Goal: Task Accomplishment & Management: Use online tool/utility

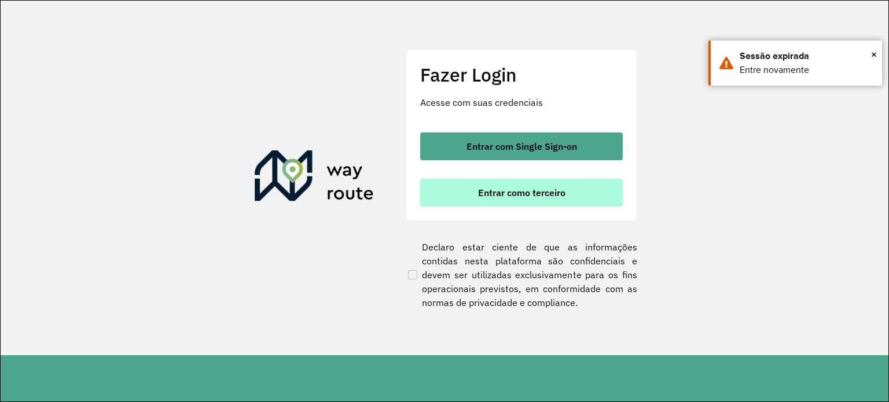
click at [531, 196] on span "Entrar como terceiro" at bounding box center [521, 192] width 87 height 9
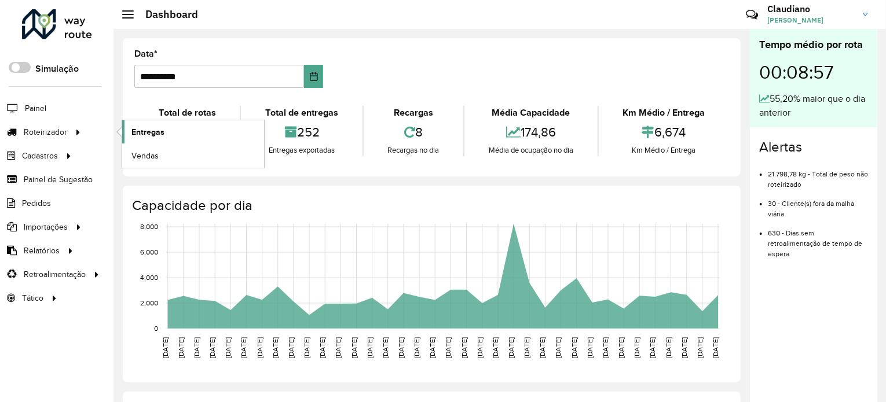
click at [164, 137] on link "Entregas" at bounding box center [193, 131] width 142 height 23
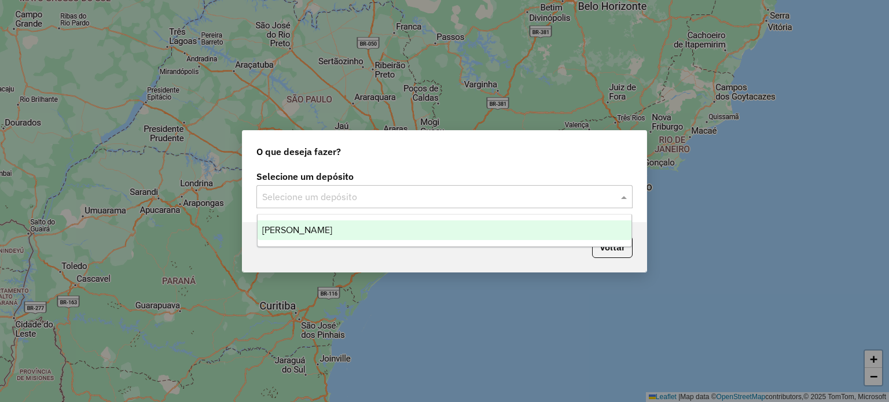
click at [356, 189] on div "Selecione um depósito" at bounding box center [444, 196] width 376 height 23
click at [359, 236] on div "[PERSON_NAME]" at bounding box center [445, 231] width 375 height 20
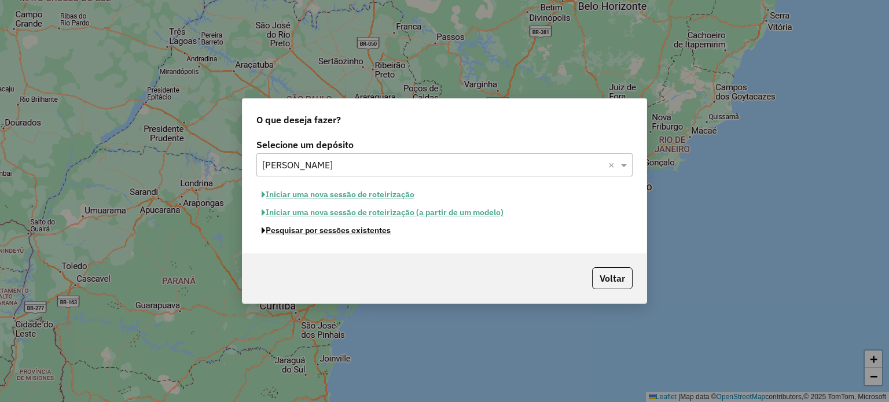
click at [359, 236] on button "Pesquisar por sessões existentes" at bounding box center [326, 231] width 140 height 18
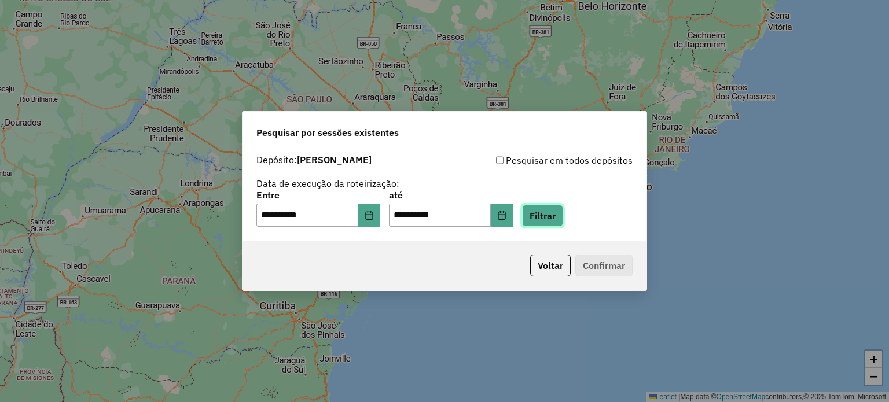
click at [554, 225] on button "Filtrar" at bounding box center [542, 216] width 41 height 22
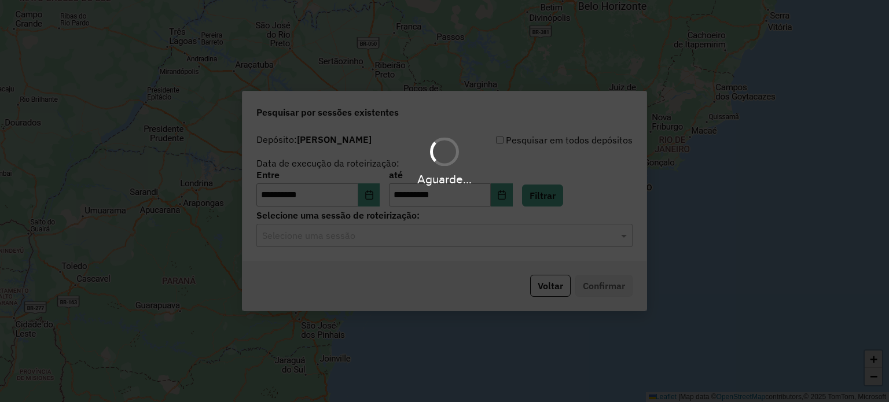
click at [341, 234] on hb-app "**********" at bounding box center [444, 201] width 889 height 402
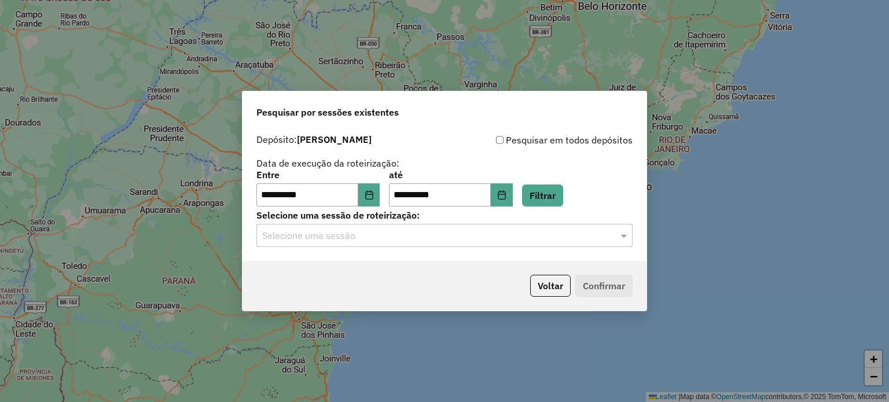
click at [341, 234] on input "text" at bounding box center [433, 236] width 342 height 14
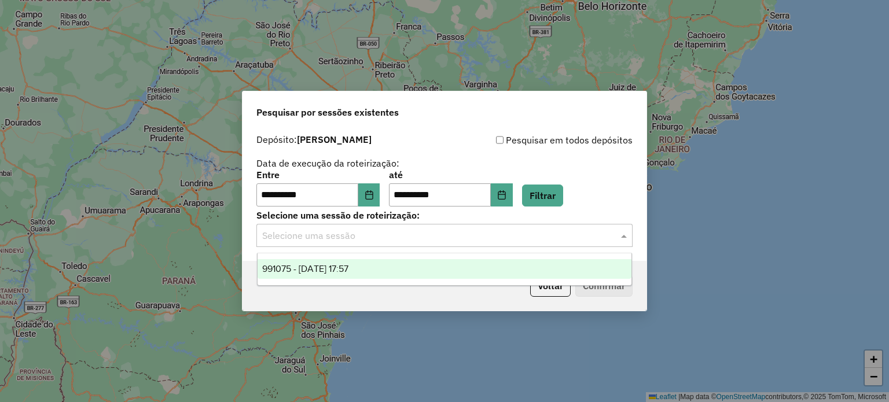
click at [343, 271] on span "991075 - 19/08/2025 17:57" at bounding box center [305, 269] width 86 height 10
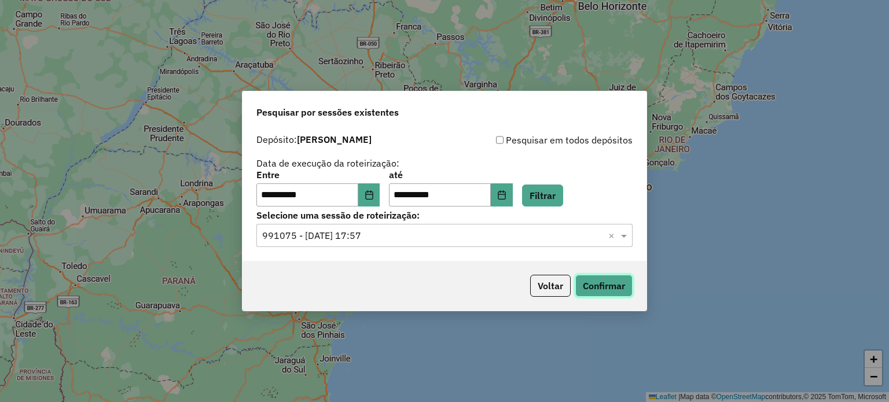
click at [607, 285] on button "Confirmar" at bounding box center [603, 286] width 57 height 22
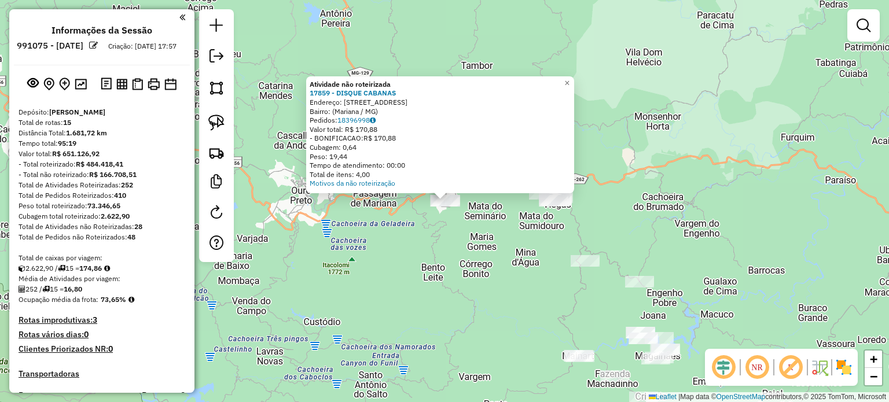
click at [480, 233] on div "Atividade não roteirizada 17859 - DISQUE CABANAS Endereço: [STREET_ADDRESS] Ped…" at bounding box center [444, 201] width 889 height 402
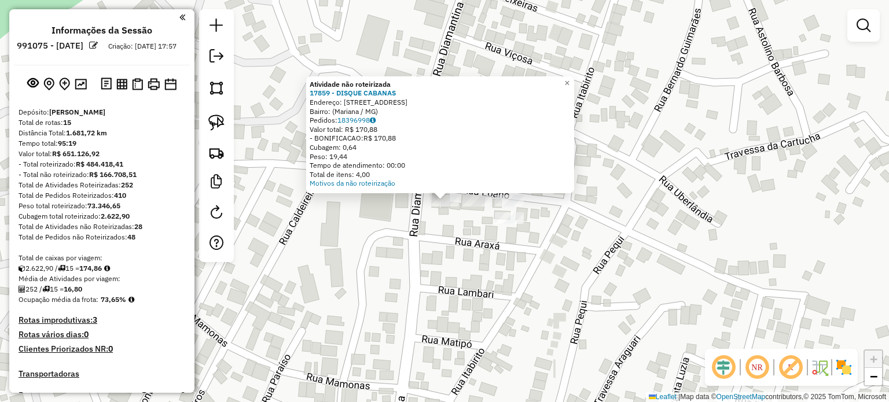
click at [450, 246] on div "Atividade não roteirizada 17859 - DISQUE CABANAS Endereço: [STREET_ADDRESS] Ped…" at bounding box center [444, 201] width 889 height 402
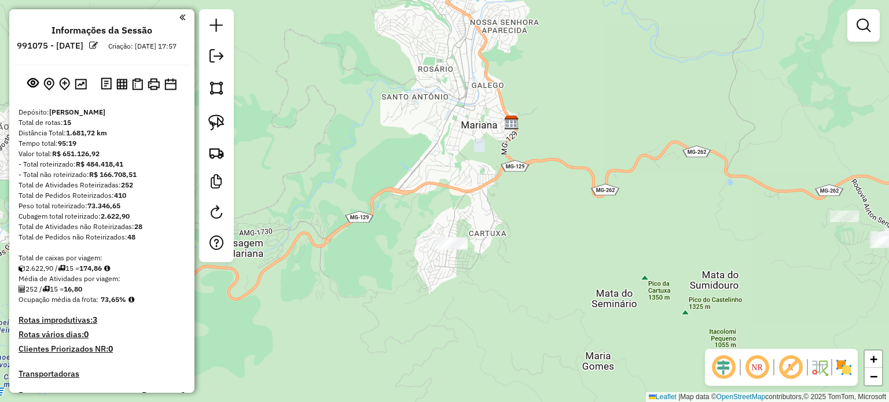
drag, startPoint x: 456, startPoint y: 276, endPoint x: 458, endPoint y: 212, distance: 63.7
click at [458, 214] on div "Janela de atendimento Grade de atendimento Capacidade Transportadoras Veículos …" at bounding box center [444, 201] width 889 height 402
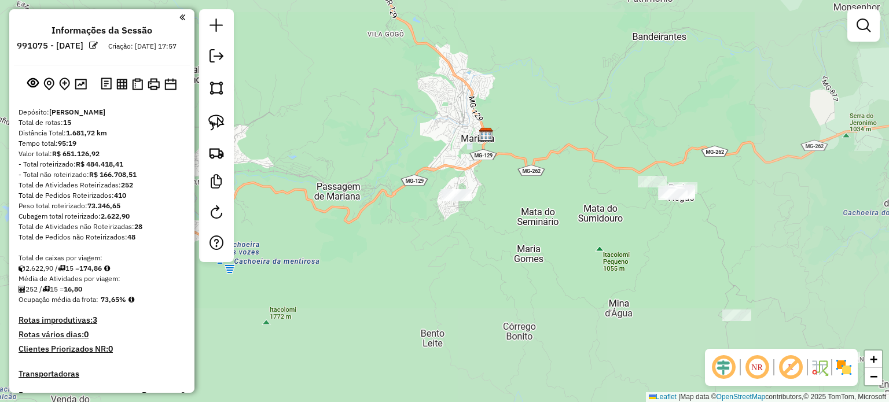
drag, startPoint x: 532, startPoint y: 289, endPoint x: 512, endPoint y: 256, distance: 38.7
click at [514, 261] on div "Janela de atendimento Grade de atendimento Capacidade Transportadoras Veículos …" at bounding box center [444, 201] width 889 height 402
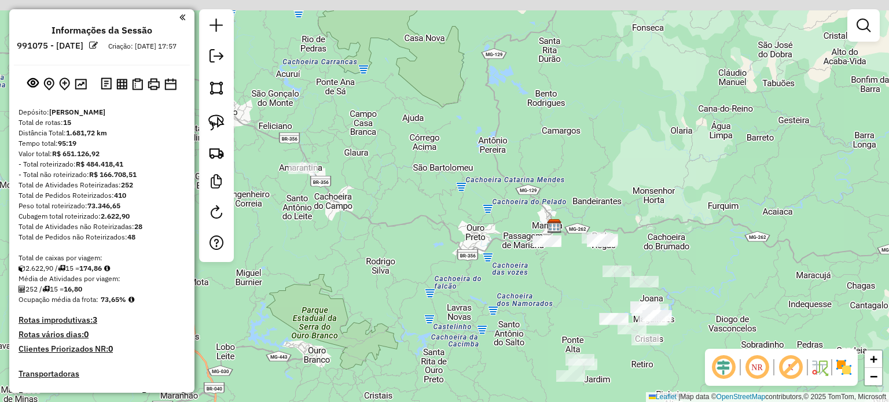
drag, startPoint x: 347, startPoint y: 203, endPoint x: 406, endPoint y: 215, distance: 60.3
click at [406, 215] on div "Janela de atendimento Grade de atendimento Capacidade Transportadoras Veículos …" at bounding box center [444, 201] width 889 height 402
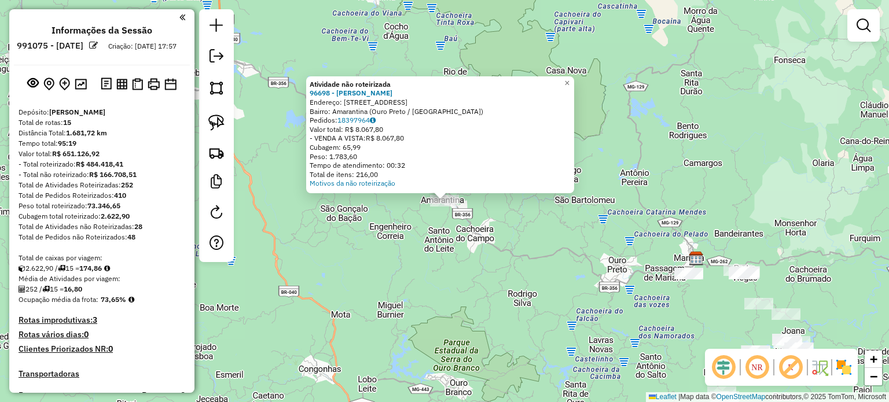
click at [412, 253] on div "Atividade não roteirizada 96698 - [PERSON_NAME]: [STREET_ADDRESS] Pedidos: 1839…" at bounding box center [444, 201] width 889 height 402
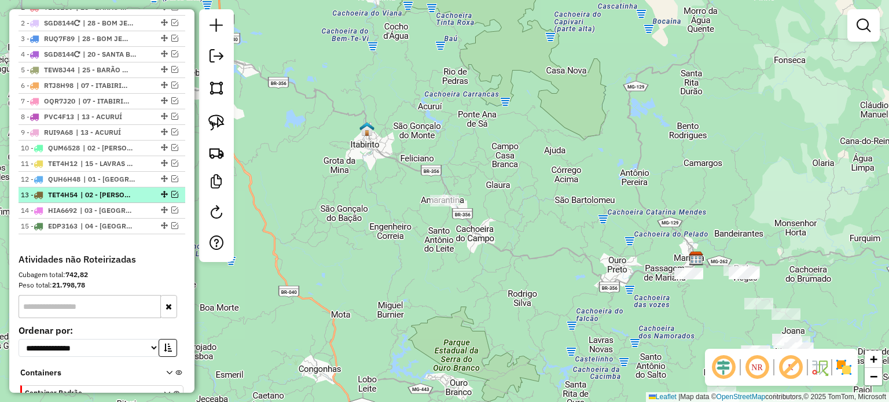
scroll to position [463, 0]
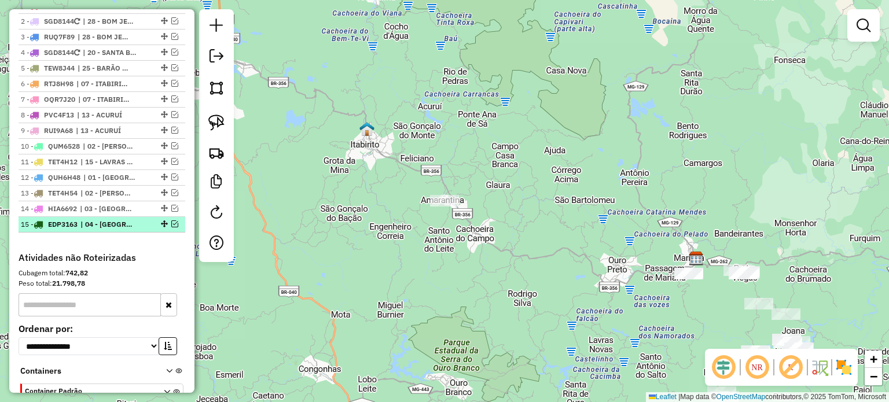
click at [174, 227] on em at bounding box center [174, 224] width 7 height 7
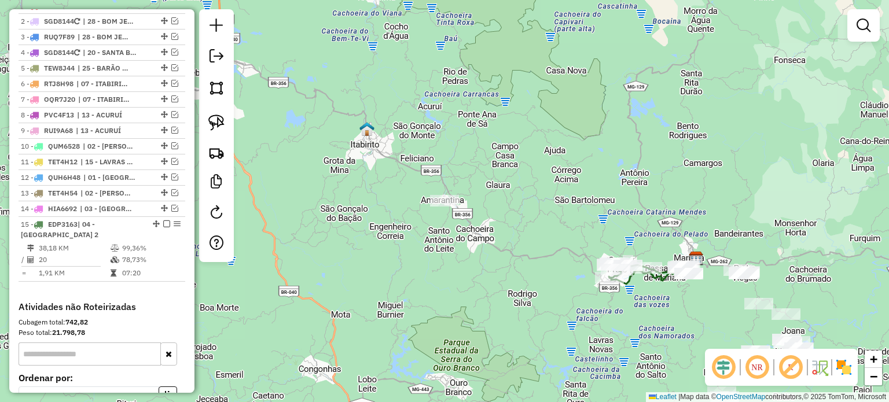
drag, startPoint x: 560, startPoint y: 299, endPoint x: 535, endPoint y: 293, distance: 26.0
click at [535, 293] on div "Rota 15 - Placa EDP3163 14879 - SUPERMERCADO DO [PERSON_NAME] de atendimento Gr…" at bounding box center [444, 201] width 889 height 402
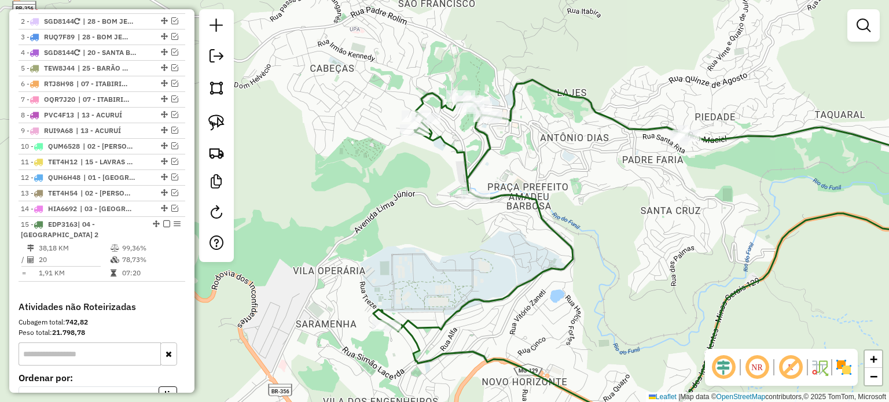
drag, startPoint x: 611, startPoint y: 202, endPoint x: 397, endPoint y: 199, distance: 214.2
click at [397, 200] on div "Janela de atendimento Grade de atendimento Capacidade Transportadoras Veículos …" at bounding box center [444, 201] width 889 height 402
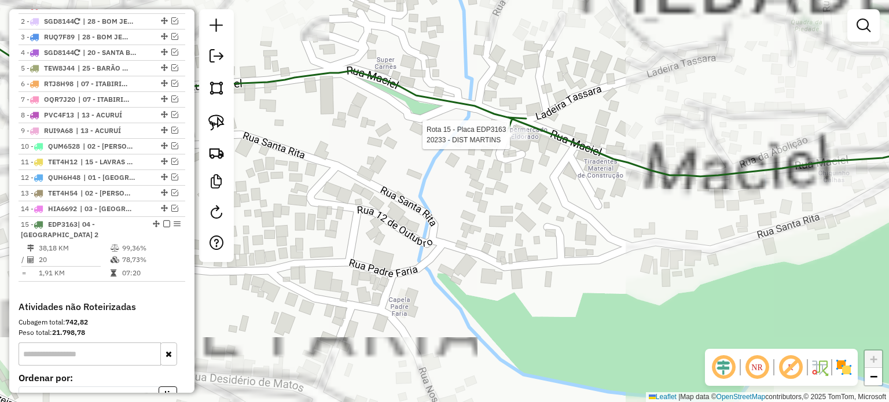
click at [518, 141] on div at bounding box center [513, 135] width 29 height 12
select select "**********"
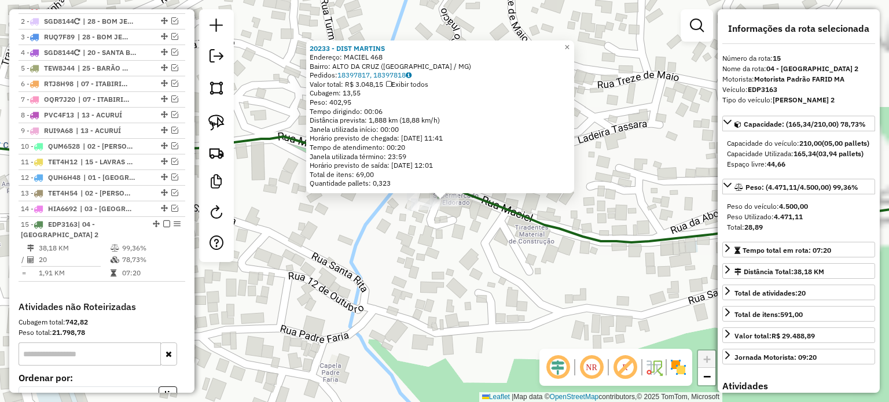
scroll to position [588, 0]
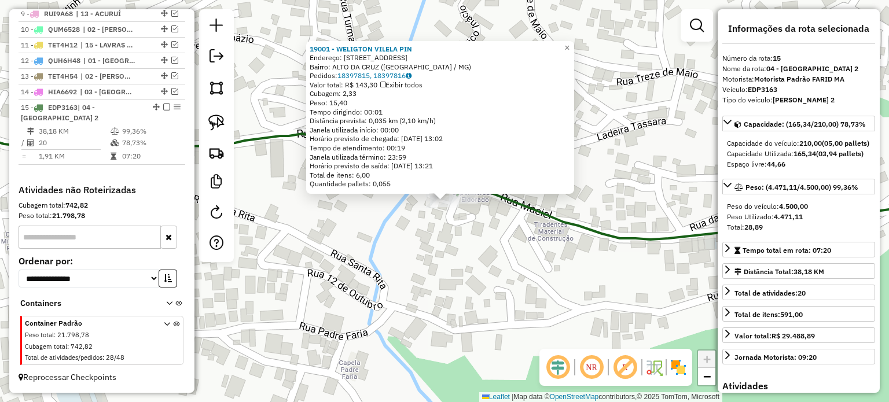
click at [478, 241] on div "19001 - WELIGTON VILELA PIN Endereço: [STREET_ADDRESS] ([GEOGRAPHIC_DATA] / [GE…" at bounding box center [444, 201] width 889 height 402
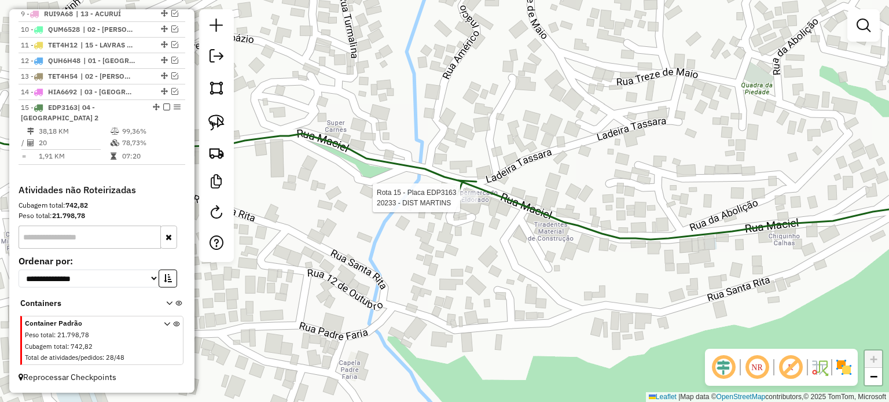
select select "**********"
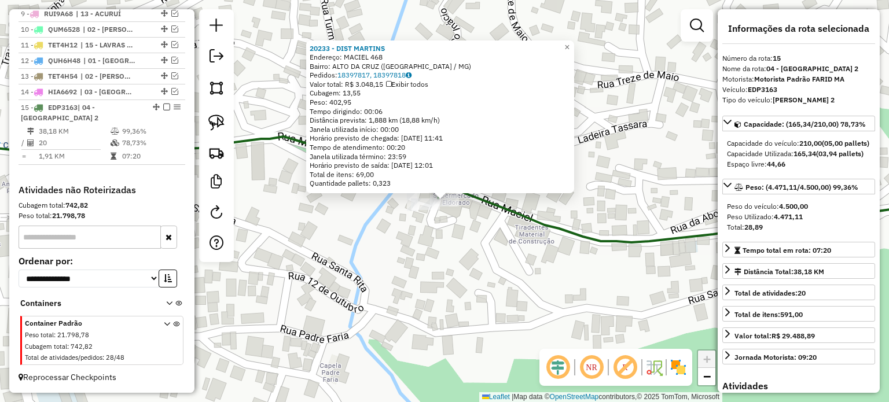
click at [470, 217] on div "20233 - DIST MARTINS Endereço: MACIEL 468 Bairro: [GEOGRAPHIC_DATA] ([GEOGRAPHI…" at bounding box center [444, 201] width 889 height 402
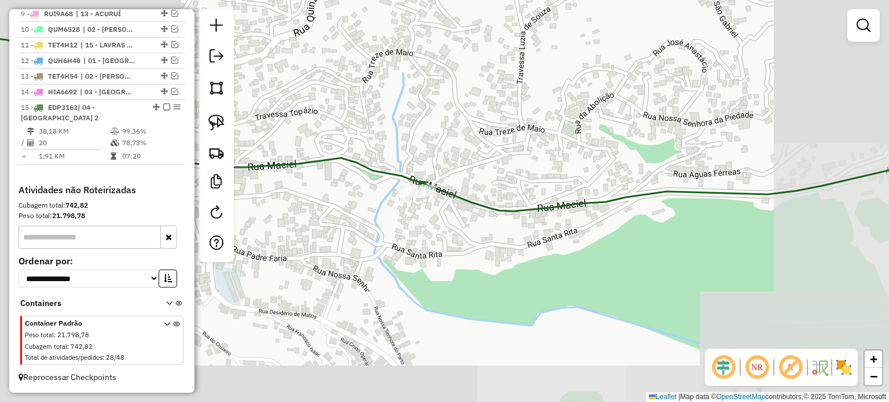
drag, startPoint x: 582, startPoint y: 267, endPoint x: 502, endPoint y: 227, distance: 89.3
click at [502, 228] on div "Janela de atendimento Grade de atendimento Capacidade Transportadoras Veículos …" at bounding box center [444, 201] width 889 height 402
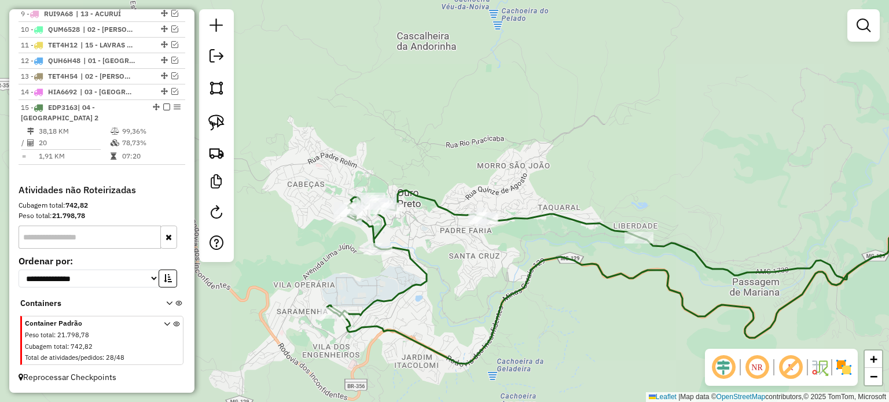
click at [467, 201] on div "Janela de atendimento Grade de atendimento Capacidade Transportadoras Veículos …" at bounding box center [444, 201] width 889 height 402
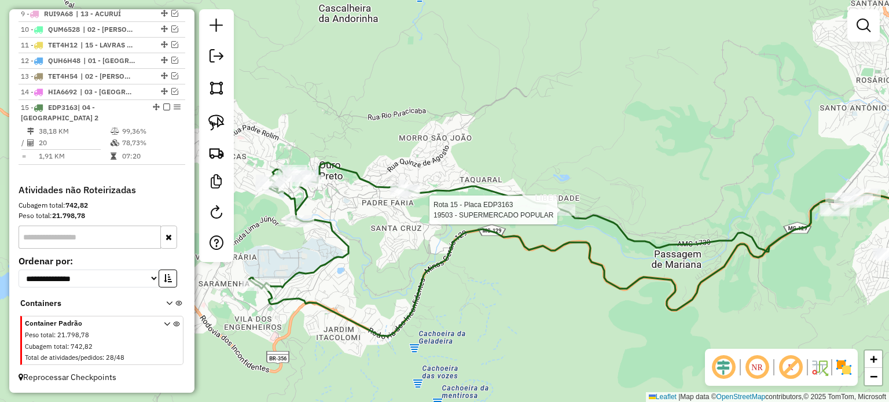
select select "**********"
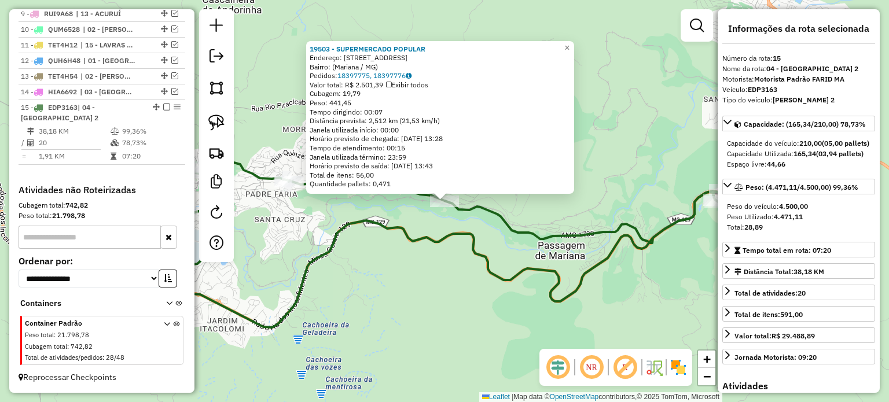
click at [412, 218] on div "19503 - SUPERMERCADO POPULAR Endereço: [STREET_ADDRESS]) Pedidos: 18397775, 183…" at bounding box center [444, 201] width 889 height 402
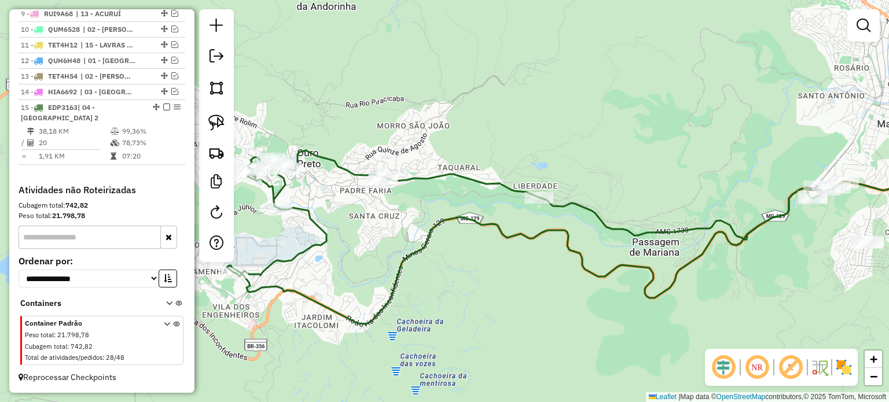
drag, startPoint x: 465, startPoint y: 224, endPoint x: 563, endPoint y: 215, distance: 97.6
click at [563, 215] on div "Janela de atendimento Grade de atendimento Capacidade Transportadoras Veículos …" at bounding box center [444, 201] width 889 height 402
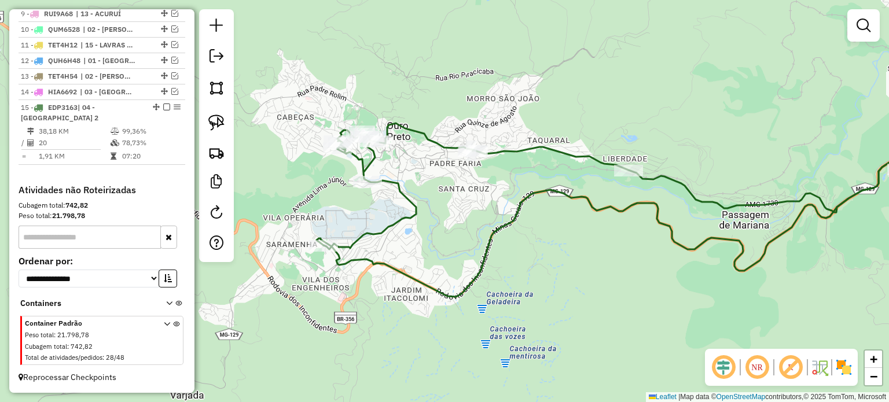
drag, startPoint x: 434, startPoint y: 199, endPoint x: 458, endPoint y: 188, distance: 26.9
click at [458, 188] on div "Janela de atendimento Grade de atendimento Capacidade Transportadoras Veículos …" at bounding box center [444, 201] width 889 height 402
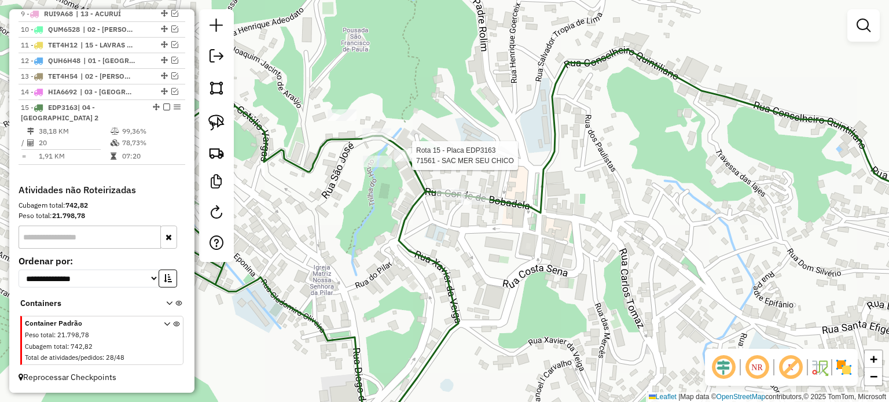
select select "**********"
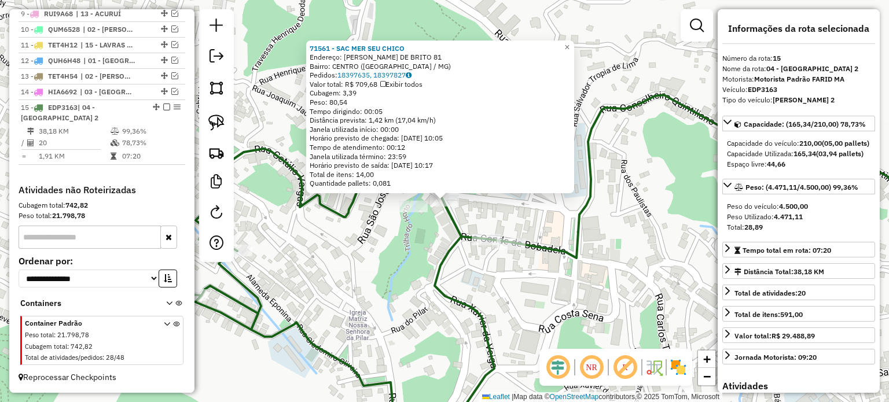
click at [408, 229] on div "Rota 15 - Placa EDP3163 17301 - CONFEITARIA SANTOS 71561 - SAC MER SEU CHICO En…" at bounding box center [444, 201] width 889 height 402
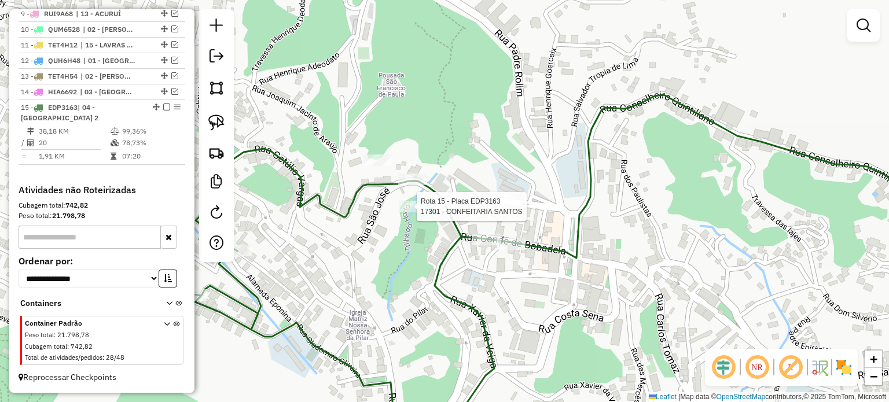
select select "**********"
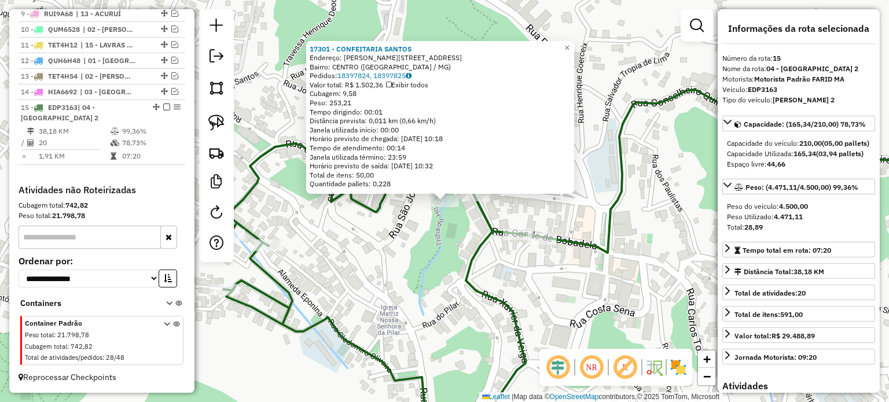
click at [424, 234] on div "17301 - CONFEITARIA SANTOS Endereço: [PERSON_NAME] DE BRITO 61 Bairro: CENTRO (…" at bounding box center [444, 201] width 889 height 402
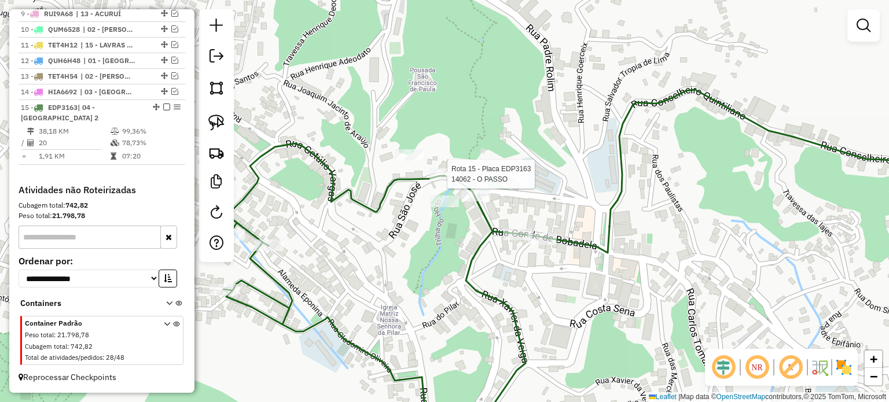
select select "**********"
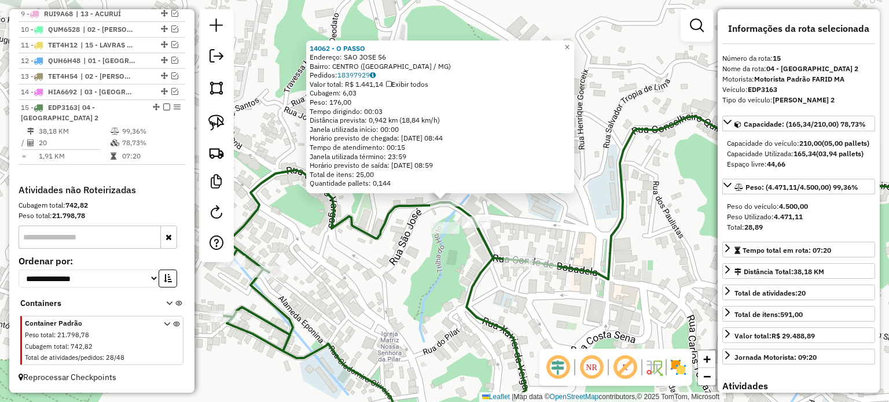
click at [412, 231] on div "14062 - O PASSO Endereço: SAO JOSE 56 Bairro: [GEOGRAPHIC_DATA] ([GEOGRAPHIC_DA…" at bounding box center [444, 201] width 889 height 402
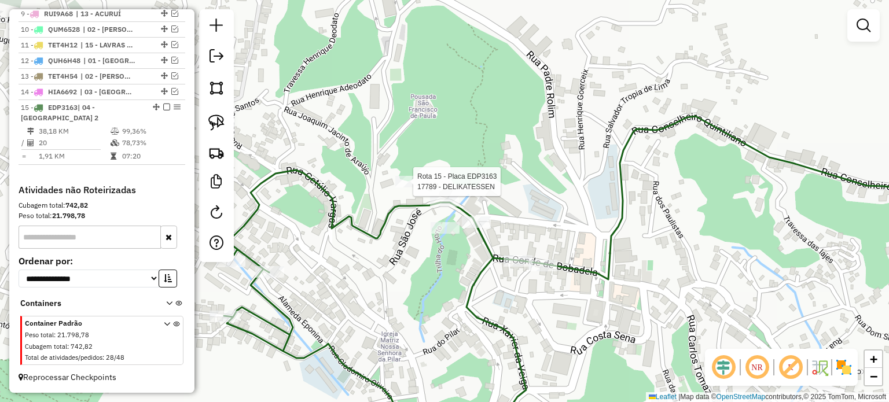
select select "**********"
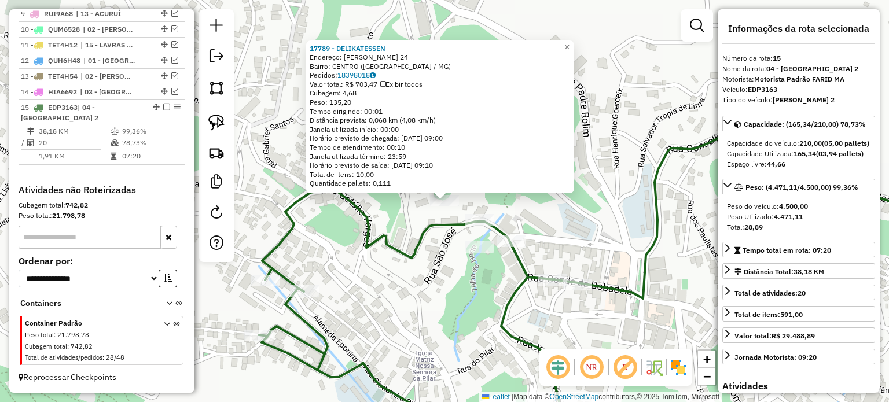
click at [443, 244] on div "17789 - DELIKATESSEN Endereço: [PERSON_NAME] 24 Bairro: CENTRO ([GEOGRAPHIC_DAT…" at bounding box center [444, 201] width 889 height 402
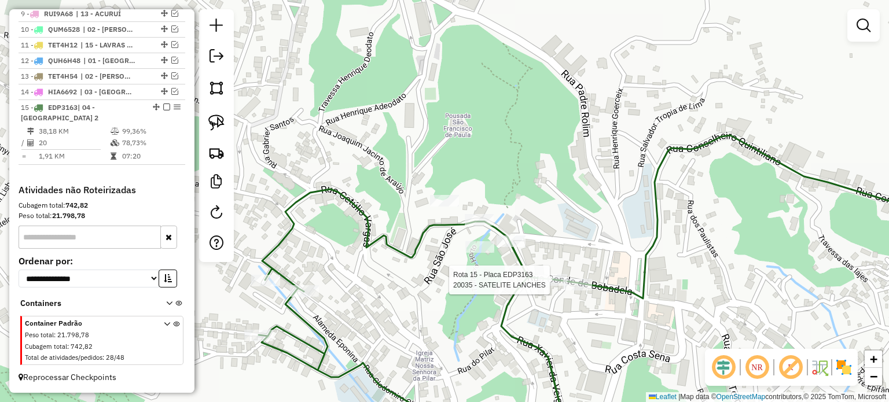
select select "**********"
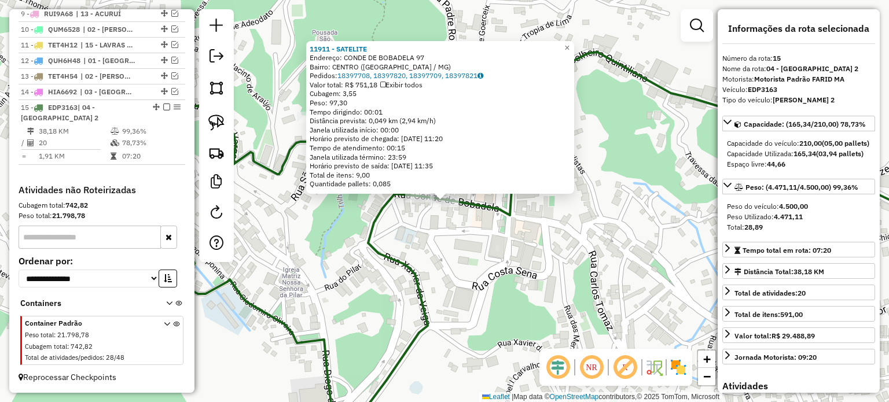
click at [471, 210] on icon at bounding box center [552, 247] width 852 height 391
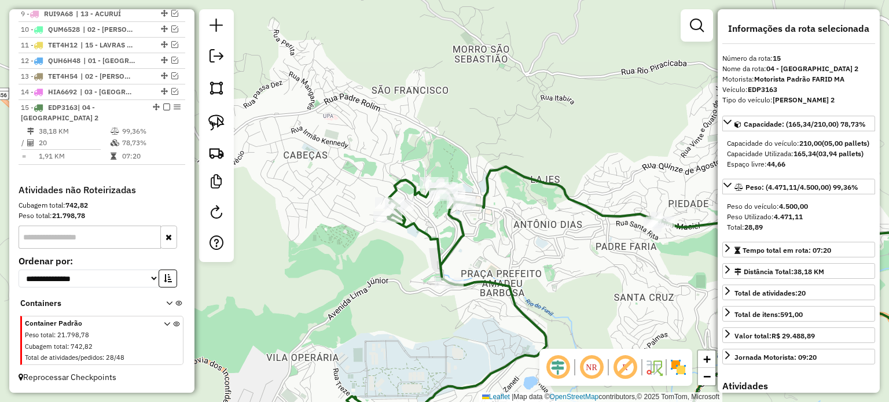
drag, startPoint x: 508, startPoint y: 216, endPoint x: 546, endPoint y: 185, distance: 49.0
click at [540, 192] on div "Janela de atendimento Grade de atendimento Capacidade Transportadoras Veículos …" at bounding box center [444, 201] width 889 height 402
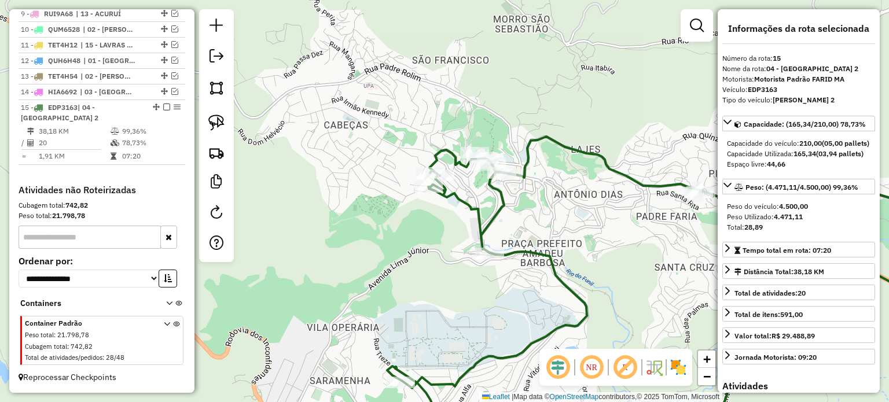
click at [454, 161] on icon at bounding box center [690, 263] width 576 height 252
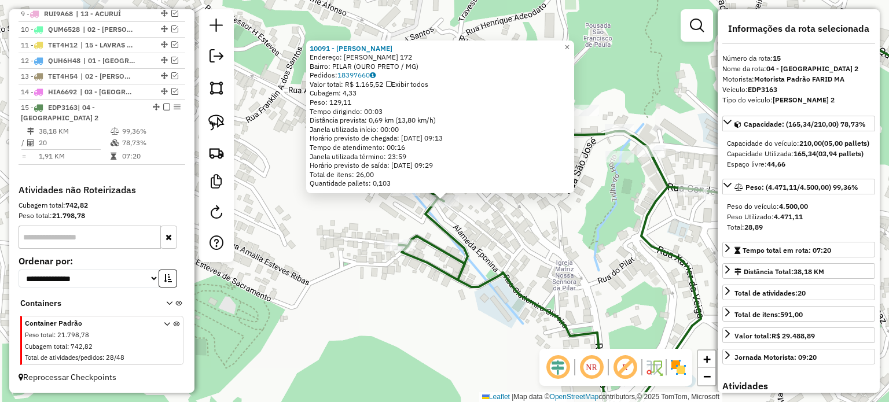
click at [403, 209] on div "Rota 15 - Placa EDP3163 17613 - BOOTS 10091 - [PERSON_NAME]: [PERSON_NAME] 172 …" at bounding box center [444, 201] width 889 height 402
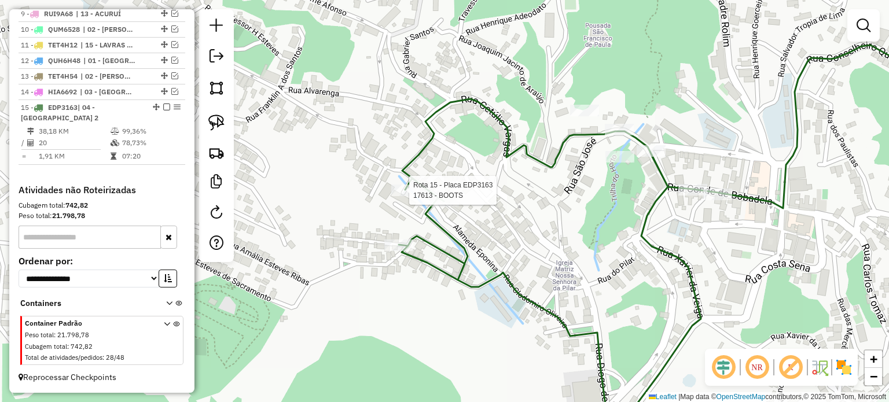
click at [420, 196] on div at bounding box center [405, 191] width 29 height 12
select select "**********"
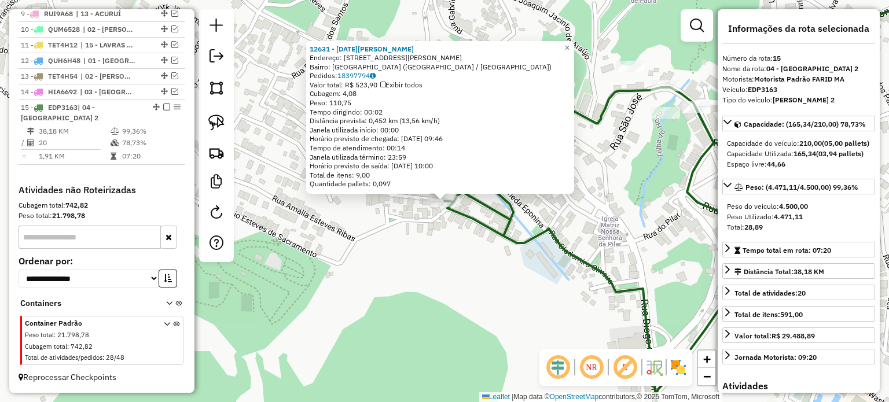
click at [574, 309] on div "12631 - [DATE][PERSON_NAME]: DOUTOR [PERSON_NAME] 141 Bairro: [GEOGRAPHIC_DATA]…" at bounding box center [444, 201] width 889 height 402
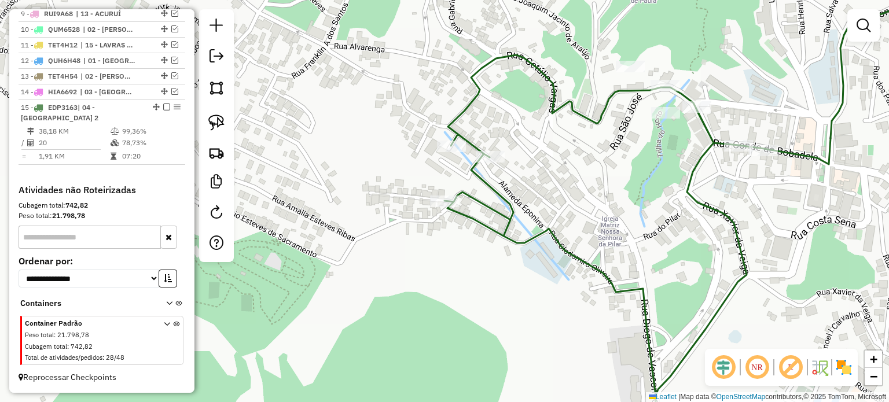
drag, startPoint x: 336, startPoint y: 214, endPoint x: 274, endPoint y: 188, distance: 66.7
click at [320, 207] on div "12631 - [DATE][PERSON_NAME]: DOUTOR [PERSON_NAME] 141 Bairro: [GEOGRAPHIC_DATA]…" at bounding box center [444, 201] width 889 height 402
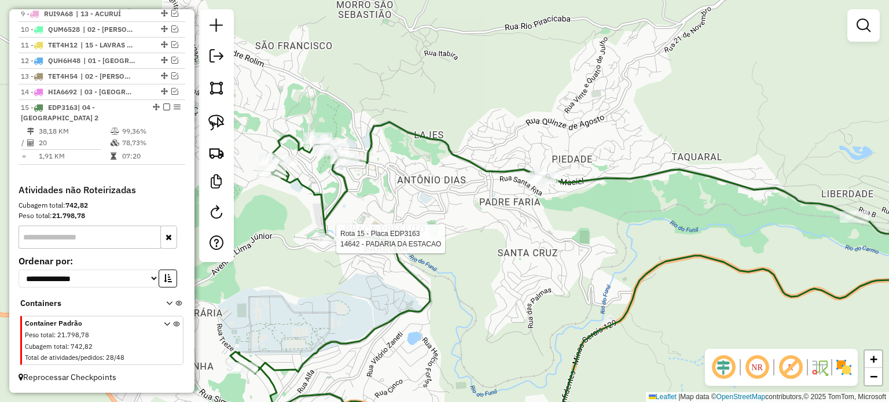
click at [336, 245] on div at bounding box center [332, 239] width 29 height 12
select select "**********"
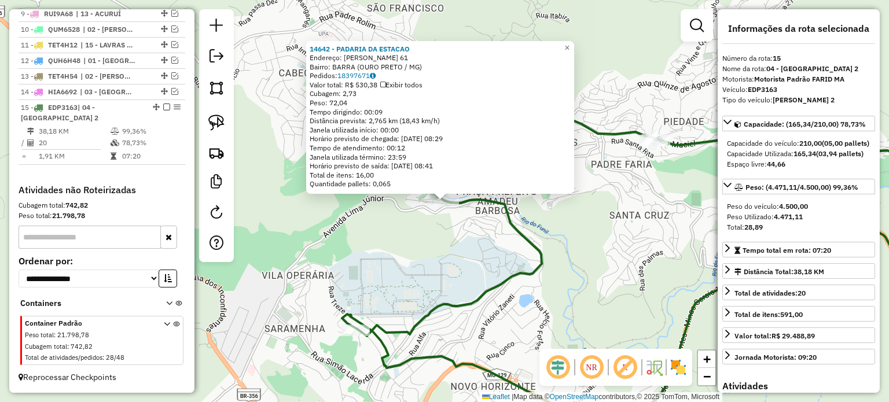
click at [336, 245] on div "14642 - PADARIA DA ESTACAO Endereço: CESARIO ALVIM 61 Bairro: BARRA ([GEOGRAPHI…" at bounding box center [444, 201] width 889 height 402
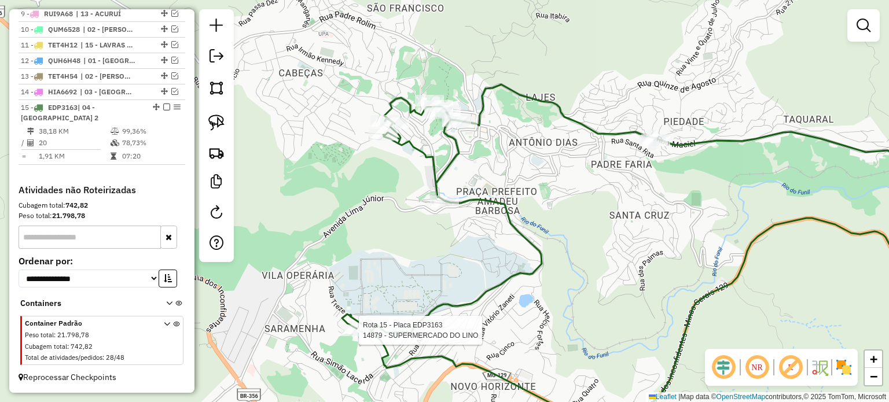
select select "**********"
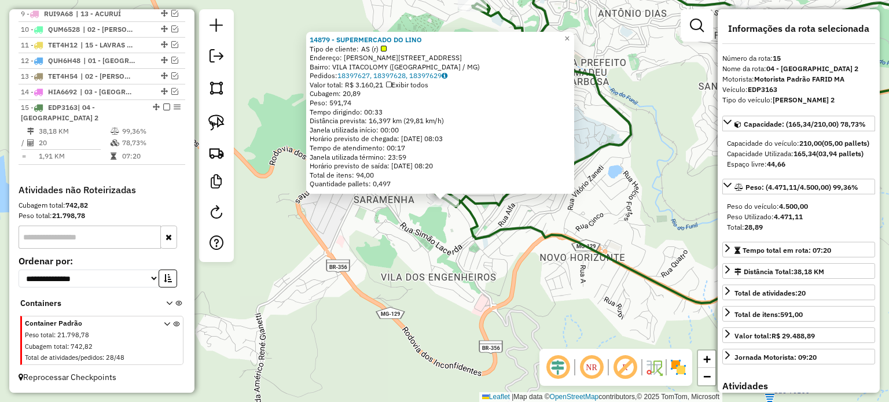
click at [452, 292] on div "14879 - SUPERMERCADO DO LINO Tipo de cliente: AS (r) Endereço: [PERSON_NAME][ST…" at bounding box center [444, 201] width 889 height 402
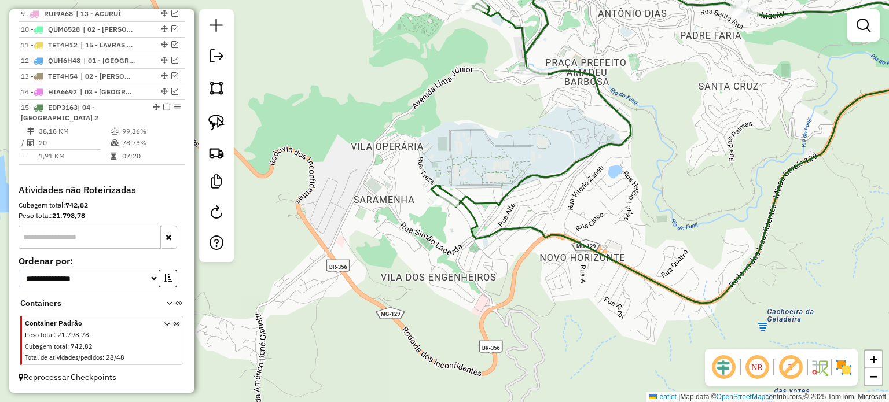
drag, startPoint x: 335, startPoint y: 216, endPoint x: 230, endPoint y: 185, distance: 108.6
click at [231, 185] on hb-router-mapa "Informações da Sessão 991075 - [DATE] Criação: [DATE] 17:57 Depósito: Farid - M…" at bounding box center [444, 201] width 889 height 402
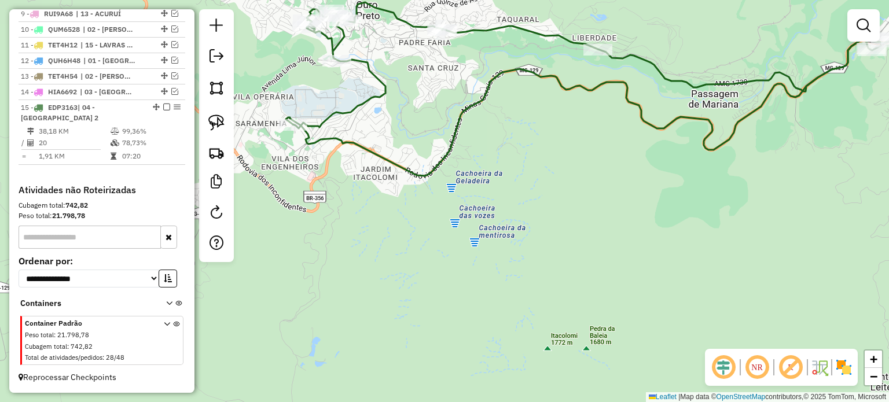
drag, startPoint x: 465, startPoint y: 186, endPoint x: 415, endPoint y: 194, distance: 51.0
click at [415, 194] on div "Janela de atendimento Grade de atendimento Capacidade Transportadoras Veículos …" at bounding box center [444, 201] width 889 height 402
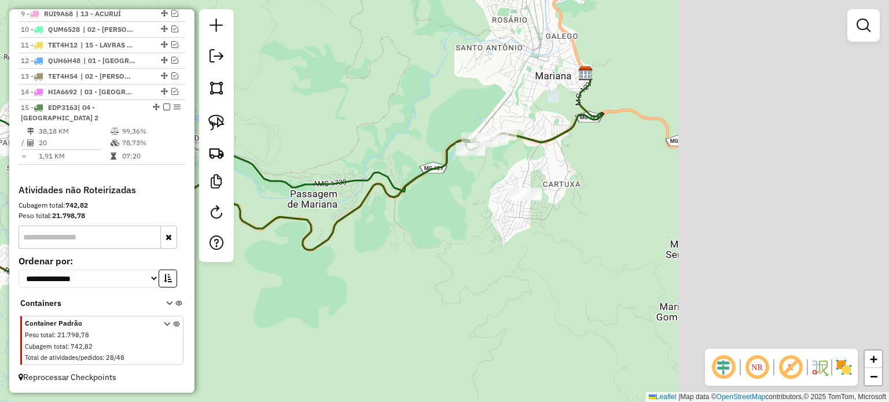
drag, startPoint x: 463, startPoint y: 57, endPoint x: 324, endPoint y: 100, distance: 144.8
click at [243, 60] on div "Janela de atendimento Grade de atendimento Capacidade Transportadoras Veículos …" at bounding box center [444, 201] width 889 height 402
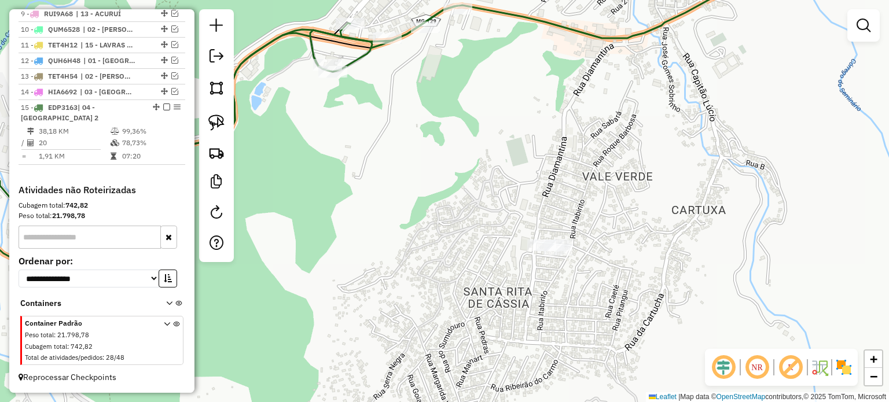
drag, startPoint x: 489, startPoint y: 96, endPoint x: 424, endPoint y: 220, distance: 139.5
click at [424, 233] on div "Janela de atendimento Grade de atendimento Capacidade Transportadoras Veículos …" at bounding box center [444, 201] width 889 height 402
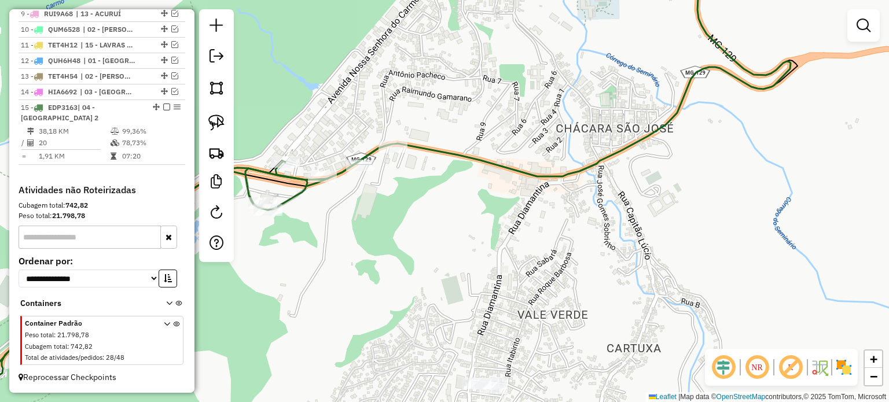
select select "**********"
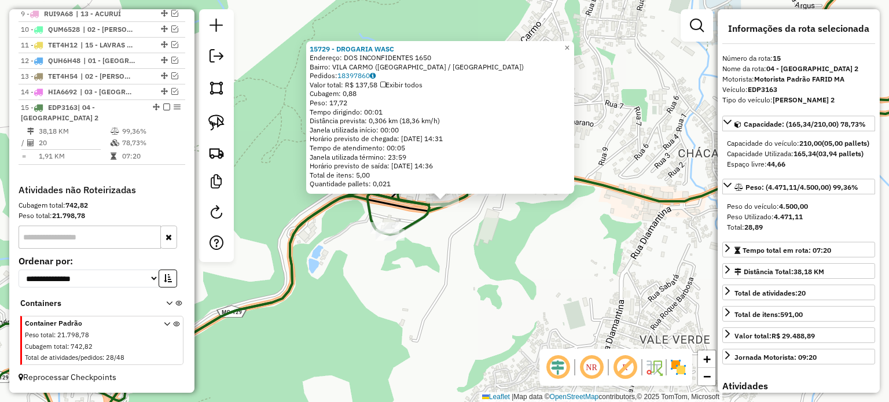
click at [463, 261] on div "15729 - DROGARIA WASC Endereço: DOS INCONFIDENTES 1650 Bairro: [GEOGRAPHIC_DATA…" at bounding box center [444, 201] width 889 height 402
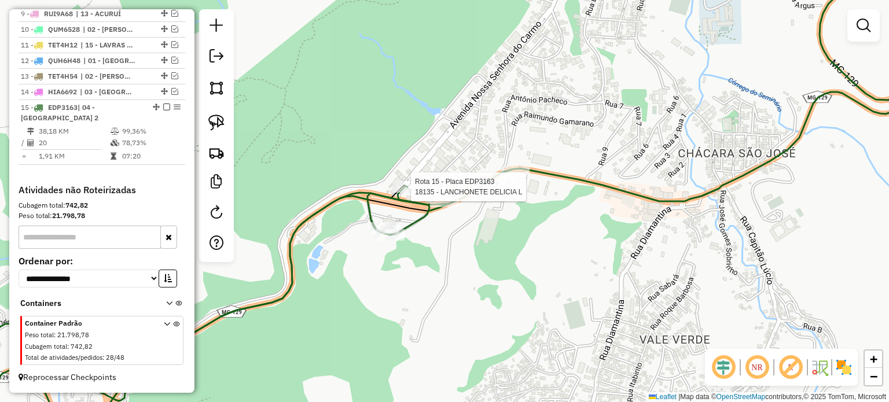
select select "**********"
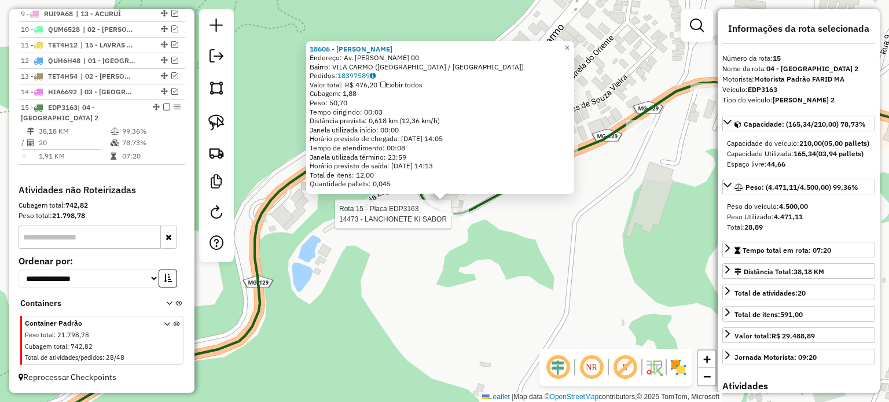
click at [458, 220] on div at bounding box center [454, 214] width 29 height 12
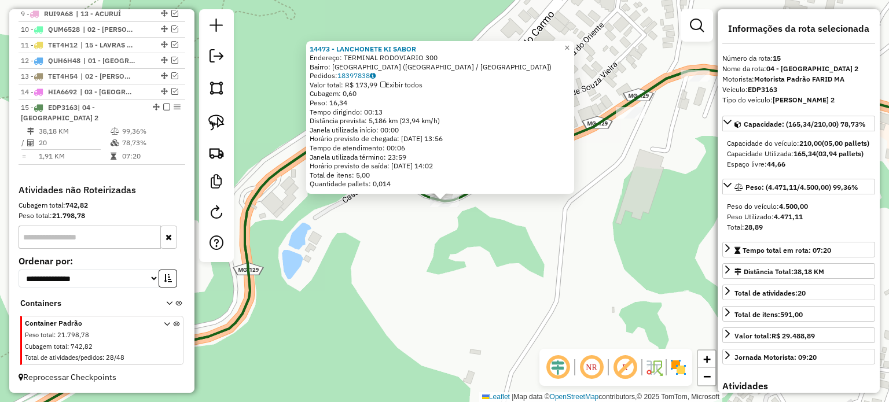
click at [462, 260] on div "Rota 15 - Placa EDP3163 14473 - LANCHONETE KI SABOR 14473 - LANCHONETE KI SABOR…" at bounding box center [444, 201] width 889 height 402
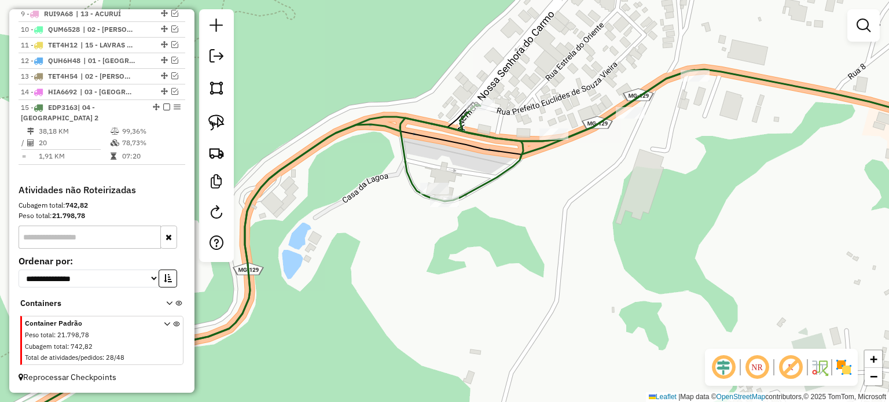
click at [478, 182] on icon at bounding box center [337, 256] width 715 height 373
select select "**********"
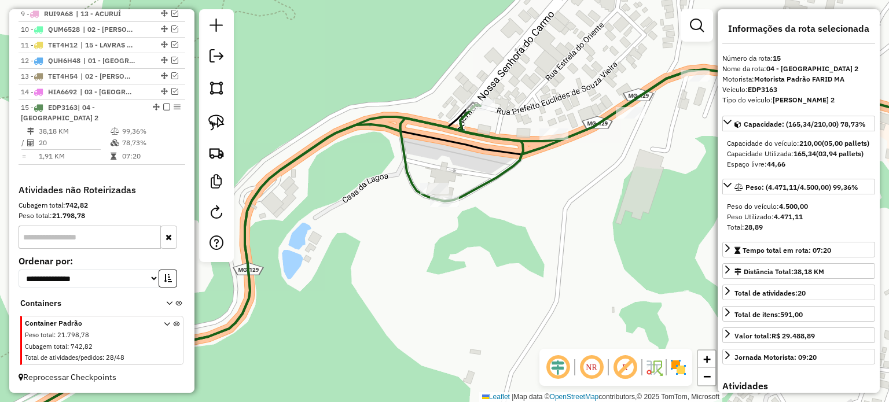
click at [403, 146] on icon at bounding box center [337, 256] width 715 height 373
click at [479, 0] on div "Janela de atendimento Grade de atendimento Capacidade Transportadoras Veículos …" at bounding box center [444, 201] width 889 height 402
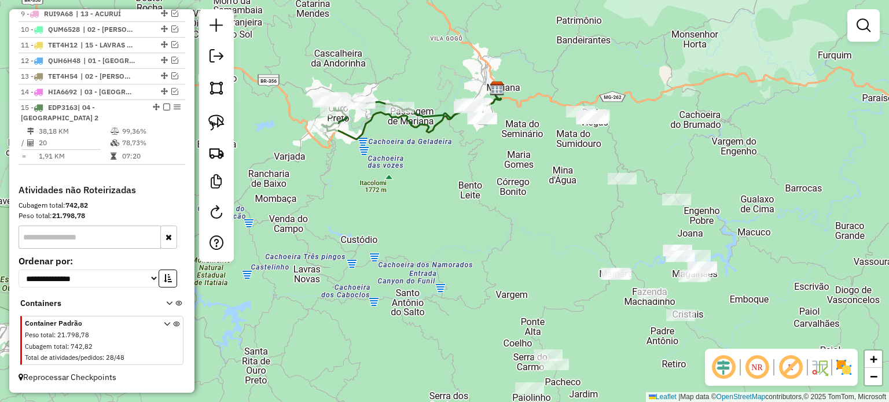
click at [434, 192] on div "Janela de atendimento Grade de atendimento Capacidade Transportadoras Veículos …" at bounding box center [444, 201] width 889 height 402
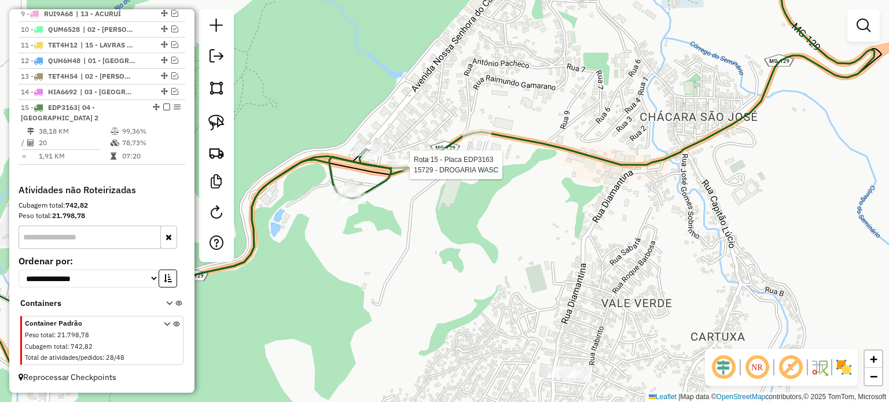
select select "**********"
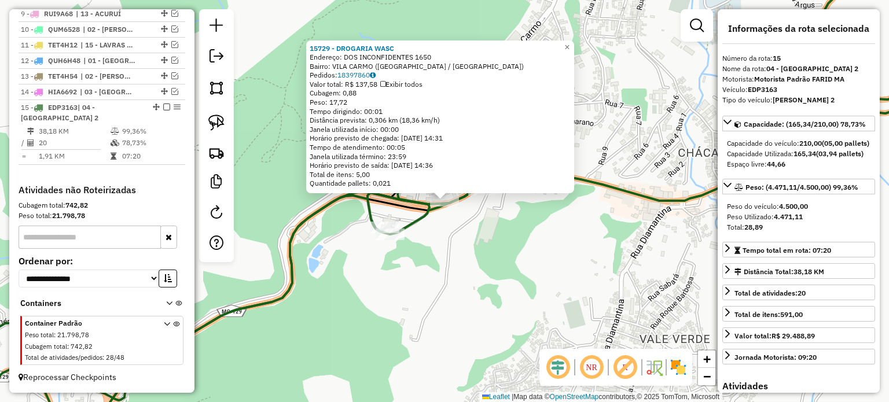
click at [439, 232] on div "15729 - DROGARIA WASC Endereço: DOS INCONFIDENTES 1650 Bairro: [GEOGRAPHIC_DATA…" at bounding box center [444, 201] width 889 height 402
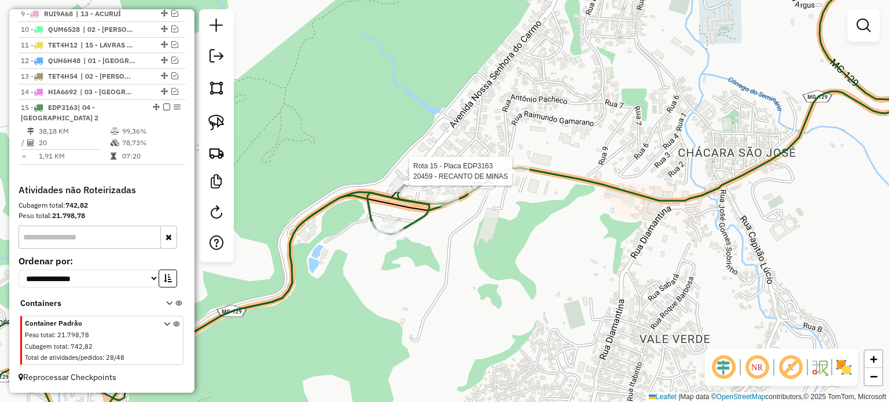
select select "**********"
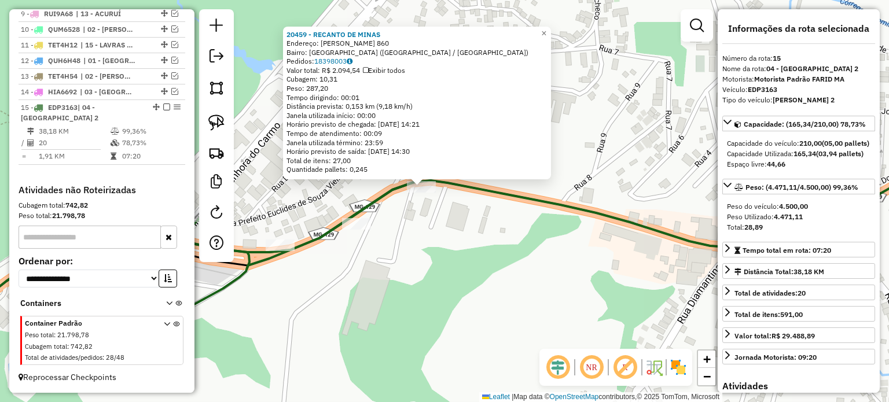
click at [449, 255] on div "20459 - RECANTO DE MINAS Endereço: [PERSON_NAME] DA CUNHA 860 Bairro: [GEOGRAPH…" at bounding box center [444, 201] width 889 height 402
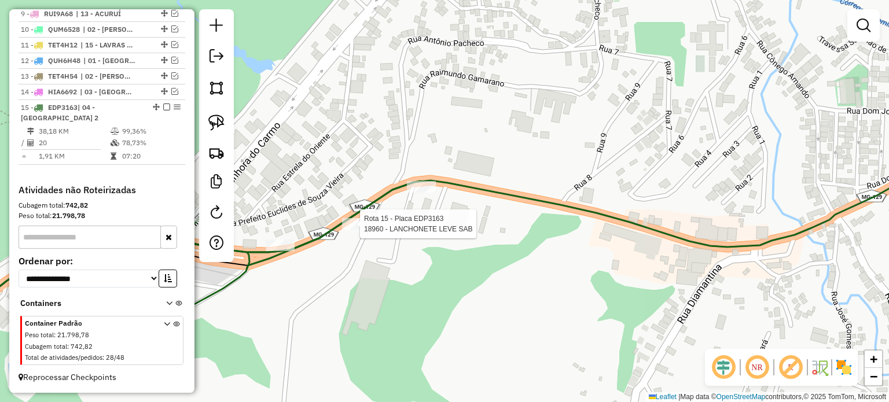
select select "**********"
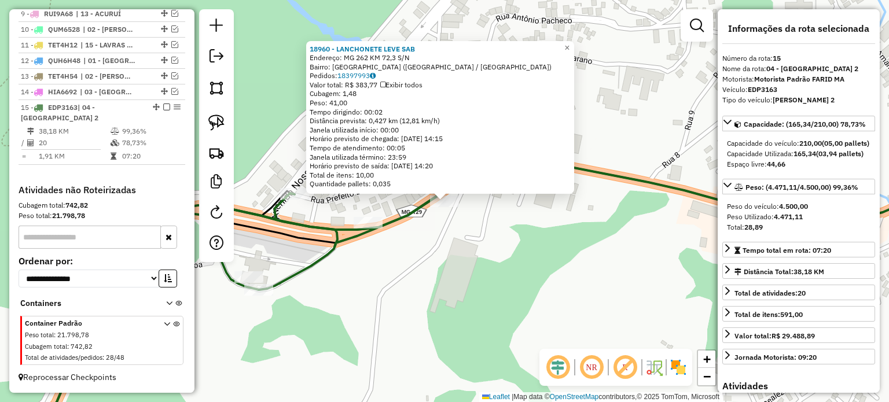
click at [496, 282] on div "18960 - LANCHONETE LEVE SAB Endereço: MG 262 KM 72,3 S/N Bairro: [GEOGRAPHIC_DA…" at bounding box center [444, 201] width 889 height 402
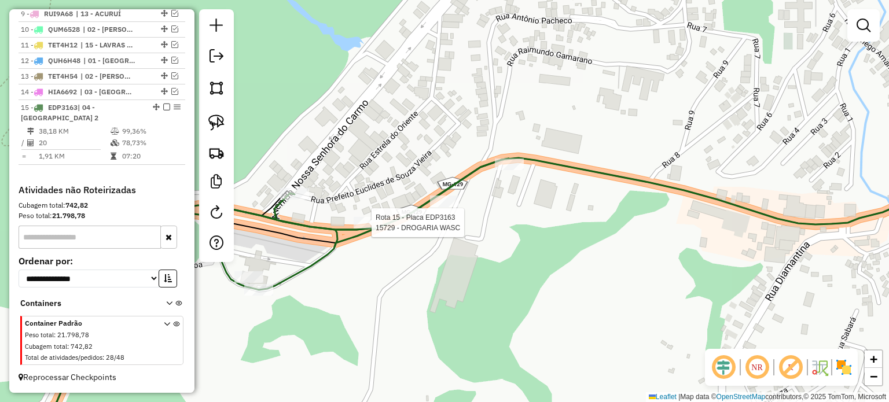
click at [376, 229] on div at bounding box center [368, 223] width 29 height 12
select select "**********"
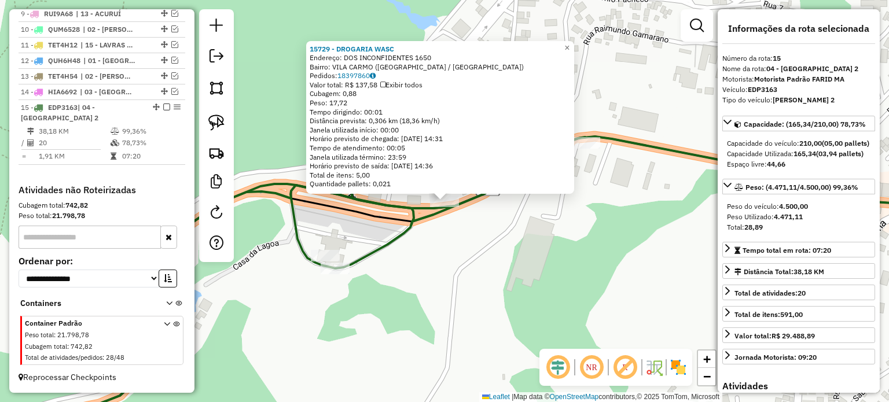
click at [468, 261] on div "15729 - DROGARIA WASC Endereço: DOS INCONFIDENTES 1650 Bairro: [GEOGRAPHIC_DATA…" at bounding box center [444, 201] width 889 height 402
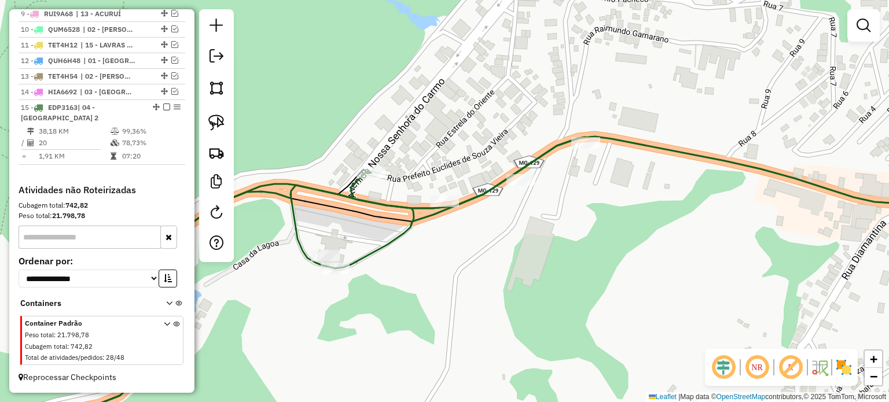
select select "**********"
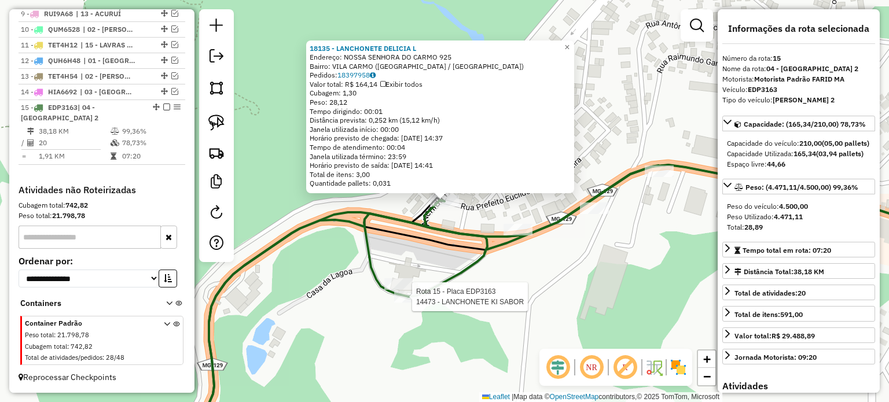
click at [407, 260] on div "Rota 15 - Placa EDP3163 18606 - Ki Delicia Rota 15 - Placa EDP3163 14473 - LANC…" at bounding box center [444, 201] width 889 height 402
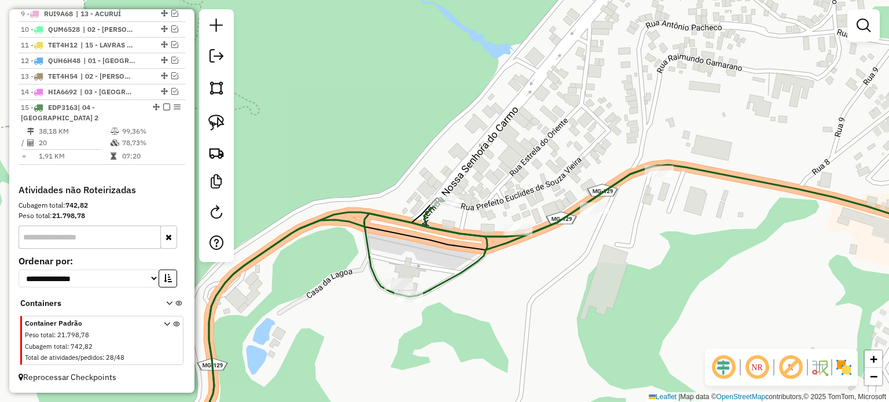
click at [381, 280] on icon at bounding box center [391, 304] width 534 height 277
select select "**********"
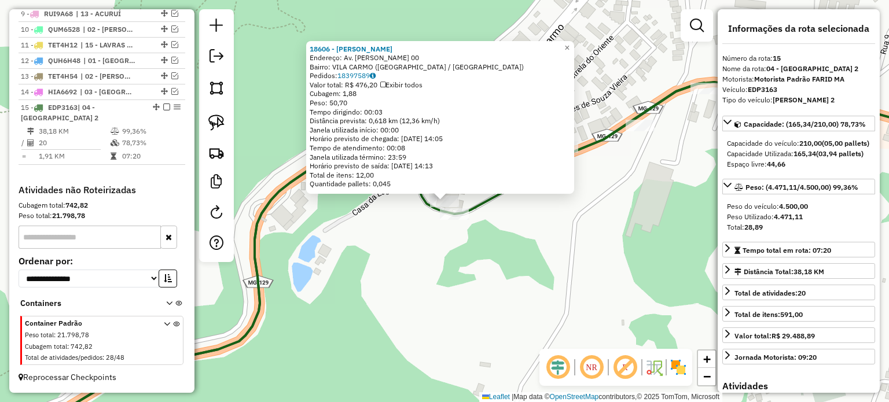
click at [421, 300] on div "18606 - [PERSON_NAME]: Av. [PERSON_NAME] 00 Bairro: [GEOGRAPHIC_DATA] ([GEOGRAP…" at bounding box center [444, 201] width 889 height 402
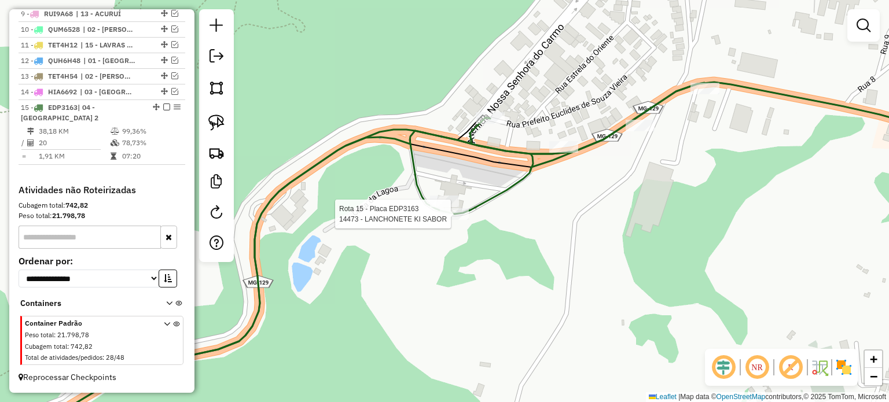
select select "**********"
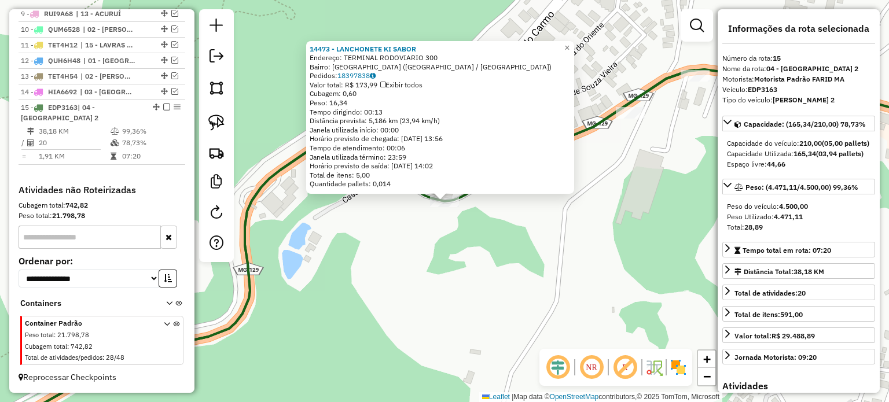
click at [471, 248] on div "14473 - LANCHONETE KI SABOR Endereço: TERMINAL RODOVIARIO 300 Bairro: [GEOGRAPH…" at bounding box center [444, 201] width 889 height 402
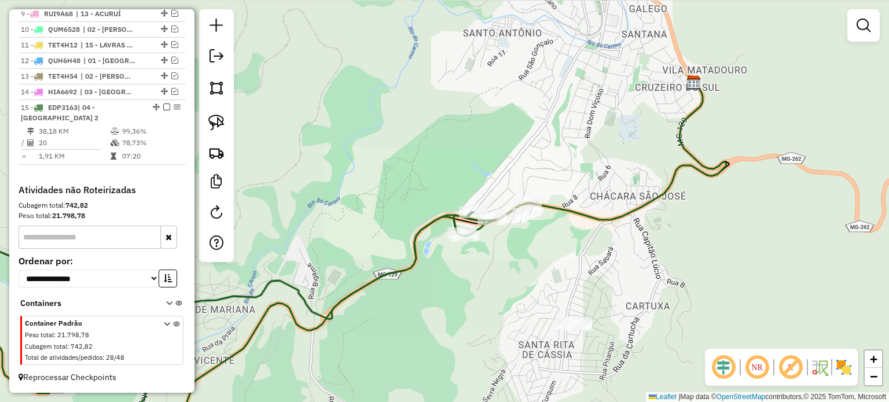
click at [610, 178] on div "Janela de atendimento Grade de atendimento Capacidade Transportadoras Veículos …" at bounding box center [444, 201] width 889 height 402
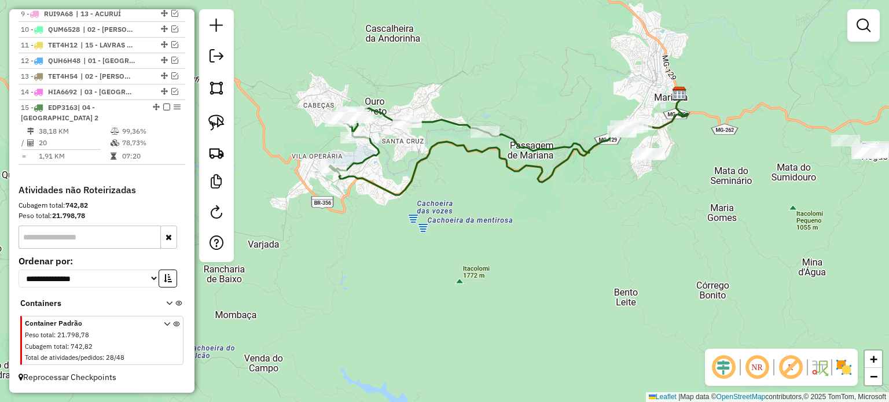
click at [550, 158] on div "Janela de atendimento Grade de atendimento Capacidade Transportadoras Veículos …" at bounding box center [444, 201] width 889 height 402
click at [442, 187] on div "Janela de atendimento Grade de atendimento Capacidade Transportadoras Veículos …" at bounding box center [444, 201] width 889 height 402
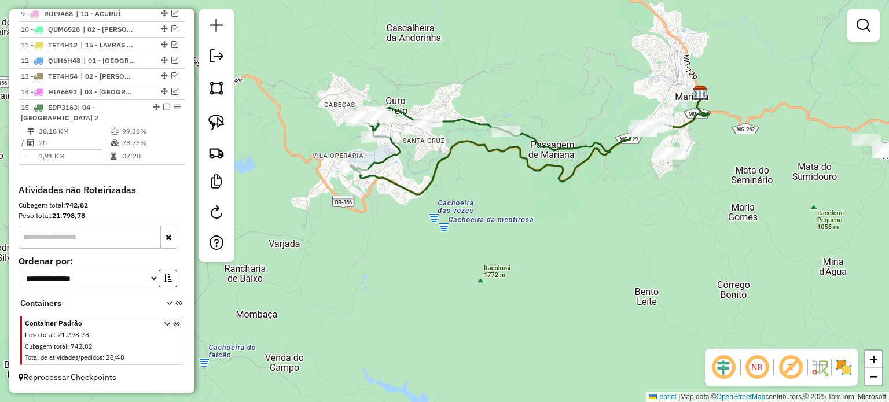
drag, startPoint x: 414, startPoint y: 208, endPoint x: 530, endPoint y: 199, distance: 116.8
click at [530, 199] on div "Janela de atendimento Grade de atendimento Capacidade Transportadoras Veículos …" at bounding box center [444, 201] width 889 height 402
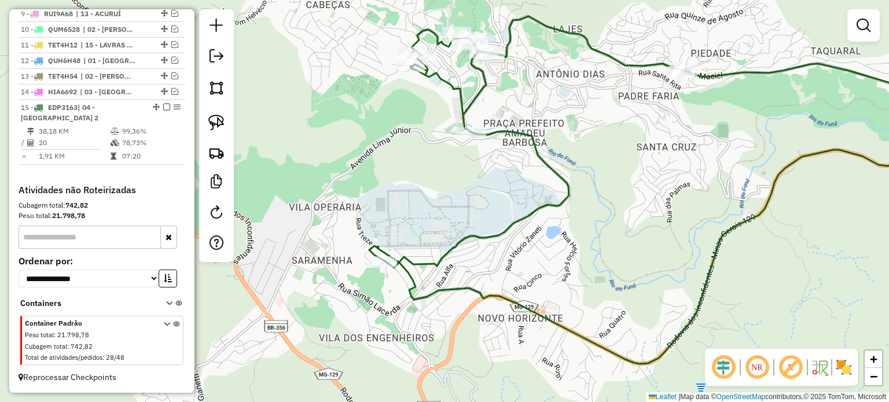
drag, startPoint x: 454, startPoint y: 133, endPoint x: 514, endPoint y: 160, distance: 66.3
click at [501, 157] on div "Rota 15 - Placa EDP3163 14642 - PADARIA DA ESTACAO Janela de atendimento Grade …" at bounding box center [444, 201] width 889 height 402
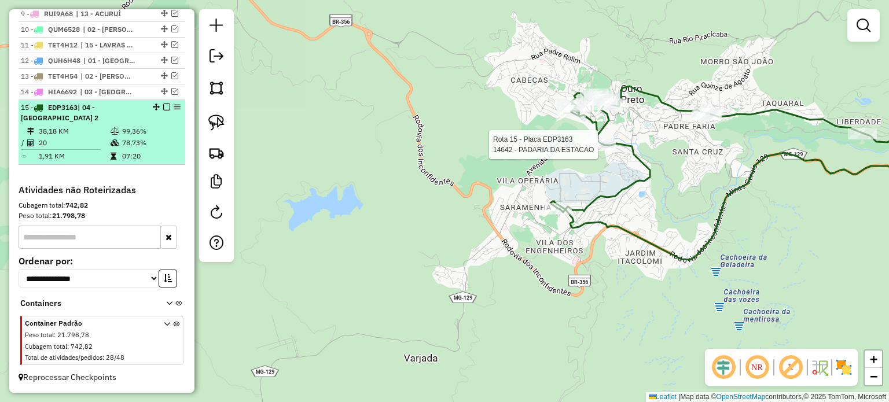
click at [160, 109] on div at bounding box center [163, 107] width 35 height 7
select select "**********"
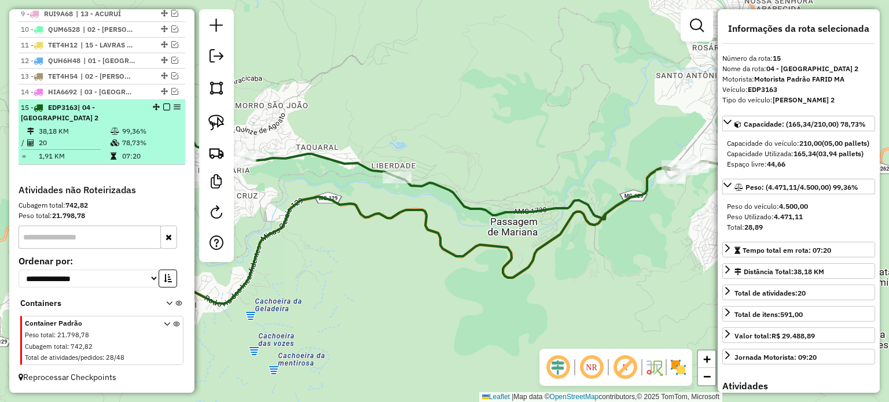
click at [164, 107] on em at bounding box center [166, 107] width 7 height 7
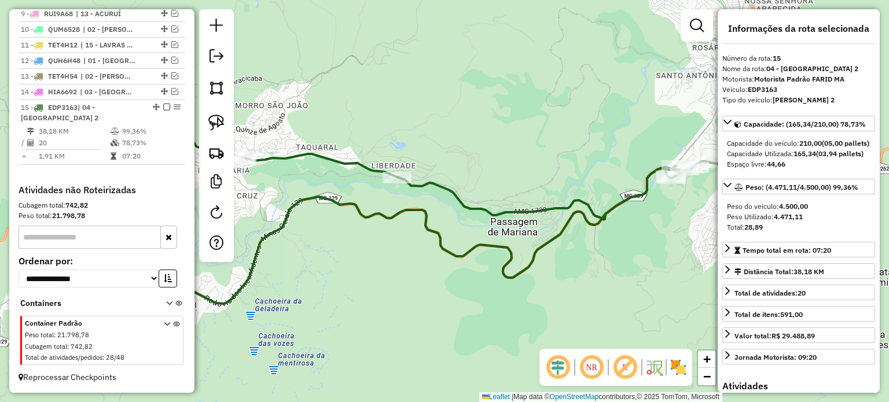
scroll to position [538, 0]
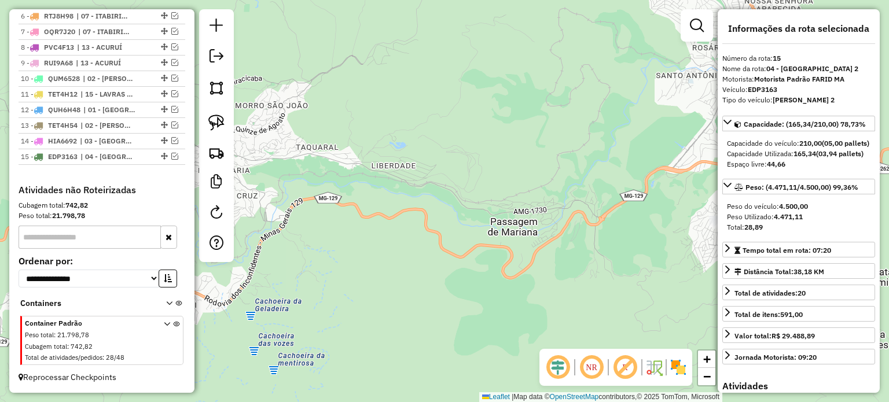
drag, startPoint x: 484, startPoint y: 100, endPoint x: 541, endPoint y: 100, distance: 57.3
click at [535, 100] on div "Rota 15 - Placa EDP3163 14642 - PADARIA DA ESTACAO Janela de atendimento Grade …" at bounding box center [444, 201] width 889 height 402
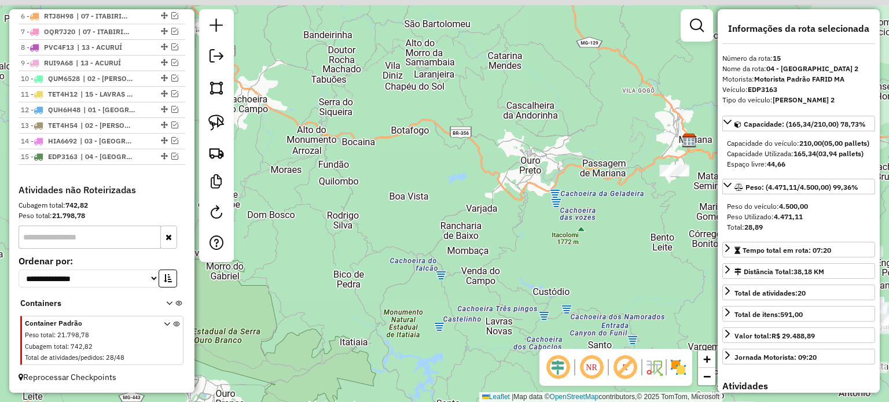
drag, startPoint x: 493, startPoint y: 142, endPoint x: 500, endPoint y: 191, distance: 49.8
click at [500, 191] on div "Janela de atendimento Grade de atendimento Capacidade Transportadoras Veículos …" at bounding box center [444, 201] width 889 height 402
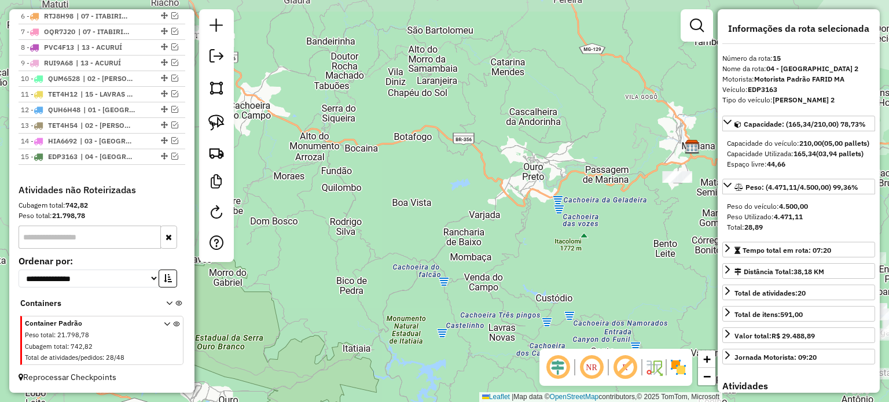
click at [586, 192] on div "Janela de atendimento Grade de atendimento Capacidade Transportadoras Veículos …" at bounding box center [444, 201] width 889 height 402
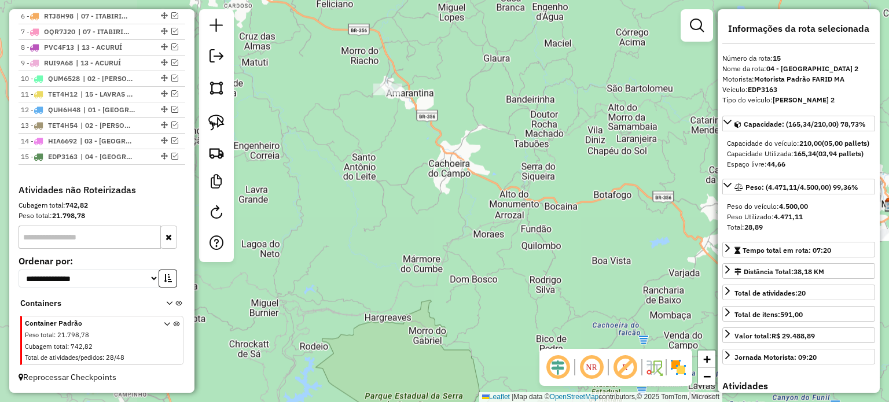
click at [588, 245] on div "Janela de atendimento Grade de atendimento Capacidade Transportadoras Veículos …" at bounding box center [444, 201] width 889 height 402
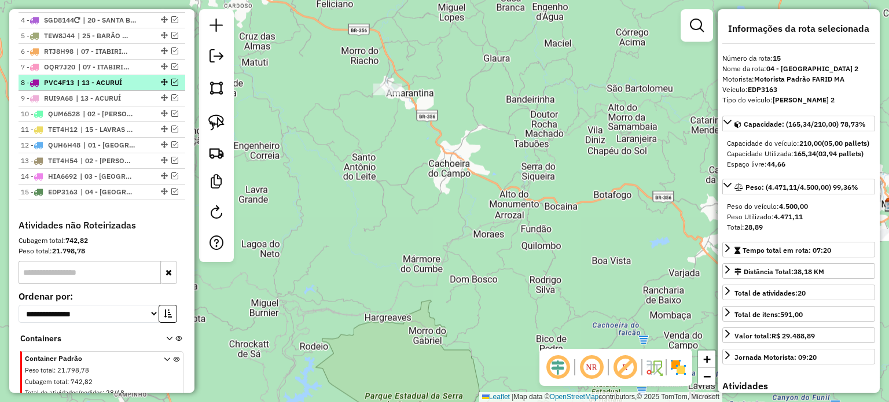
scroll to position [480, 0]
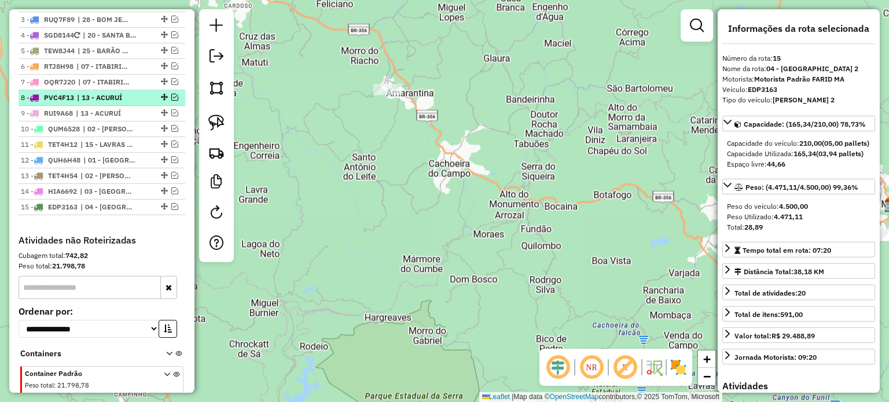
click at [172, 101] on em at bounding box center [174, 97] width 7 height 7
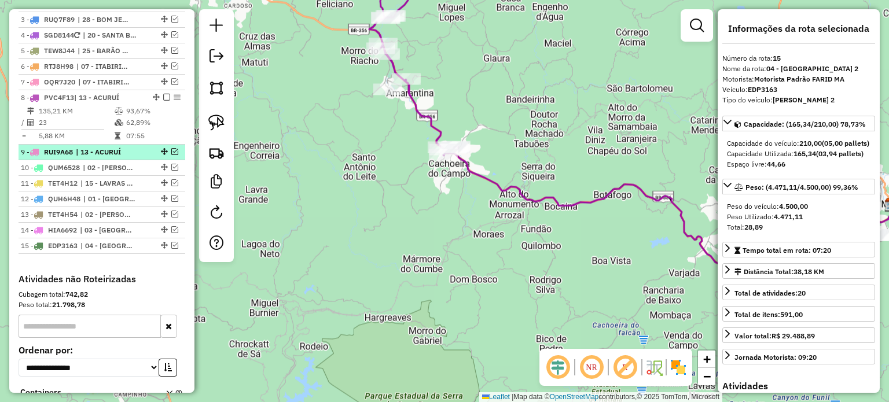
click at [171, 155] on em at bounding box center [174, 151] width 7 height 7
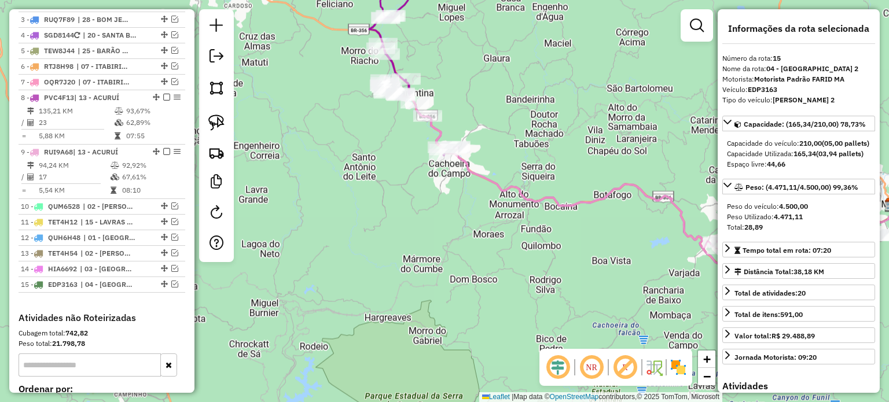
drag, startPoint x: 360, startPoint y: 189, endPoint x: 347, endPoint y: 238, distance: 50.4
click at [349, 236] on div "Janela de atendimento Grade de atendimento Capacidade Transportadoras Veículos …" at bounding box center [444, 201] width 889 height 402
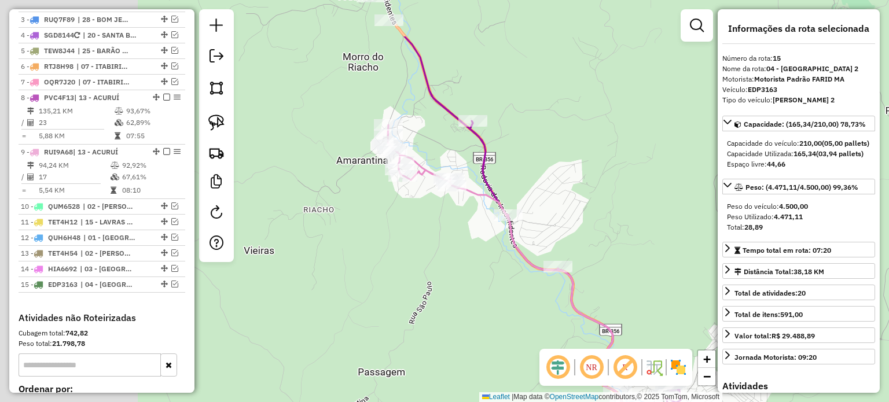
drag, startPoint x: 320, startPoint y: 172, endPoint x: 511, endPoint y: 248, distance: 205.7
click at [511, 248] on icon at bounding box center [590, 322] width 405 height 394
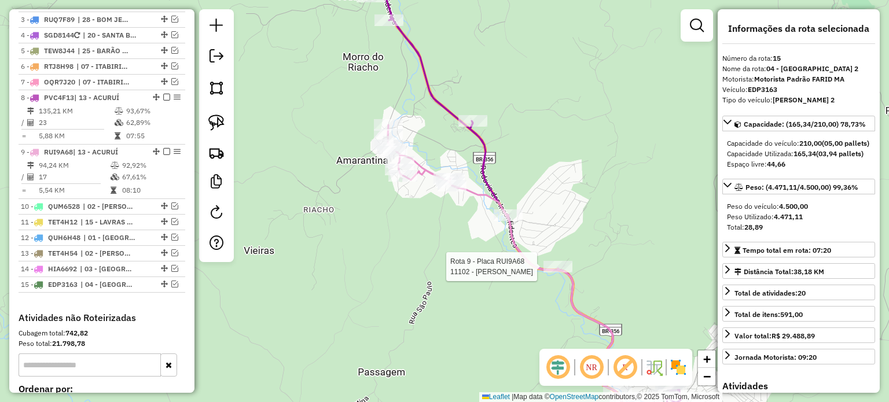
drag, startPoint x: 435, startPoint y: 226, endPoint x: 388, endPoint y: 187, distance: 61.7
click at [410, 204] on div "Rota 9 - Placa RUI9A68 11102 - [PERSON_NAME] de atendimento Grade de atendiment…" at bounding box center [444, 201] width 889 height 402
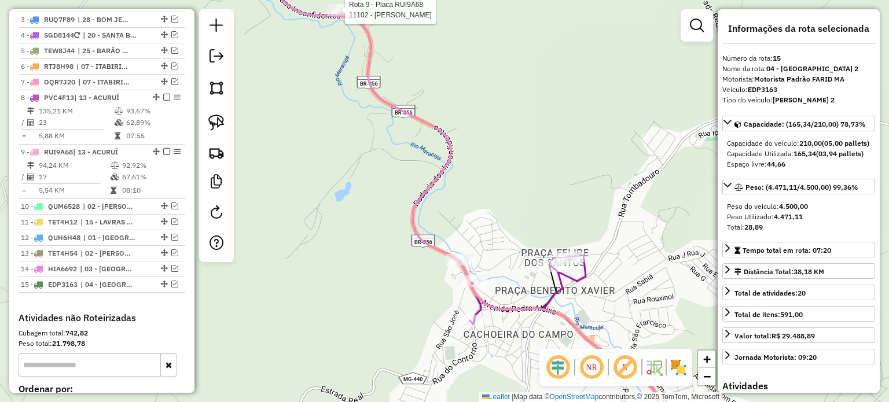
click at [551, 282] on icon at bounding box center [606, 350] width 130 height 185
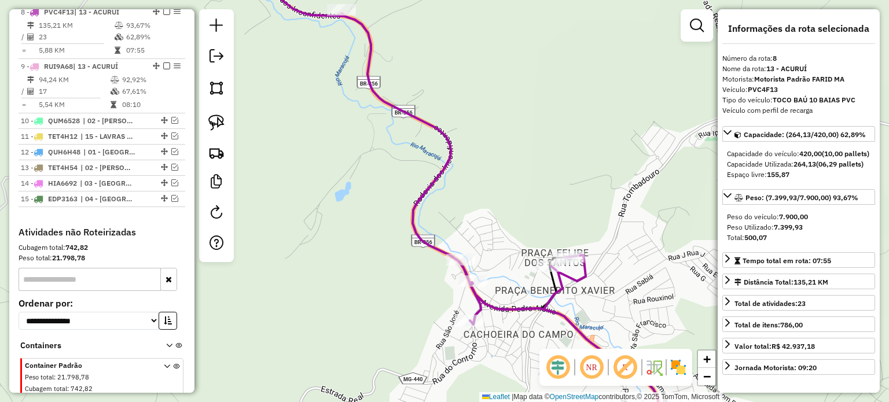
scroll to position [571, 0]
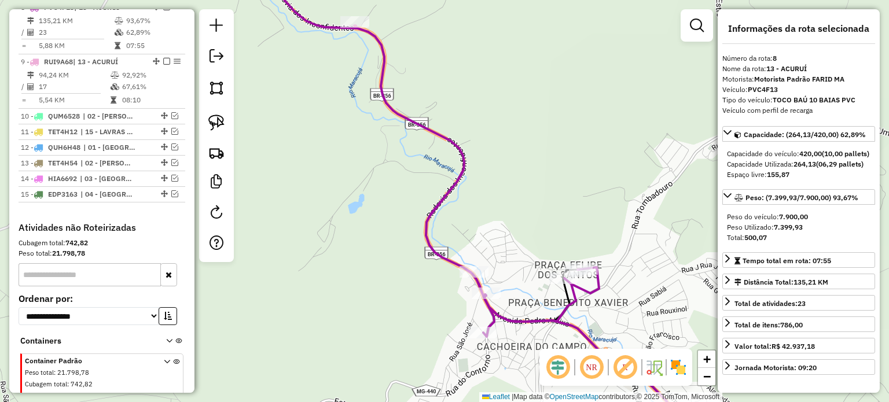
drag, startPoint x: 479, startPoint y: 206, endPoint x: 535, endPoint y: 264, distance: 80.2
click at [535, 264] on div "Janela de atendimento Grade de atendimento Capacidade Transportadoras Veículos …" at bounding box center [444, 201] width 889 height 402
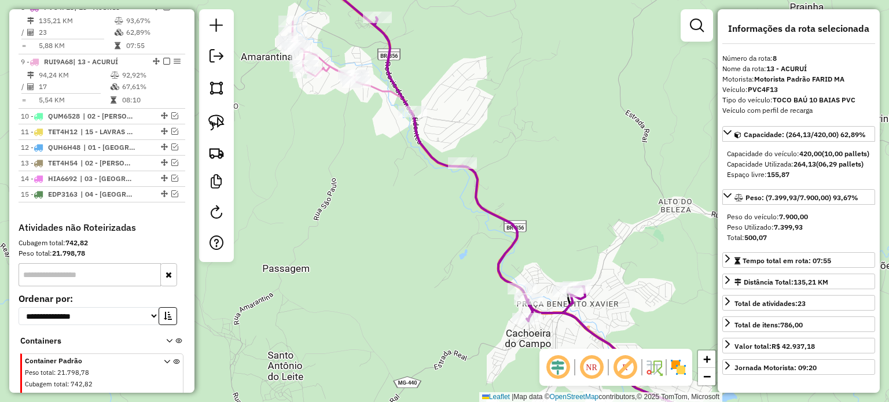
drag, startPoint x: 392, startPoint y: 187, endPoint x: 455, endPoint y: 254, distance: 91.7
click at [454, 254] on div "Janela de atendimento Grade de atendimento Capacidade Transportadoras Veículos …" at bounding box center [444, 201] width 889 height 402
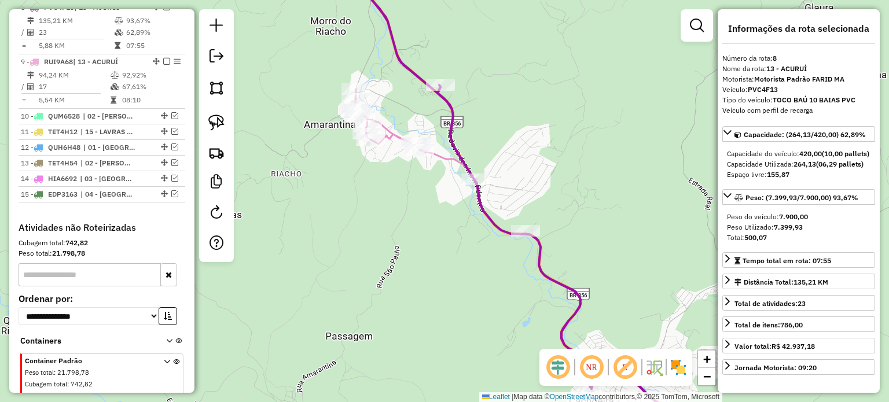
click at [438, 164] on div "Janela de atendimento Grade de atendimento Capacidade Transportadoras Veículos …" at bounding box center [444, 201] width 889 height 402
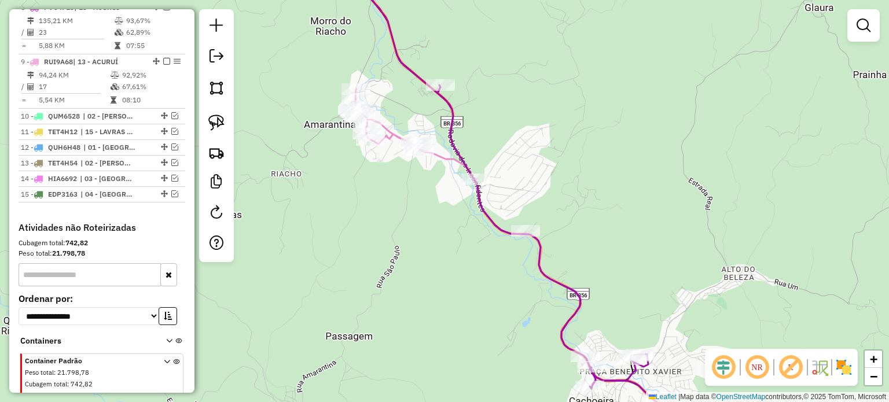
click at [445, 160] on icon at bounding box center [521, 266] width 332 height 354
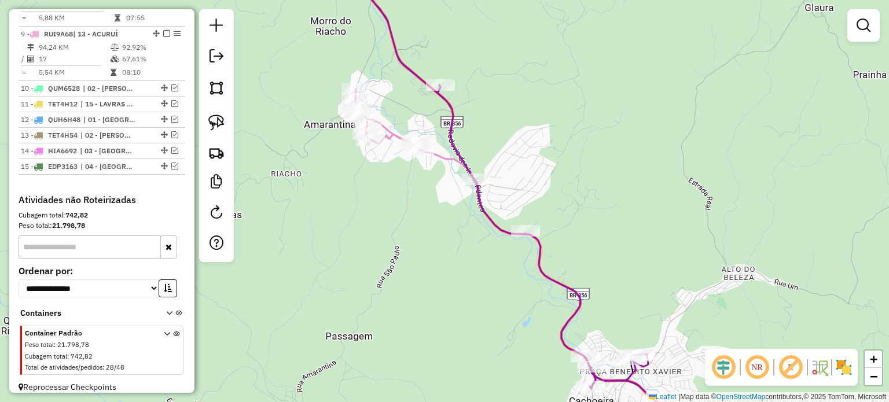
select select "**********"
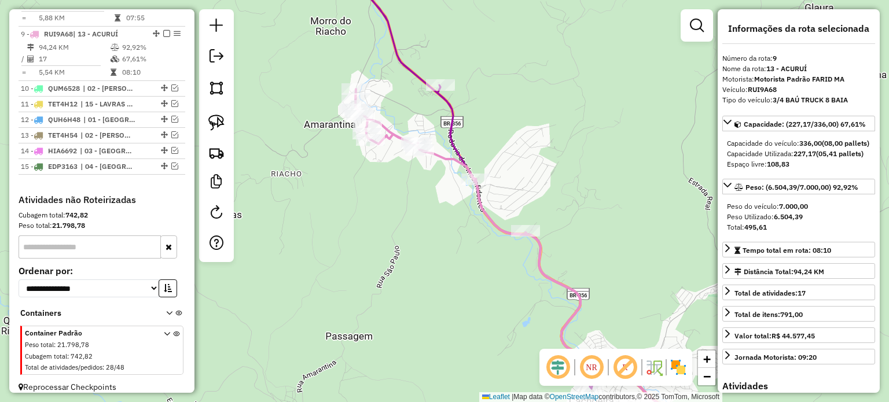
scroll to position [616, 0]
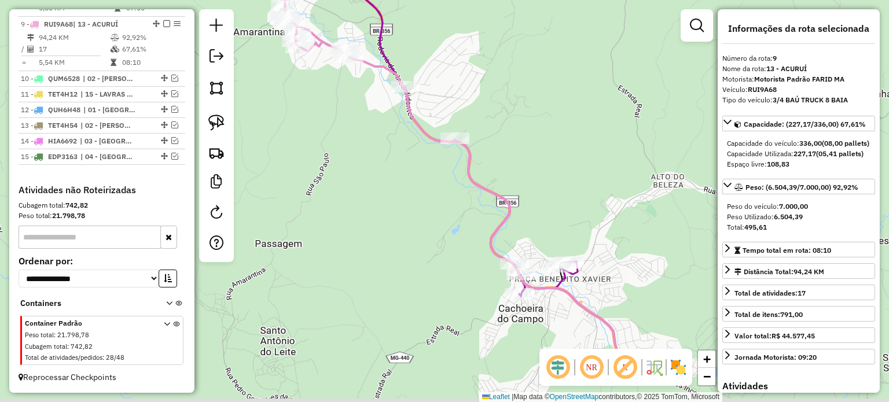
drag, startPoint x: 465, startPoint y: 226, endPoint x: 401, endPoint y: 142, distance: 106.5
click at [401, 142] on div "Janela de atendimento Grade de atendimento Capacidade Transportadoras Veículos …" at bounding box center [444, 201] width 889 height 402
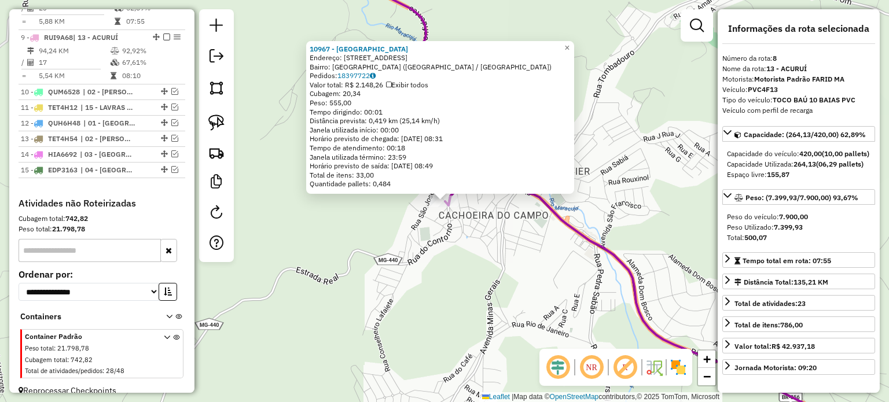
scroll to position [571, 0]
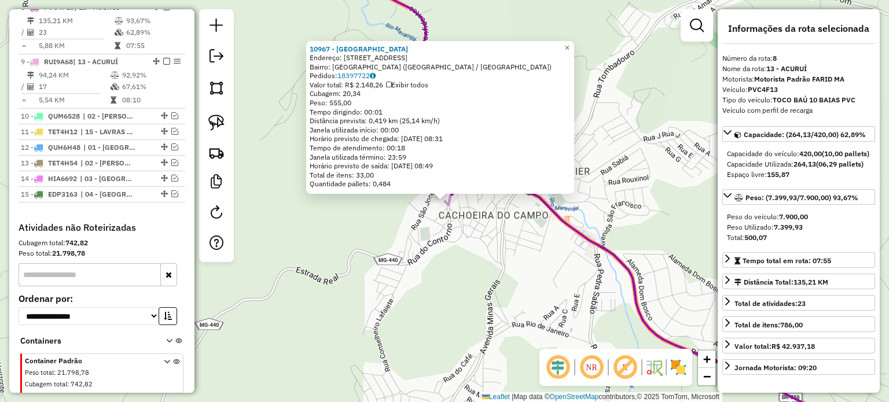
click at [460, 234] on div "10967 - [PERSON_NAME][GEOGRAPHIC_DATA] Endereço: R BELA VISTA 120 Bairro: [GEOG…" at bounding box center [444, 201] width 889 height 402
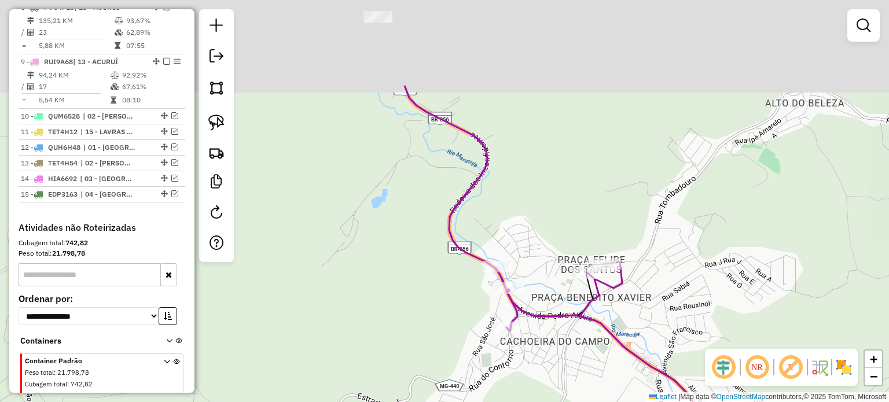
click at [567, 226] on div "Janela de atendimento Grade de atendimento Capacidade Transportadoras Veículos …" at bounding box center [444, 201] width 889 height 402
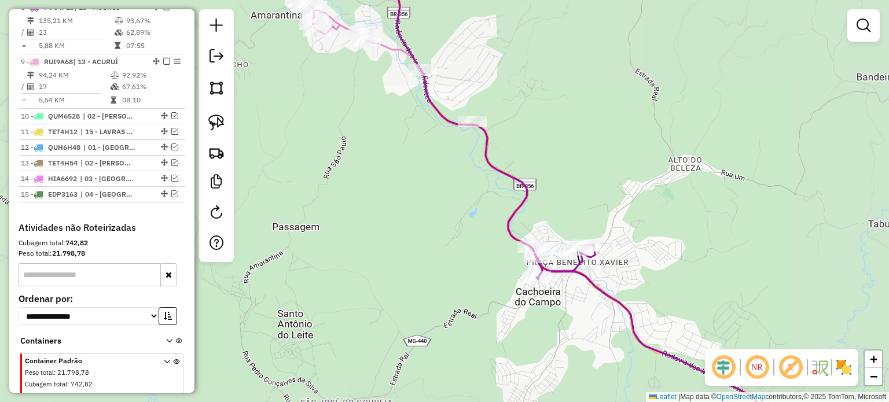
click at [536, 202] on div "Janela de atendimento Grade de atendimento Capacidade Transportadoras Veículos …" at bounding box center [444, 201] width 889 height 402
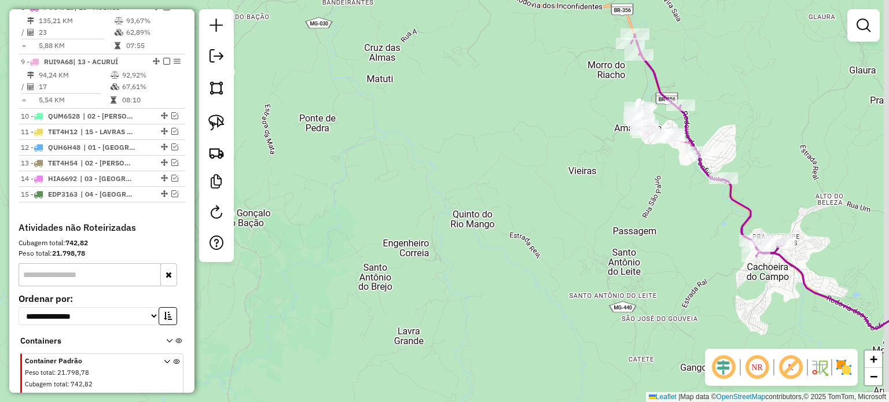
drag, startPoint x: 673, startPoint y: 180, endPoint x: 612, endPoint y: 212, distance: 68.4
click at [618, 210] on div "Janela de atendimento Grade de atendimento Capacidade Transportadoras Veículos …" at bounding box center [444, 201] width 889 height 402
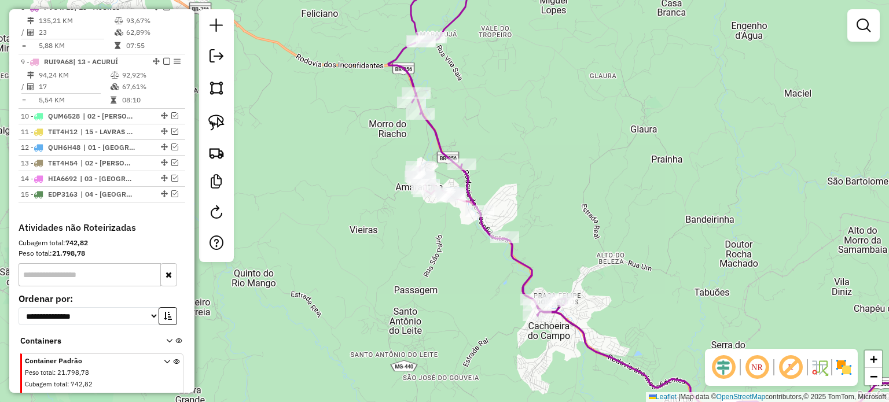
drag, startPoint x: 486, startPoint y: 320, endPoint x: 475, endPoint y: 287, distance: 34.4
click at [475, 288] on div "Janela de atendimento Grade de atendimento Capacidade Transportadoras Veículos …" at bounding box center [444, 201] width 889 height 402
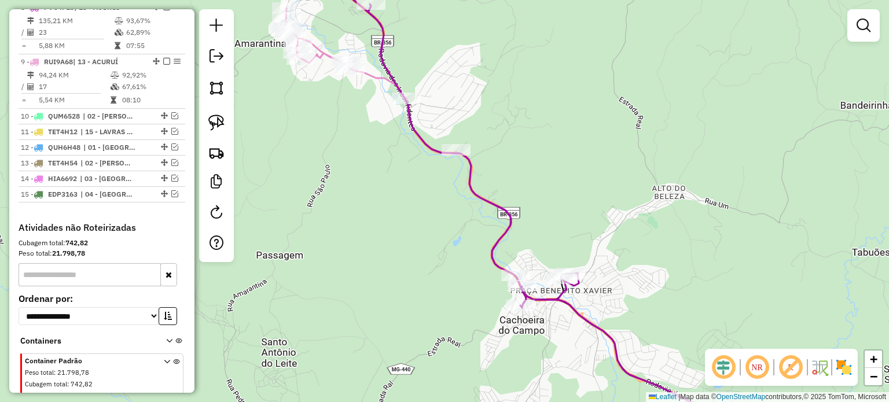
drag, startPoint x: 512, startPoint y: 319, endPoint x: 516, endPoint y: 350, distance: 31.0
click at [516, 350] on div "Janela de atendimento Grade de atendimento Capacidade Transportadoras Veículos …" at bounding box center [444, 201] width 889 height 402
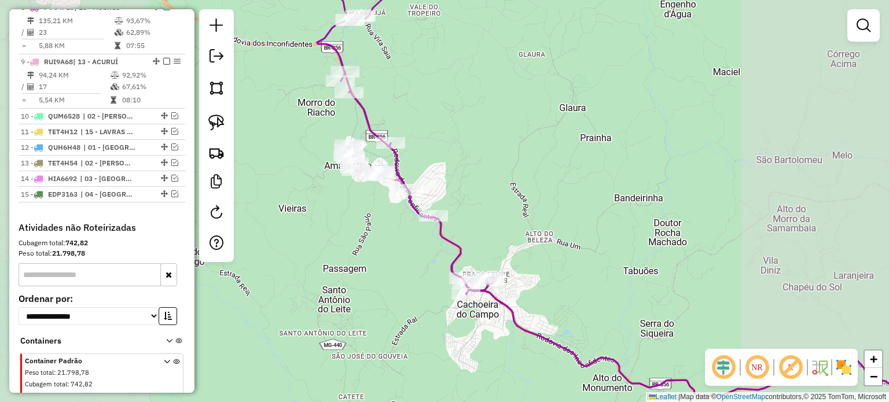
drag, startPoint x: 440, startPoint y: 159, endPoint x: 443, endPoint y: 138, distance: 21.6
click at [440, 160] on div "Janela de atendimento Grade de atendimento Capacidade Transportadoras Veículos …" at bounding box center [444, 201] width 889 height 402
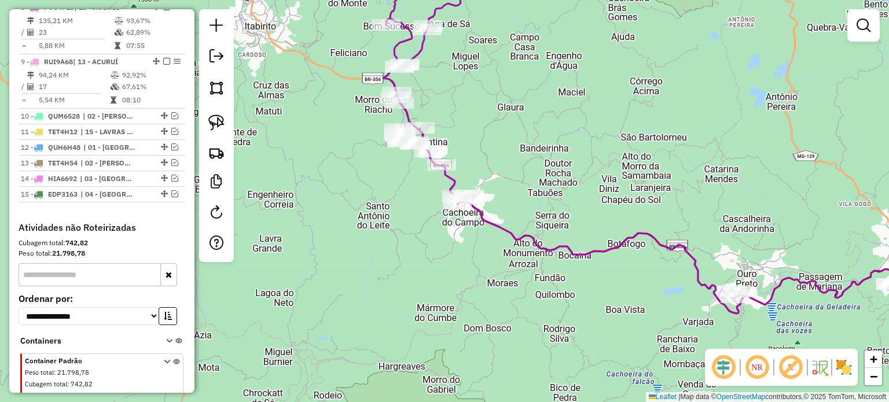
drag, startPoint x: 509, startPoint y: 94, endPoint x: 506, endPoint y: 154, distance: 59.7
click at [506, 153] on div "Janela de atendimento Grade de atendimento Capacidade Transportadoras Veículos …" at bounding box center [444, 201] width 889 height 402
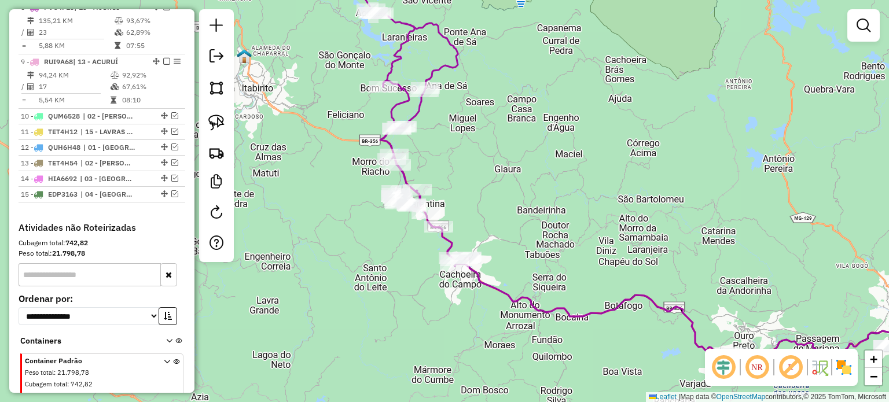
click at [454, 53] on icon at bounding box center [417, 130] width 103 height 272
select select "**********"
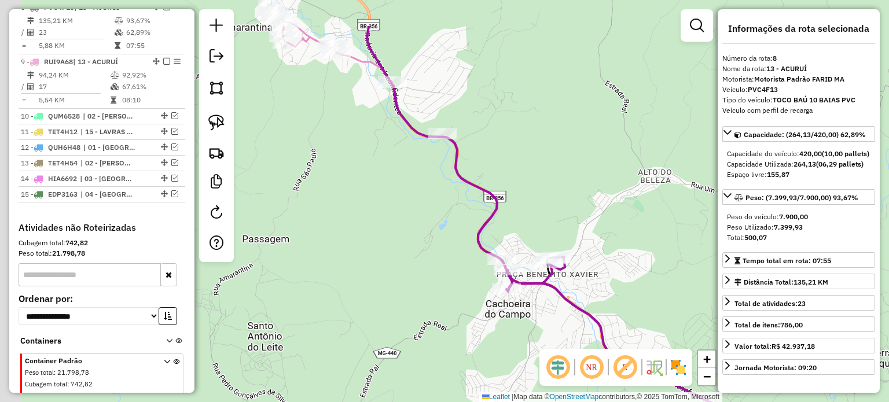
drag, startPoint x: 438, startPoint y: 274, endPoint x: 447, endPoint y: 282, distance: 11.9
click at [447, 282] on div "Janela de atendimento Grade de atendimento Capacidade Transportadoras Veículos …" at bounding box center [444, 201] width 889 height 402
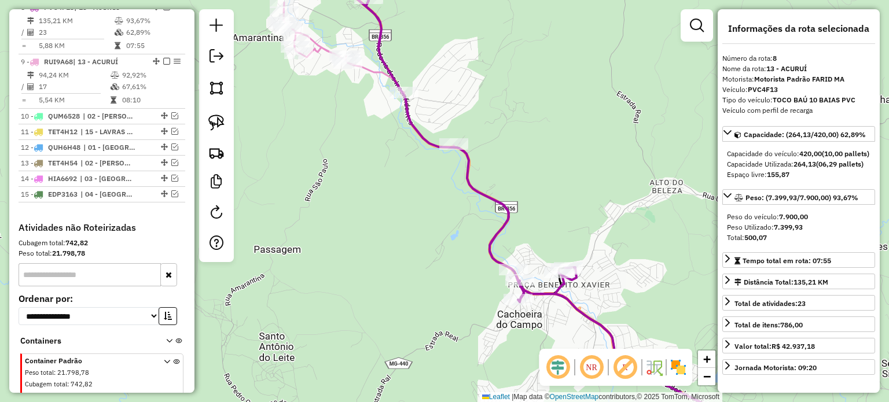
click at [381, 76] on icon at bounding box center [554, 222] width 541 height 441
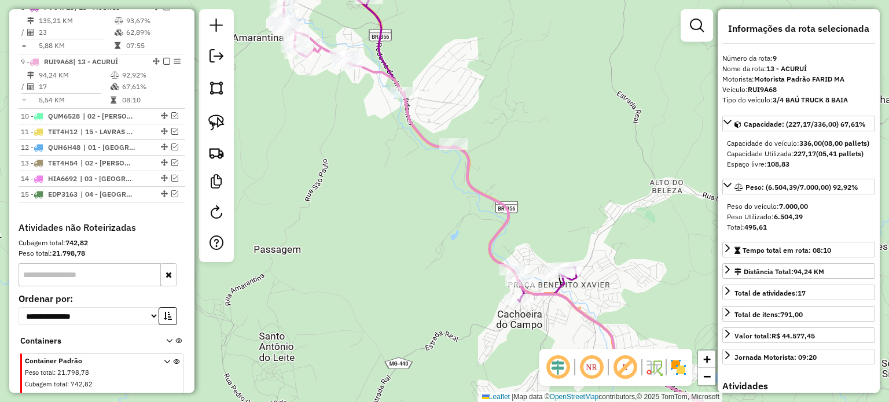
scroll to position [616, 0]
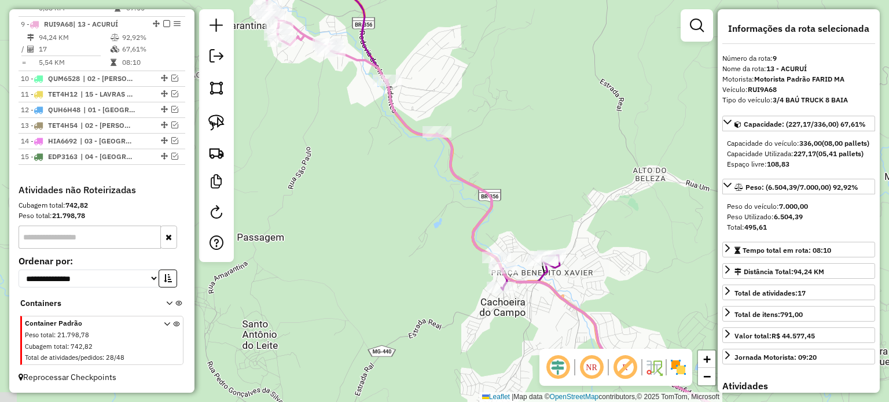
drag, startPoint x: 429, startPoint y: 184, endPoint x: 403, endPoint y: 167, distance: 31.0
click at [403, 167] on div "Janela de atendimento Grade de atendimento Capacidade Transportadoras Veículos …" at bounding box center [444, 201] width 889 height 402
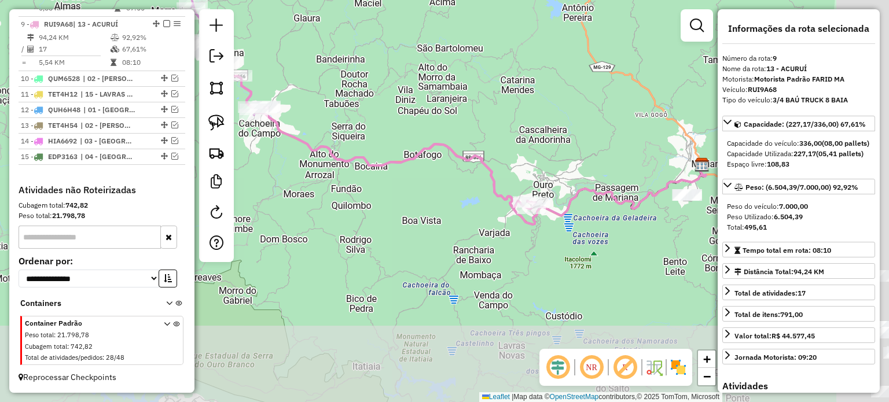
drag, startPoint x: 432, startPoint y: 219, endPoint x: 421, endPoint y: 215, distance: 12.3
click at [421, 215] on div "Janela de atendimento Grade de atendimento Capacidade Transportadoras Veículos …" at bounding box center [444, 201] width 889 height 402
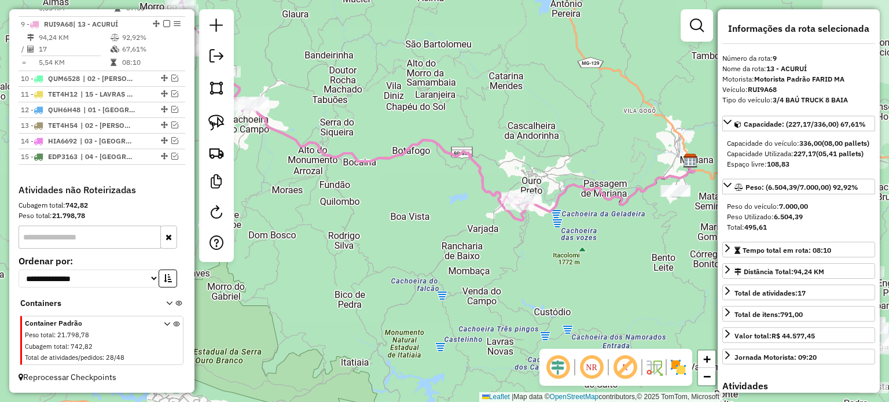
click at [428, 140] on icon at bounding box center [353, 121] width 341 height 170
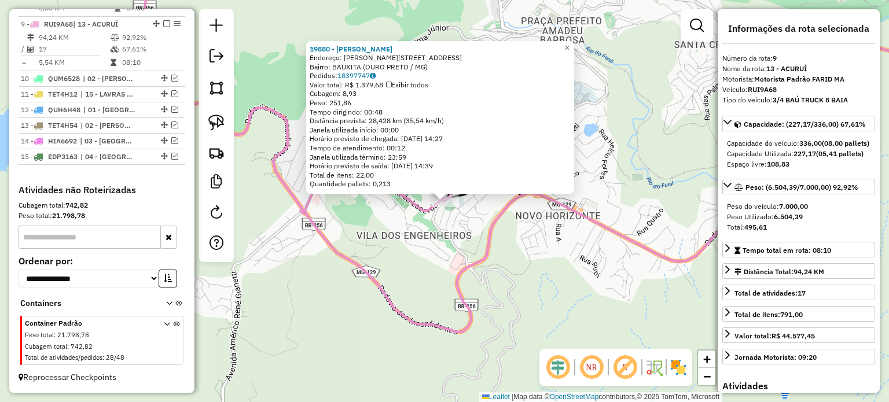
click at [449, 238] on div "19880 - [PERSON_NAME] Endereço: [PERSON_NAME] 19 Bairro: BAUXITA ([GEOGRAPHIC_D…" at bounding box center [444, 201] width 889 height 402
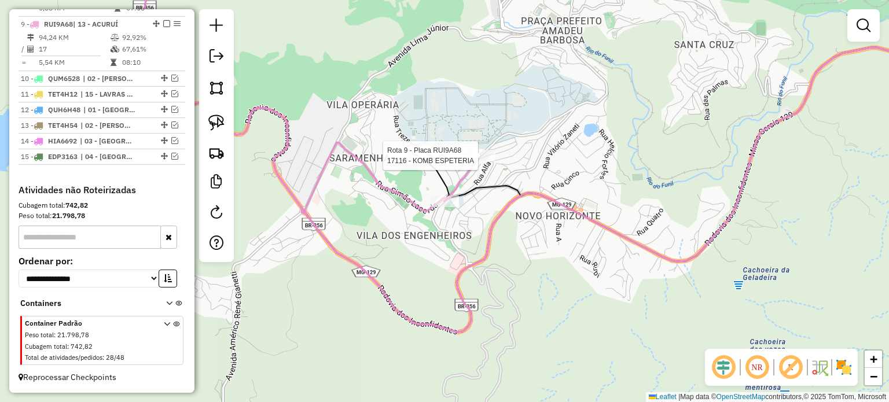
click at [479, 161] on div at bounding box center [481, 156] width 29 height 12
select select "**********"
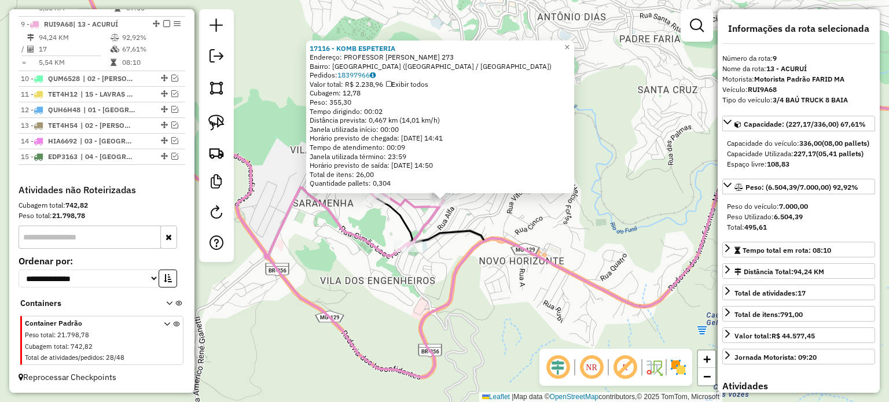
click at [442, 276] on div "17116 - KOMB ESPETERIA Endereço: PROFESSOR [PERSON_NAME] 273 Bairro: [GEOGRAPHI…" at bounding box center [444, 201] width 889 height 402
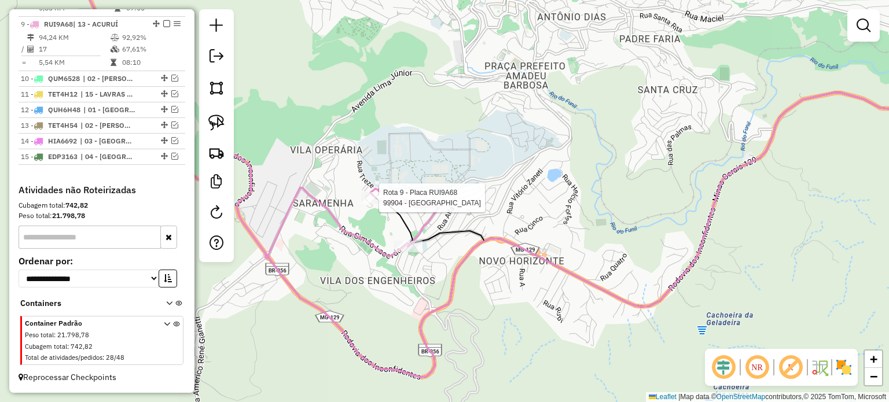
select select "**********"
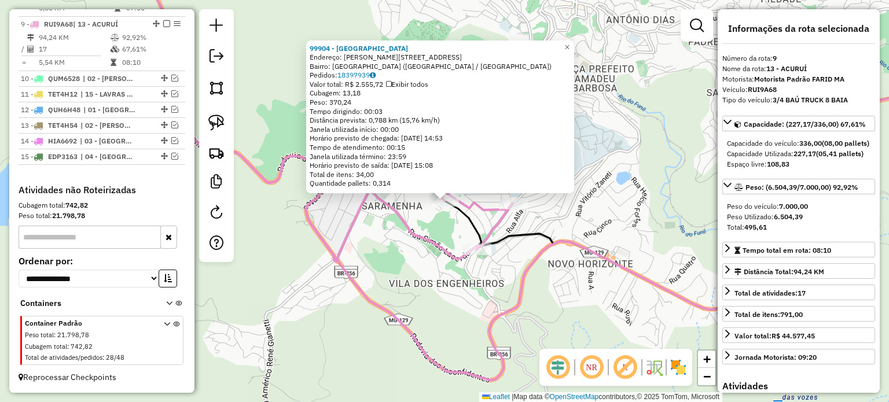
click at [402, 277] on div "99904 - [GEOGRAPHIC_DATA] Endereço: [PERSON_NAME][STREET_ADDRESS] Bairro: [GEOG…" at bounding box center [444, 201] width 889 height 402
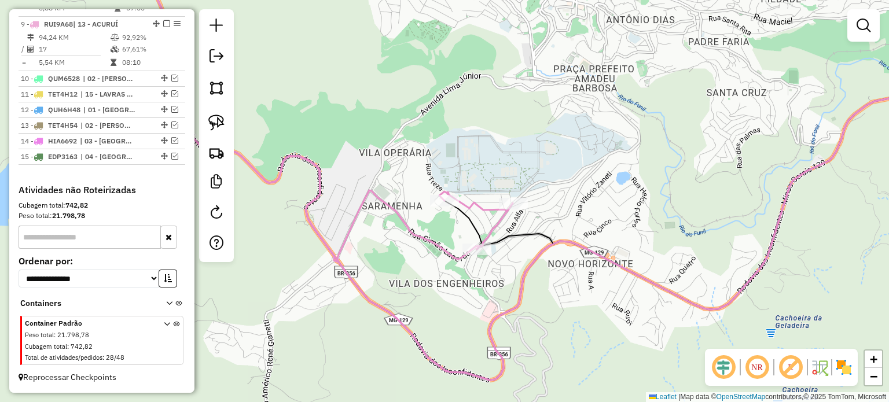
click at [412, 237] on icon at bounding box center [332, 110] width 359 height 302
select select "**********"
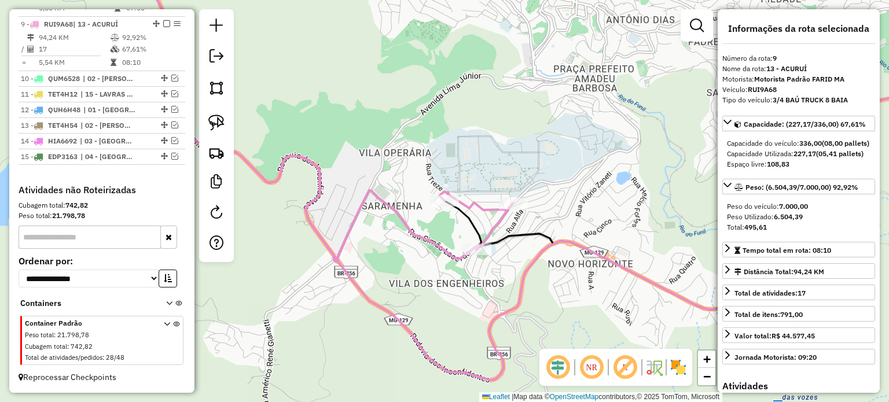
drag, startPoint x: 324, startPoint y: 256, endPoint x: 450, endPoint y: 247, distance: 126.5
click at [430, 248] on div "Janela de atendimento Grade de atendimento Capacidade Transportadoras Veículos …" at bounding box center [444, 201] width 889 height 402
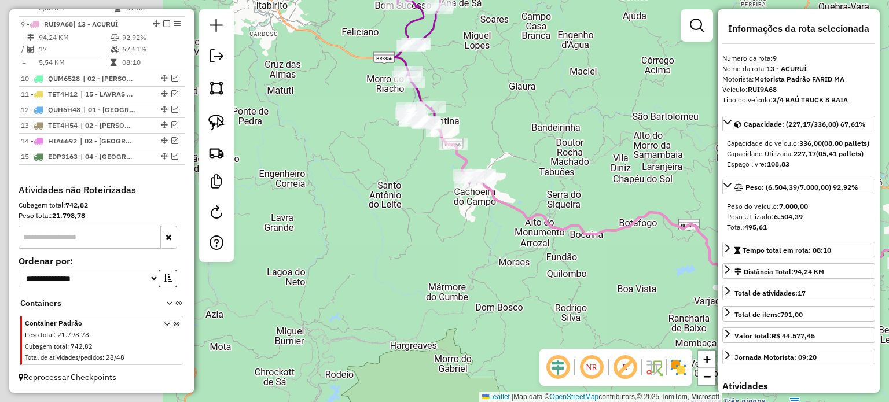
drag, startPoint x: 364, startPoint y: 254, endPoint x: 645, endPoint y: 287, distance: 283.3
click at [645, 287] on div "Janela de atendimento Grade de atendimento Capacidade Transportadoras Veículos …" at bounding box center [444, 201] width 889 height 402
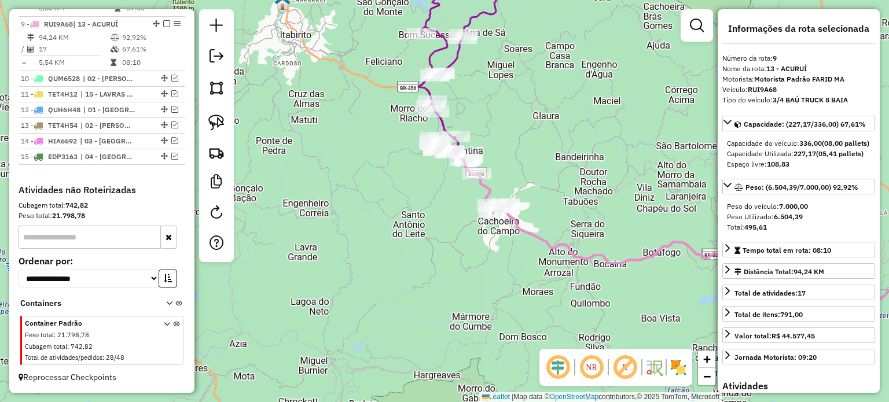
drag, startPoint x: 575, startPoint y: 275, endPoint x: 609, endPoint y: 335, distance: 68.9
click at [609, 335] on div "Janela de atendimento Grade de atendimento Capacidade Transportadoras Veículos …" at bounding box center [444, 201] width 889 height 402
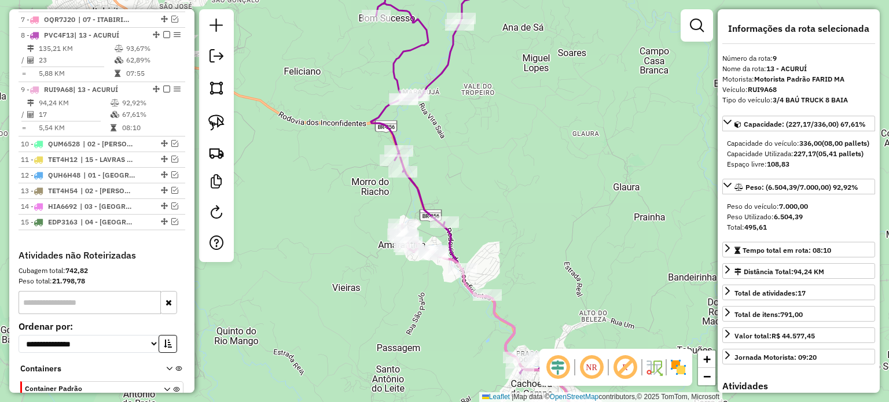
scroll to position [500, 0]
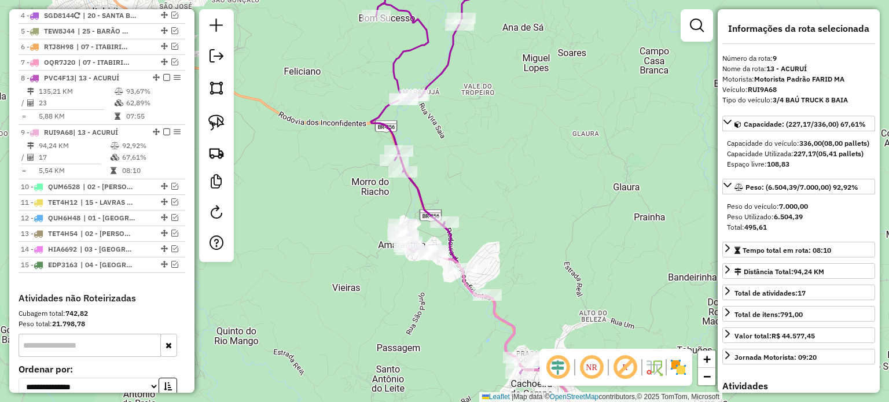
drag, startPoint x: 475, startPoint y: 127, endPoint x: 462, endPoint y: 109, distance: 22.0
click at [464, 111] on div "Janela de atendimento Grade de atendimento Capacidade Transportadoras Veículos …" at bounding box center [444, 201] width 889 height 402
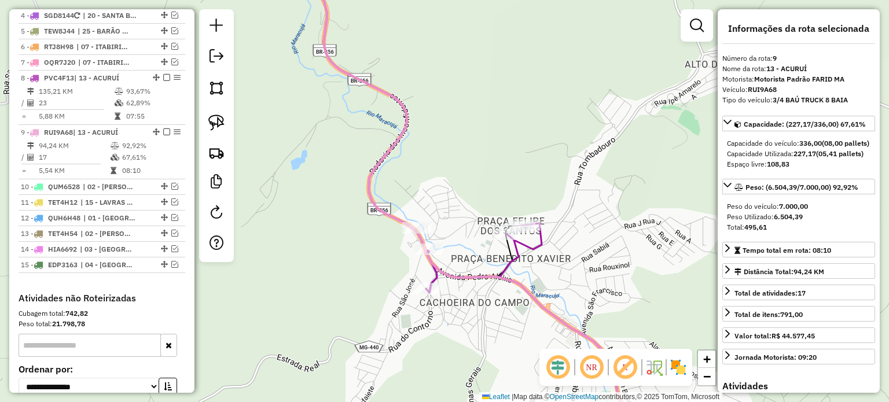
click at [517, 255] on icon at bounding box center [385, 126] width 311 height 333
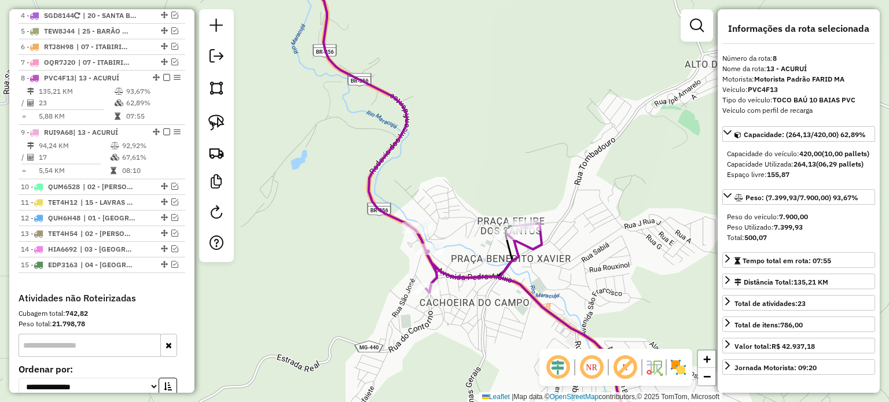
click at [542, 262] on div "Janela de atendimento Grade de atendimento Capacidade Transportadoras Veículos …" at bounding box center [444, 201] width 889 height 402
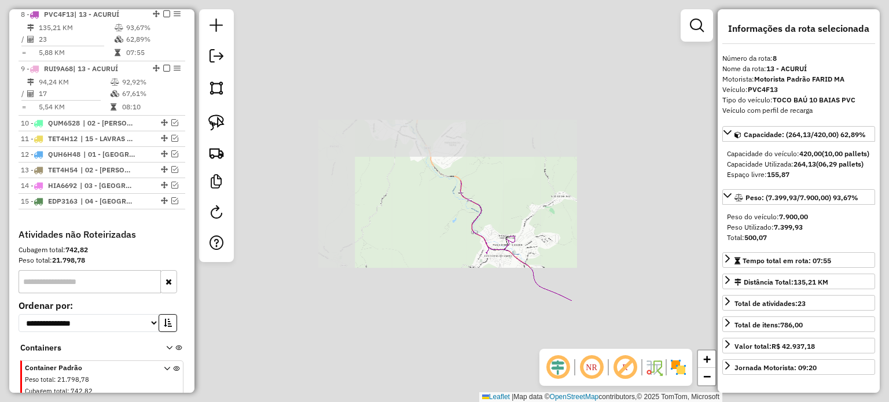
scroll to position [571, 0]
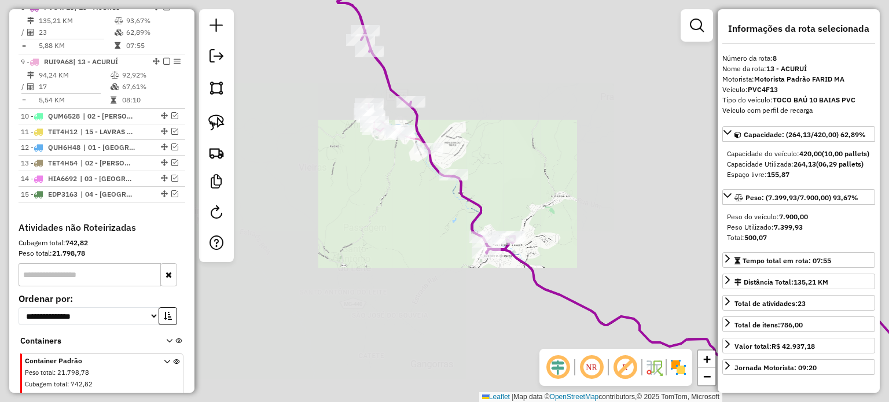
drag, startPoint x: 532, startPoint y: 233, endPoint x: 491, endPoint y: 210, distance: 46.7
click at [491, 210] on div "Janela de atendimento Grade de atendimento Capacidade Transportadoras Veículos …" at bounding box center [444, 201] width 889 height 402
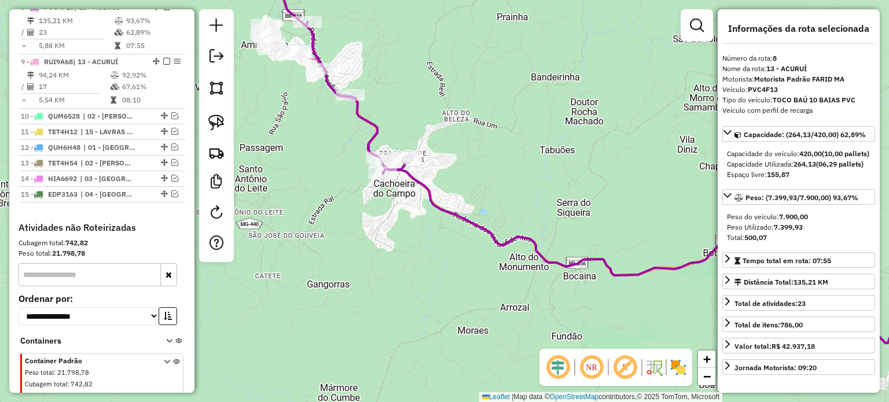
click at [426, 248] on div "Janela de atendimento Grade de atendimento Capacidade Transportadoras Veículos …" at bounding box center [444, 201] width 889 height 402
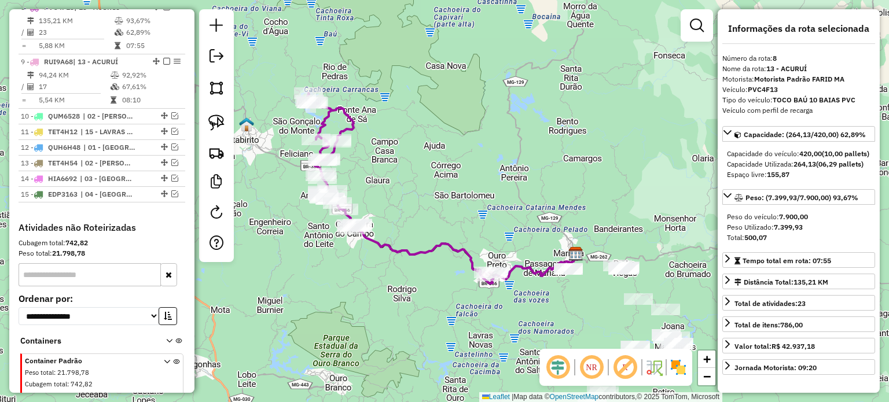
click at [343, 118] on icon at bounding box center [333, 160] width 52 height 135
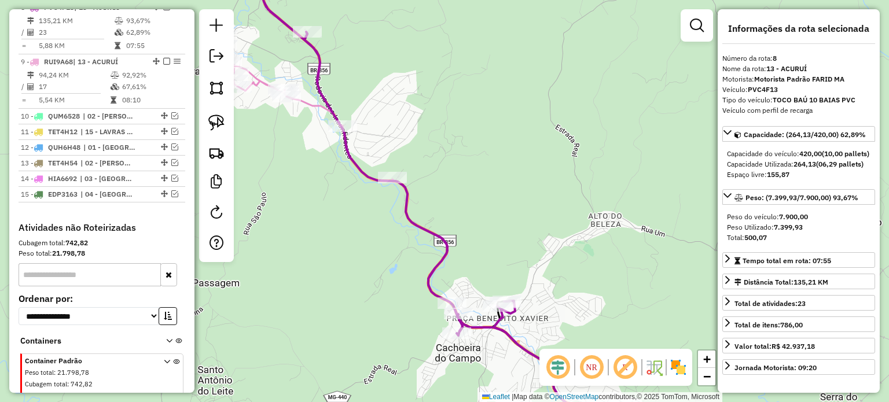
click at [308, 104] on icon at bounding box center [437, 239] width 431 height 407
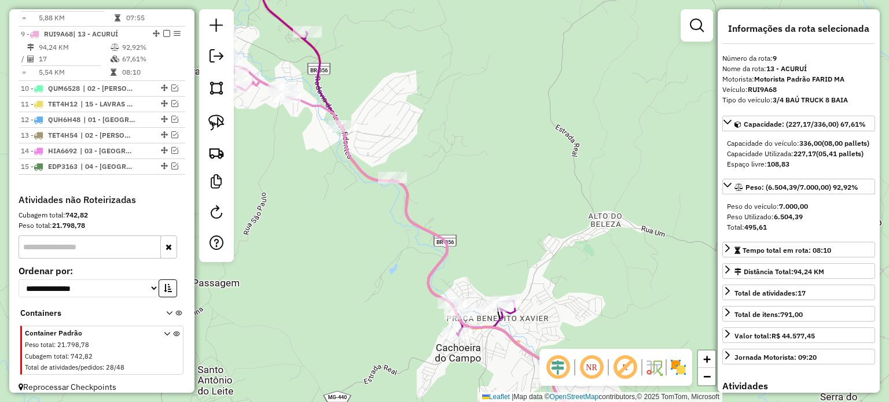
scroll to position [616, 0]
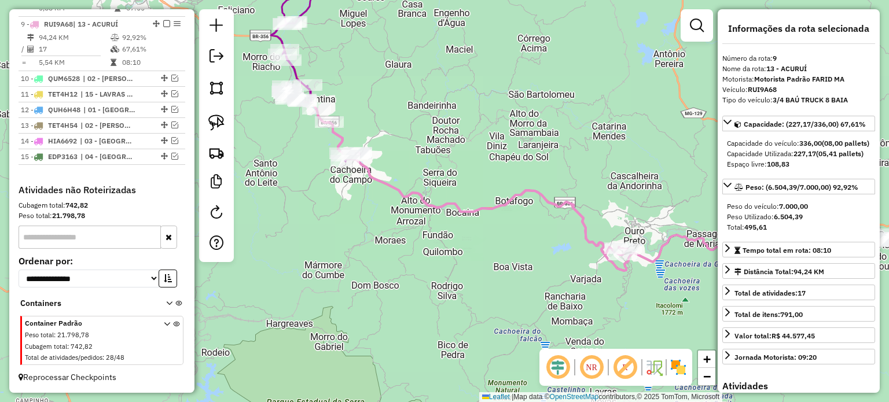
click at [410, 58] on div "Rota 9 - Placa RUI9A68 11102 - [PERSON_NAME] de atendimento Grade de atendiment…" at bounding box center [444, 201] width 889 height 402
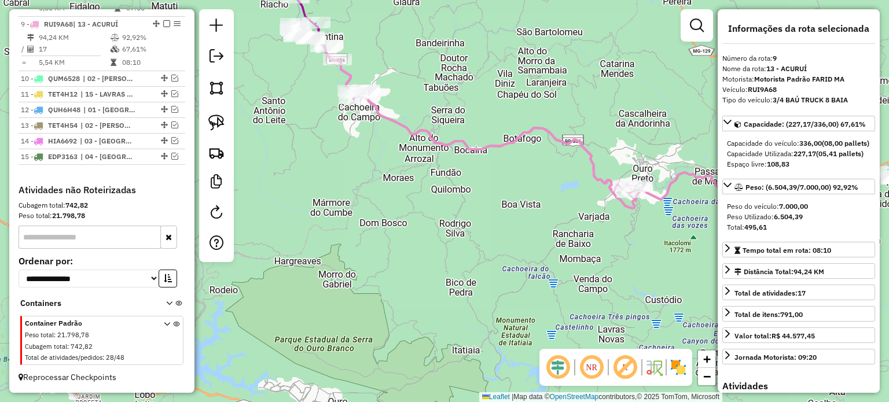
drag, startPoint x: 546, startPoint y: 124, endPoint x: 472, endPoint y: 136, distance: 75.0
click at [472, 136] on icon at bounding box center [465, 109] width 341 height 170
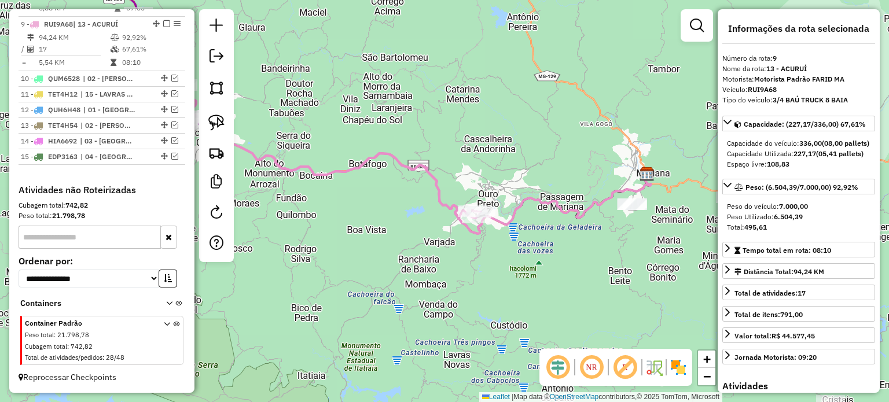
drag, startPoint x: 631, startPoint y: 173, endPoint x: 457, endPoint y: 190, distance: 175.0
click at [457, 190] on div "Janela de atendimento Grade de atendimento Capacidade Transportadoras Veículos …" at bounding box center [444, 201] width 889 height 402
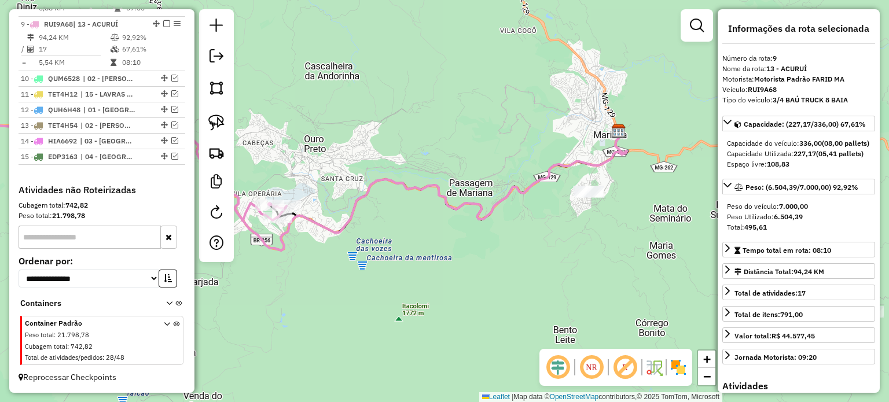
drag, startPoint x: 293, startPoint y: 247, endPoint x: 331, endPoint y: 251, distance: 38.4
click at [331, 251] on div "Janela de atendimento Grade de atendimento Capacidade Transportadoras Veículos …" at bounding box center [444, 201] width 889 height 402
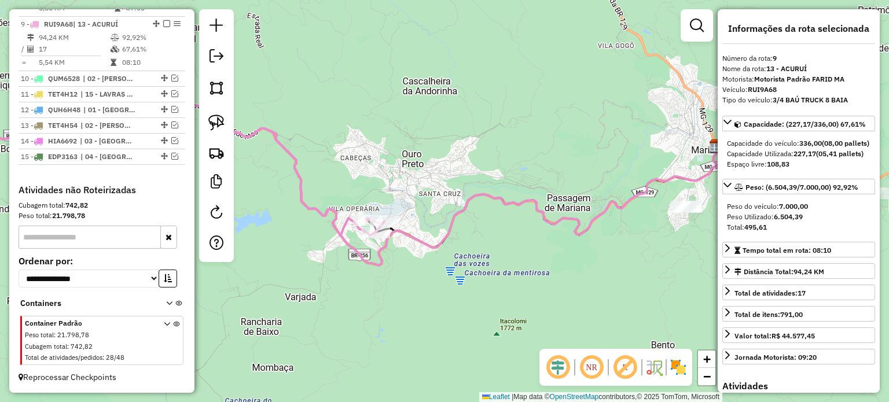
drag, startPoint x: 322, startPoint y: 279, endPoint x: 382, endPoint y: 281, distance: 60.2
click at [373, 281] on div "Janela de atendimento Grade de atendimento Capacidade Transportadoras Veículos …" at bounding box center [444, 201] width 889 height 402
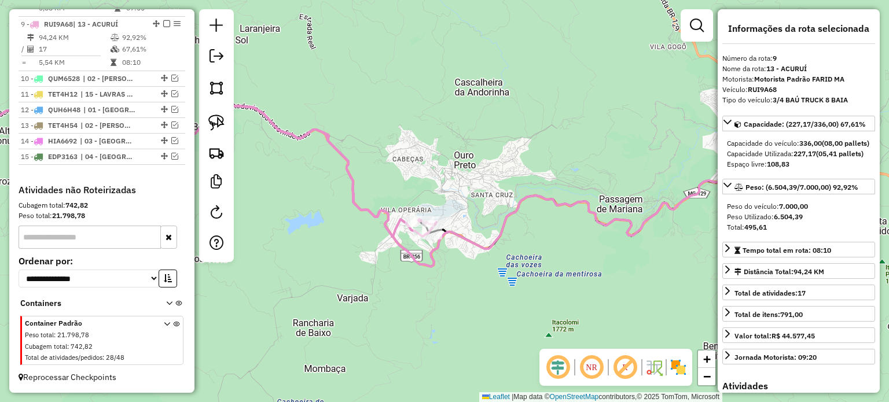
drag, startPoint x: 372, startPoint y: 205, endPoint x: 478, endPoint y: 208, distance: 106.0
click at [436, 212] on icon at bounding box center [174, 147] width 526 height 179
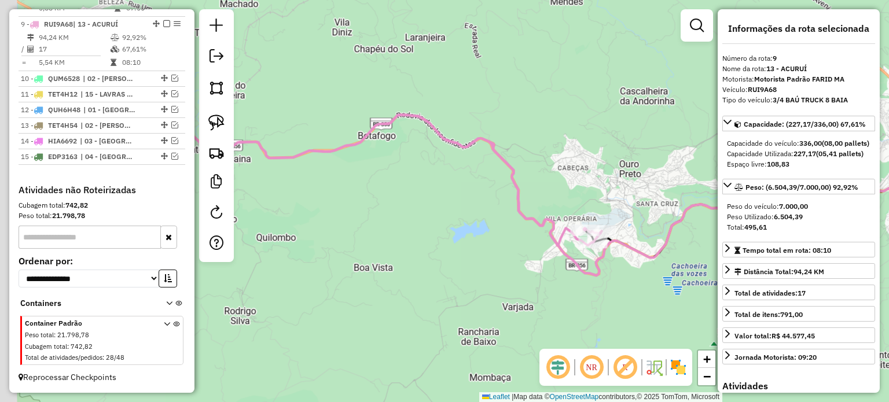
drag, startPoint x: 591, startPoint y: 197, endPoint x: 493, endPoint y: 188, distance: 98.3
click at [609, 196] on div "Janela de atendimento Grade de atendimento Capacidade Transportadoras Veículos …" at bounding box center [444, 201] width 889 height 402
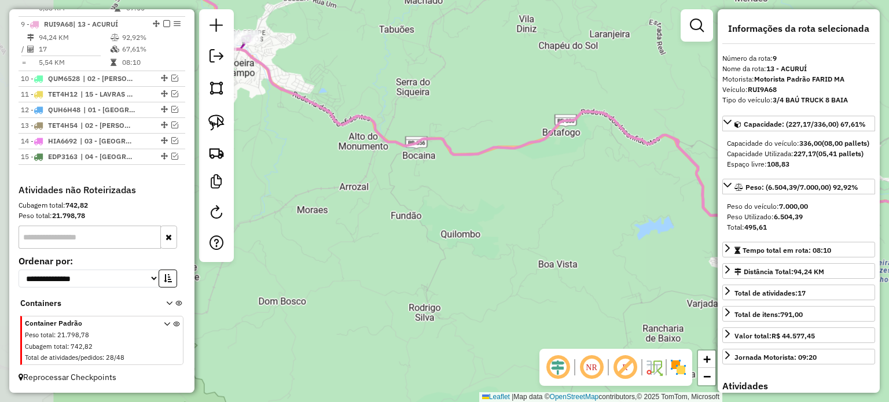
drag, startPoint x: 533, startPoint y: 192, endPoint x: 479, endPoint y: 179, distance: 55.2
click at [535, 192] on div "Janela de atendimento Grade de atendimento Capacidade Transportadoras Veículos …" at bounding box center [444, 201] width 889 height 402
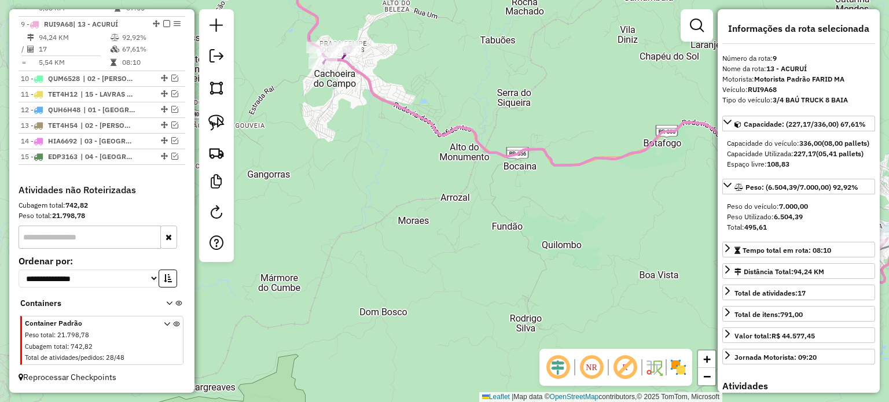
click at [482, 298] on div "Janela de atendimento Grade de atendimento Capacidade Transportadoras Veículos …" at bounding box center [444, 201] width 889 height 402
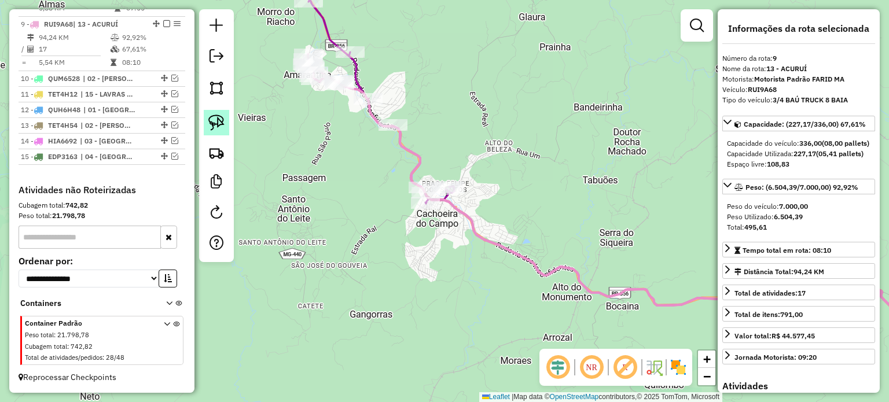
click at [220, 123] on img at bounding box center [216, 123] width 16 height 16
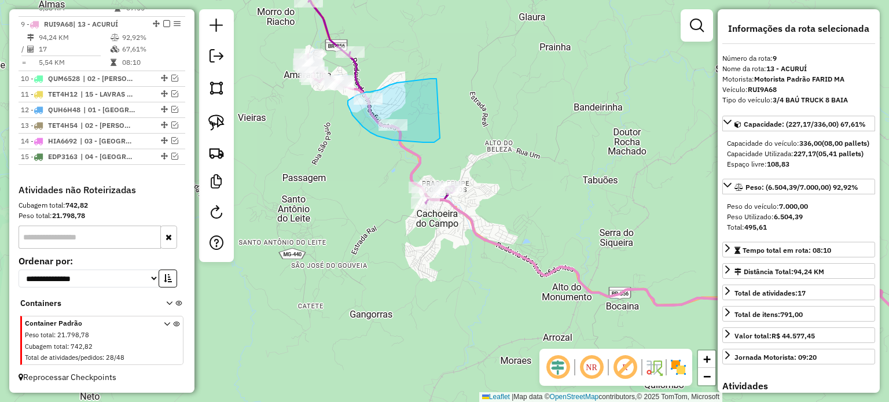
drag, startPoint x: 436, startPoint y: 79, endPoint x: 440, endPoint y: 138, distance: 59.1
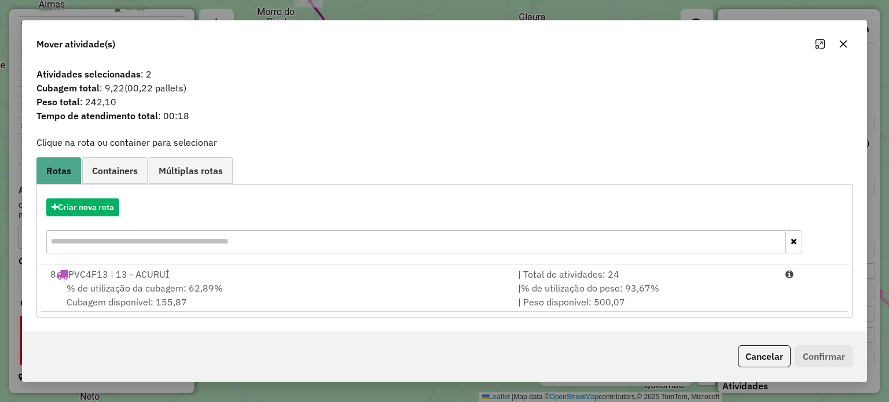
click at [769, 355] on button "Cancelar" at bounding box center [764, 357] width 53 height 22
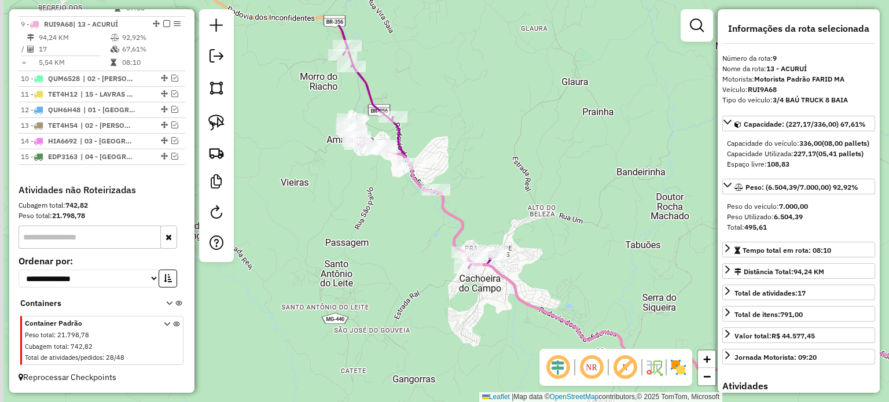
drag, startPoint x: 463, startPoint y: 118, endPoint x: 486, endPoint y: 229, distance: 114.1
click at [486, 229] on div "Janela de atendimento Grade de atendimento Capacidade Transportadoras Veículos …" at bounding box center [444, 201] width 889 height 402
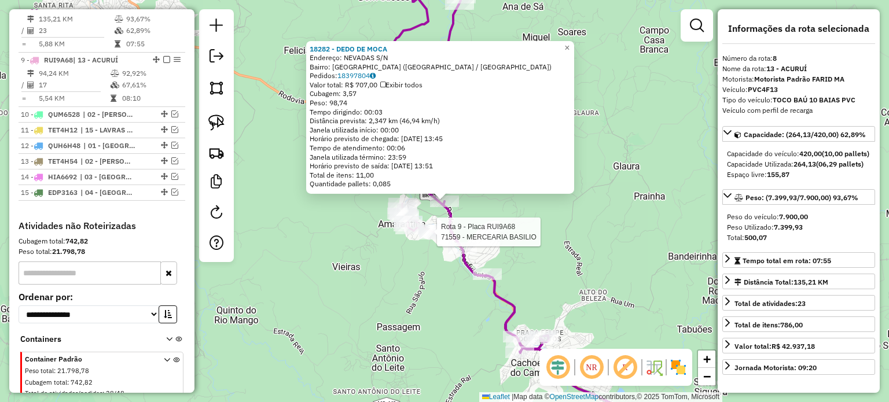
scroll to position [571, 0]
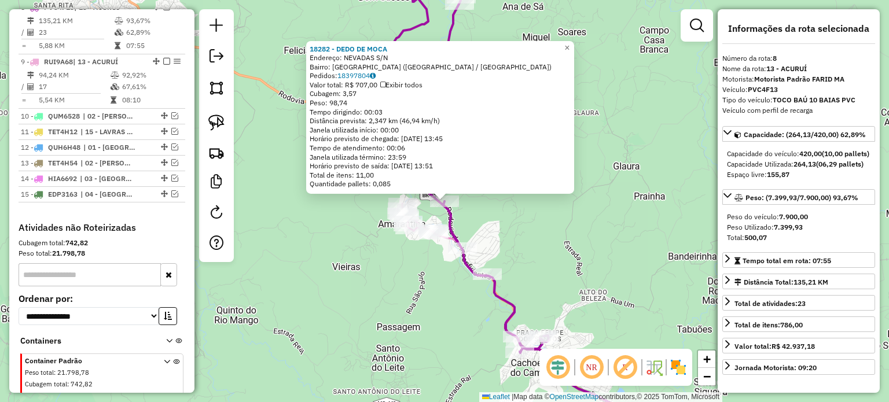
click at [484, 223] on div "18282 - DEDO DE MOCA Endereço: NEVADAS S/N Bairro: [GEOGRAPHIC_DATA] ([GEOGRAPH…" at bounding box center [444, 201] width 889 height 402
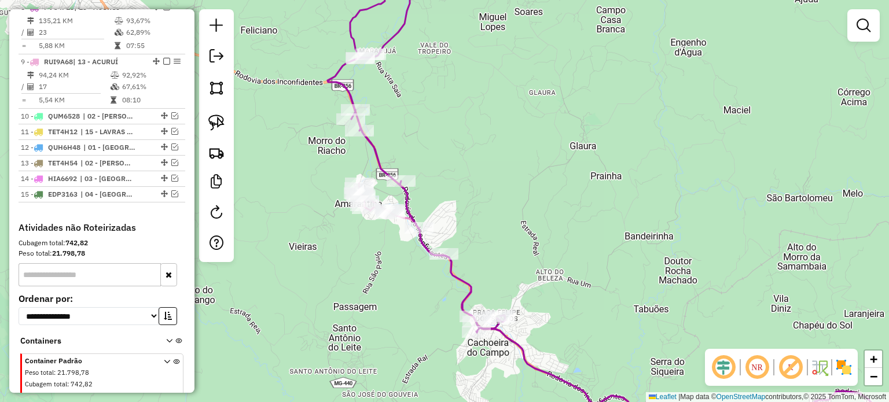
drag, startPoint x: 484, startPoint y: 223, endPoint x: 420, endPoint y: 43, distance: 191.3
click at [441, 203] on div "Janela de atendimento Grade de atendimento Capacidade Transportadoras Veículos …" at bounding box center [444, 201] width 889 height 402
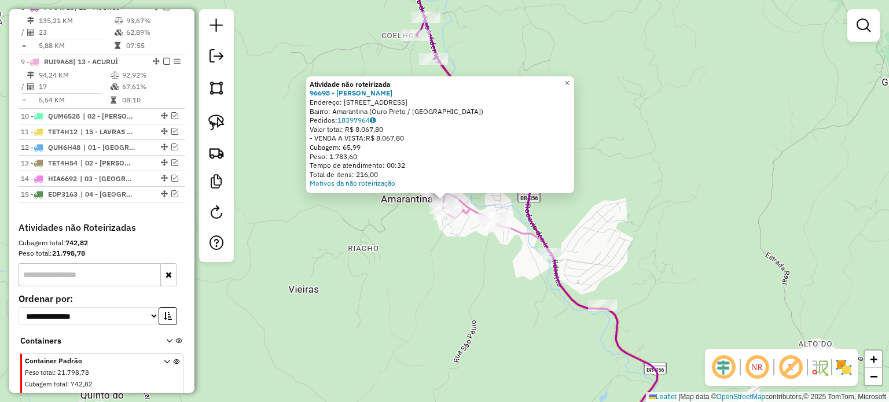
click at [362, 247] on div "Atividade não roteirizada 96698 - [PERSON_NAME]: [STREET_ADDRESS] Pedidos: 1839…" at bounding box center [444, 201] width 889 height 402
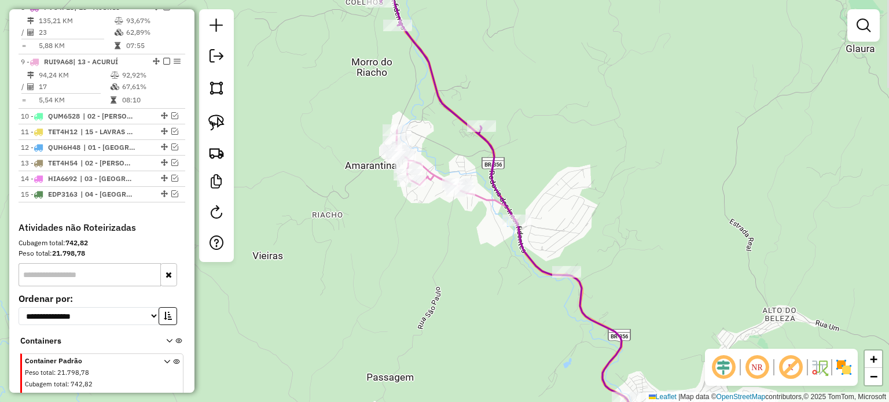
drag, startPoint x: 491, startPoint y: 261, endPoint x: 410, endPoint y: 194, distance: 105.7
click at [413, 196] on div "Janela de atendimento Grade de atendimento Capacidade Transportadoras Veículos …" at bounding box center [444, 201] width 889 height 402
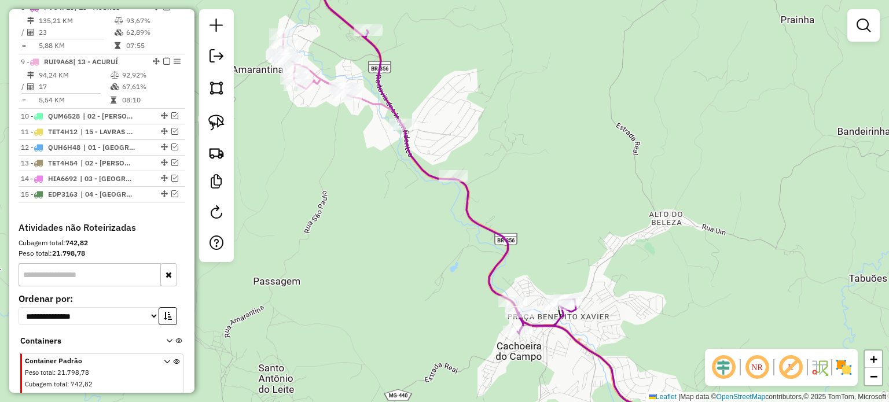
drag, startPoint x: 391, startPoint y: 212, endPoint x: 343, endPoint y: 155, distance: 74.8
click at [344, 156] on div "Janela de atendimento Grade de atendimento Capacidade Transportadoras Veículos …" at bounding box center [444, 201] width 889 height 402
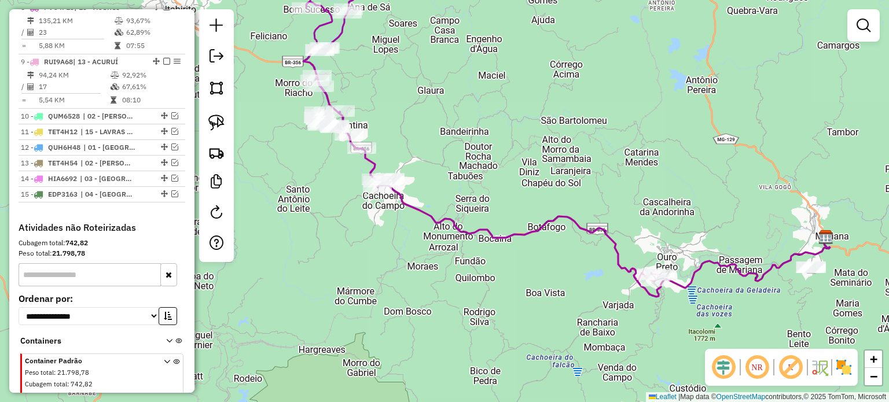
drag, startPoint x: 456, startPoint y: 219, endPoint x: 544, endPoint y: 219, distance: 87.4
click at [544, 219] on icon at bounding box center [604, 239] width 452 height 115
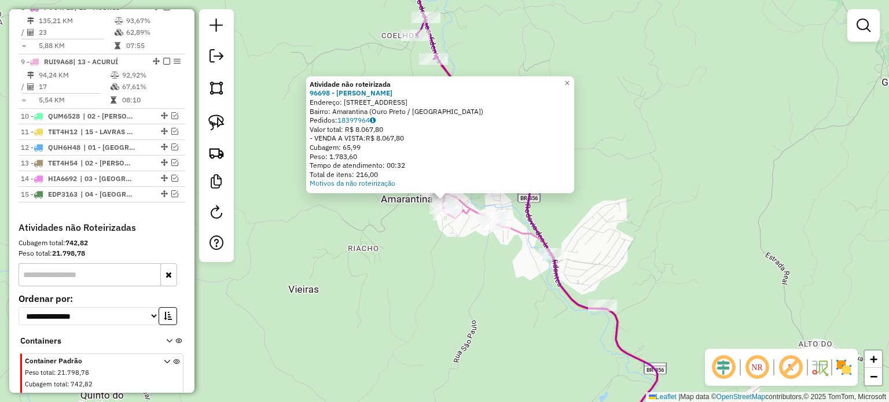
click at [383, 251] on div "Rota 9 - Placa RUI9A68 15613 - BAR GEGE Rota 9 - Placa RUI9A68 13213 - BARDO DO…" at bounding box center [444, 201] width 889 height 402
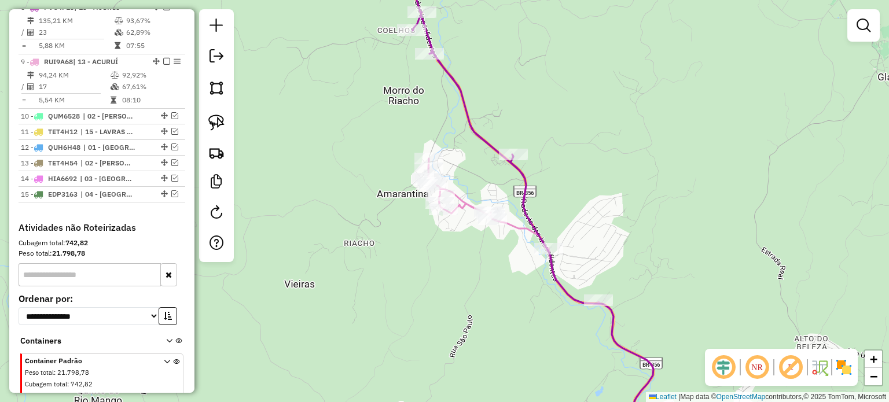
drag, startPoint x: 464, startPoint y: 270, endPoint x: 362, endPoint y: 137, distance: 167.6
click at [364, 138] on div "Janela de atendimento Grade de atendimento Capacidade Transportadoras Veículos …" at bounding box center [444, 201] width 889 height 402
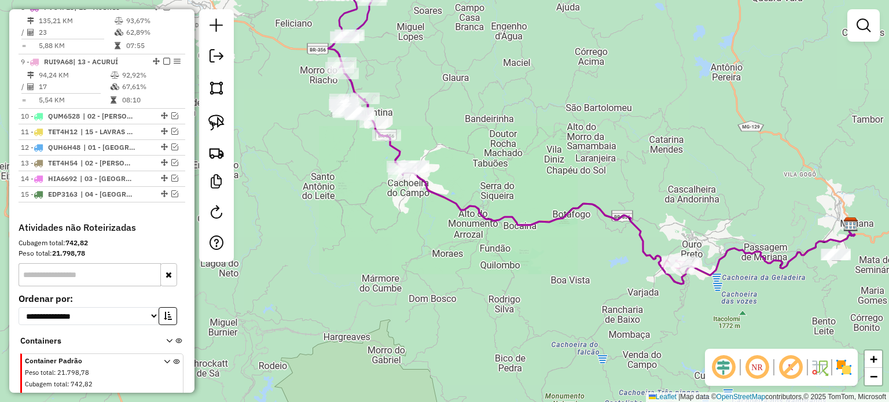
drag, startPoint x: 611, startPoint y: 174, endPoint x: 574, endPoint y: 150, distance: 44.0
click at [574, 150] on div "Janela de atendimento Grade de atendimento Capacidade Transportadoras Veículos …" at bounding box center [444, 201] width 889 height 402
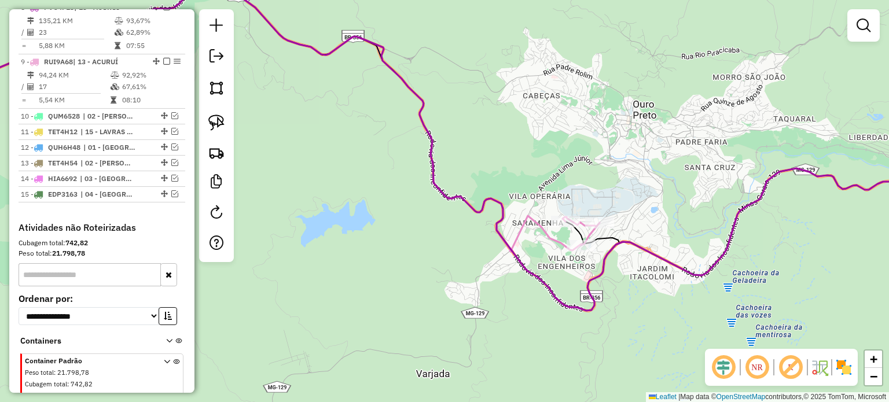
click at [541, 234] on icon at bounding box center [255, 121] width 689 height 262
select select "**********"
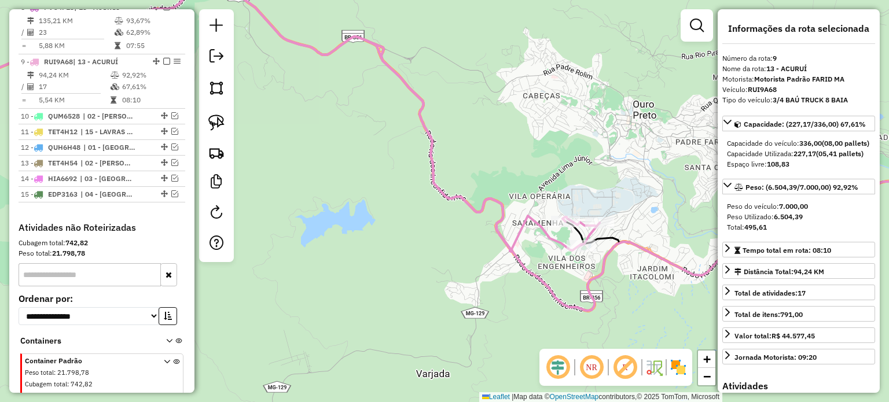
scroll to position [616, 0]
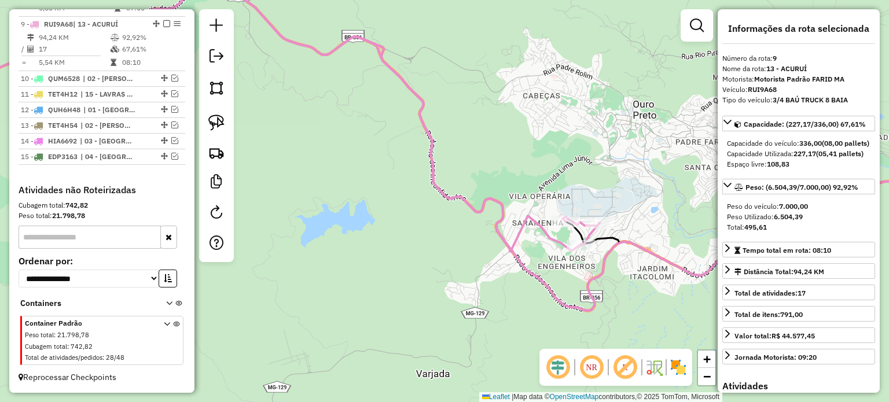
click at [539, 247] on div "Janela de atendimento Grade de atendimento Capacidade Transportadoras Veículos …" at bounding box center [444, 201] width 889 height 402
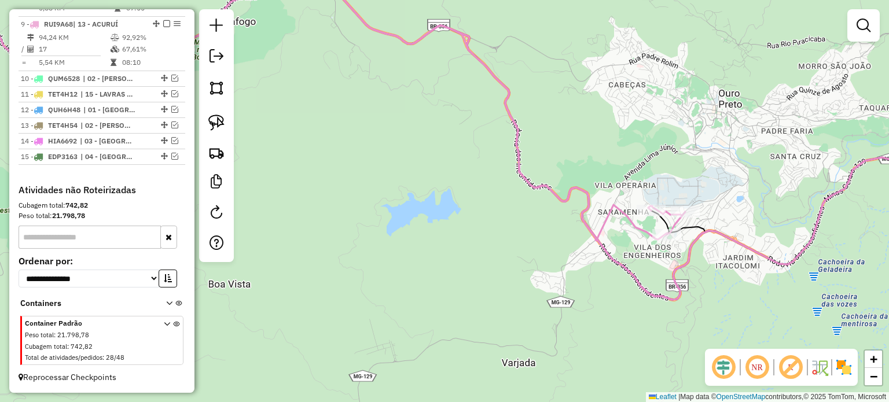
drag, startPoint x: 535, startPoint y: 254, endPoint x: 627, endPoint y: 241, distance: 93.5
click at [625, 241] on div "Janela de atendimento Grade de atendimento Capacidade Transportadoras Veículos …" at bounding box center [444, 201] width 889 height 402
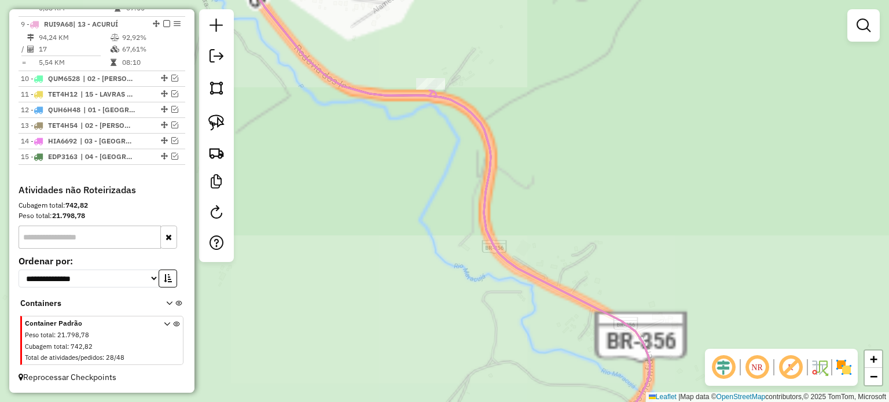
drag, startPoint x: 446, startPoint y: 263, endPoint x: 463, endPoint y: 264, distance: 16.2
click at [457, 267] on div "Janela de atendimento Grade de atendimento Capacidade Transportadoras Veículos …" at bounding box center [444, 201] width 889 height 402
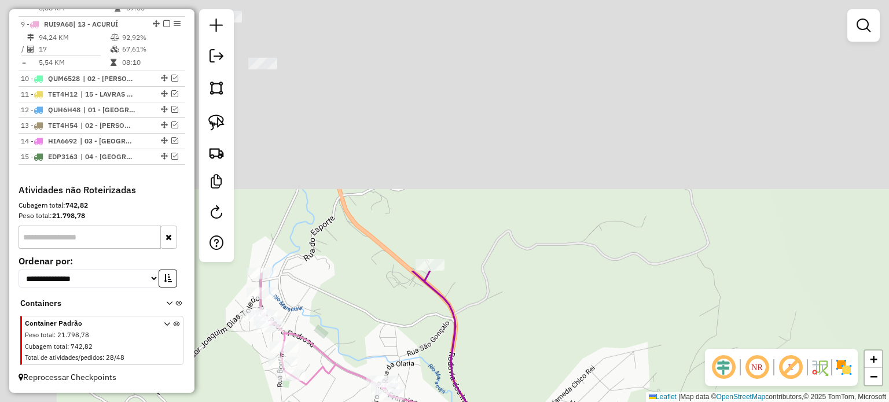
drag, startPoint x: 474, startPoint y: 207, endPoint x: 563, endPoint y: 427, distance: 237.1
click at [563, 402] on html "Aguarde... Pop-up bloqueado! Seu navegador bloqueou automáticamente a abertura …" at bounding box center [444, 201] width 889 height 402
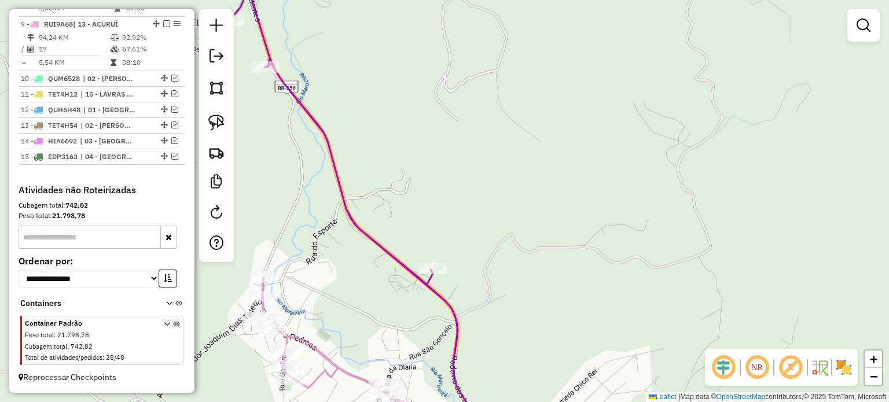
drag, startPoint x: 457, startPoint y: 184, endPoint x: 583, endPoint y: 245, distance: 140.8
click at [583, 245] on div "Rota 8 - Placa PVC4F13 18282 - DEDO DE MOCA Janela de atendimento Grade de aten…" at bounding box center [444, 201] width 889 height 402
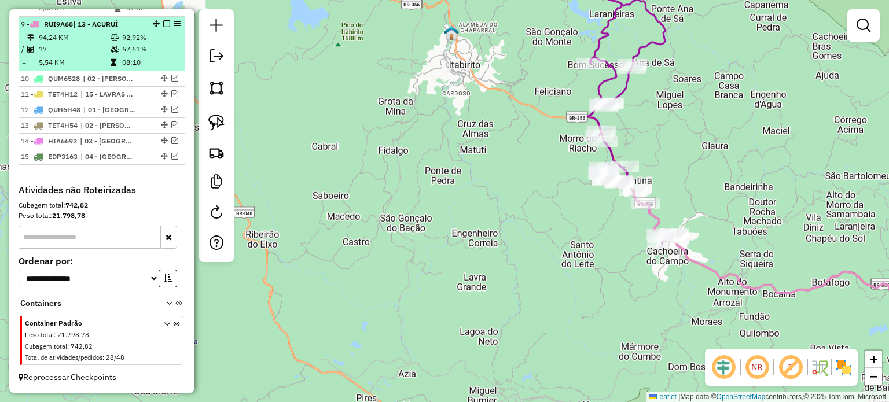
click at [163, 27] on em at bounding box center [166, 23] width 7 height 7
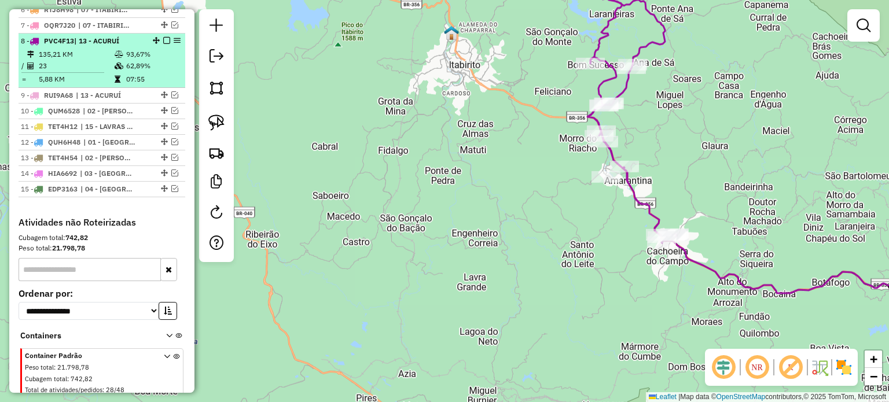
scroll to position [519, 0]
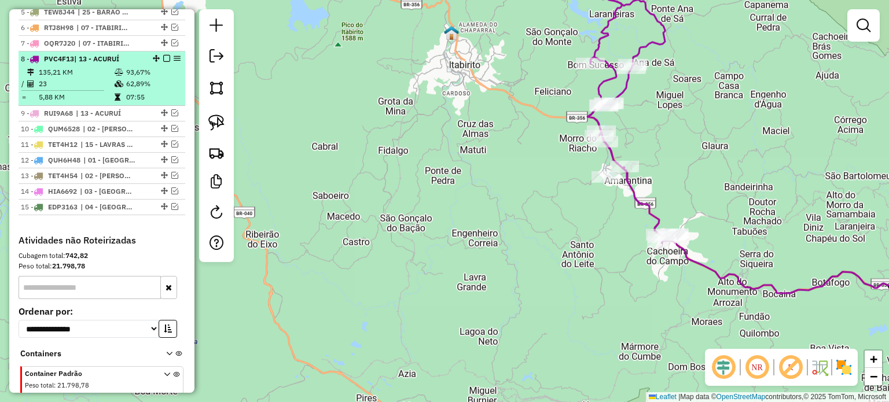
click at [164, 62] on em at bounding box center [166, 58] width 7 height 7
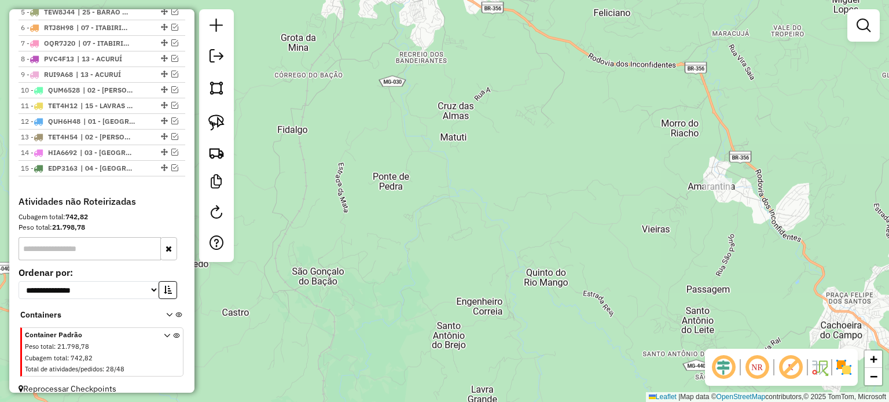
click at [743, 252] on div "Janela de atendimento Grade de atendimento Capacidade Transportadoras Veículos …" at bounding box center [444, 201] width 889 height 402
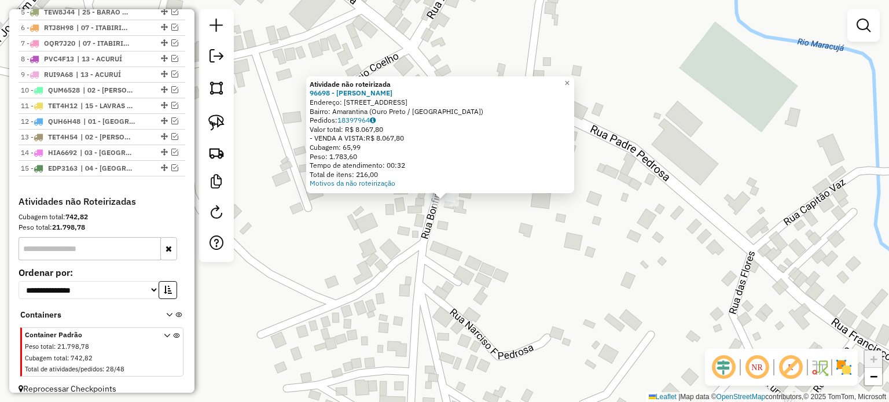
click at [577, 265] on div "Atividade não roteirizada 96698 - [PERSON_NAME]: [STREET_ADDRESS] Pedidos: 1839…" at bounding box center [444, 201] width 889 height 402
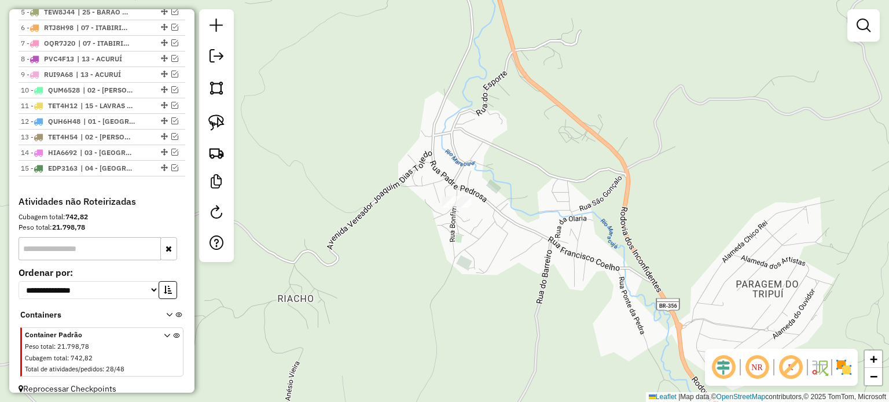
drag, startPoint x: 523, startPoint y: 241, endPoint x: 474, endPoint y: 215, distance: 56.2
click at [479, 217] on div "Janela de atendimento Grade de atendimento Capacidade Transportadoras Veículos …" at bounding box center [444, 201] width 889 height 402
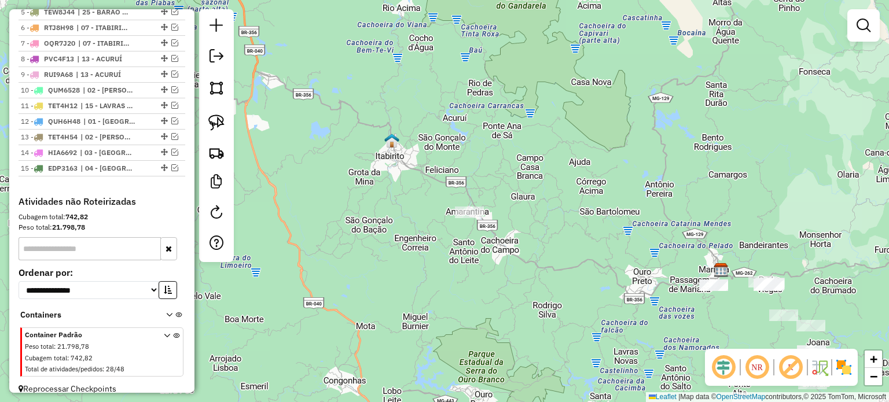
drag, startPoint x: 506, startPoint y: 267, endPoint x: 408, endPoint y: 214, distance: 111.9
click at [440, 247] on div "Janela de atendimento Grade de atendimento Capacidade Transportadoras Veículos …" at bounding box center [444, 201] width 889 height 402
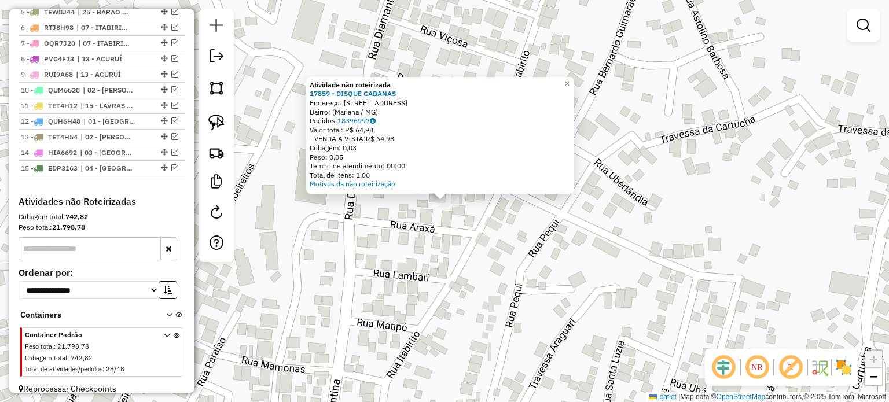
click at [442, 290] on div "Atividade não roteirizada 17859 - DISQUE CABANAS Endereço: [STREET_ADDRESS] Ped…" at bounding box center [444, 201] width 889 height 402
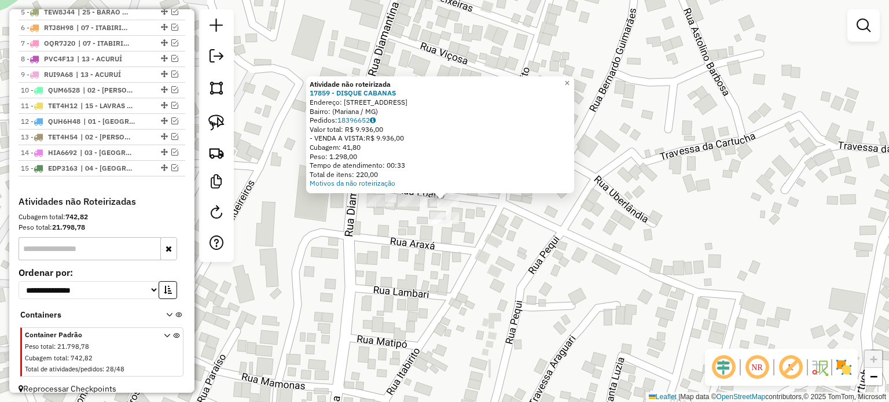
click at [419, 274] on div "Atividade não roteirizada 17859 - DISQUE CABANAS Endereço: [STREET_ADDRESS] Ped…" at bounding box center [444, 201] width 889 height 402
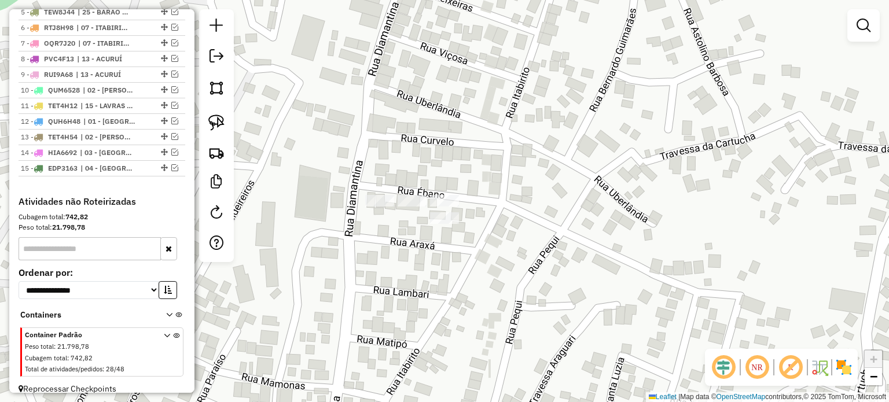
click at [417, 207] on div at bounding box center [412, 201] width 29 height 12
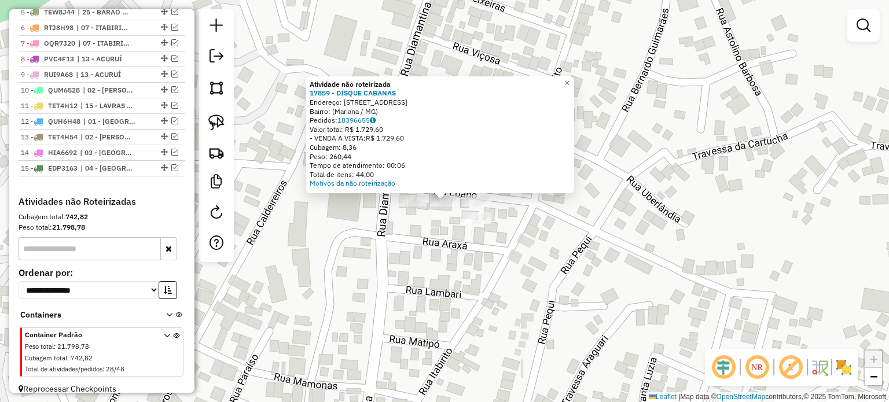
click at [428, 252] on div "Atividade não roteirizada 17859 - DISQUE CABANAS Endereço: [STREET_ADDRESS] Ped…" at bounding box center [444, 201] width 889 height 402
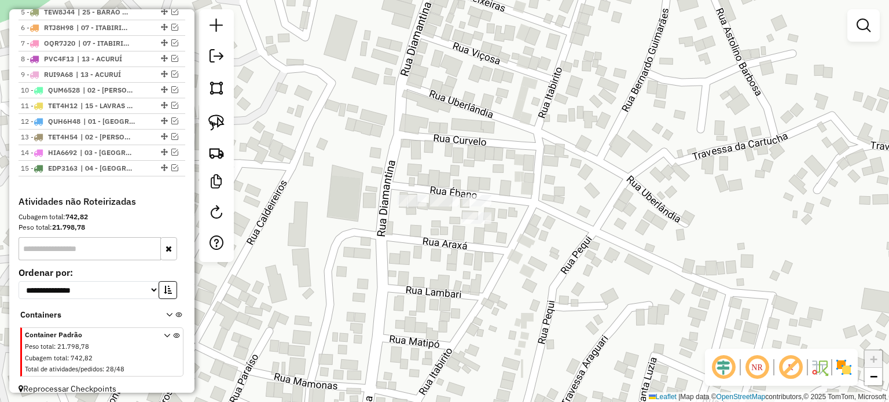
click at [416, 207] on div at bounding box center [412, 201] width 29 height 12
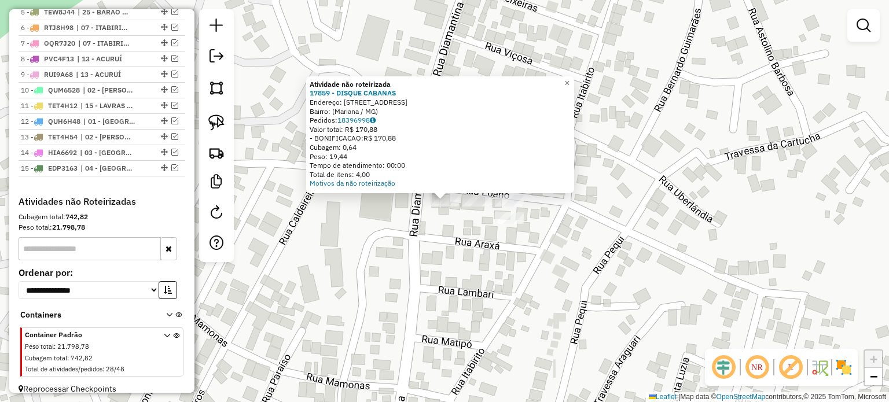
click at [458, 274] on div "Atividade não roteirizada 17859 - DISQUE CABANAS Endereço: [STREET_ADDRESS] Ped…" at bounding box center [444, 201] width 889 height 402
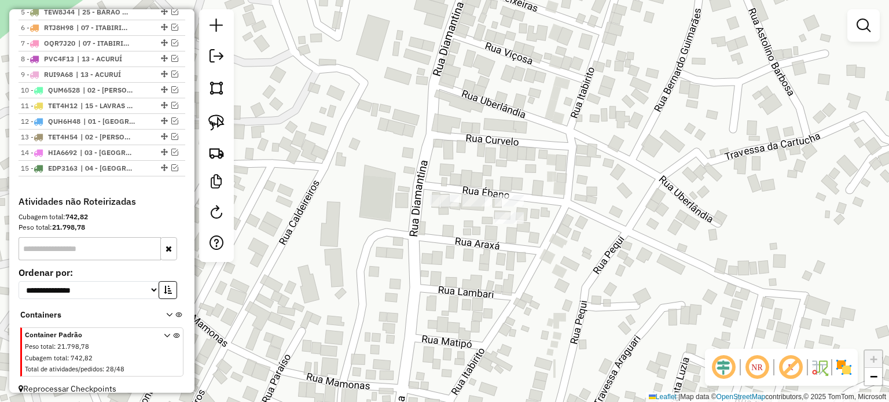
click at [212, 122] on img at bounding box center [216, 123] width 16 height 16
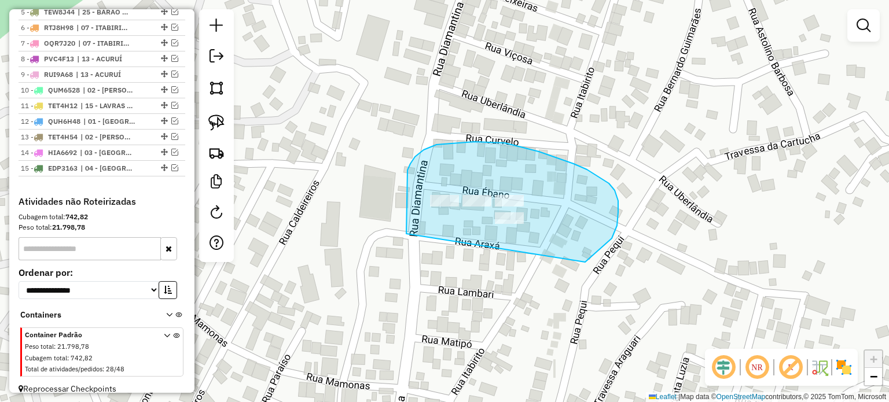
drag, startPoint x: 406, startPoint y: 234, endPoint x: 476, endPoint y: 276, distance: 81.3
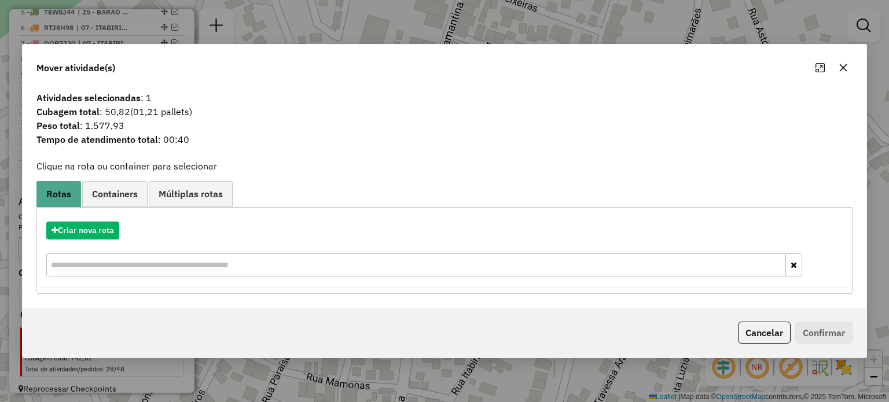
click at [842, 67] on icon "button" at bounding box center [843, 68] width 8 height 8
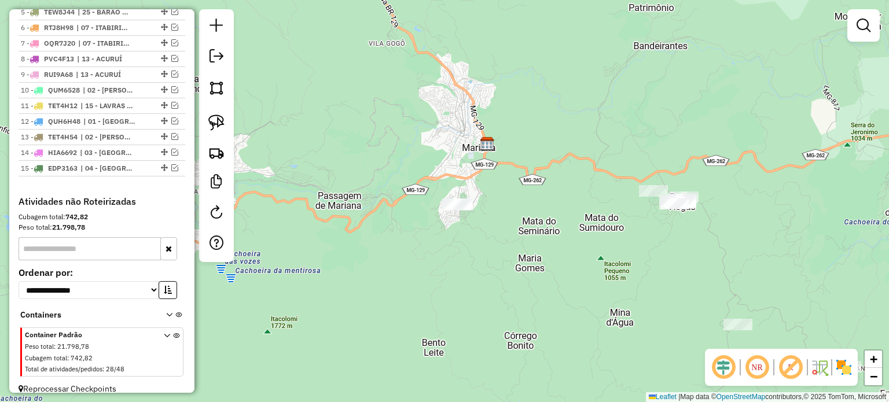
drag, startPoint x: 545, startPoint y: 203, endPoint x: 512, endPoint y: 209, distance: 33.5
click at [512, 209] on div "Janela de atendimento Grade de atendimento Capacidade Transportadoras Veículos …" at bounding box center [444, 201] width 889 height 402
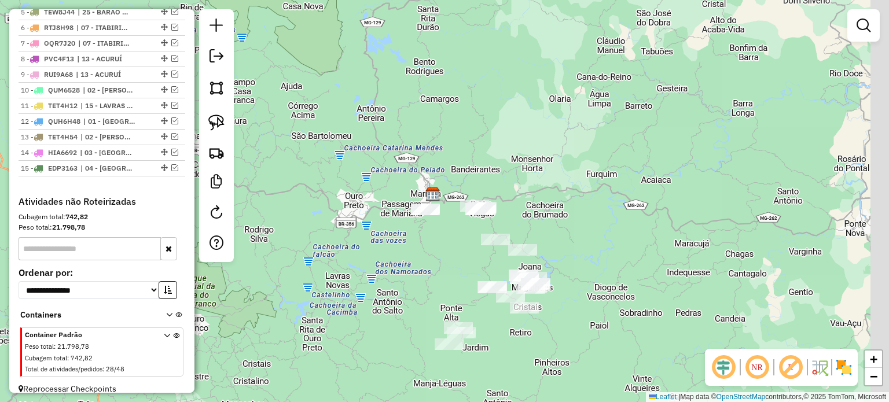
drag, startPoint x: 562, startPoint y: 218, endPoint x: 436, endPoint y: 224, distance: 125.8
click at [436, 224] on div "Janela de atendimento Grade de atendimento Capacidade Transportadoras Veículos …" at bounding box center [444, 201] width 889 height 402
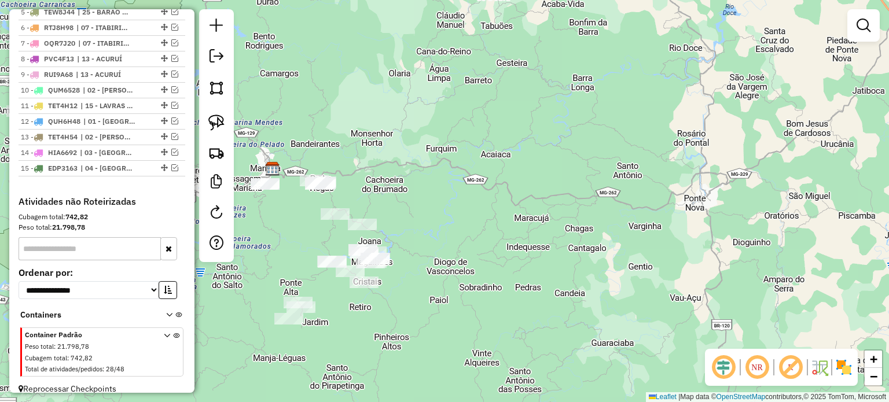
drag, startPoint x: 311, startPoint y: 227, endPoint x: 356, endPoint y: 189, distance: 58.3
click at [356, 189] on div "Janela de atendimento Grade de atendimento Capacidade Transportadoras Veículos …" at bounding box center [444, 201] width 889 height 402
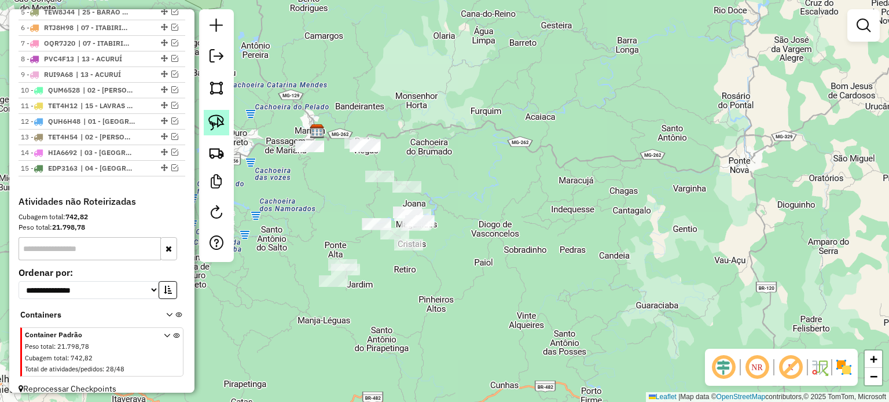
click at [229, 124] on link at bounding box center [216, 122] width 25 height 25
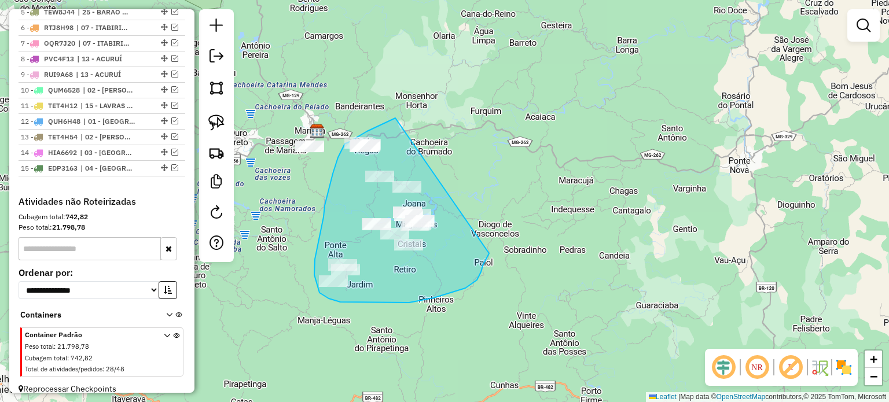
drag, startPoint x: 395, startPoint y: 118, endPoint x: 489, endPoint y: 254, distance: 164.7
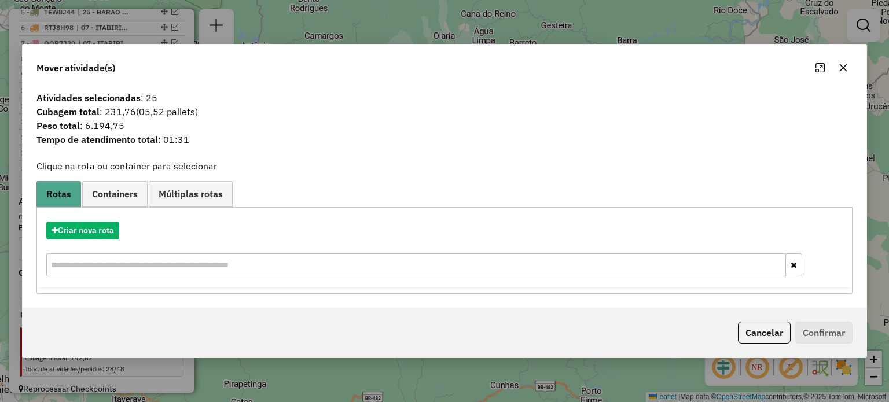
click at [846, 71] on icon "button" at bounding box center [843, 67] width 9 height 9
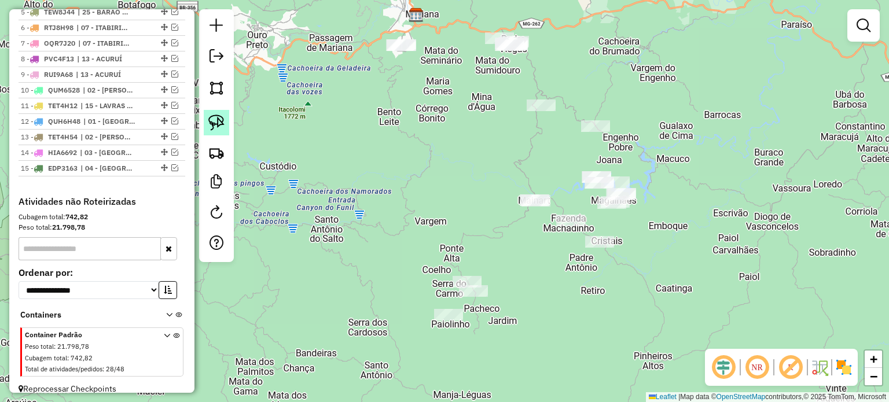
click at [207, 116] on link at bounding box center [216, 122] width 25 height 25
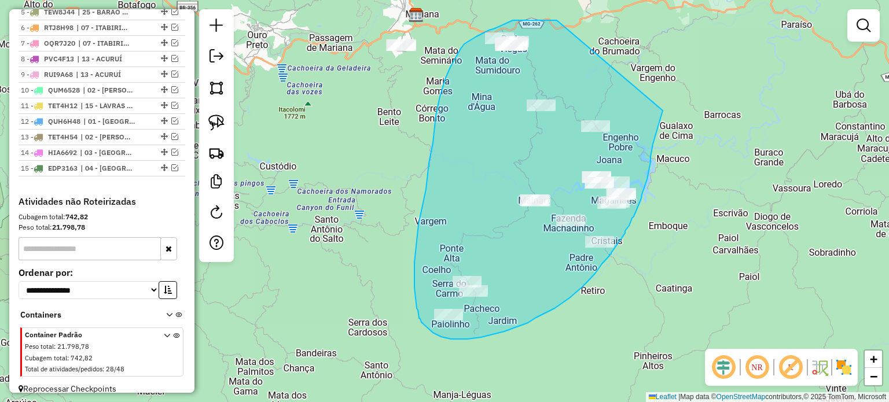
drag, startPoint x: 553, startPoint y: 21, endPoint x: 663, endPoint y: 111, distance: 141.5
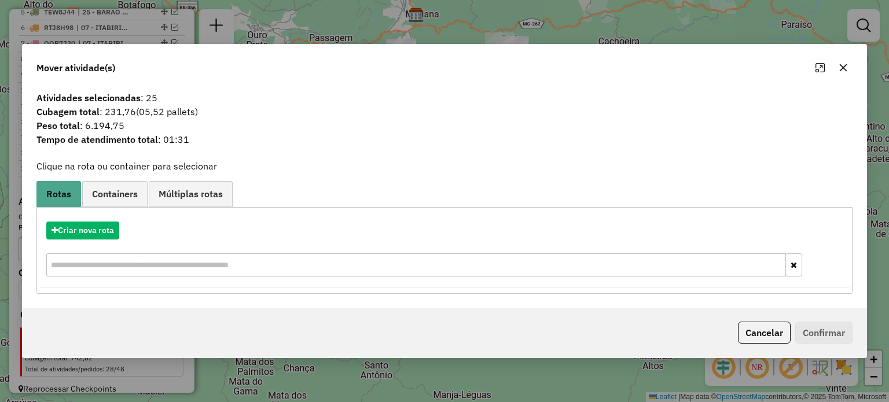
click at [840, 69] on icon "button" at bounding box center [843, 67] width 9 height 9
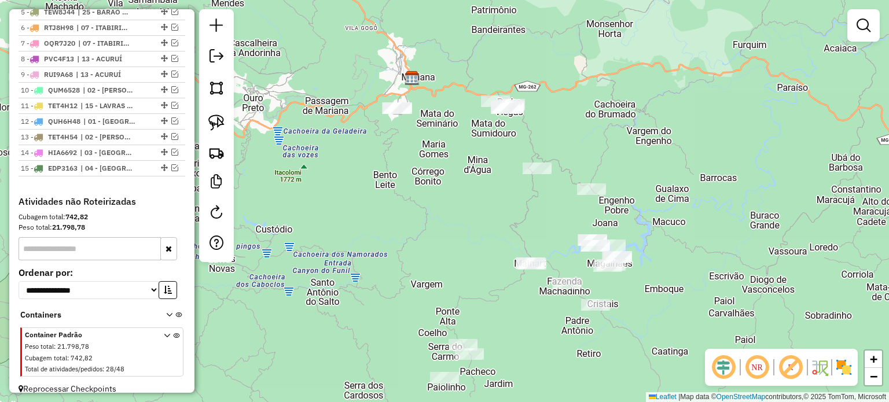
drag, startPoint x: 736, startPoint y: 95, endPoint x: 732, endPoint y: 162, distance: 67.3
click at [732, 161] on div "Janela de atendimento Grade de atendimento Capacidade Transportadoras Veículos …" at bounding box center [444, 201] width 889 height 402
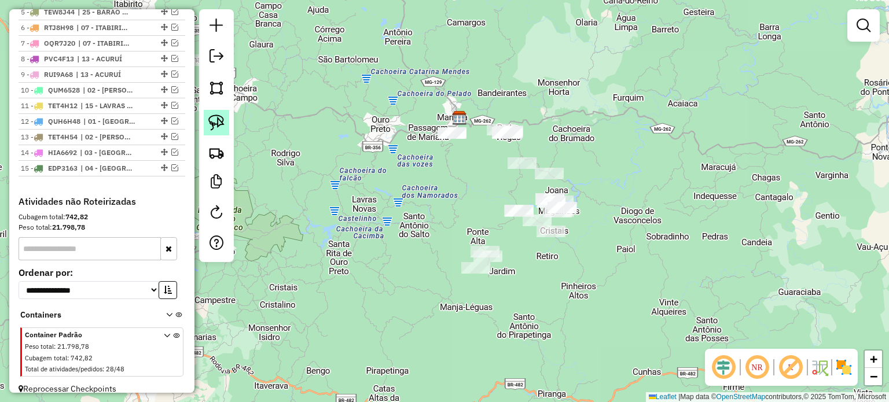
click at [219, 123] on img at bounding box center [216, 123] width 16 height 16
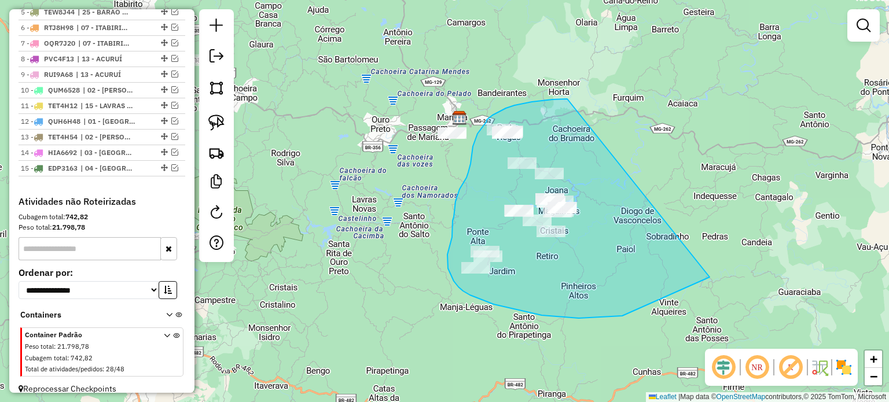
drag, startPoint x: 567, startPoint y: 99, endPoint x: 870, endPoint y: 161, distance: 309.1
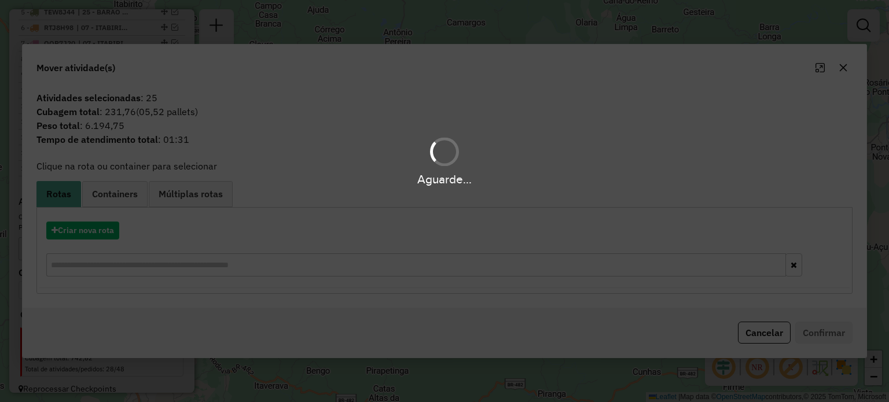
click at [843, 65] on div "Aguarde..." at bounding box center [444, 201] width 889 height 402
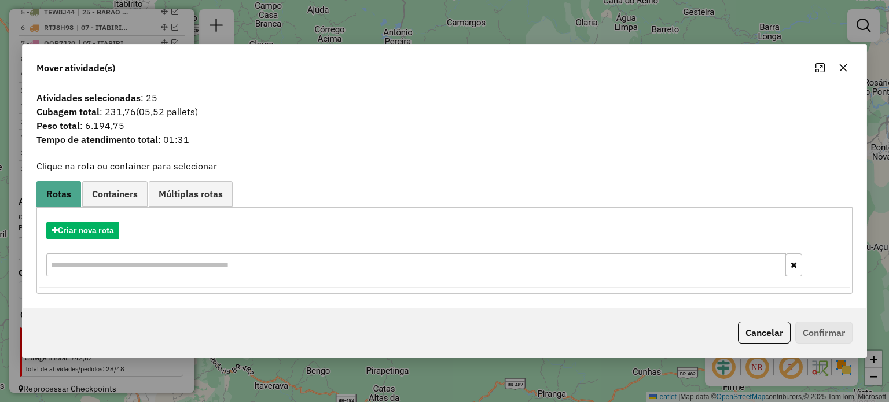
click at [843, 65] on icon "button" at bounding box center [843, 67] width 9 height 9
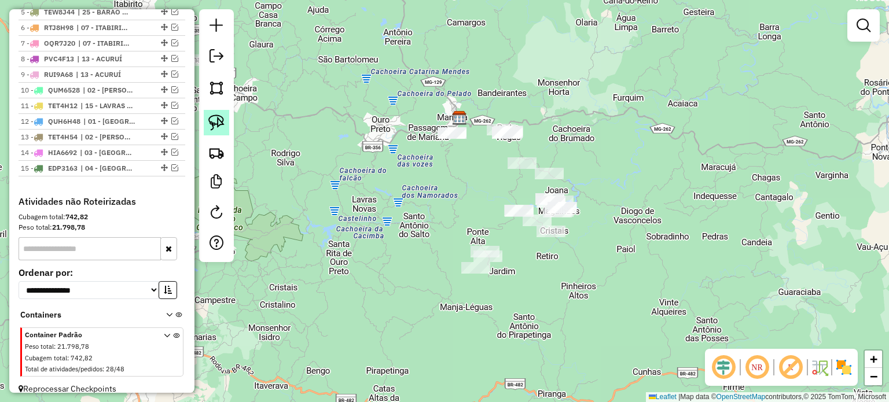
click at [219, 128] on img at bounding box center [216, 123] width 16 height 16
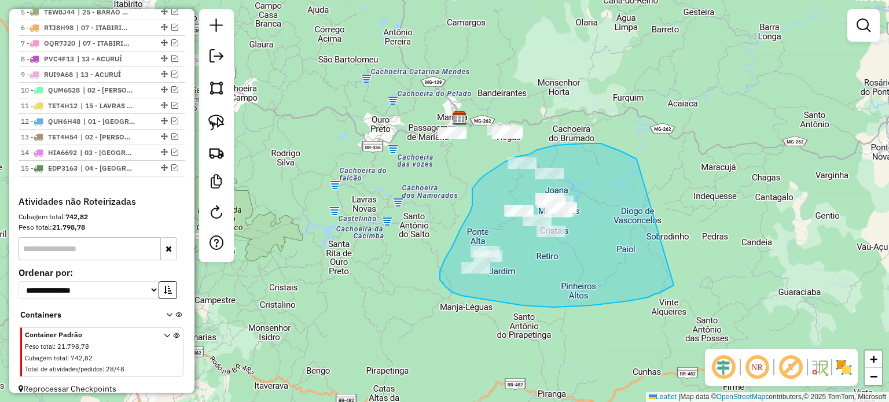
drag, startPoint x: 634, startPoint y: 159, endPoint x: 697, endPoint y: 267, distance: 125.0
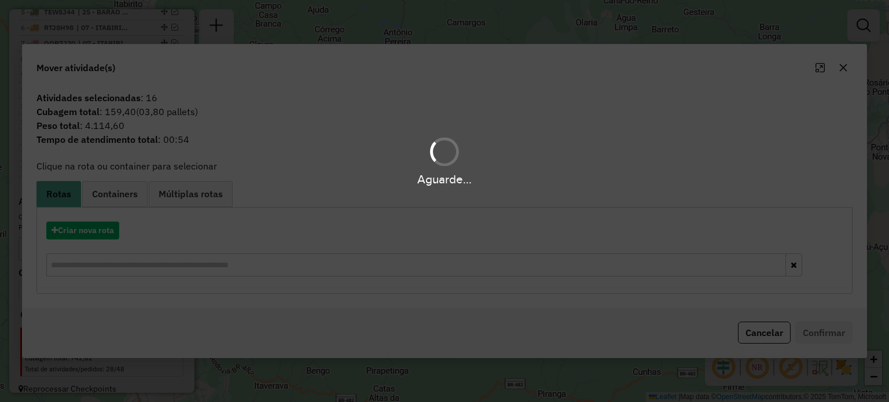
click at [765, 332] on div "Aguarde..." at bounding box center [444, 201] width 889 height 402
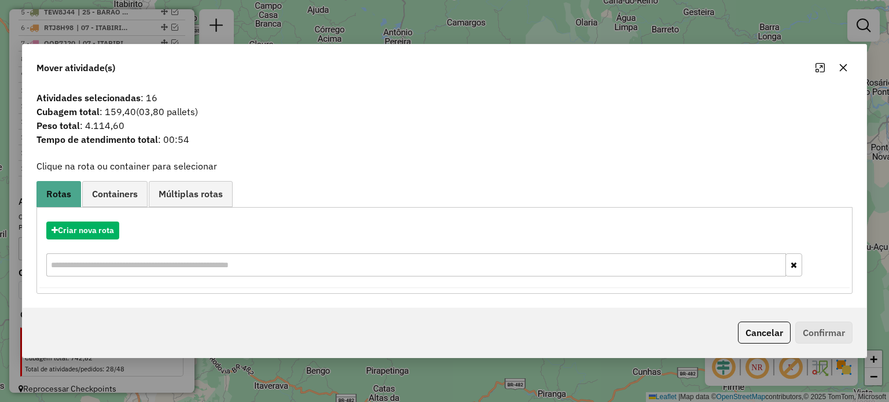
click at [765, 332] on button "Cancelar" at bounding box center [764, 333] width 53 height 22
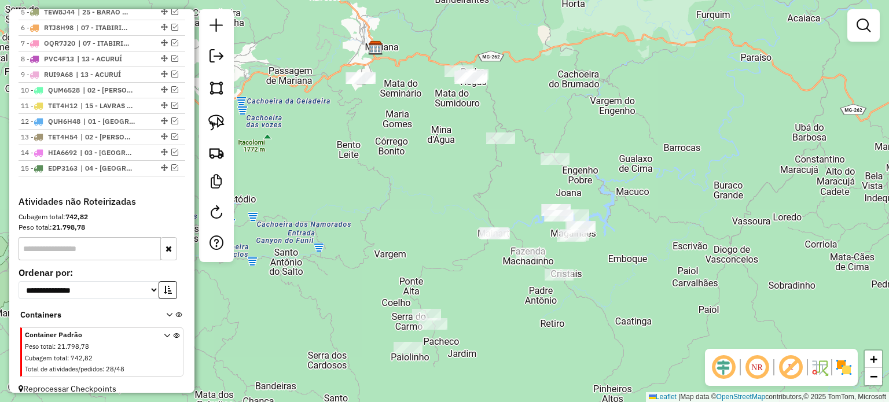
click at [535, 156] on div "Janela de atendimento Grade de atendimento Capacidade Transportadoras Veículos …" at bounding box center [444, 201] width 889 height 402
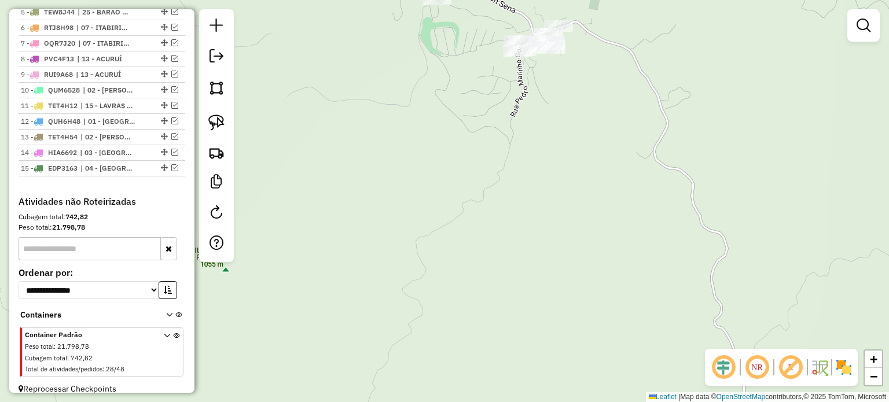
drag, startPoint x: 504, startPoint y: 96, endPoint x: 489, endPoint y: 143, distance: 49.8
click at [492, 142] on div "Janela de atendimento Grade de atendimento Capacidade Transportadoras Veículos …" at bounding box center [444, 201] width 889 height 402
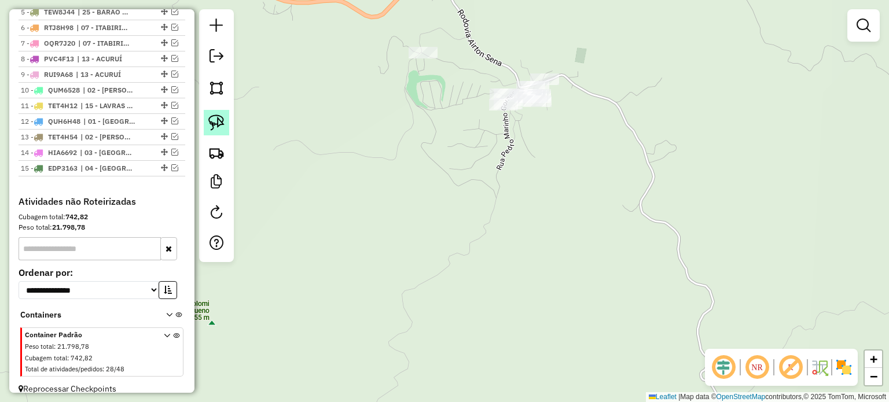
click at [214, 117] on img at bounding box center [216, 123] width 16 height 16
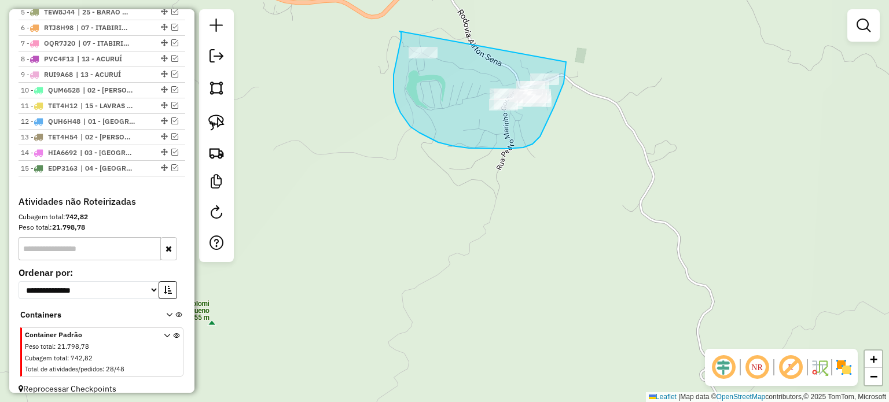
drag, startPoint x: 401, startPoint y: 32, endPoint x: 566, endPoint y: 62, distance: 167.6
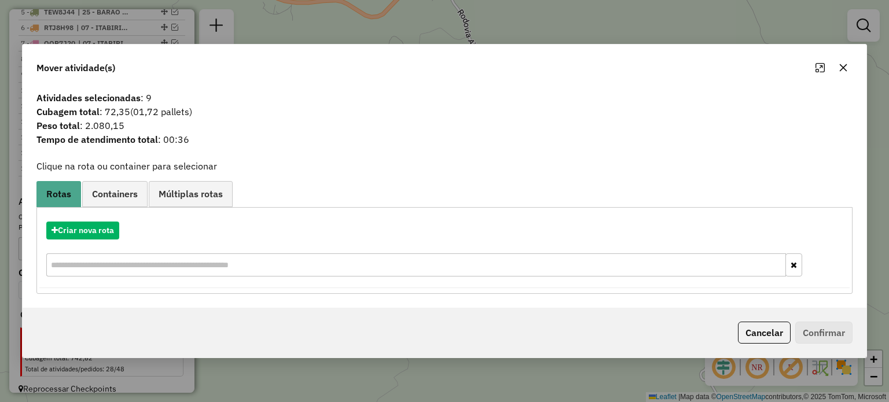
click at [847, 68] on icon "button" at bounding box center [843, 67] width 9 height 9
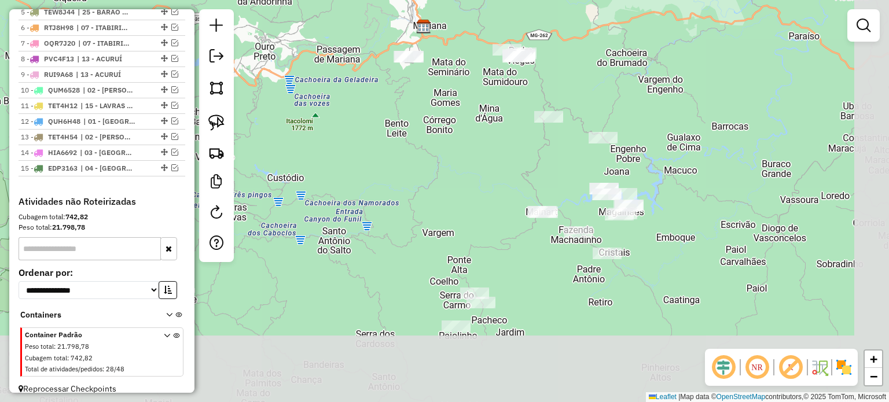
drag, startPoint x: 545, startPoint y: 205, endPoint x: 439, endPoint y: 122, distance: 135.2
click at [439, 122] on div "Janela de atendimento Grade de atendimento Capacidade Transportadoras Veículos …" at bounding box center [444, 201] width 889 height 402
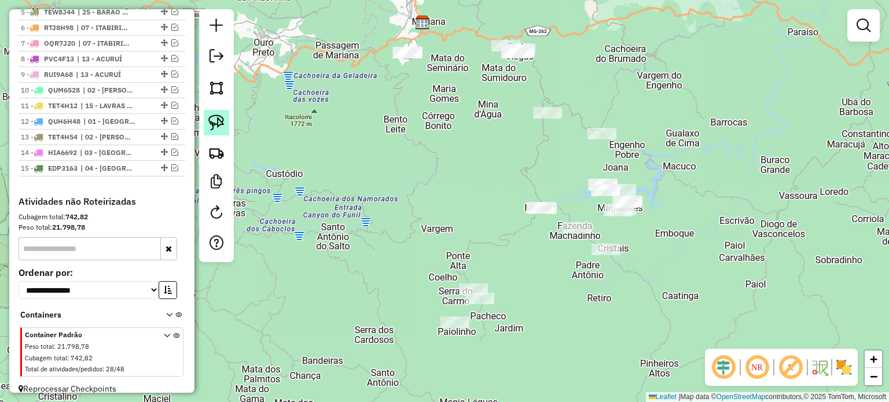
click at [219, 129] on img at bounding box center [216, 123] width 16 height 16
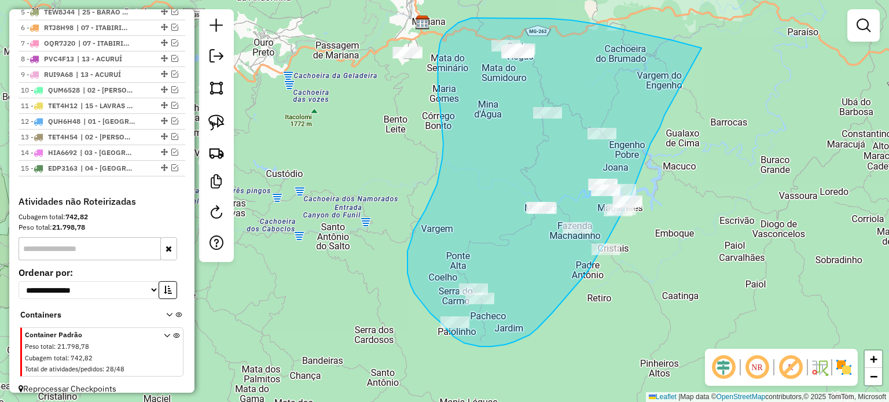
drag, startPoint x: 702, startPoint y: 48, endPoint x: 665, endPoint y: 115, distance: 76.7
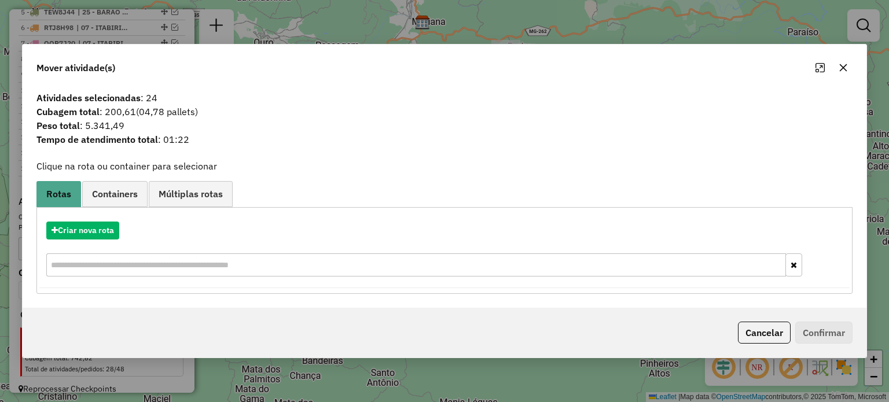
click at [843, 65] on icon "button" at bounding box center [843, 67] width 9 height 9
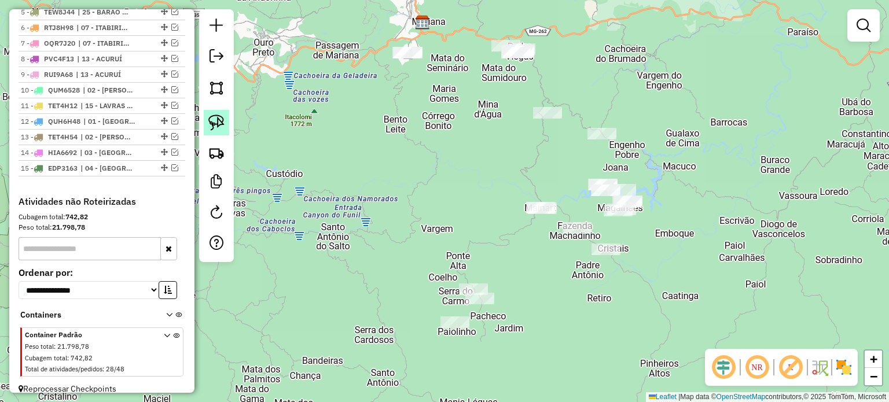
click at [207, 126] on link at bounding box center [216, 122] width 25 height 25
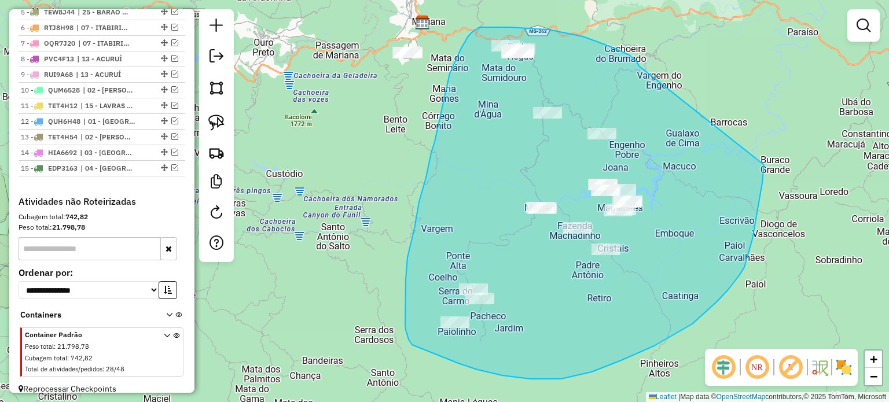
drag, startPoint x: 625, startPoint y: 53, endPoint x: 764, endPoint y: 165, distance: 178.6
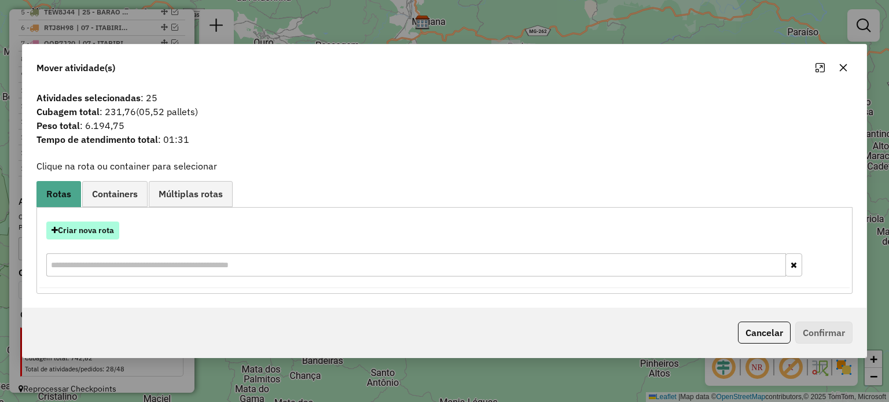
click at [74, 231] on button "Criar nova rota" at bounding box center [82, 231] width 73 height 18
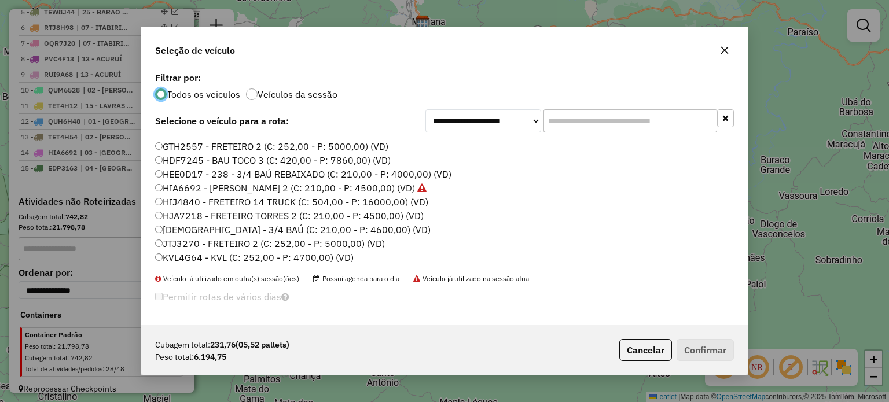
scroll to position [58, 0]
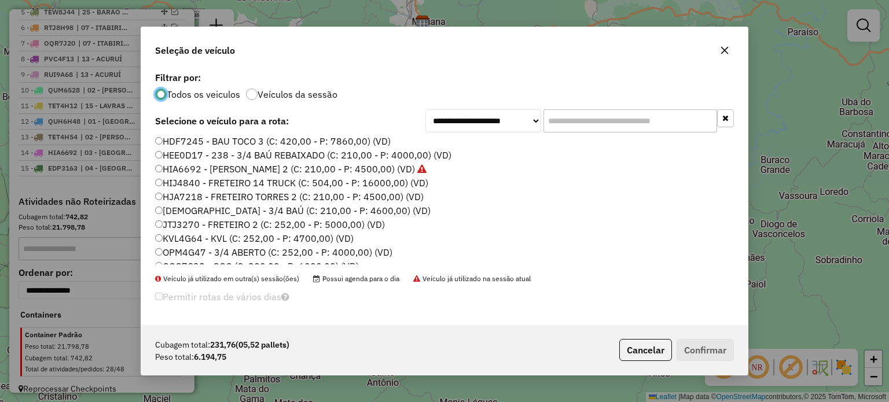
click at [227, 201] on label "HJA7218 - FRETEIRO TORRES 2 (C: 210,00 - P: 4500,00) (VD)" at bounding box center [289, 197] width 269 height 14
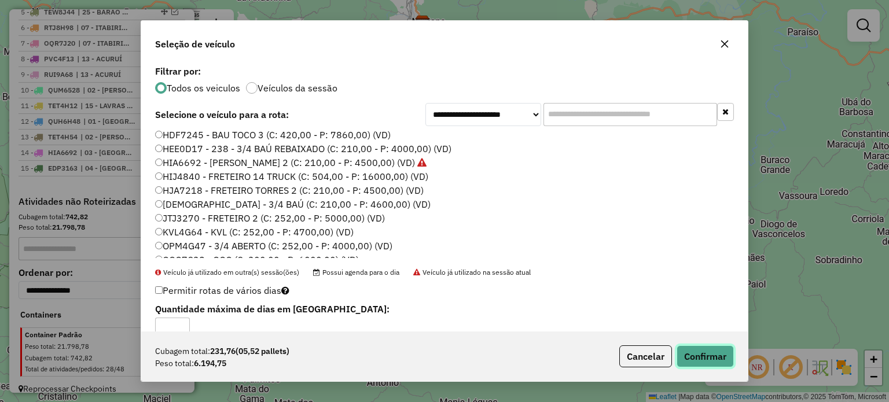
click at [699, 359] on button "Confirmar" at bounding box center [705, 357] width 57 height 22
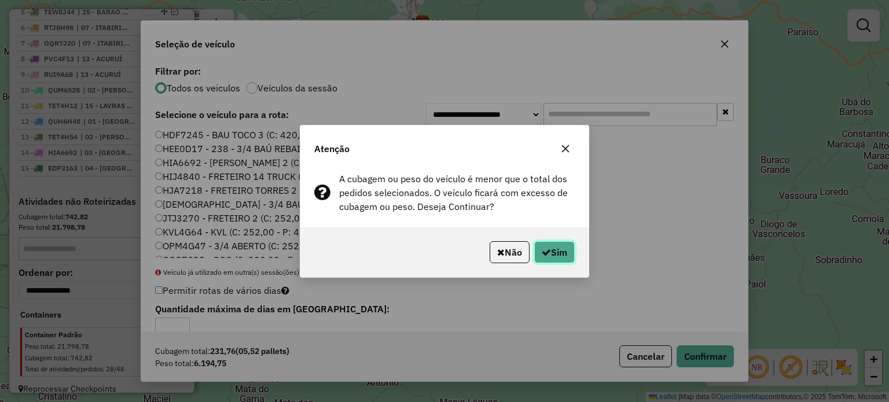
click at [556, 256] on button "Sim" at bounding box center [554, 252] width 41 height 22
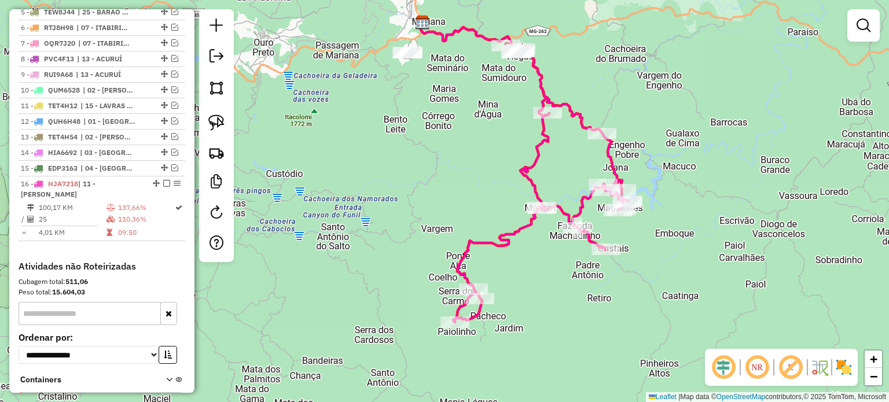
click at [538, 140] on icon at bounding box center [540, 184] width 175 height 276
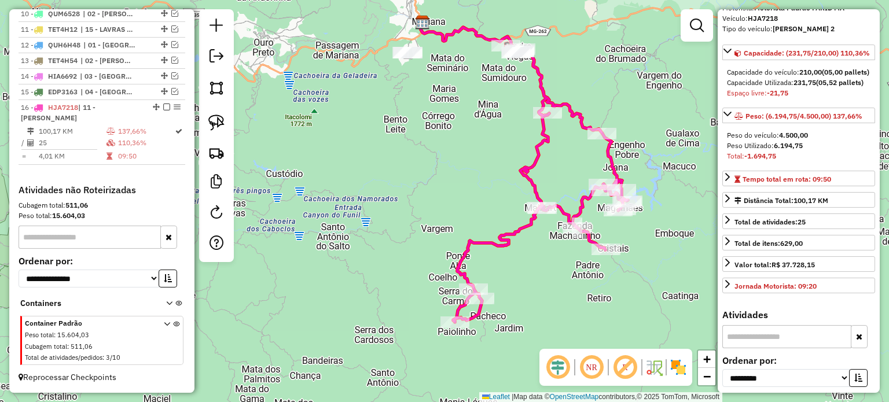
scroll to position [232, 0]
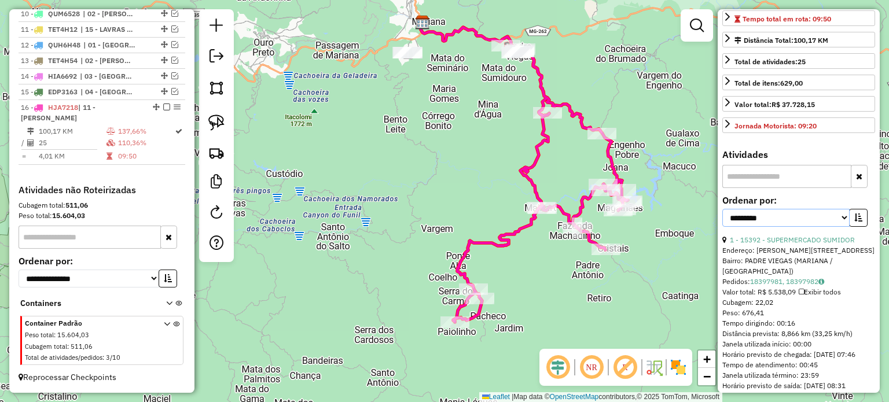
click at [792, 227] on select "**********" at bounding box center [785, 218] width 127 height 18
select select "*********"
click at [722, 227] on select "**********" at bounding box center [785, 218] width 127 height 18
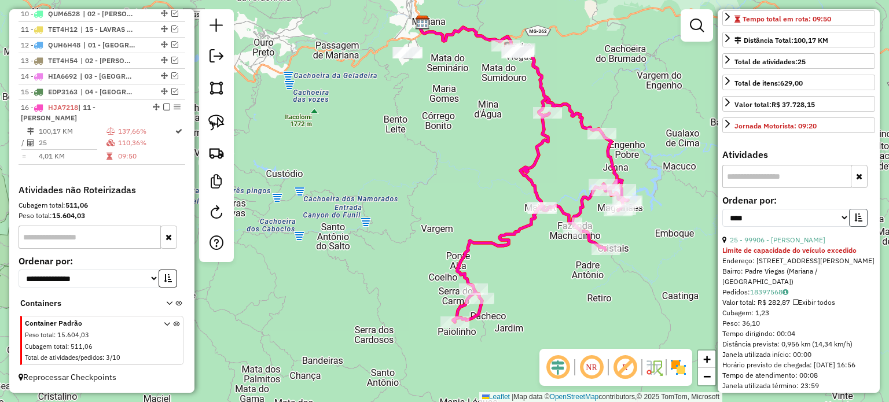
click at [854, 227] on button "button" at bounding box center [858, 218] width 19 height 18
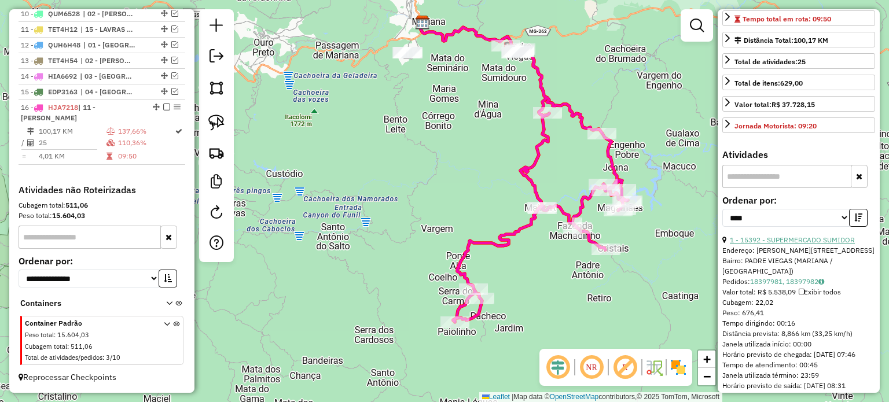
click at [840, 244] on link "1 - 15392 - SUPERMERCADO SUMIDOR" at bounding box center [792, 240] width 125 height 9
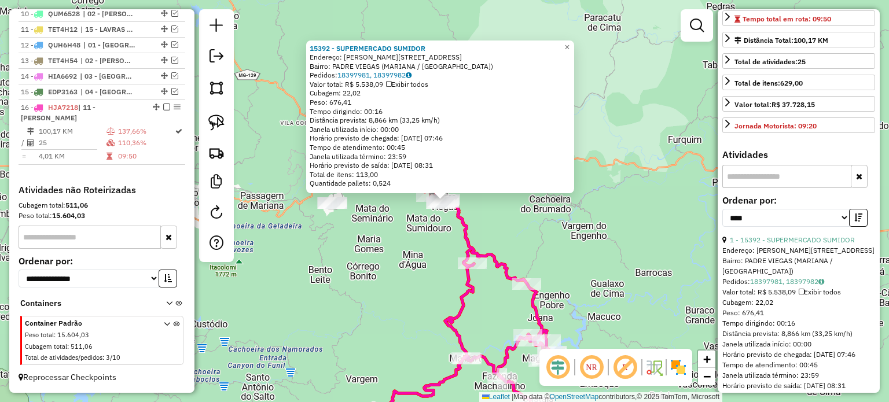
click at [412, 181] on div "15392 - SUPERMERCADO SUMIDOR Endereço: [PERSON_NAME] 159 Bairro: PADRE VIEGAS (…" at bounding box center [444, 201] width 889 height 402
click at [385, 172] on div "15392 - SUPERMERCADO SUMIDOR Endereço: [PERSON_NAME] 159 Bairro: PADRE VIEGAS (…" at bounding box center [444, 201] width 889 height 402
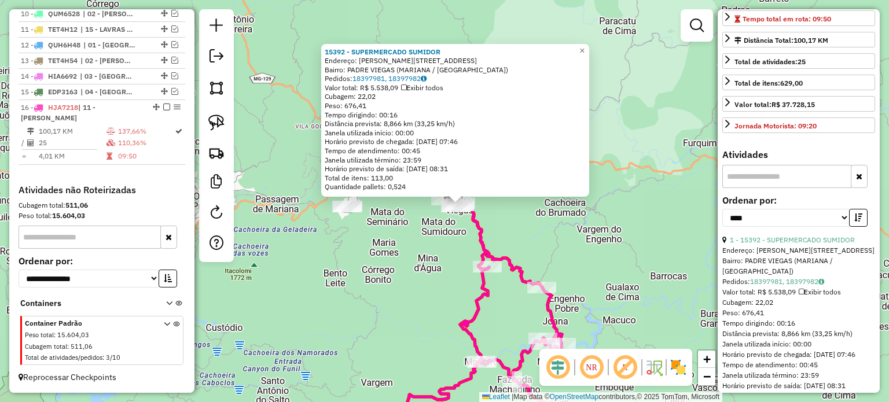
drag, startPoint x: 490, startPoint y: 222, endPoint x: 630, endPoint y: 254, distance: 143.5
click at [630, 254] on div "15392 - SUPERMERCADO SUMIDOR Endereço: [PERSON_NAME] 159 Bairro: PADRE VIEGAS (…" at bounding box center [444, 201] width 889 height 402
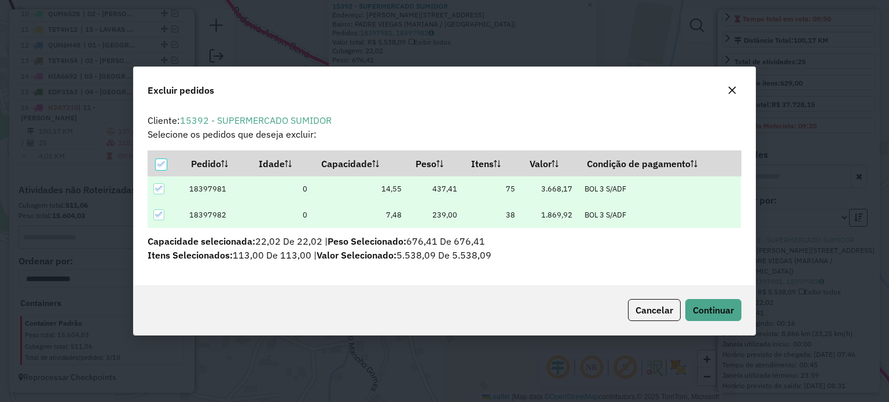
scroll to position [0, 0]
click at [727, 307] on span "Continuar" at bounding box center [713, 310] width 41 height 12
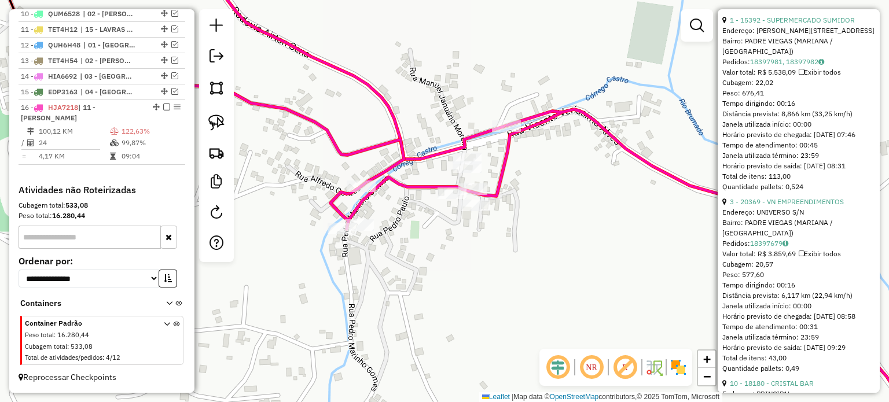
scroll to position [453, 0]
click at [782, 205] on link "3 - 20369 - VN EMPREENDIMENTOS" at bounding box center [787, 200] width 114 height 9
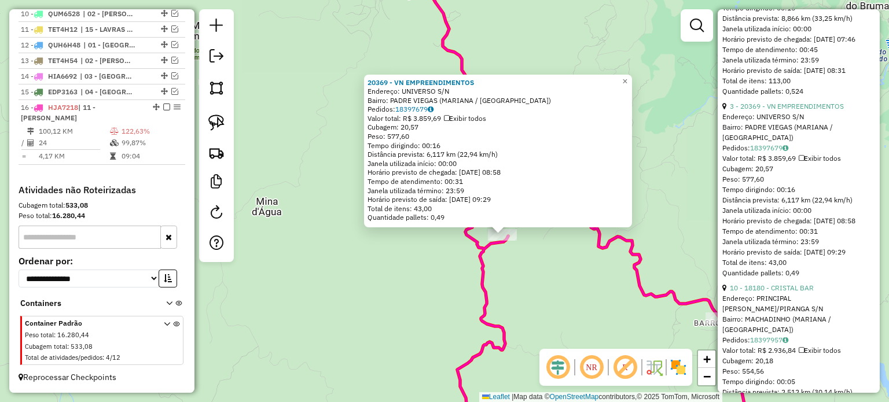
scroll to position [626, 0]
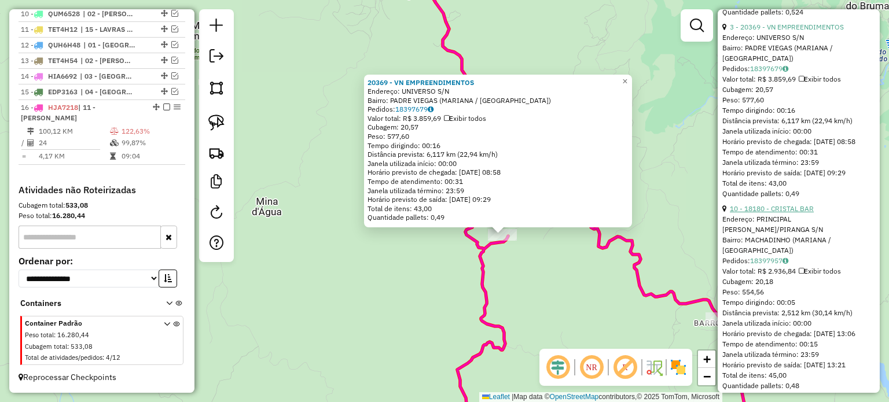
click at [781, 213] on link "10 - 18180 - CRISTAL BAR" at bounding box center [772, 208] width 84 height 9
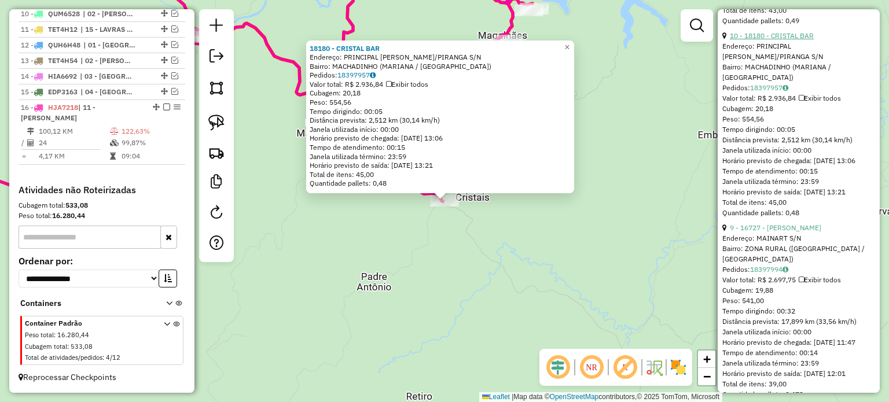
scroll to position [800, 0]
click at [780, 232] on link "9 - 16727 - [PERSON_NAME]" at bounding box center [775, 227] width 91 height 9
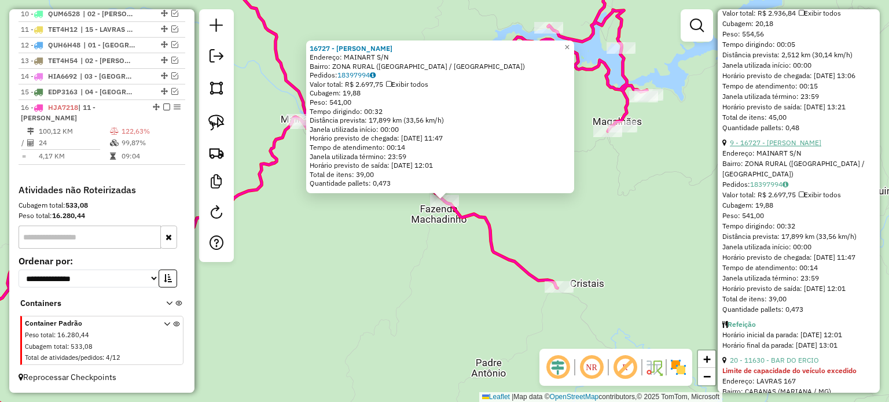
scroll to position [974, 0]
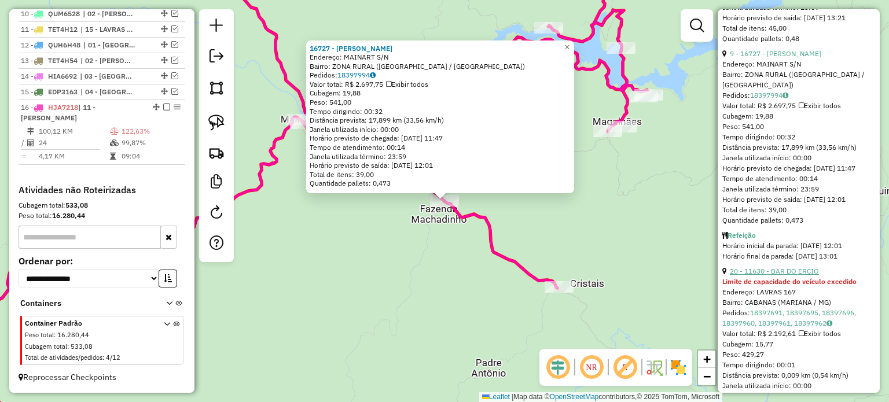
click at [790, 276] on link "20 - 11630 - BAR DO ERCIO" at bounding box center [774, 271] width 89 height 9
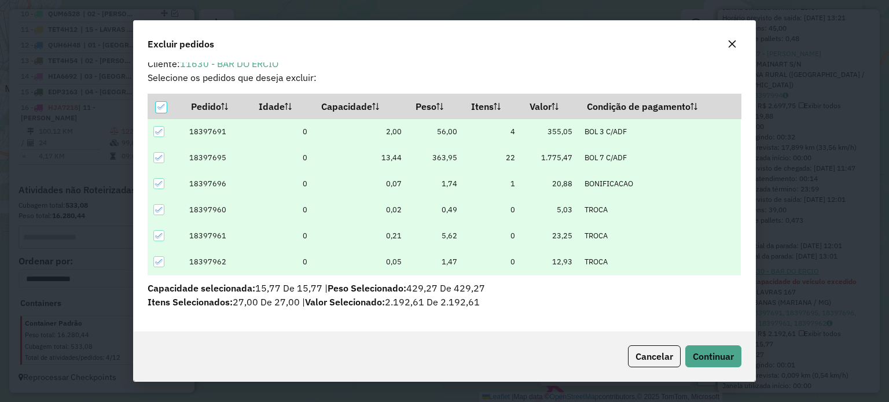
scroll to position [11, 0]
click at [727, 359] on span "Continuar" at bounding box center [713, 357] width 41 height 12
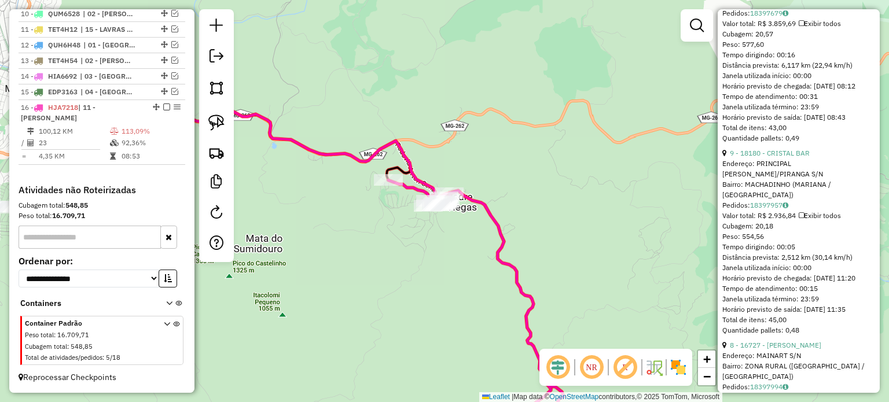
scroll to position [616, 0]
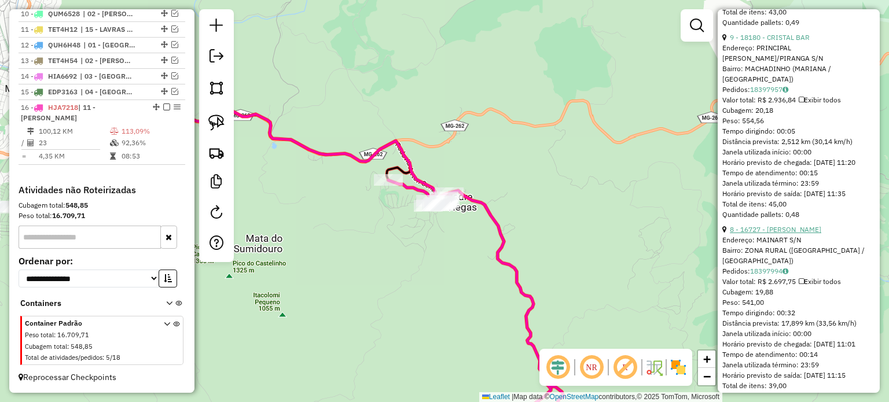
click at [794, 234] on link "8 - 16727 - [PERSON_NAME]" at bounding box center [775, 229] width 91 height 9
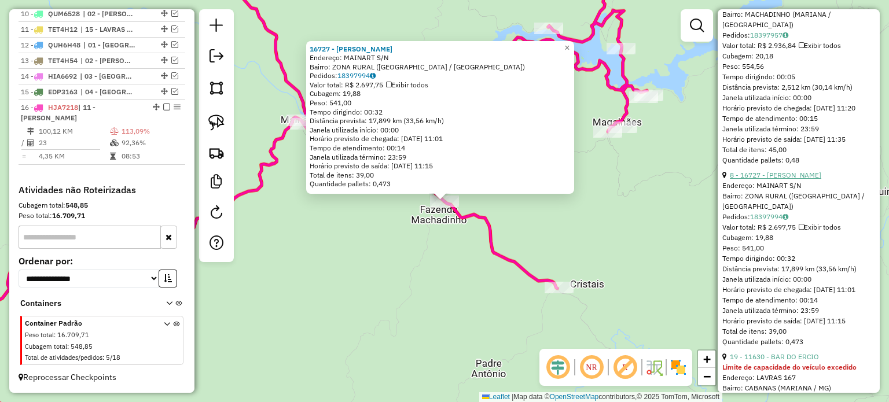
scroll to position [732, 0]
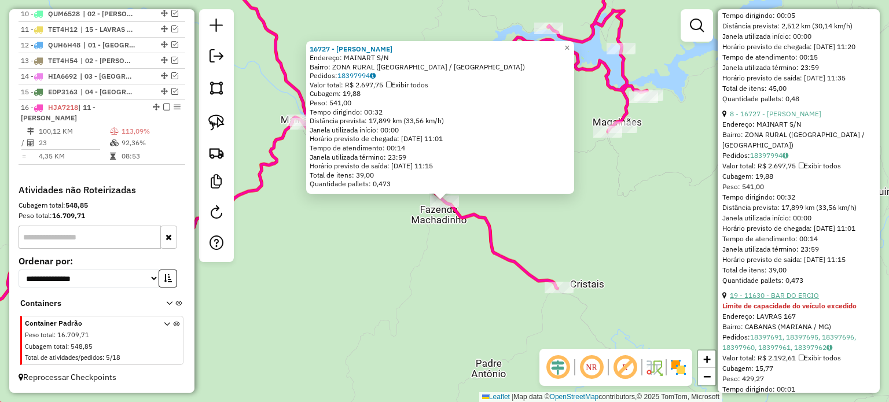
click at [792, 300] on link "19 - 11630 - BAR DO ERCIO" at bounding box center [774, 295] width 89 height 9
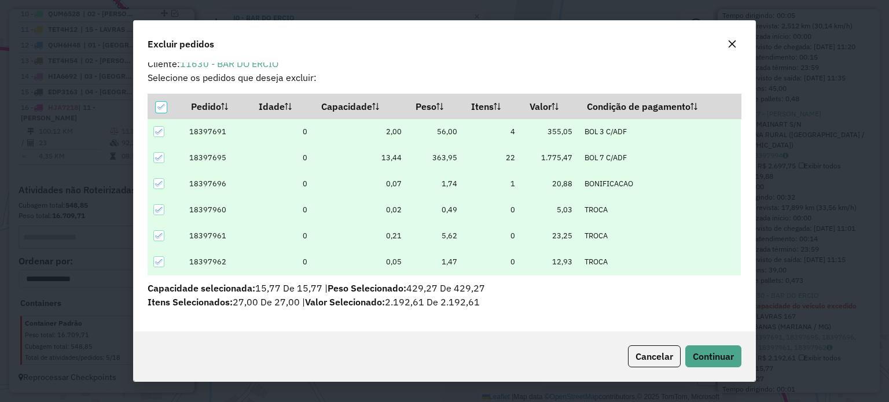
scroll to position [11, 0]
click at [732, 354] on span "Continuar" at bounding box center [713, 357] width 41 height 12
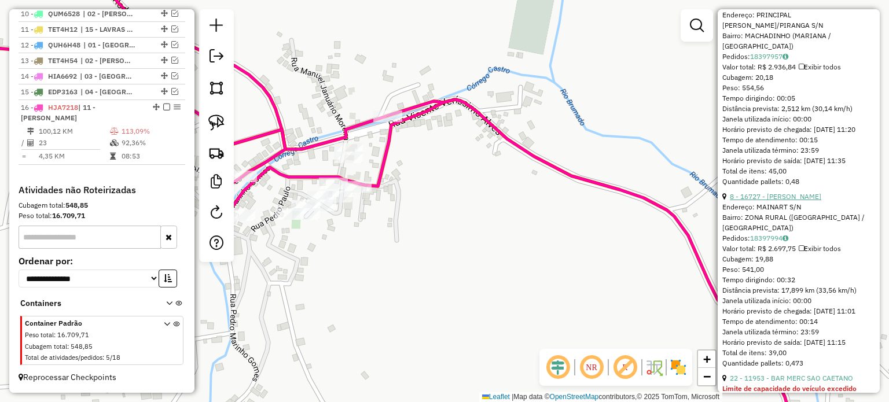
scroll to position [823, 0]
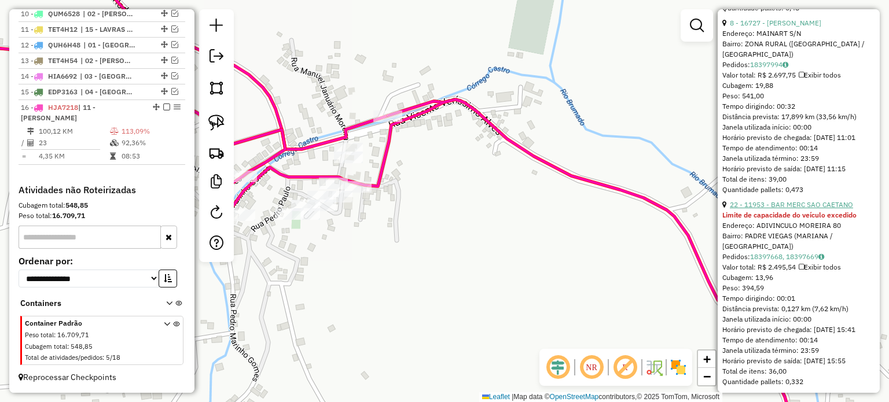
click at [797, 209] on link "22 - 11953 - BAR MERC SAO CAETANO" at bounding box center [791, 204] width 123 height 9
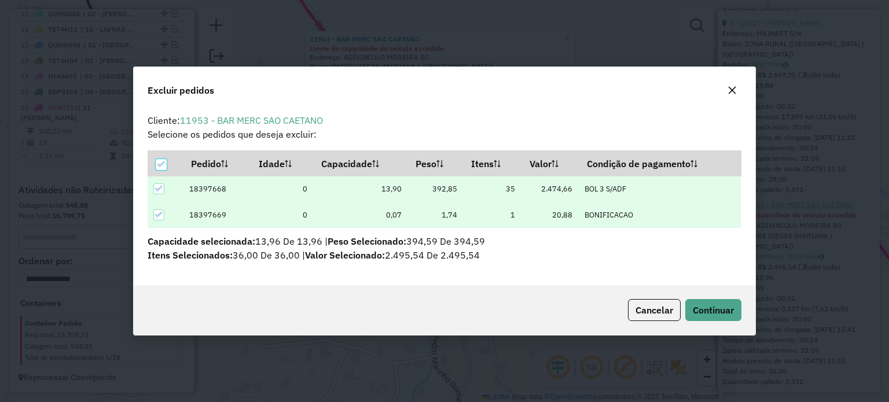
scroll to position [0, 0]
click at [733, 310] on button "Continuar" at bounding box center [713, 310] width 56 height 22
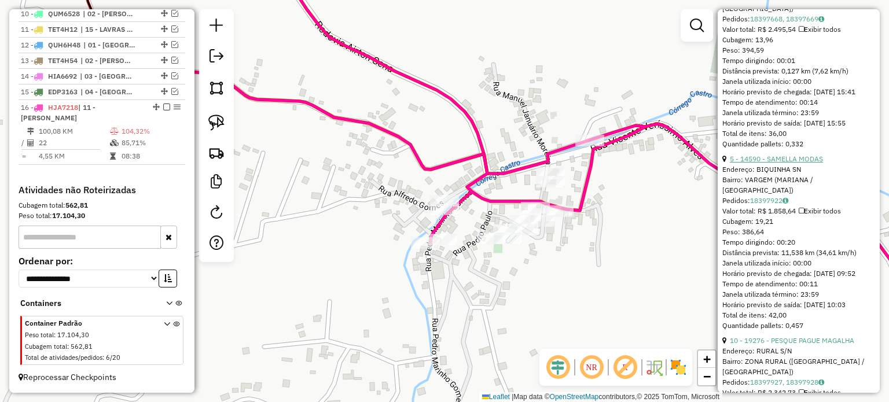
scroll to position [1146, 0]
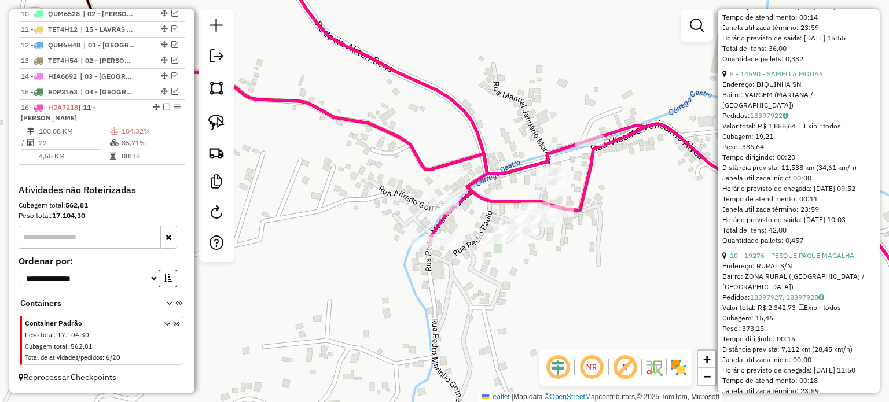
click at [787, 260] on link "10 - 19276 - PESQUE PAGUE MAGALHA" at bounding box center [792, 255] width 124 height 9
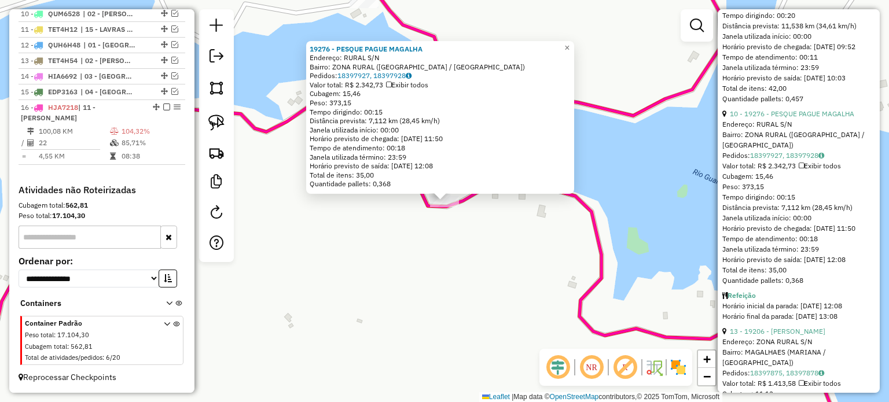
scroll to position [1261, 0]
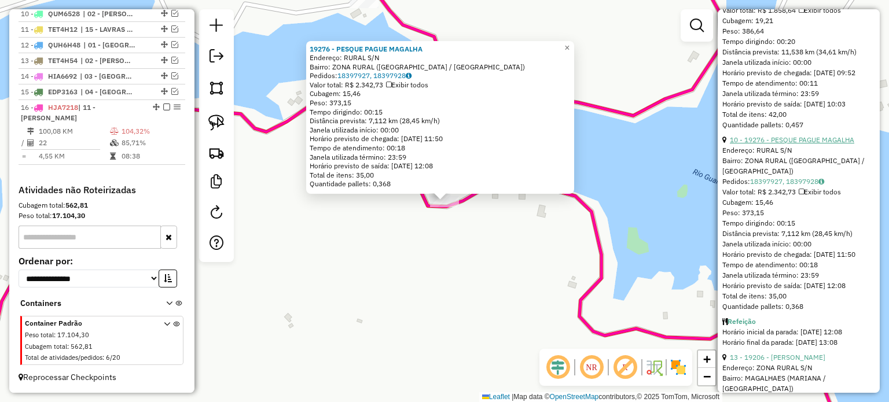
click at [795, 144] on link "10 - 19276 - PESQUE PAGUE MAGALHA" at bounding box center [792, 139] width 124 height 9
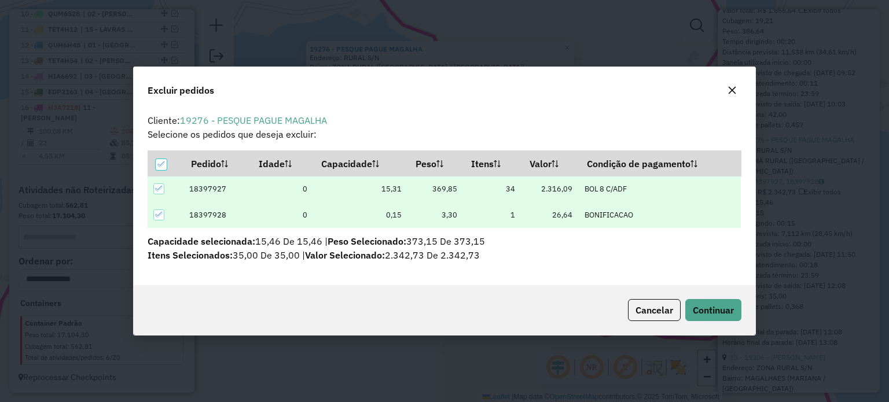
scroll to position [0, 0]
click at [641, 311] on span "Cancelar" at bounding box center [655, 310] width 38 height 12
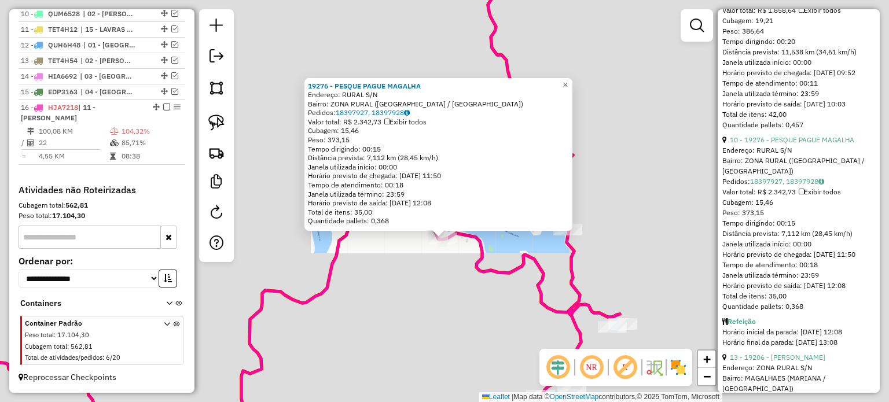
click at [433, 289] on div "19276 - PESQUE PAGUE MAGALHA Endereço: RURAL S/N Bairro: ZONA RURAL ([GEOGRAPHI…" at bounding box center [444, 201] width 889 height 402
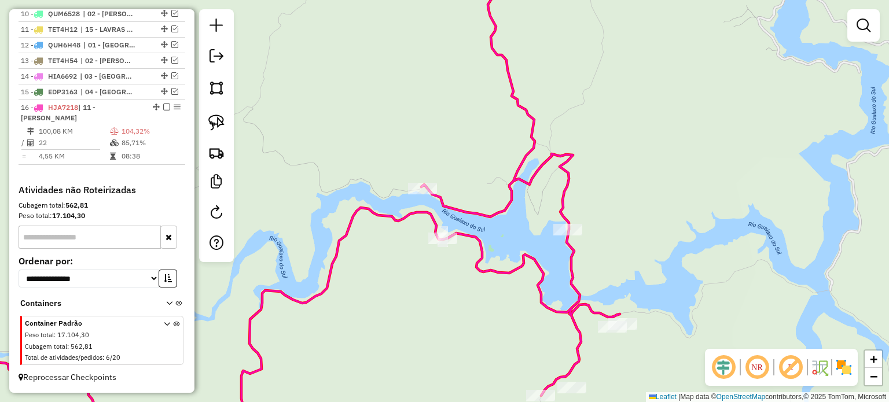
drag, startPoint x: 424, startPoint y: 288, endPoint x: 453, endPoint y: 293, distance: 29.4
click at [438, 291] on div "Janela de atendimento Grade de atendimento Capacidade Transportadoras Veículos …" at bounding box center [444, 201] width 889 height 402
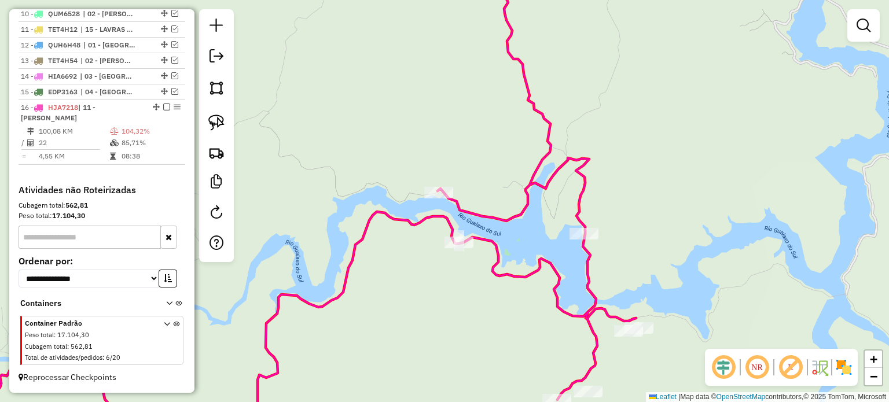
click at [555, 166] on icon at bounding box center [273, 201] width 725 height 483
select select "*********"
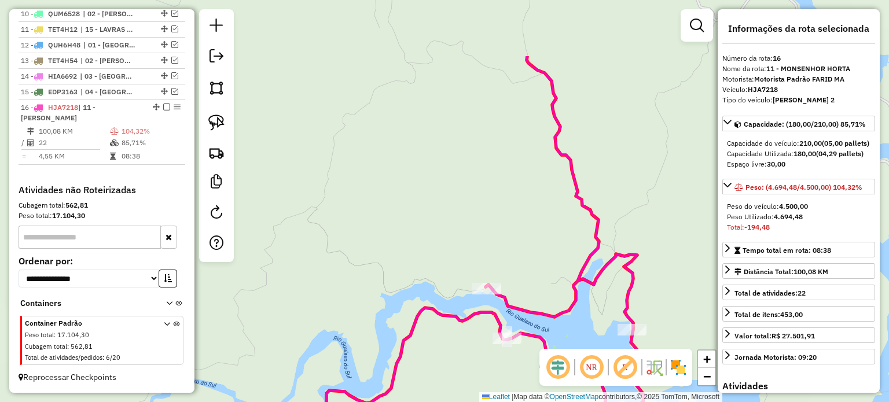
drag, startPoint x: 599, startPoint y: 237, endPoint x: 621, endPoint y: 275, distance: 43.8
click at [620, 273] on icon at bounding box center [321, 297] width 725 height 483
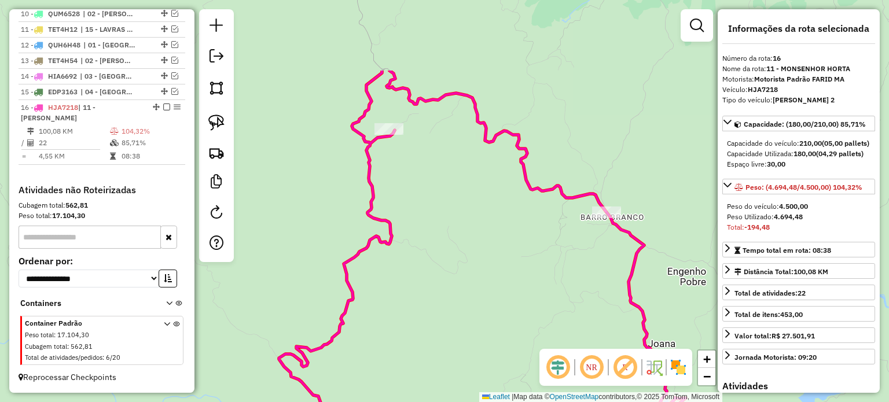
drag, startPoint x: 590, startPoint y: 296, endPoint x: 609, endPoint y: 324, distance: 33.4
click at [609, 324] on div "Janela de atendimento Grade de atendimento Capacidade Transportadoras Veículos …" at bounding box center [444, 201] width 889 height 402
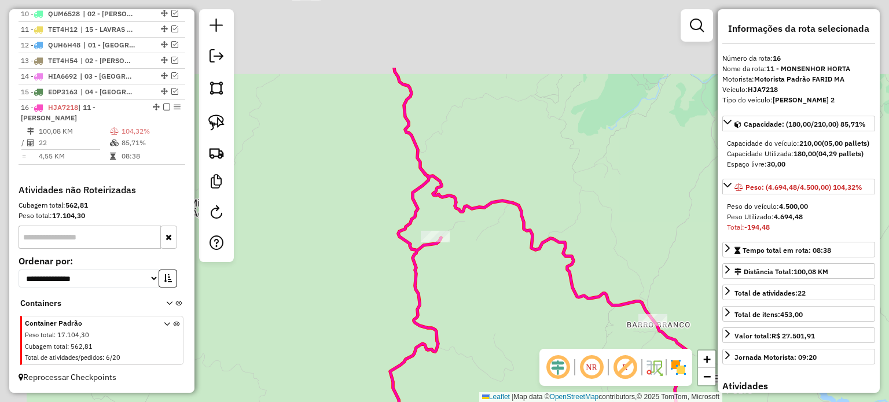
drag, startPoint x: 483, startPoint y: 157, endPoint x: 557, endPoint y: 319, distance: 178.0
click at [556, 318] on div "Janela de atendimento Grade de atendimento Capacidade Transportadoras Veículos …" at bounding box center [444, 201] width 889 height 402
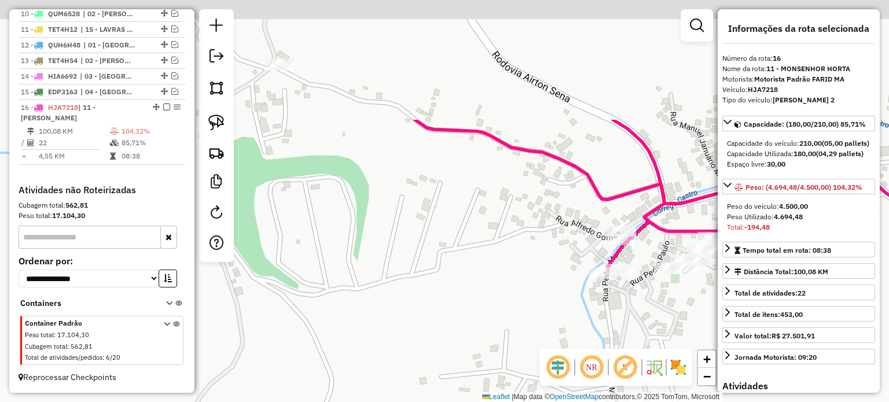
drag, startPoint x: 428, startPoint y: 192, endPoint x: 482, endPoint y: 289, distance: 110.9
click at [482, 288] on div "Janela de atendimento Grade de atendimento Capacidade Transportadoras Veículos …" at bounding box center [444, 201] width 889 height 402
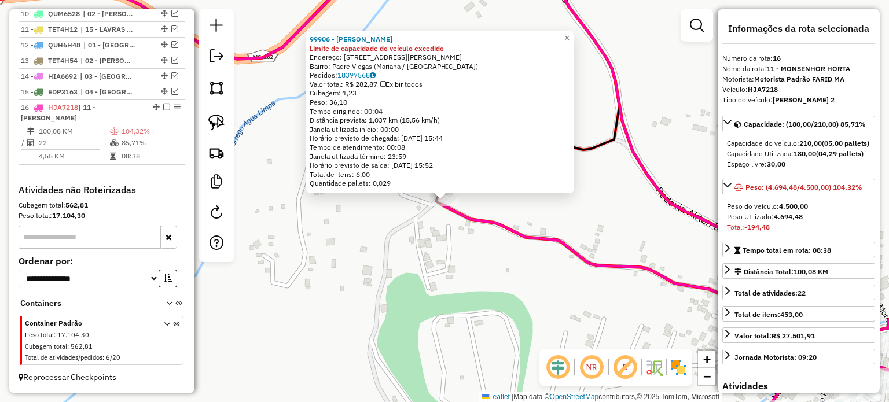
click at [508, 282] on div "99906 - JAILTON SANTOS RIBEI Limite de capacidade do veículo excedido Endereço:…" at bounding box center [444, 201] width 889 height 402
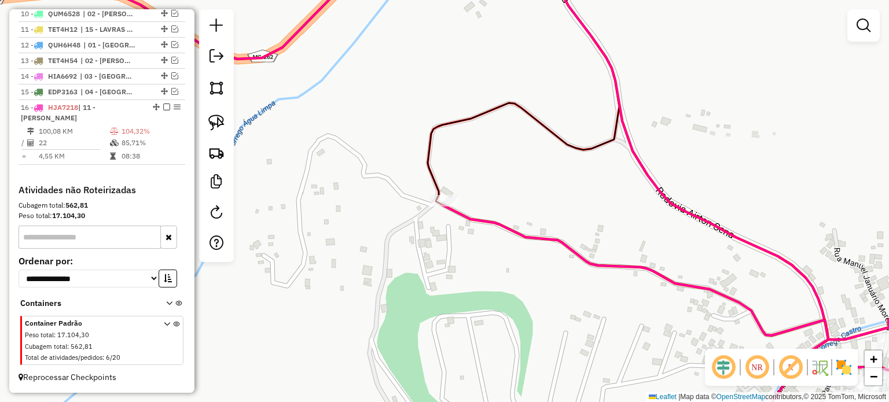
click at [412, 258] on div "99906 - JAILTON SANTOS RIBEI Limite de capacidade do veículo excedido Endereço:…" at bounding box center [444, 201] width 889 height 402
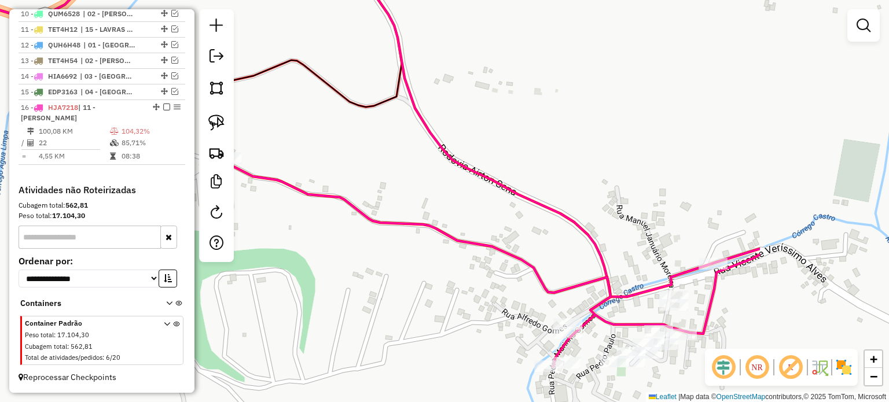
drag, startPoint x: 477, startPoint y: 218, endPoint x: 299, endPoint y: 179, distance: 182.0
click at [299, 179] on div "Janela de atendimento Grade de atendimento Capacidade Transportadoras Veículos …" at bounding box center [444, 201] width 889 height 402
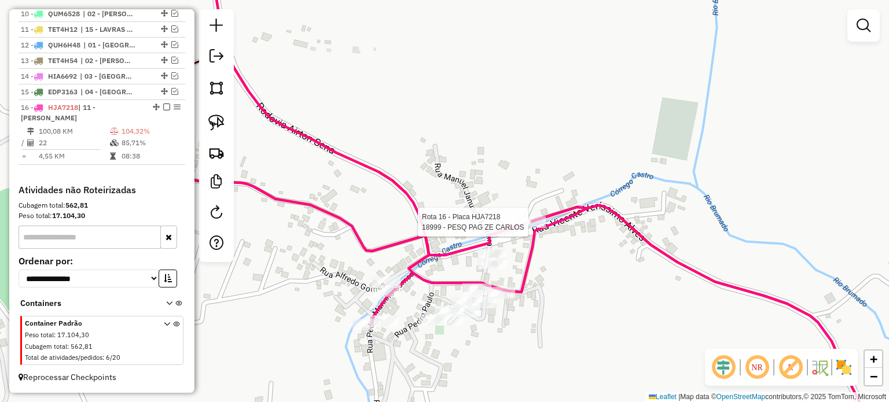
select select "*********"
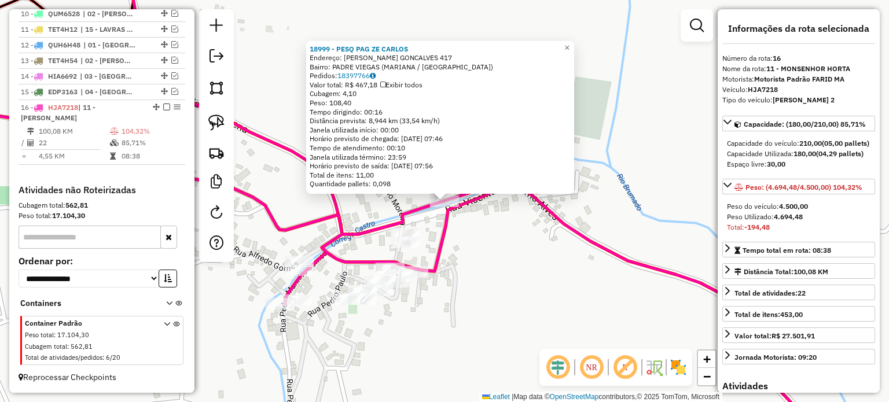
click at [480, 300] on div "18999 - PESQ PAG ZE [PERSON_NAME]: [PERSON_NAME] GONCALVES 417 Bairro: PADRE VI…" at bounding box center [444, 201] width 889 height 402
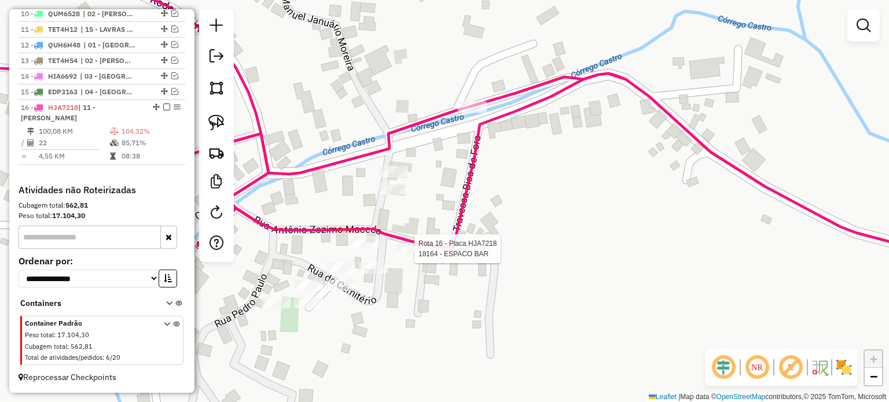
select select "*********"
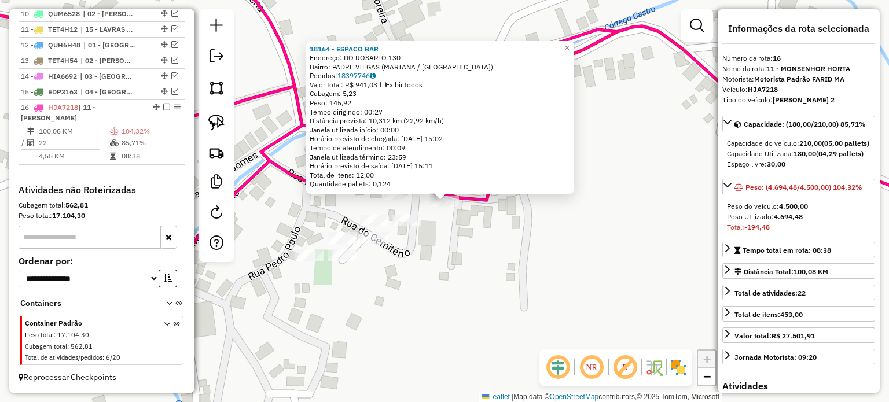
click at [502, 270] on div "18164 - ESPACO BAR Endereço: DO ROSARIO 130 Bairro: PADRE VIEGAS (MARIANA / [GE…" at bounding box center [444, 201] width 889 height 402
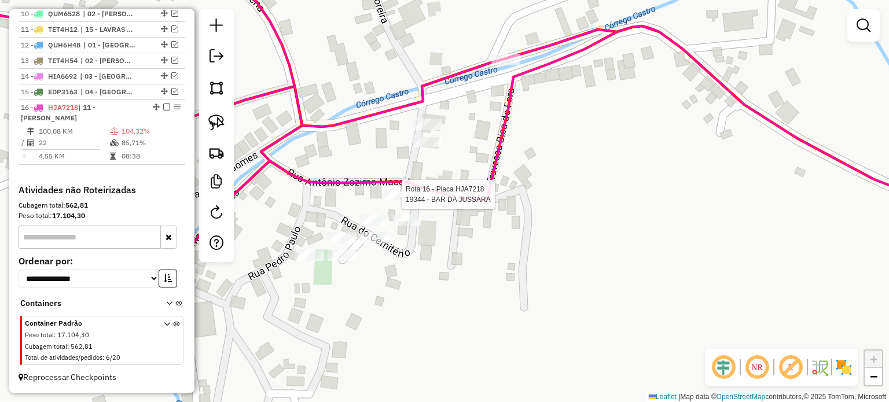
select select "*********"
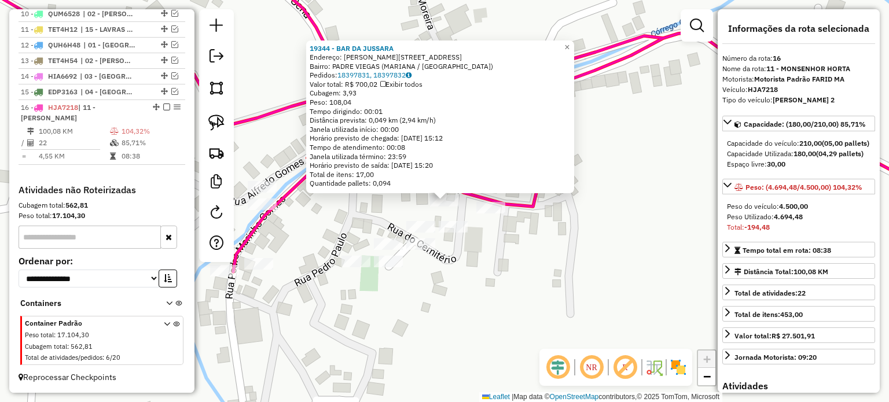
click at [379, 227] on div "19344 - BAR DA [PERSON_NAME]: [PERSON_NAME] 149 Bairro: PADRE VIEGAS (MARIANA /…" at bounding box center [444, 201] width 889 height 402
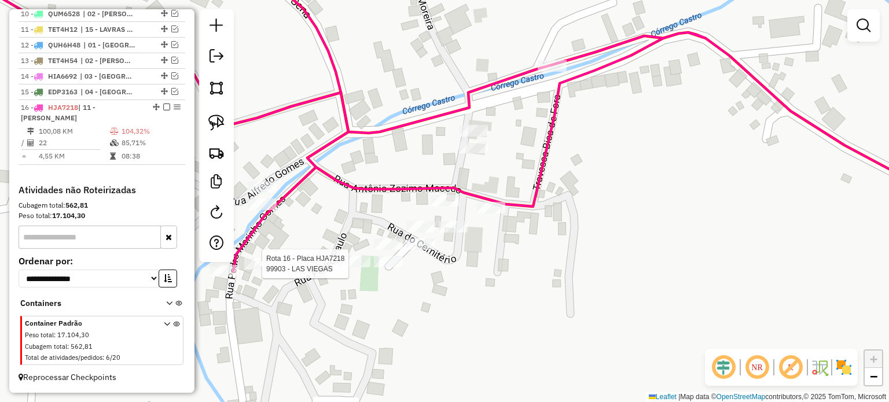
select select "*********"
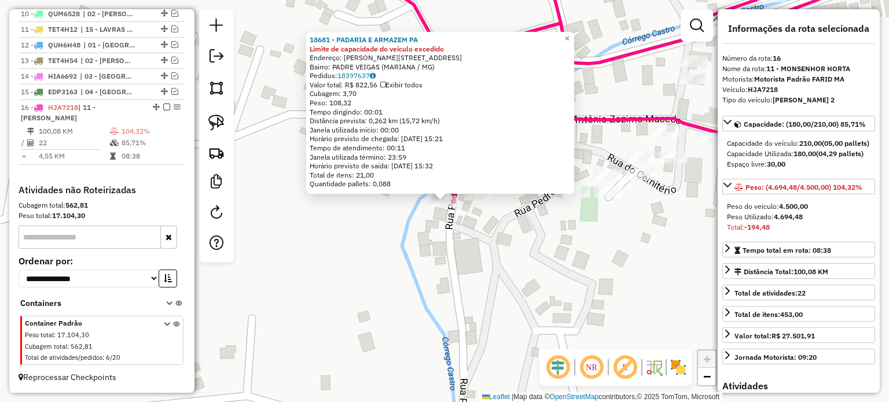
click at [524, 251] on div "18681 - PADARIA E ARMAZEM PA Limite de capacidade do veículo excedido Endereço:…" at bounding box center [444, 201] width 889 height 402
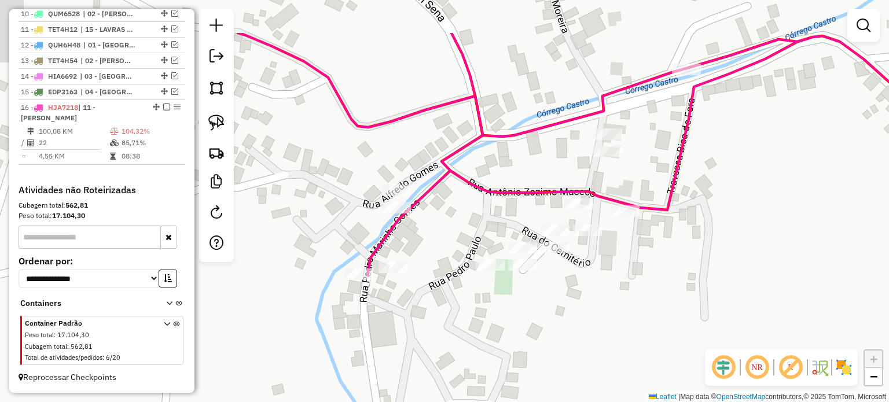
drag, startPoint x: 664, startPoint y: 261, endPoint x: 579, endPoint y: 300, distance: 93.8
click at [564, 340] on div "Janela de atendimento Grade de atendimento Capacidade Transportadoras Veículos …" at bounding box center [444, 201] width 889 height 402
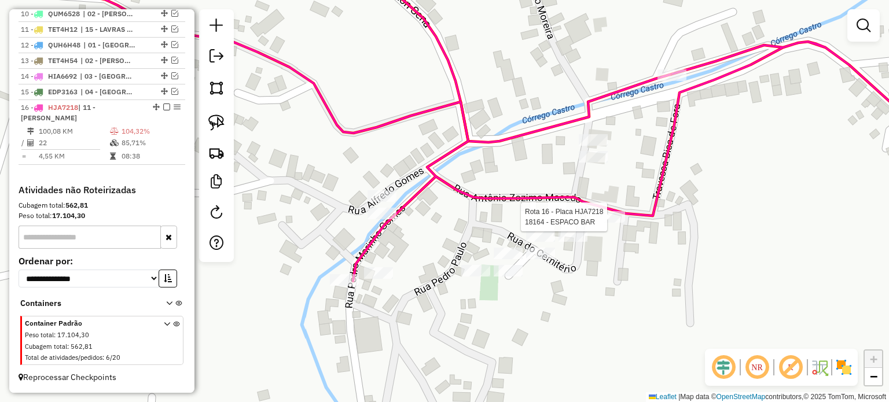
select select "*********"
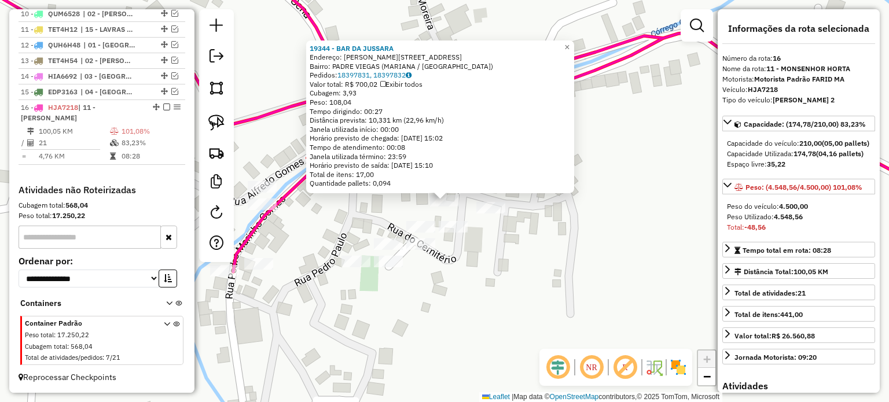
click at [523, 266] on div "19344 - BAR DA [PERSON_NAME]: [PERSON_NAME] 149 Bairro: PADRE VIEGAS ([GEOGRAPH…" at bounding box center [444, 201] width 889 height 402
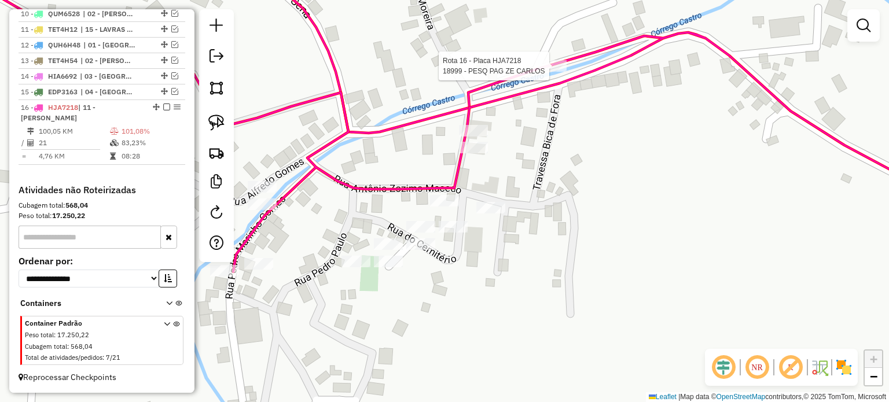
select select "*********"
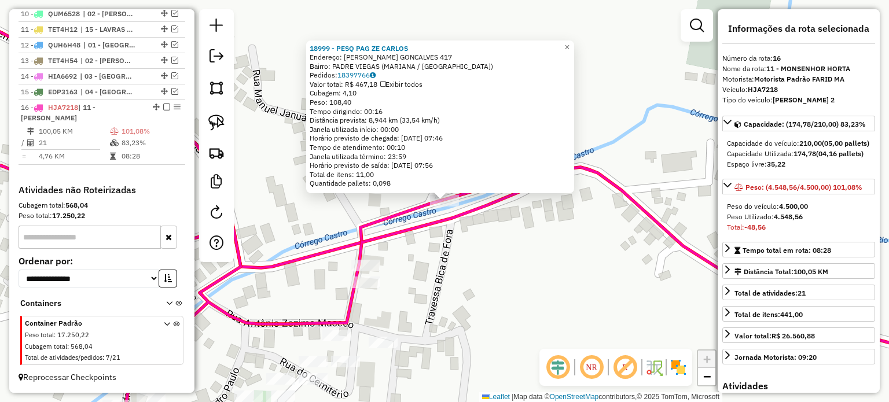
click at [517, 284] on div "18999 - PESQ PAG ZE [PERSON_NAME]: [PERSON_NAME] GONCALVES 417 Bairro: PADRE VI…" at bounding box center [444, 201] width 889 height 402
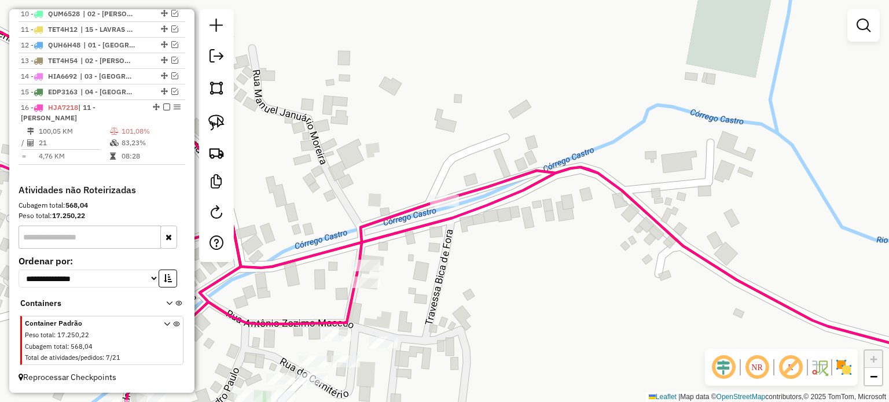
drag, startPoint x: 505, startPoint y: 306, endPoint x: 680, endPoint y: 231, distance: 190.3
click at [680, 231] on div "18999 - PESQ PAG ZE [PERSON_NAME]: [PERSON_NAME] GONCALVES 417 Bairro: PADRE VI…" at bounding box center [444, 201] width 889 height 402
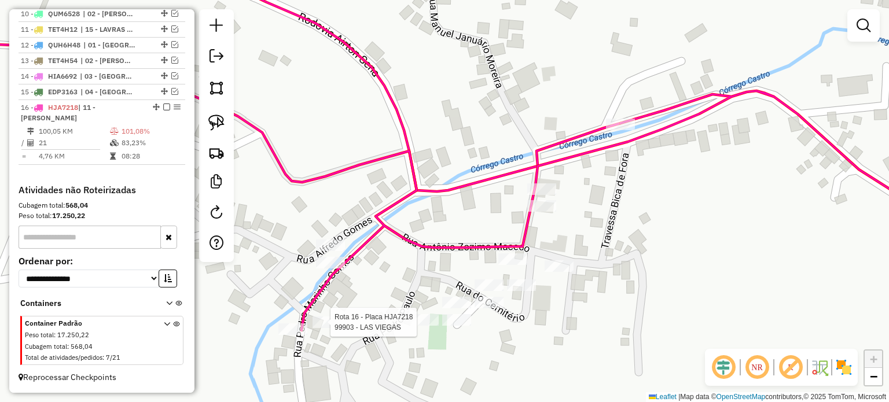
select select "*********"
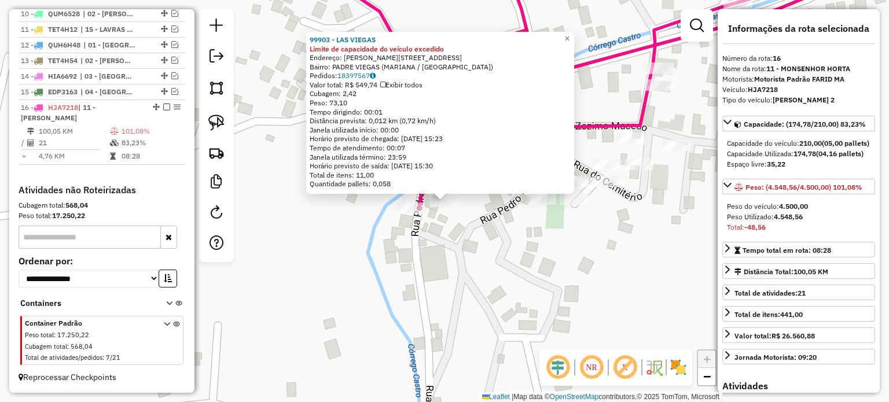
click at [402, 321] on div "99903 - LAS VIEGAS Limite de capacidade do veículo excedido Endereço: [PERSON_N…" at bounding box center [444, 201] width 889 height 402
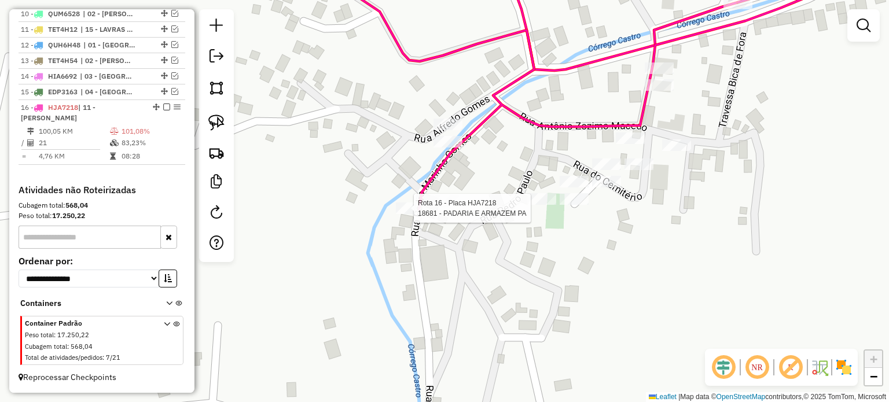
select select "*********"
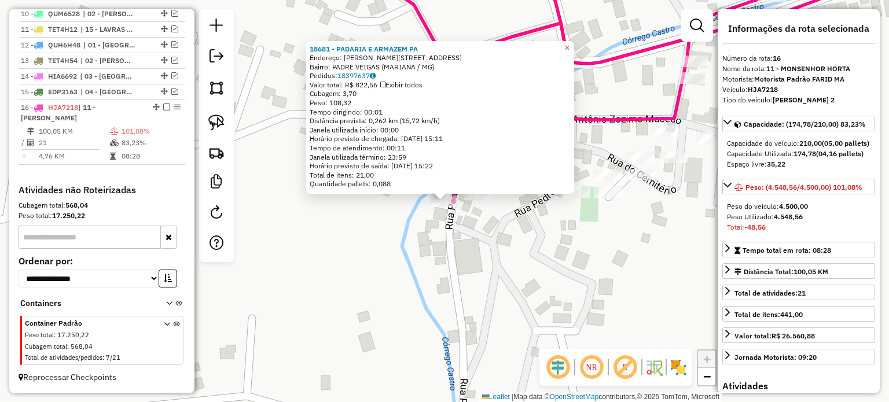
click at [450, 277] on div "18681 - PADARIA E ARMAZEM PA Endereço: [PERSON_NAME][STREET_ADDRESS] Bairro: PA…" at bounding box center [444, 201] width 889 height 402
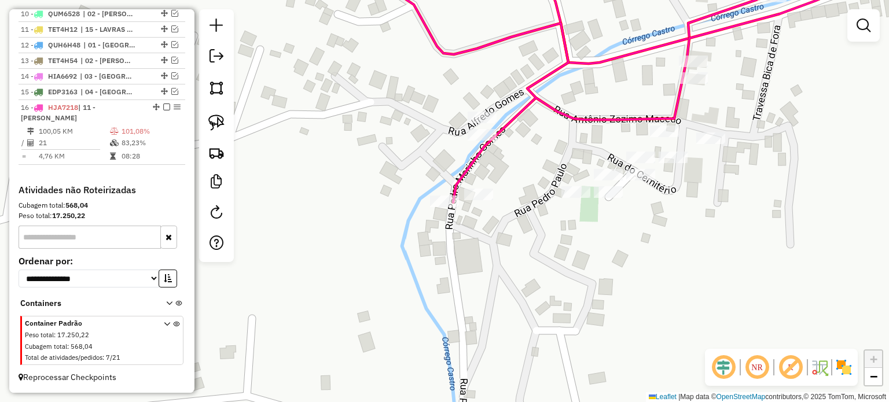
click at [600, 123] on icon at bounding box center [651, 81] width 654 height 243
select select "*********"
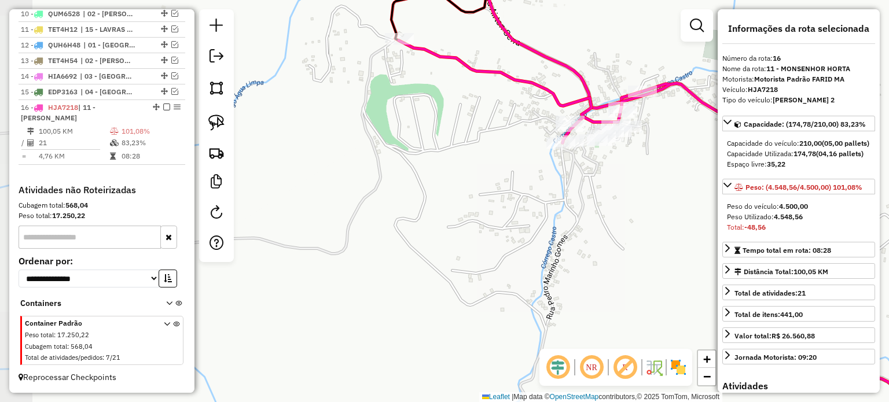
click at [447, 140] on div "Janela de atendimento Grade de atendimento Capacidade Transportadoras Veículos …" at bounding box center [444, 201] width 889 height 402
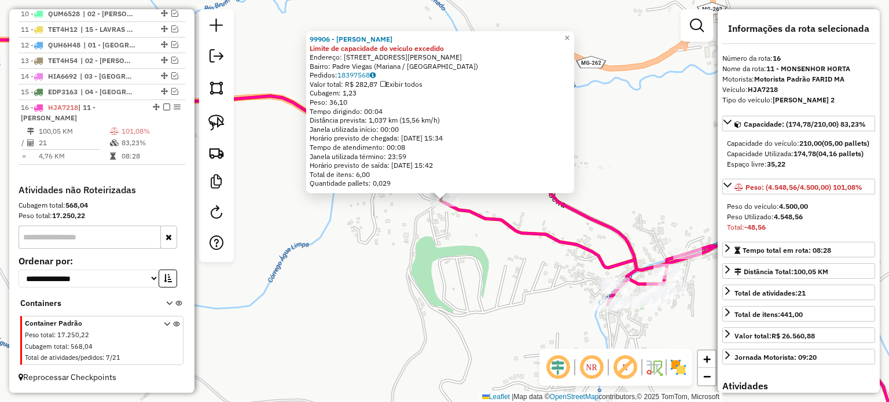
click at [468, 248] on div "99906 - JAILTON SANTOS RIBEI Limite de capacidade do veículo excedido Endereço:…" at bounding box center [444, 201] width 889 height 402
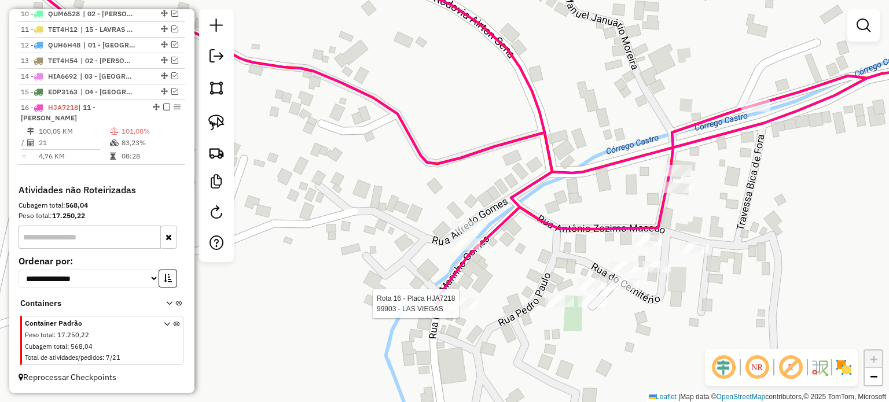
select select "*********"
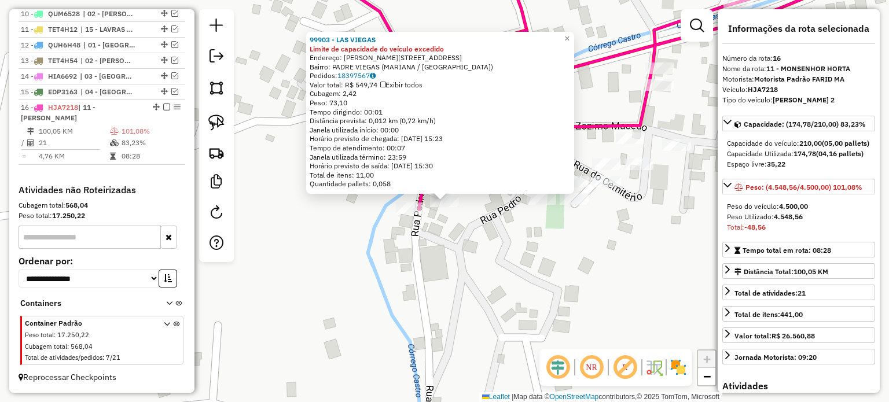
click at [535, 300] on div "99903 - LAS VIEGAS Limite de capacidade do veículo excedido Endereço: [PERSON_N…" at bounding box center [444, 201] width 889 height 402
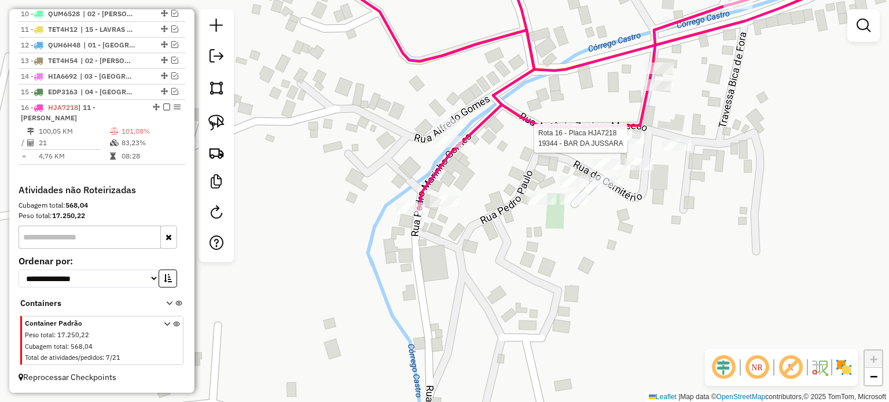
select select "*********"
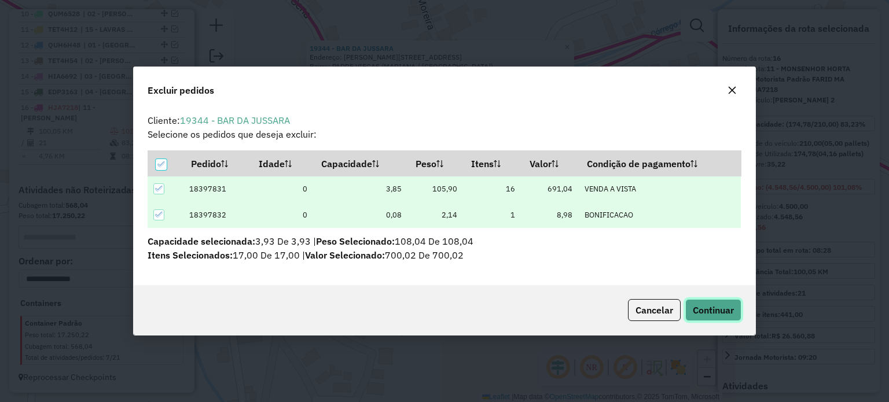
click at [705, 306] on span "Continuar" at bounding box center [713, 310] width 41 height 12
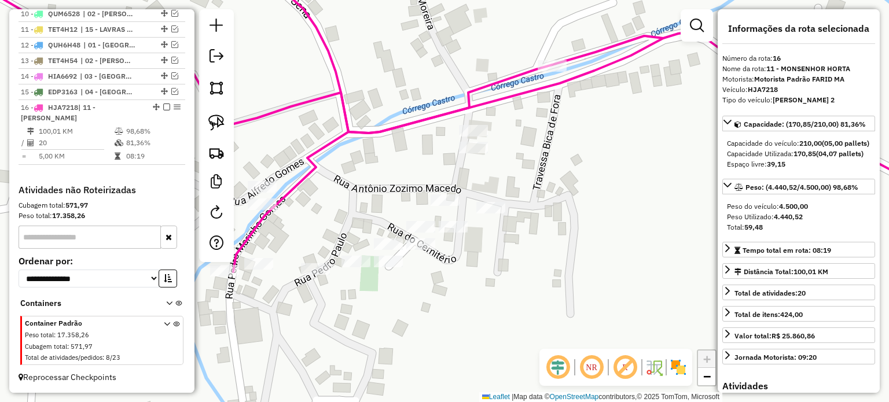
click at [419, 121] on icon at bounding box center [444, 129] width 1067 height 287
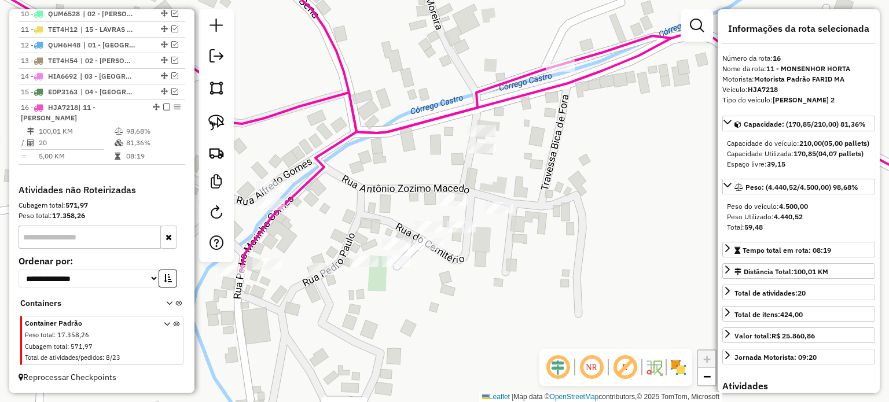
drag, startPoint x: 391, startPoint y: 164, endPoint x: 399, endPoint y: 163, distance: 8.2
click at [397, 164] on div "Janela de atendimento Grade de atendimento Capacidade Transportadoras Veículos …" at bounding box center [444, 201] width 889 height 402
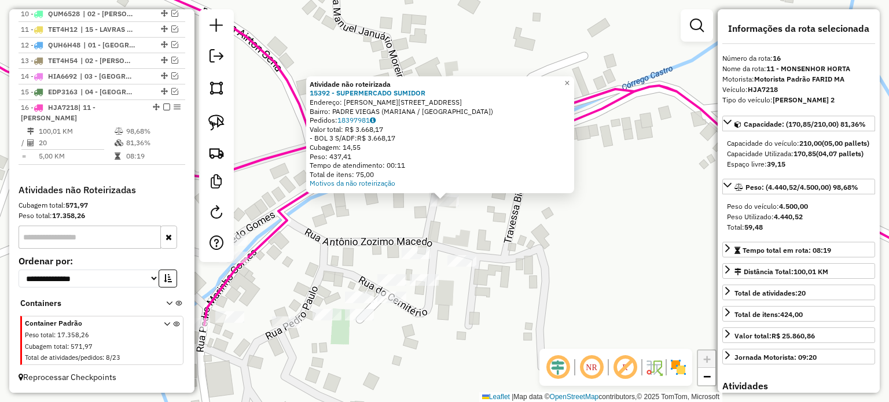
click at [483, 245] on div "Atividade não roteirizada 15392 - SUPERMERCADO SUMIDOR Endereço: [PERSON_NAME][…" at bounding box center [444, 201] width 889 height 402
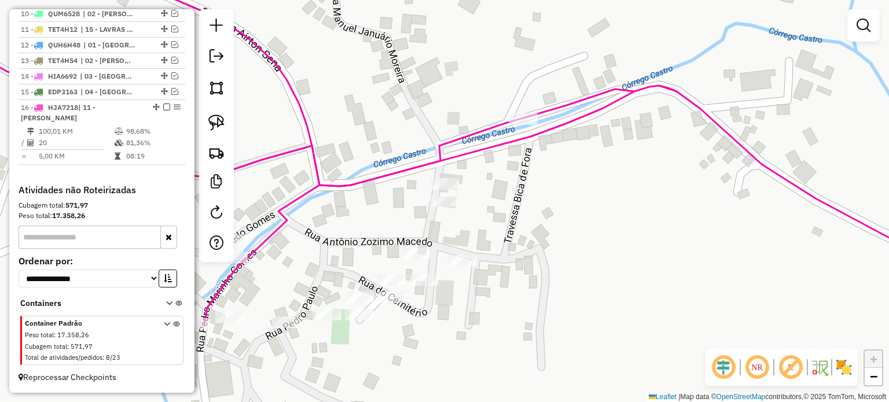
click at [445, 177] on div "Janela de atendimento Grade de atendimento Capacidade Transportadoras Veículos …" at bounding box center [444, 201] width 889 height 402
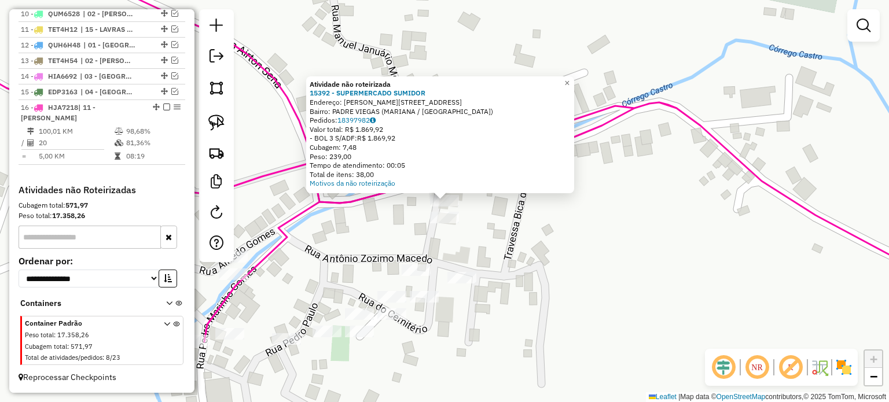
click at [408, 252] on div "Atividade não roteirizada 15392 - SUPERMERCADO SUMIDOR Endereço: [PERSON_NAME][…" at bounding box center [444, 201] width 889 height 402
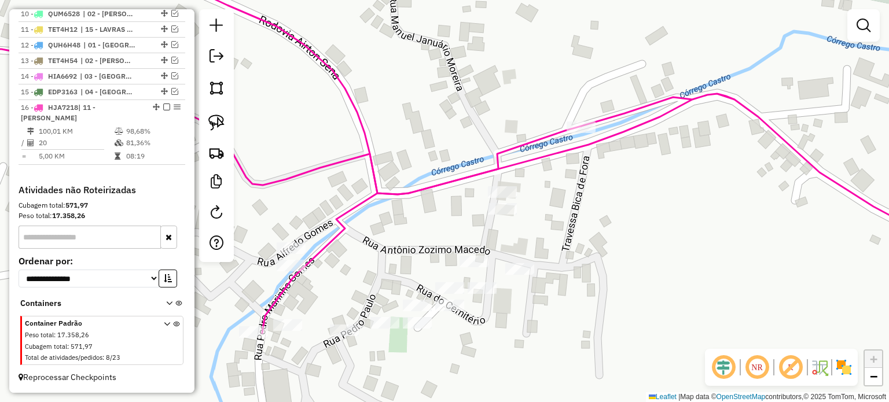
drag, startPoint x: 402, startPoint y: 256, endPoint x: 480, endPoint y: 222, distance: 84.5
click at [480, 222] on div "Janela de atendimento Grade de atendimento Capacidade Transportadoras Veículos …" at bounding box center [444, 201] width 889 height 402
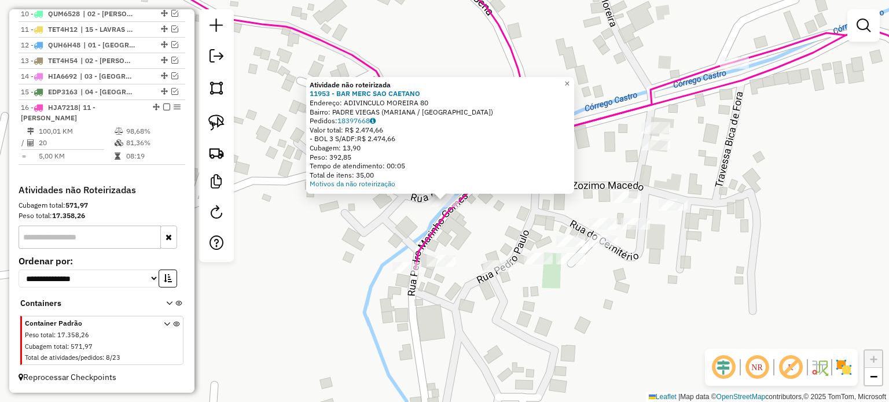
click at [442, 245] on div "Atividade não roteirizada 11953 - BAR MERC SAO [PERSON_NAME]: ADIVINCULO MOREIR…" at bounding box center [444, 201] width 889 height 402
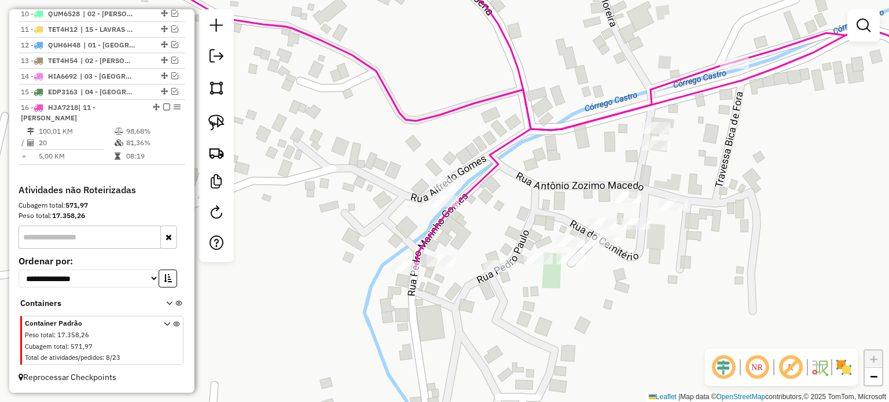
click at [432, 233] on icon at bounding box center [504, 114] width 947 height 309
select select "*********"
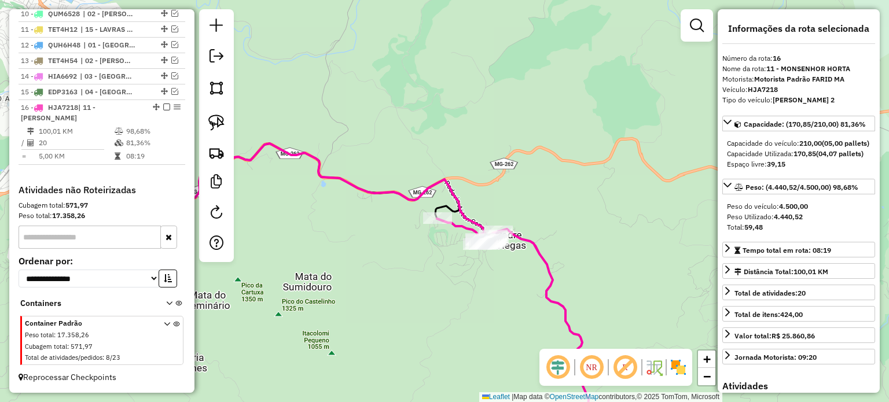
drag, startPoint x: 461, startPoint y: 252, endPoint x: 508, endPoint y: 243, distance: 48.5
click at [484, 249] on div "Janela de atendimento Grade de atendimento Capacidade Transportadoras Veículos …" at bounding box center [444, 201] width 889 height 402
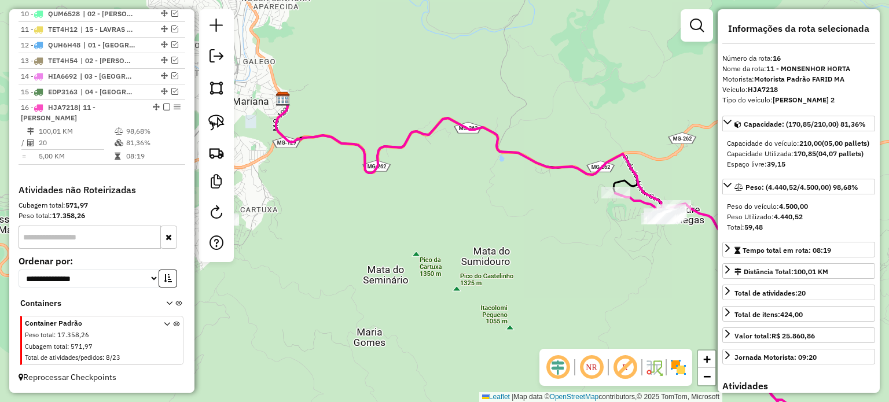
drag, startPoint x: 563, startPoint y: 248, endPoint x: 537, endPoint y: 254, distance: 27.4
click at [537, 254] on div "Janela de atendimento Grade de atendimento Capacidade Transportadoras Veículos …" at bounding box center [444, 201] width 889 height 402
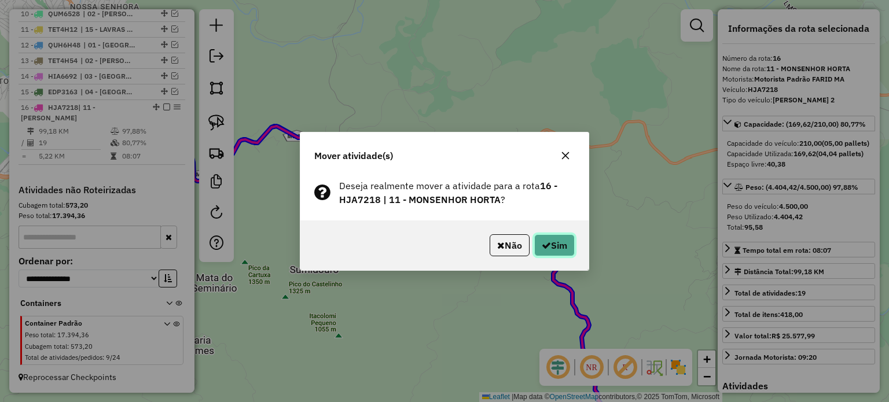
click at [546, 247] on icon "button" at bounding box center [546, 245] width 9 height 9
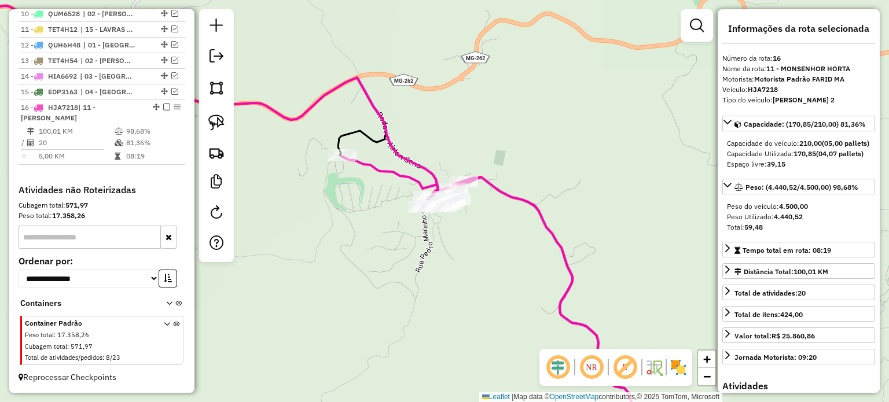
click at [508, 194] on icon at bounding box center [487, 299] width 291 height 287
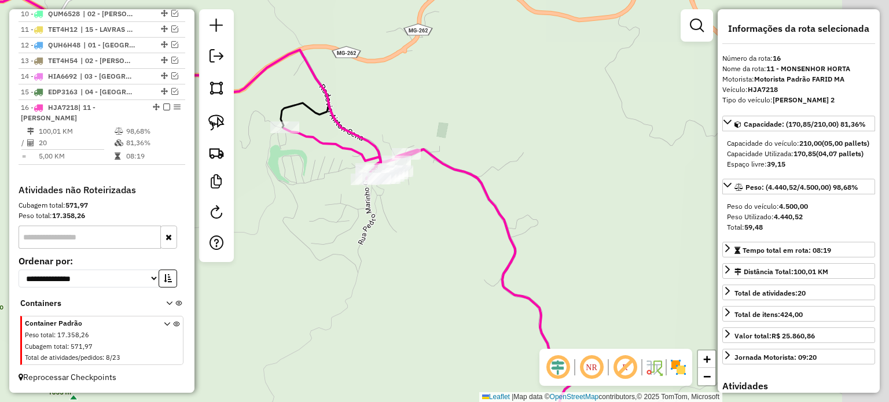
drag, startPoint x: 546, startPoint y: 284, endPoint x: 481, endPoint y: 254, distance: 71.7
click at [489, 256] on div "Janela de atendimento Grade de atendimento Capacidade Transportadoras Veículos …" at bounding box center [444, 201] width 889 height 402
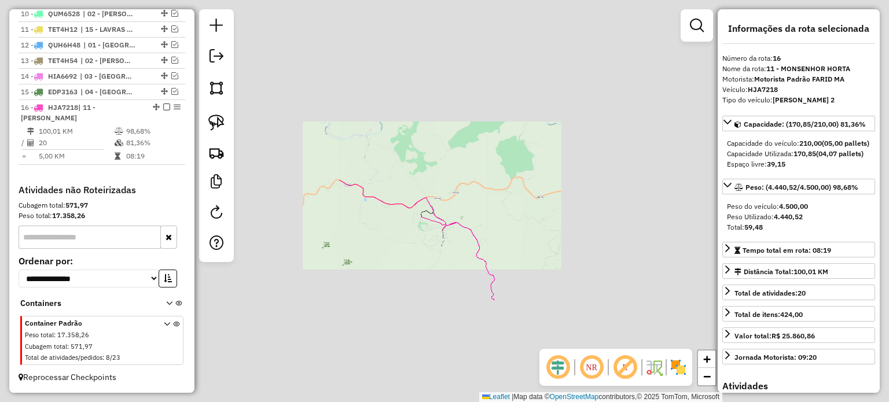
drag, startPoint x: 561, startPoint y: 294, endPoint x: 520, endPoint y: 196, distance: 106.9
click at [528, 208] on div "Janela de atendimento Grade de atendimento Capacidade Transportadoras Veículos …" at bounding box center [444, 201] width 889 height 402
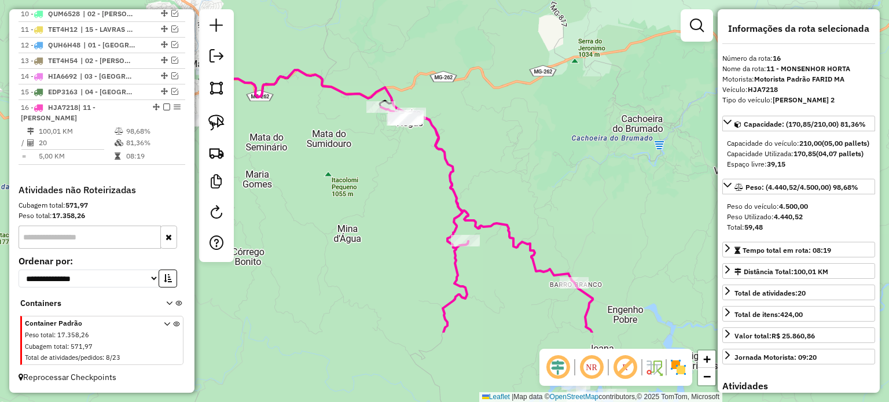
drag, startPoint x: 474, startPoint y: 319, endPoint x: 464, endPoint y: 297, distance: 23.9
click at [470, 313] on div "Rota 16 - Placa HJA7218 20369 - VN EMPREENDIMENTOS Janela de atendimento Grade …" at bounding box center [444, 201] width 889 height 402
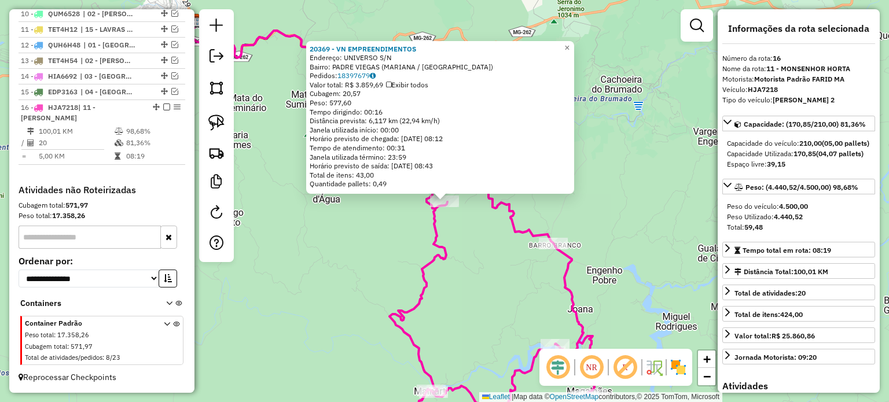
click at [456, 284] on div "20369 - VN EMPREENDIMENTOS Endereço: UNIVERSO S/N Bairro: PADRE VIEGAS (MARIANA…" at bounding box center [444, 201] width 889 height 402
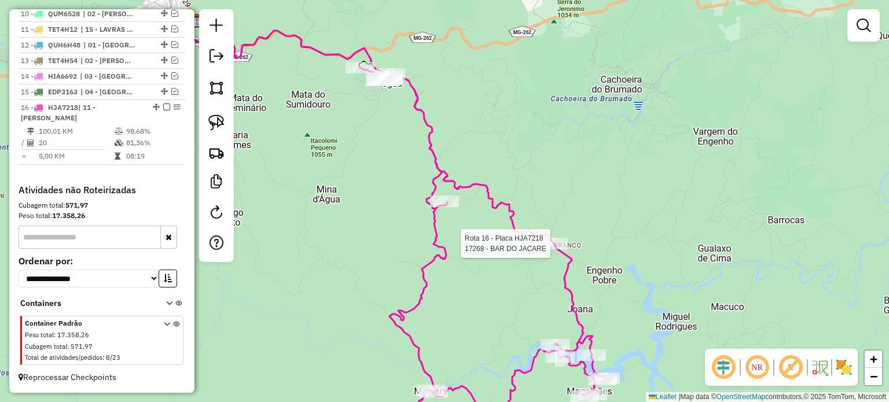
select select "*********"
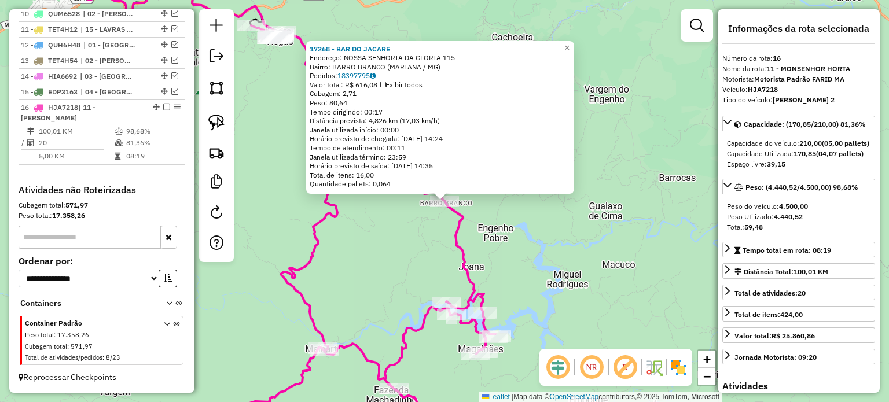
click at [579, 270] on div "Rota 16 - Placa HJA7218 17988 - POUSADA E RESTAURANT 17268 - BAR DO JACARE Ende…" at bounding box center [444, 201] width 889 height 402
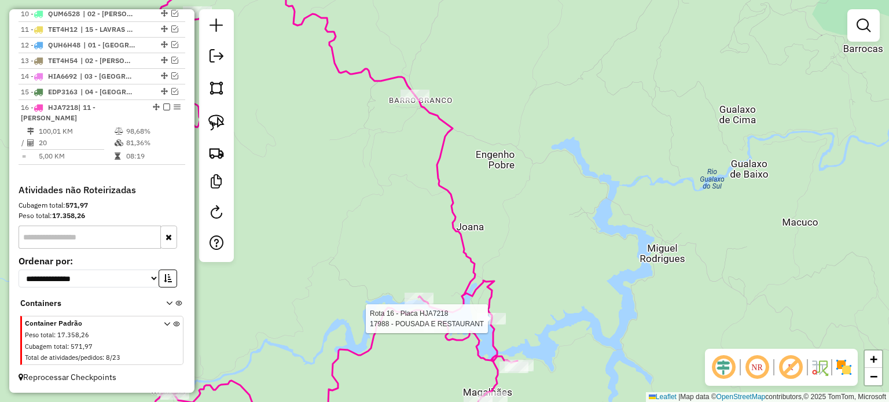
select select "*********"
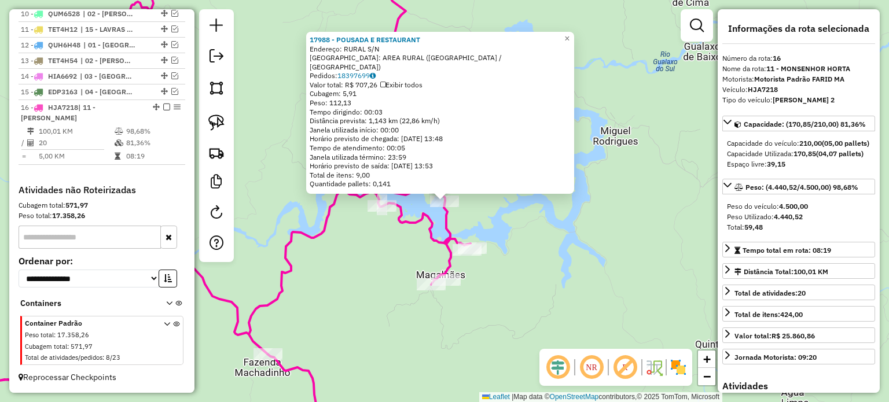
click at [339, 295] on div "17988 - POUSADA E RESTAURANT Endereço: RURAL S/N Bairro: AREA RURAL ([GEOGRAPHI…" at bounding box center [444, 201] width 889 height 402
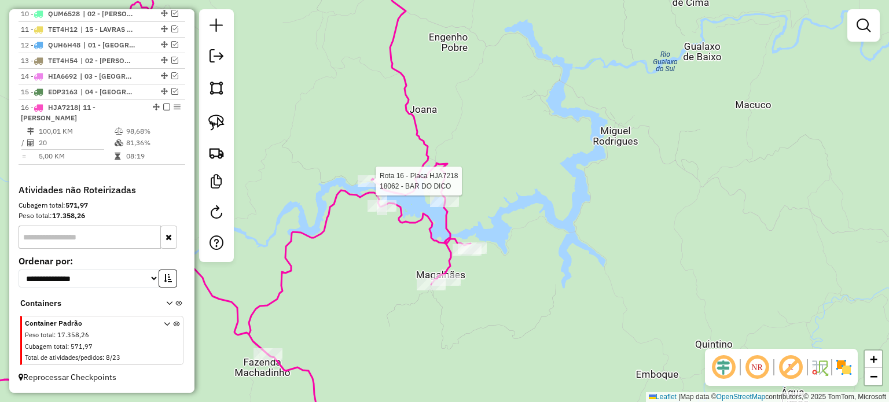
select select "*********"
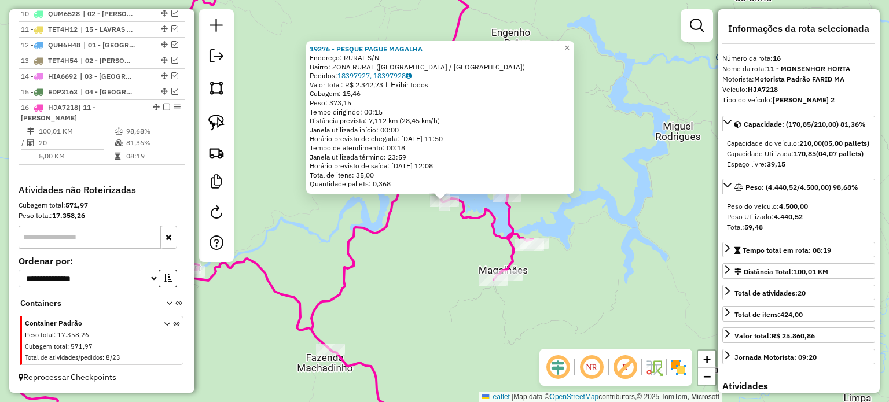
click at [452, 263] on div "19276 - PESQUE PAGUE MAGALHA Endereço: RURAL S/N Bairro: ZONA RURAL ([GEOGRAPHI…" at bounding box center [444, 201] width 889 height 402
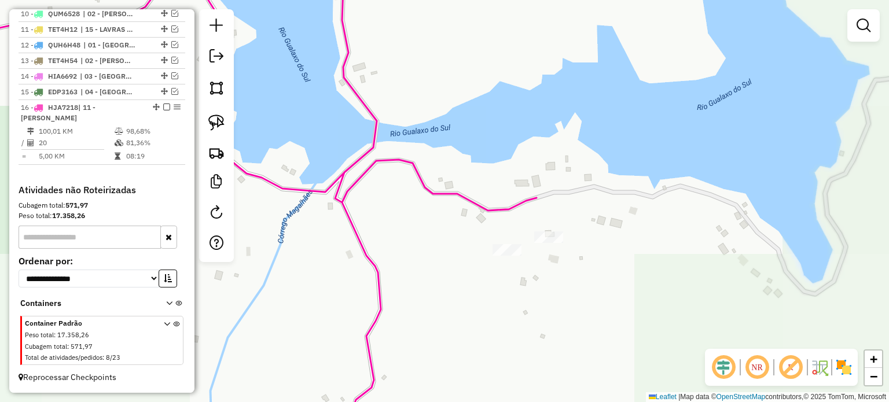
click at [548, 230] on div "Rota 16 - Placa HJA7218 19206 - [PERSON_NAME] de atendimento Grade de atendimen…" at bounding box center [444, 201] width 889 height 402
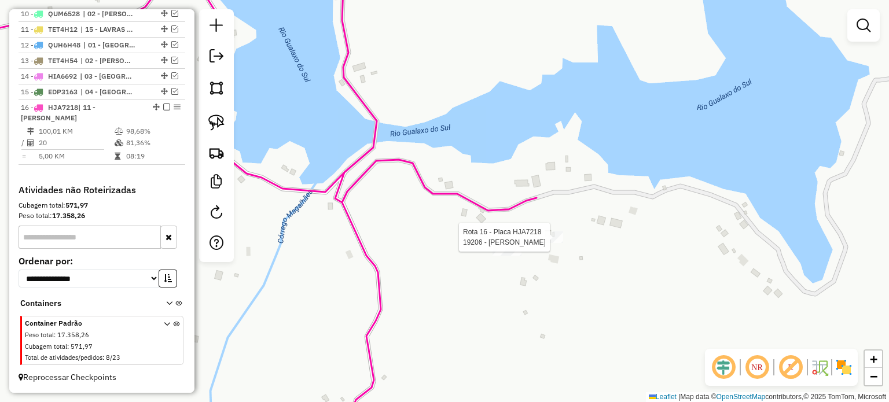
select select "*********"
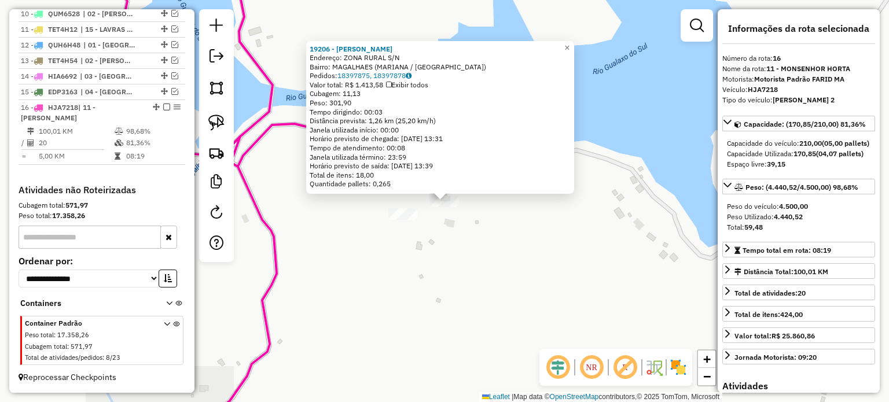
click at [504, 281] on div "19206 - [PERSON_NAME]: ZONA RURAL S/N Bairro: MAGALHAES ([GEOGRAPHIC_DATA] / [G…" at bounding box center [444, 201] width 889 height 402
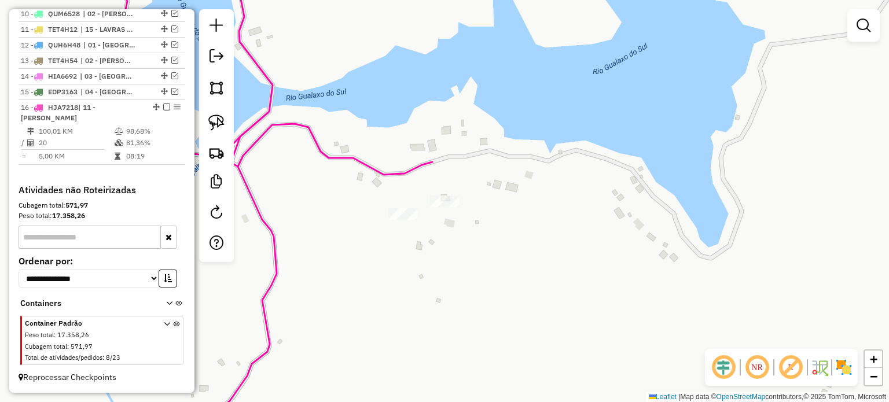
click at [413, 220] on div at bounding box center [402, 214] width 29 height 12
select select "*********"
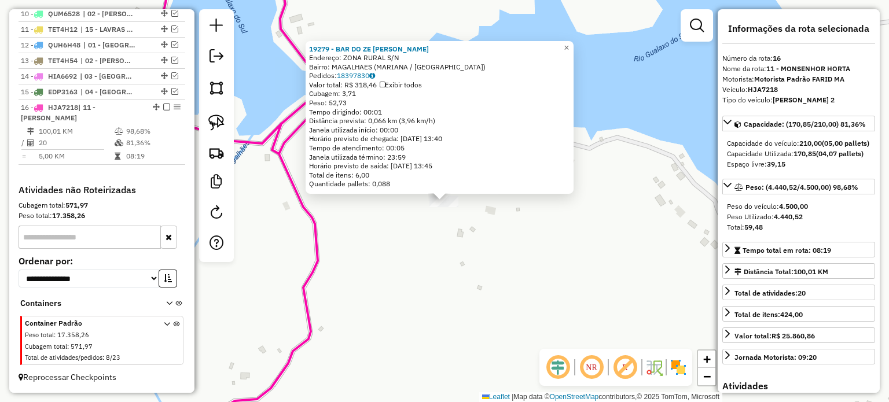
click at [422, 281] on div "19279 - BAR DO ZE [PERSON_NAME]: ZONA RURAL S/N Bairro: MAGALHAES ([GEOGRAPHIC_…" at bounding box center [444, 201] width 889 height 402
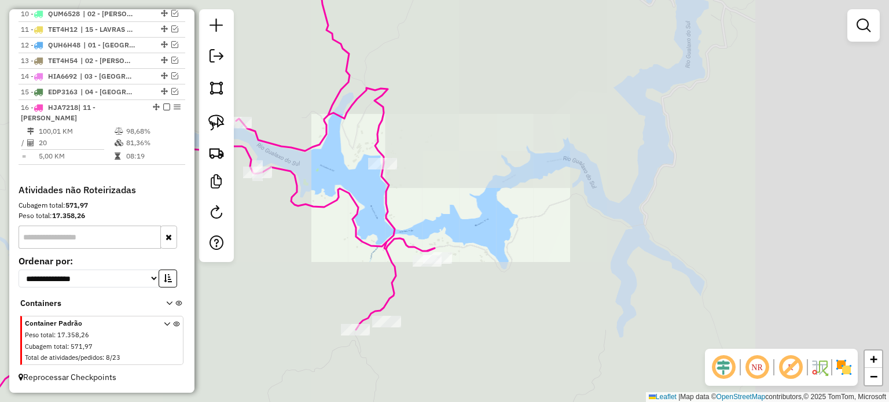
drag, startPoint x: 410, startPoint y: 309, endPoint x: 468, endPoint y: 270, distance: 69.7
click at [461, 276] on div "Janela de atendimento Grade de atendimento Capacidade Transportadoras Veículos …" at bounding box center [444, 201] width 889 height 402
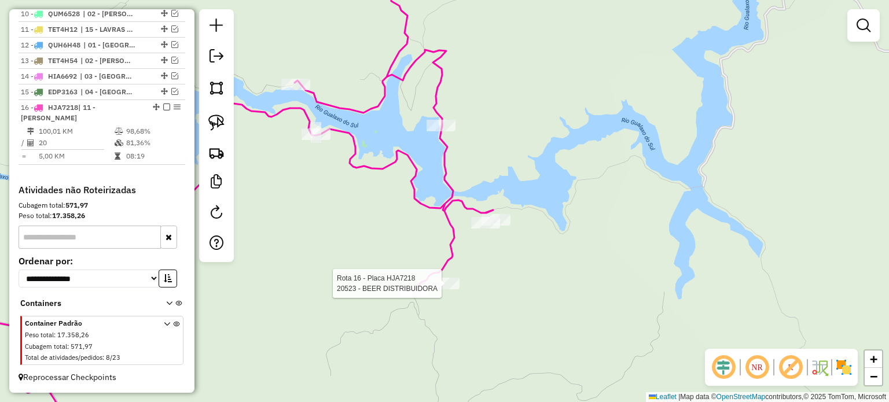
select select "*********"
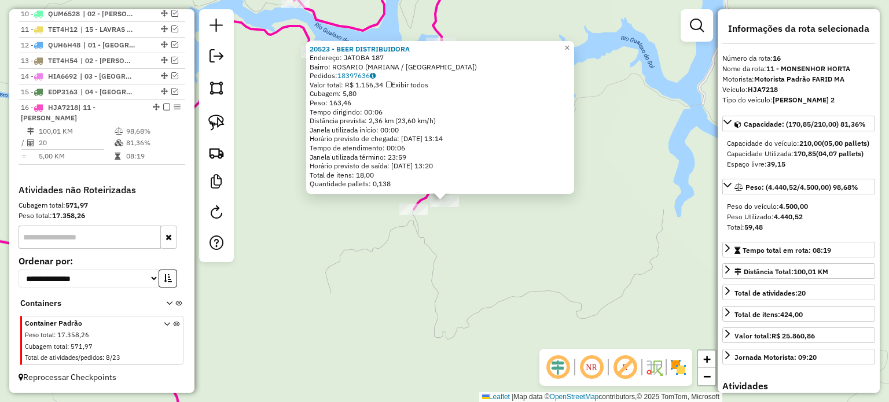
click at [434, 315] on div "20523 - BEER DISTRIBUIDORA Endereço: JATOBA 187 Bairro: [GEOGRAPHIC_DATA] ([GEO…" at bounding box center [444, 201] width 889 height 402
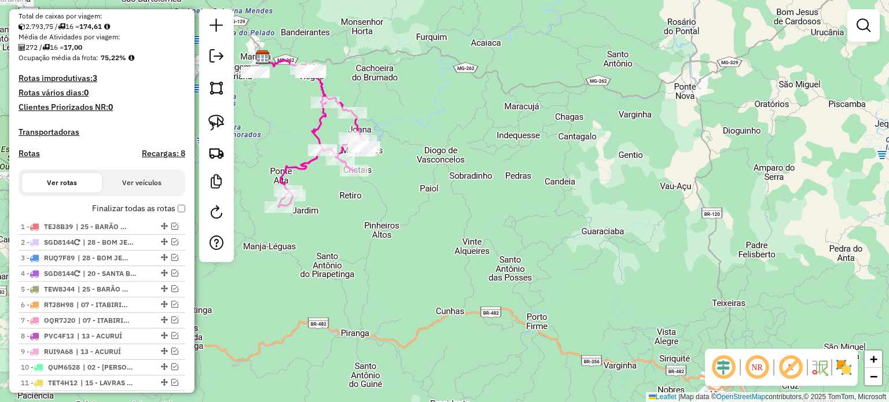
scroll to position [256, 0]
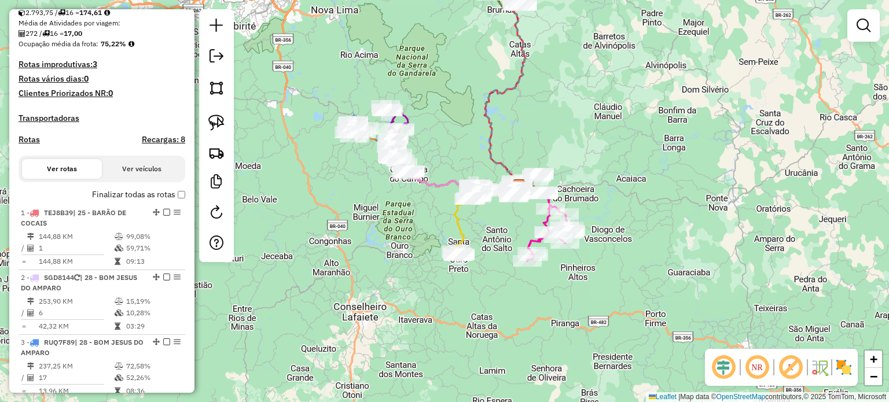
click at [616, 203] on div "Janela de atendimento Grade de atendimento Capacidade Transportadoras Veículos …" at bounding box center [444, 201] width 889 height 402
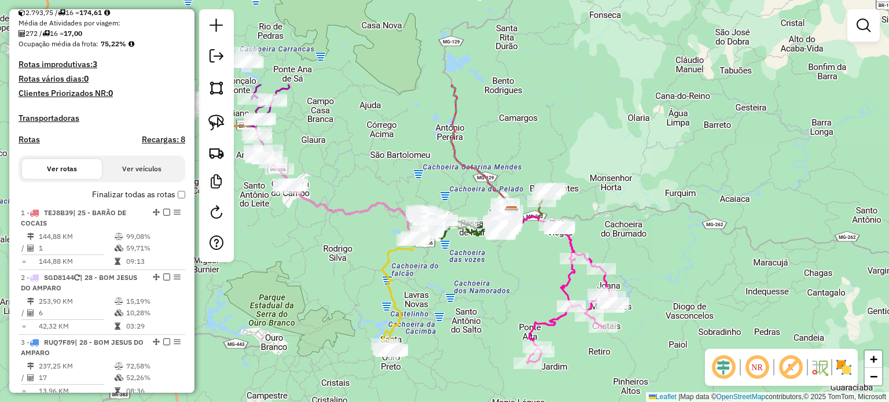
drag, startPoint x: 490, startPoint y: 153, endPoint x: 490, endPoint y: 277, distance: 124.5
click at [490, 277] on div "Janela de atendimento Grade de atendimento Capacidade Transportadoras Veículos …" at bounding box center [444, 201] width 889 height 402
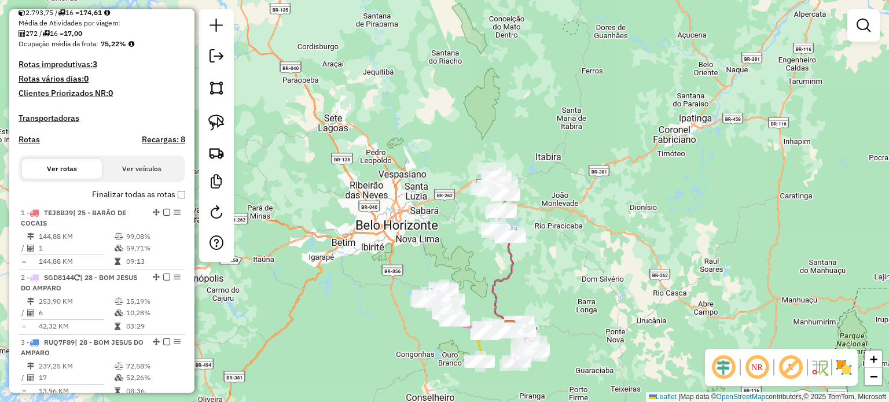
drag, startPoint x: 510, startPoint y: 190, endPoint x: 526, endPoint y: 261, distance: 73.0
click at [526, 261] on div "Janela de atendimento Grade de atendimento Capacidade Transportadoras Veículos …" at bounding box center [444, 201] width 889 height 402
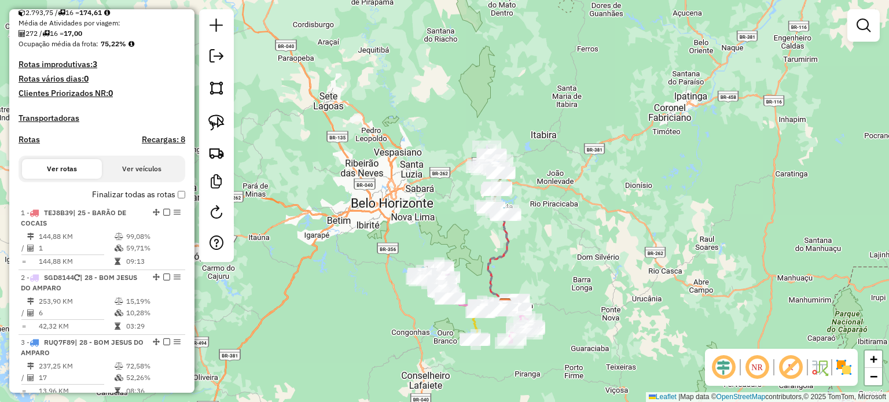
drag, startPoint x: 551, startPoint y: 251, endPoint x: 541, endPoint y: 234, distance: 19.0
click at [544, 237] on div "Janela de atendimento Grade de atendimento Capacidade Transportadoras Veículos …" at bounding box center [444, 201] width 889 height 402
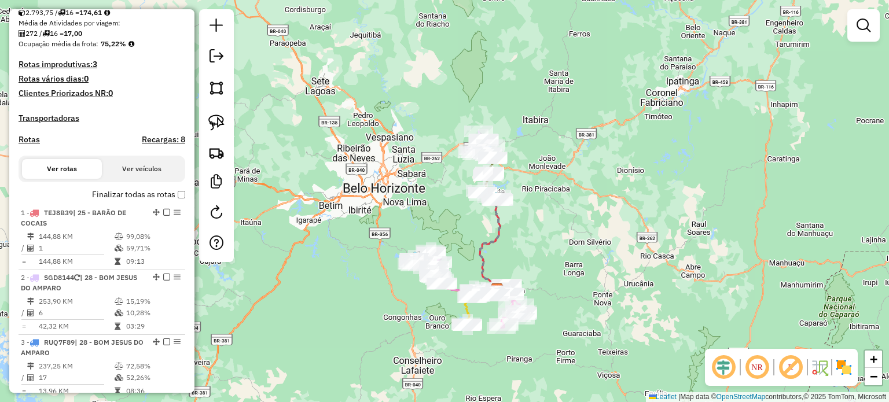
click at [525, 248] on div "Janela de atendimento Grade de atendimento Capacidade Transportadoras Veículos …" at bounding box center [444, 201] width 889 height 402
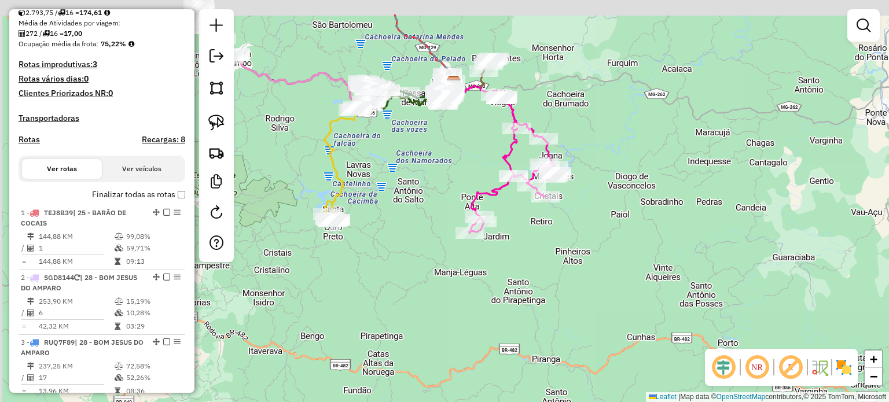
drag, startPoint x: 506, startPoint y: 208, endPoint x: 582, endPoint y: 251, distance: 87.3
click at [584, 265] on div "Janela de atendimento Grade de atendimento Capacidade Transportadoras Veículos …" at bounding box center [444, 201] width 889 height 402
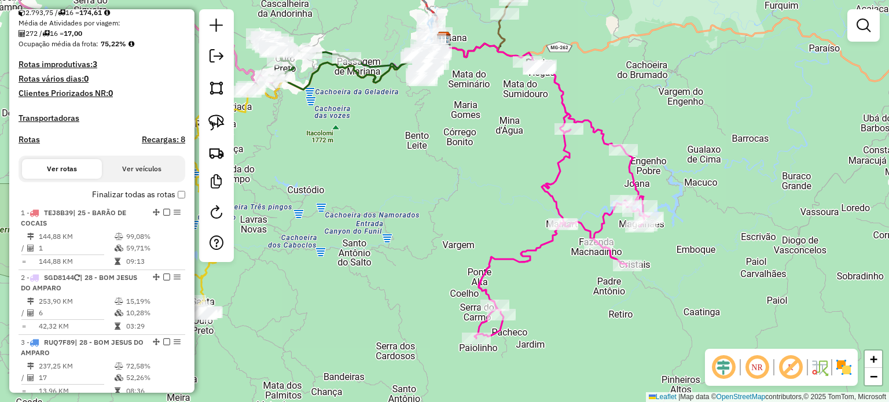
drag, startPoint x: 524, startPoint y: 91, endPoint x: 523, endPoint y: 186, distance: 94.9
click at [523, 186] on div "Janela de atendimento Grade de atendimento Capacidade Transportadoras Veículos …" at bounding box center [444, 201] width 889 height 402
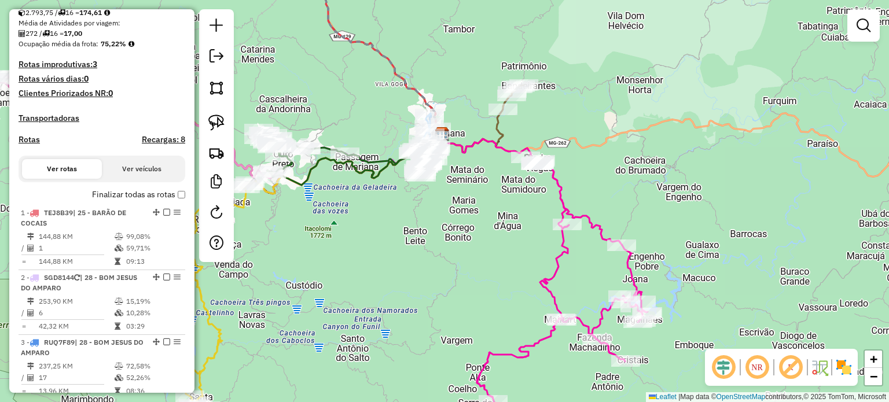
click at [498, 128] on icon at bounding box center [474, 124] width 98 height 78
select select "*********"
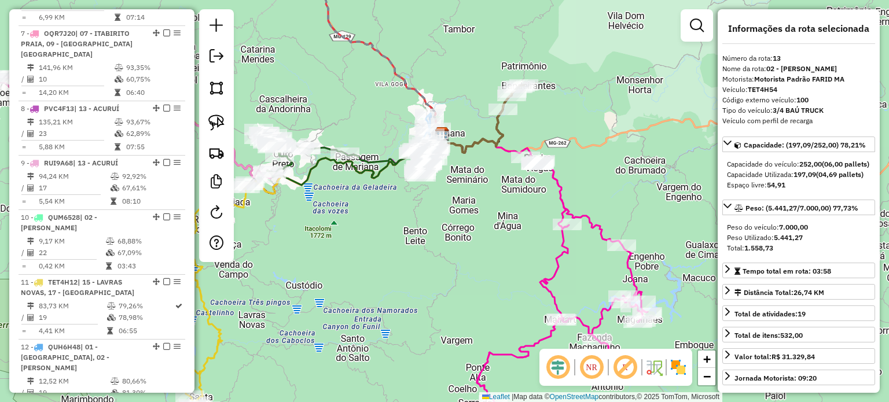
scroll to position [1239, 0]
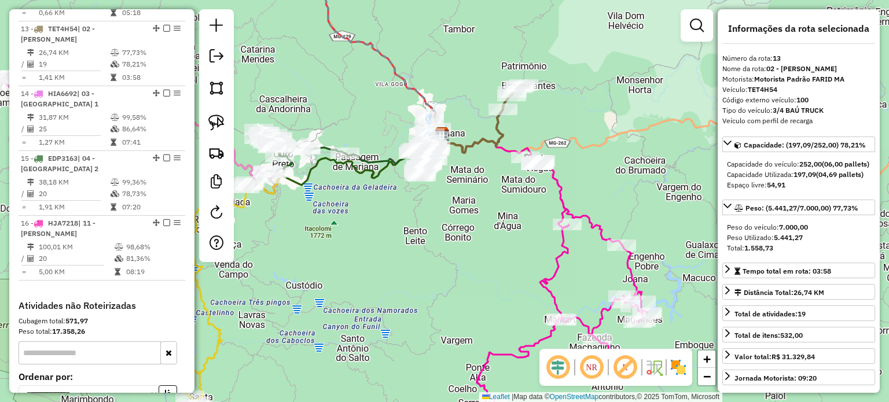
click at [472, 214] on div "Janela de atendimento Grade de atendimento Capacidade Transportadoras Veículos …" at bounding box center [444, 201] width 889 height 402
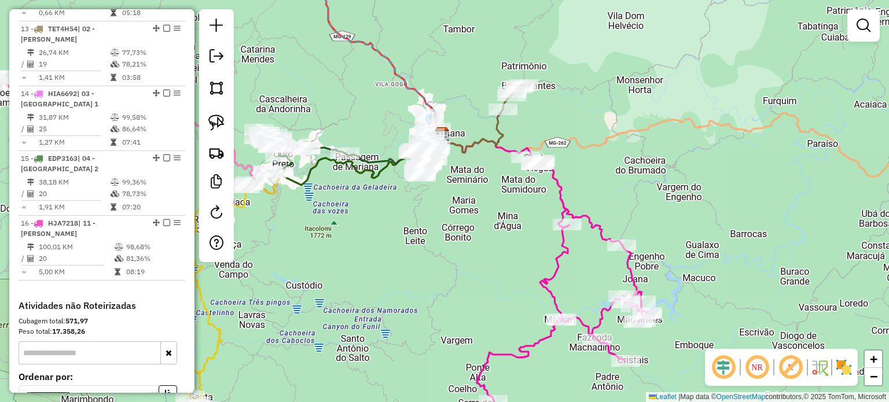
drag, startPoint x: 441, startPoint y: 227, endPoint x: 537, endPoint y: 221, distance: 96.9
click at [537, 221] on div "Janela de atendimento Grade de atendimento Capacidade Transportadoras Veículos …" at bounding box center [444, 201] width 889 height 402
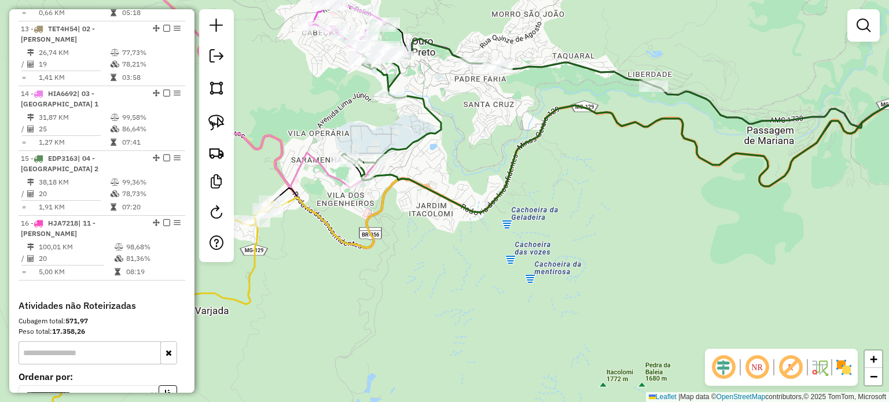
click at [411, 141] on icon at bounding box center [653, 102] width 611 height 126
select select "*********"
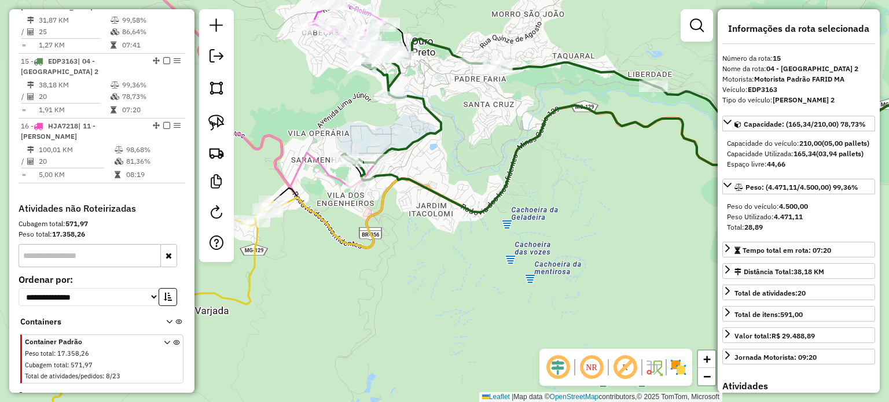
scroll to position [1341, 0]
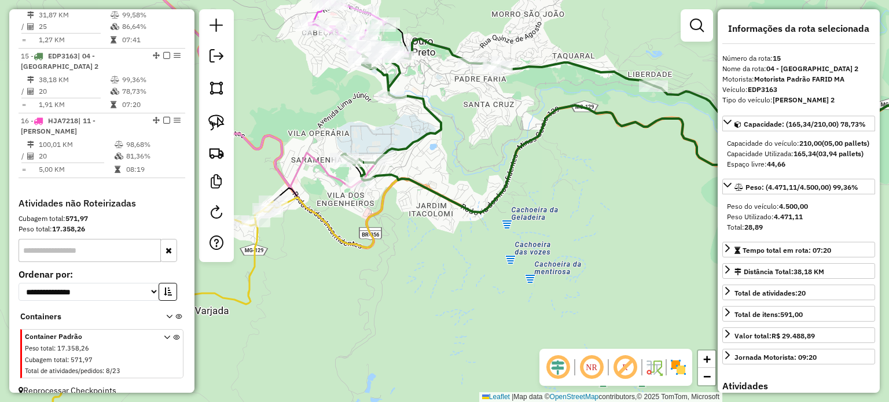
click at [486, 178] on div "Janela de atendimento Grade de atendimento Capacidade Transportadoras Veículos …" at bounding box center [444, 201] width 889 height 402
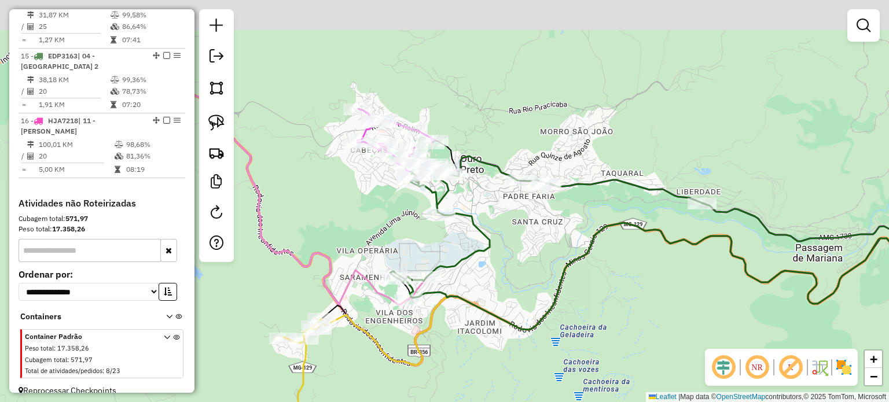
drag, startPoint x: 481, startPoint y: 134, endPoint x: 530, endPoint y: 251, distance: 127.2
click at [530, 251] on div "Janela de atendimento Grade de atendimento Capacidade Transportadoras Veículos …" at bounding box center [444, 201] width 889 height 402
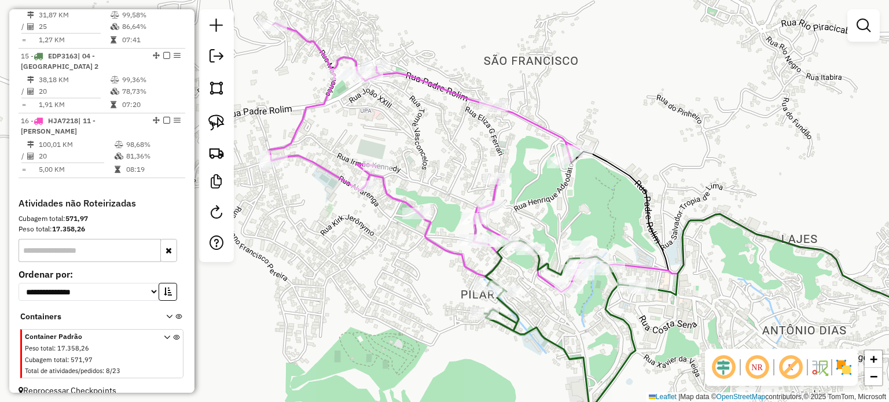
click at [445, 96] on icon at bounding box center [597, 168] width 657 height 290
select select "*********"
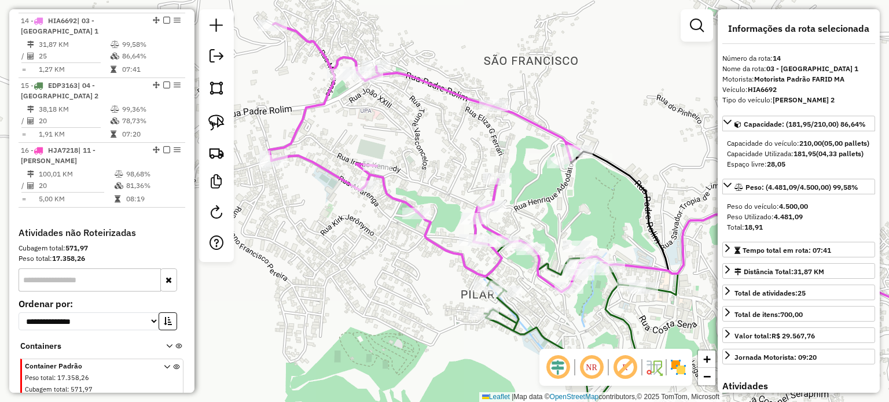
scroll to position [1304, 0]
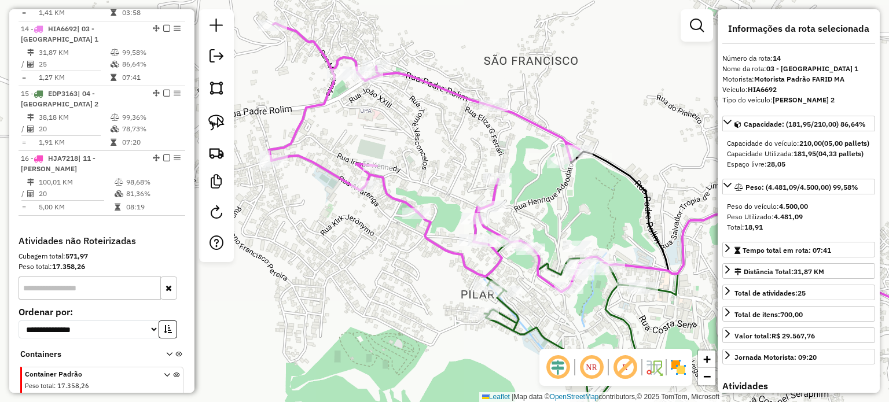
click at [527, 151] on div "Janela de atendimento Grade de atendimento Capacidade Transportadoras Veículos …" at bounding box center [444, 201] width 889 height 402
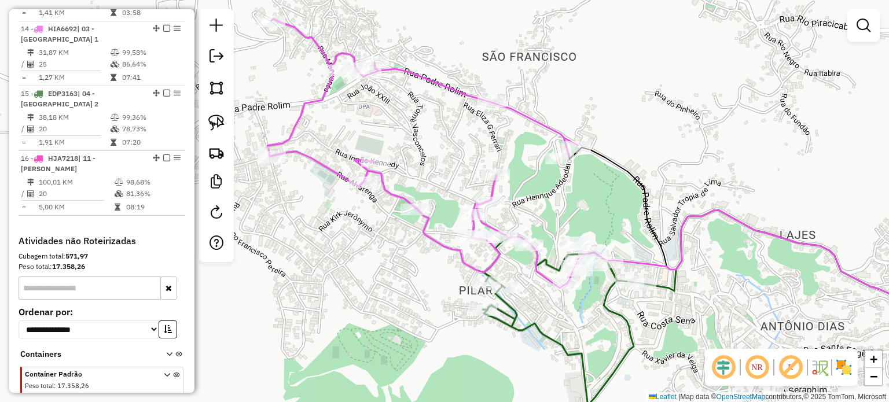
drag, startPoint x: 599, startPoint y: 215, endPoint x: 445, endPoint y: 129, distance: 176.7
click at [445, 129] on div "Janela de atendimento Grade de atendimento Capacidade Transportadoras Veículos …" at bounding box center [444, 201] width 889 height 402
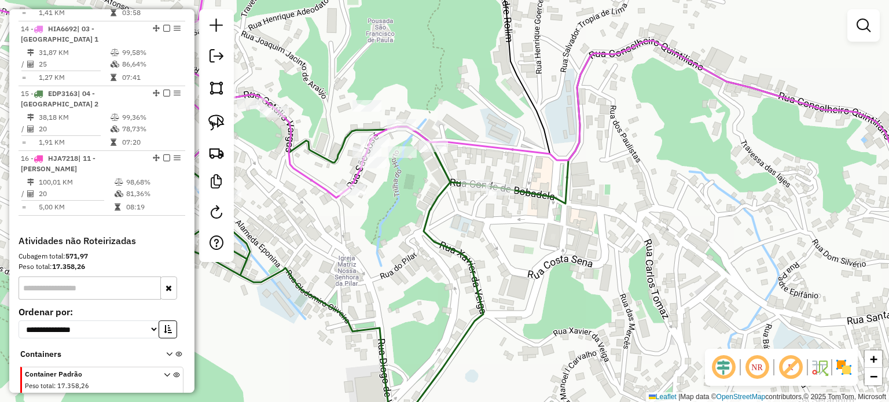
click at [447, 172] on icon at bounding box center [579, 242] width 797 height 402
select select "*********"
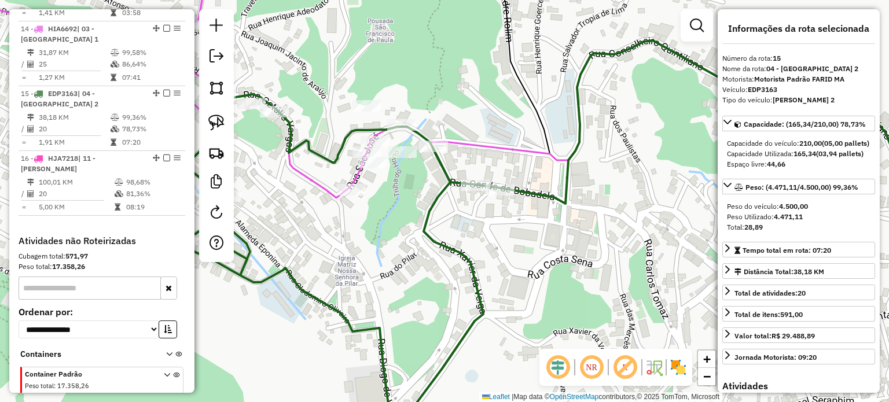
click at [447, 172] on icon at bounding box center [579, 242] width 797 height 402
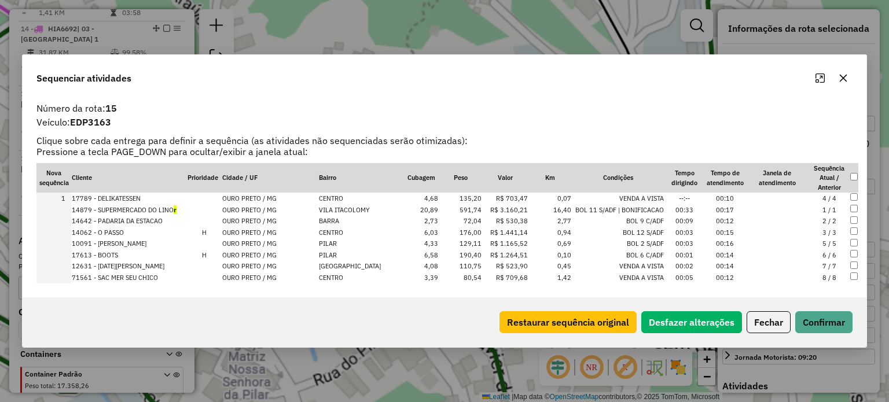
scroll to position [1325, 0]
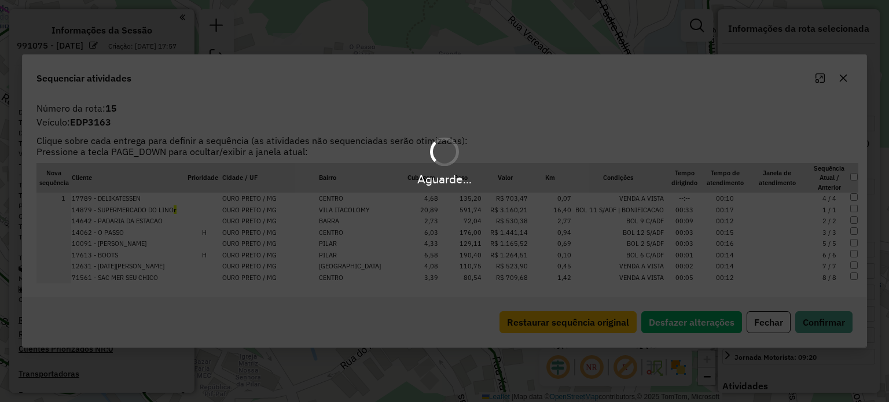
select select "*********"
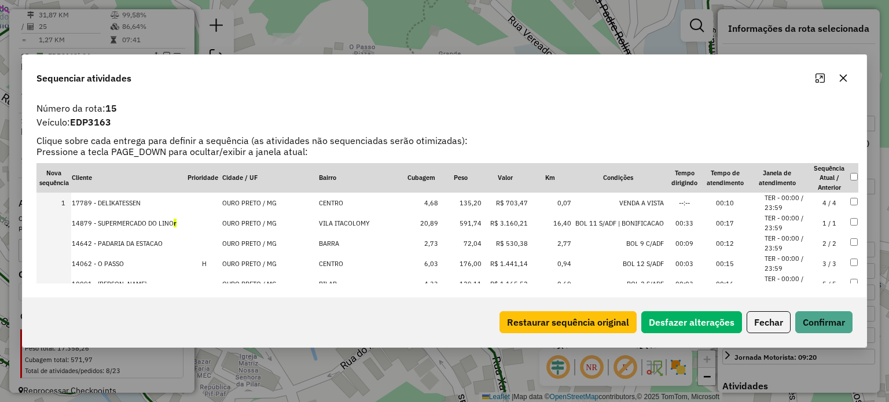
click at [843, 75] on icon "button" at bounding box center [843, 78] width 9 height 9
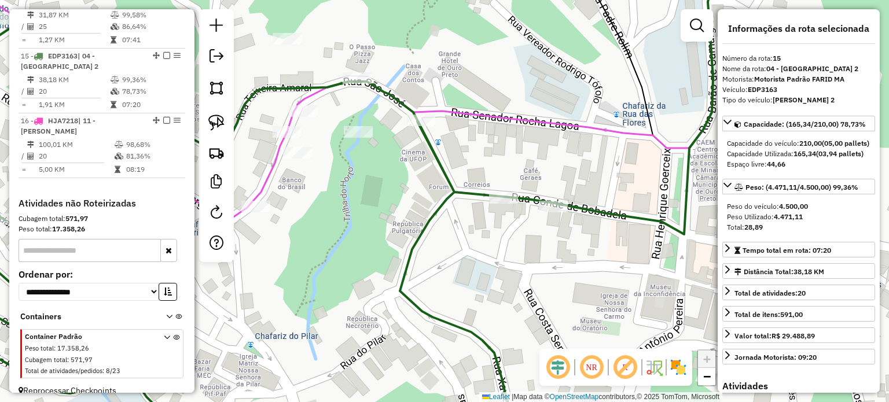
click at [551, 273] on div "Janela de atendimento Grade de atendimento Capacidade Transportadoras Veículos …" at bounding box center [444, 201] width 889 height 402
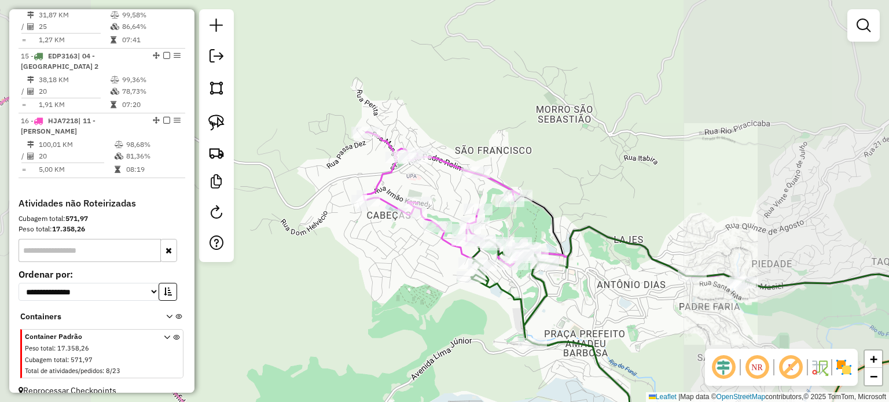
drag, startPoint x: 645, startPoint y: 310, endPoint x: 509, endPoint y: 194, distance: 178.2
click at [512, 196] on div "Janela de atendimento Grade de atendimento Capacidade Transportadoras Veículos …" at bounding box center [444, 201] width 889 height 402
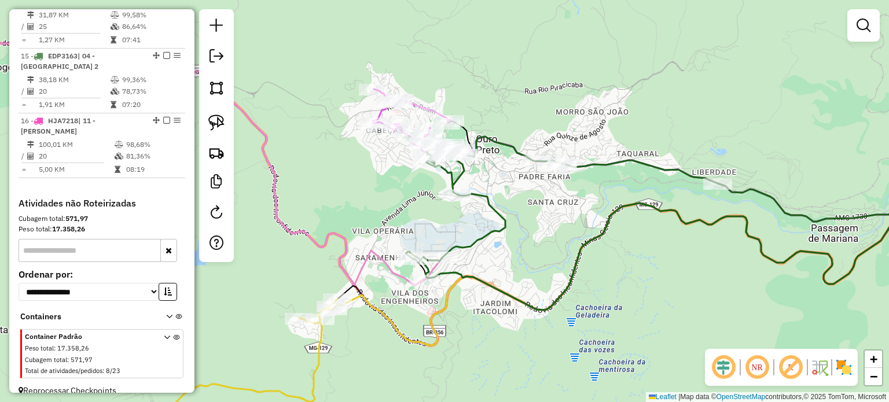
drag, startPoint x: 528, startPoint y: 266, endPoint x: 532, endPoint y: 249, distance: 16.7
click at [532, 249] on div "Janela de atendimento Grade de atendimento Capacidade Transportadoras Veículos …" at bounding box center [444, 201] width 889 height 402
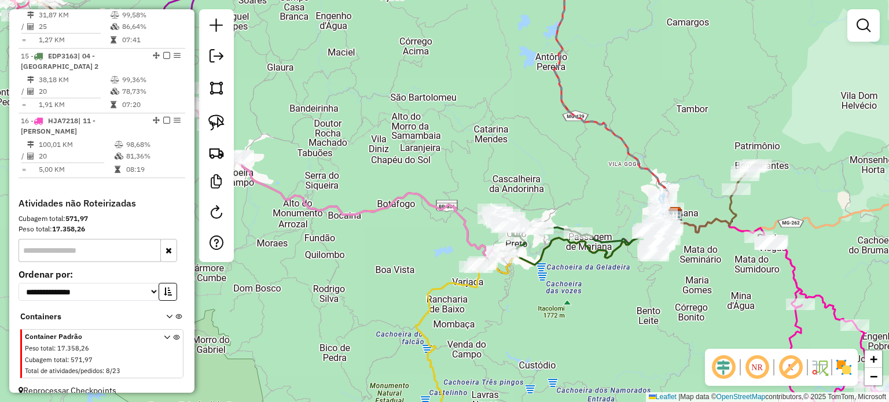
drag, startPoint x: 359, startPoint y: 254, endPoint x: 471, endPoint y: 238, distance: 112.8
click at [460, 239] on div "Rota 9 - Placa RUI9A68 19880 - TASHIRO HARADA Rota 11 - Placa TET4H12 18218 - C…" at bounding box center [444, 201] width 889 height 402
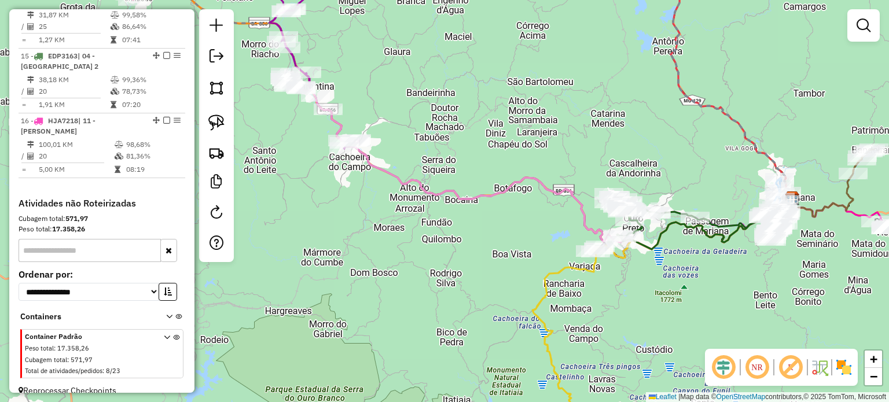
drag, startPoint x: 414, startPoint y: 222, endPoint x: 482, endPoint y: 238, distance: 70.2
click at [479, 242] on div "Janela de atendimento Grade de atendimento Capacidade Transportadoras Veículos …" at bounding box center [444, 201] width 889 height 402
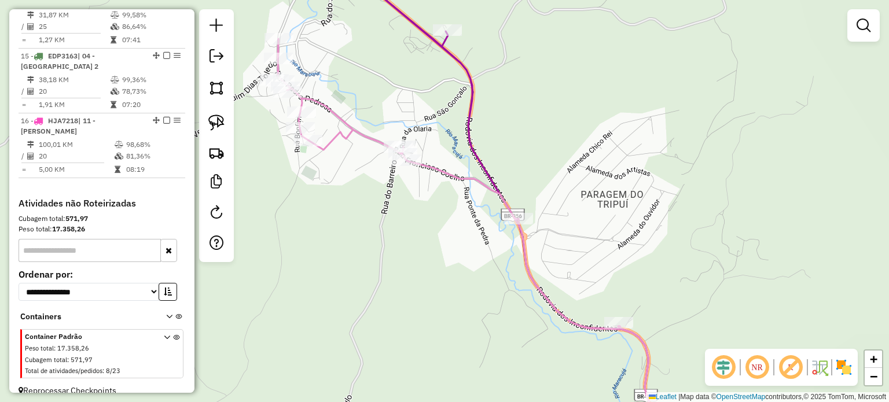
click at [354, 129] on icon at bounding box center [497, 241] width 438 height 404
select select "*********"
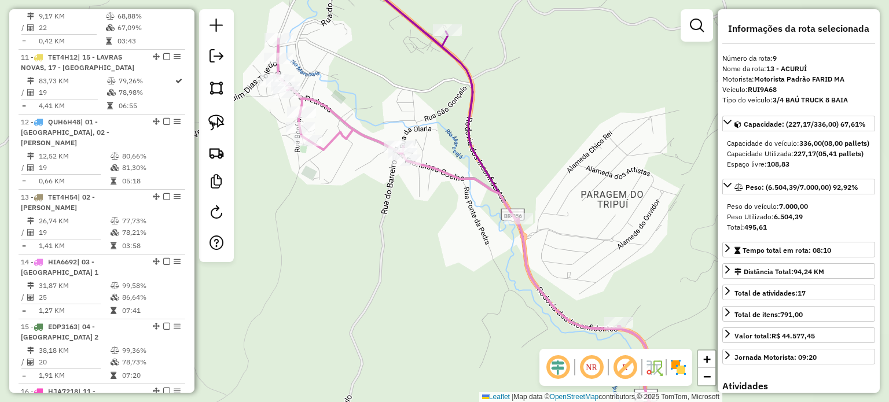
scroll to position [979, 0]
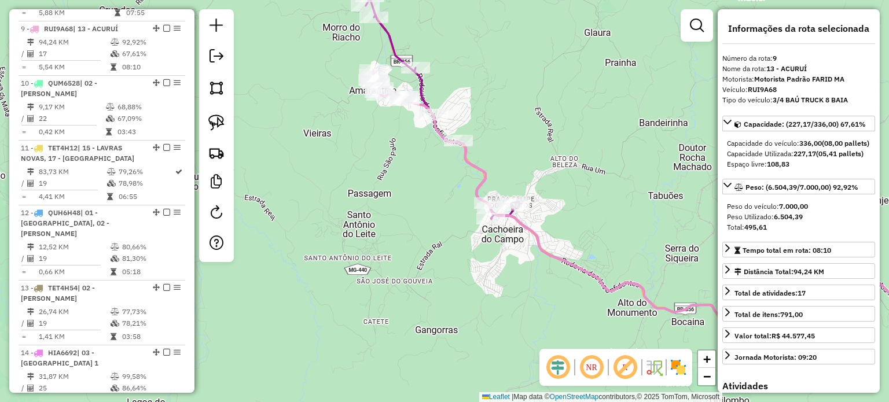
click at [490, 290] on div "Janela de atendimento Grade de atendimento Capacidade Transportadoras Veículos …" at bounding box center [444, 201] width 889 height 402
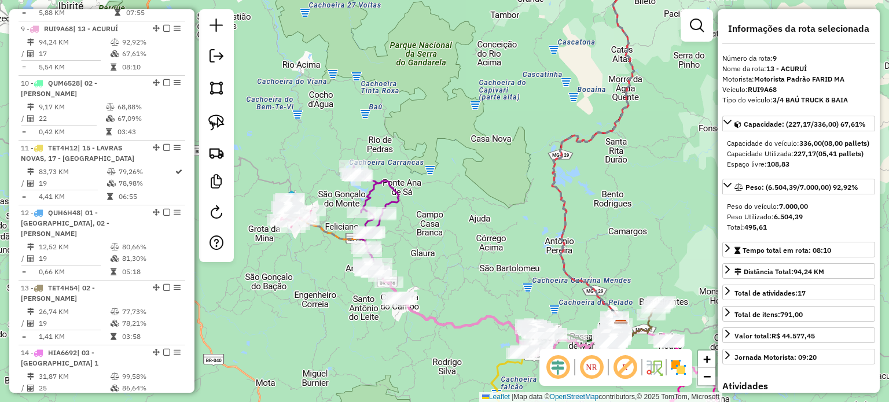
drag, startPoint x: 625, startPoint y: 157, endPoint x: 537, endPoint y: 188, distance: 93.5
click at [537, 188] on div "Janela de atendimento Grade de atendimento Capacidade Transportadoras Veículos …" at bounding box center [444, 201] width 889 height 402
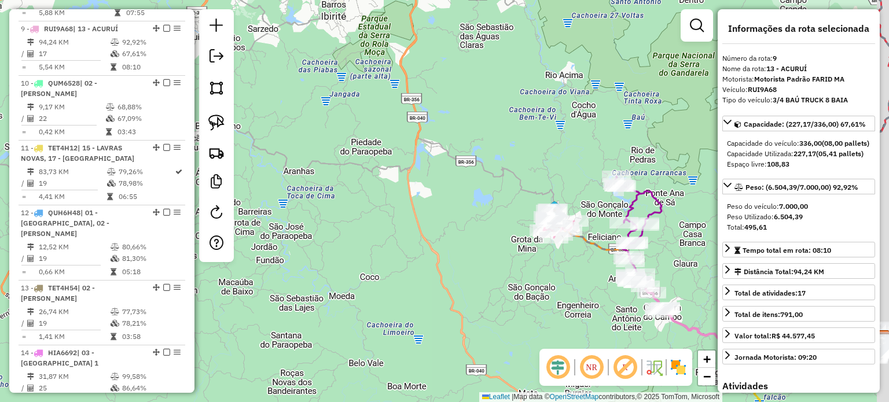
drag, startPoint x: 517, startPoint y: 265, endPoint x: 463, endPoint y: 254, distance: 55.4
click at [463, 254] on div "Janela de atendimento Grade de atendimento Capacidade Transportadoras Veículos …" at bounding box center [444, 201] width 889 height 402
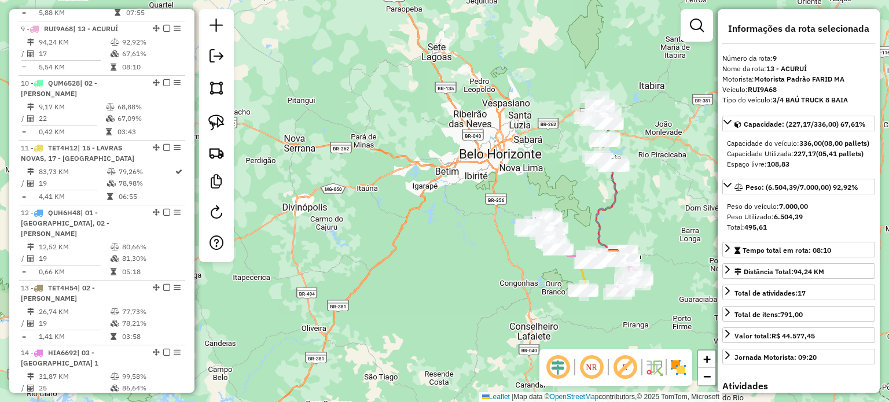
drag, startPoint x: 222, startPoint y: 118, endPoint x: 307, endPoint y: 131, distance: 85.6
click at [222, 118] on img at bounding box center [216, 123] width 16 height 16
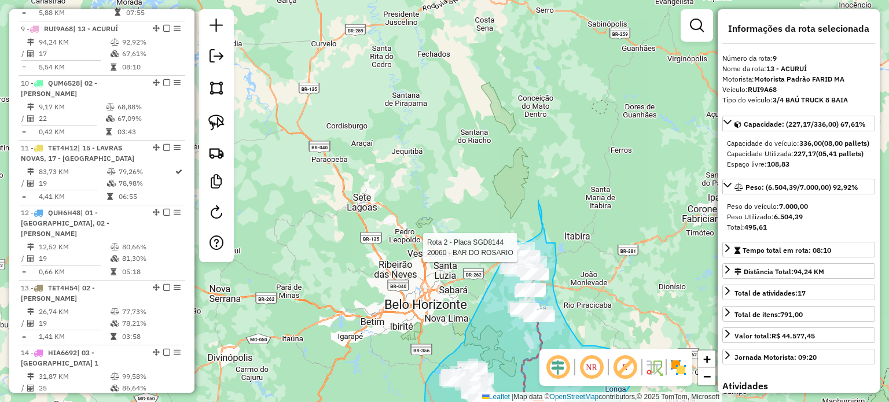
click at [512, 244] on div "Rota 2 - Placa SGD8144 20060 - BAR DO ROSARIO Janela de atendimento Grade de at…" at bounding box center [444, 201] width 889 height 402
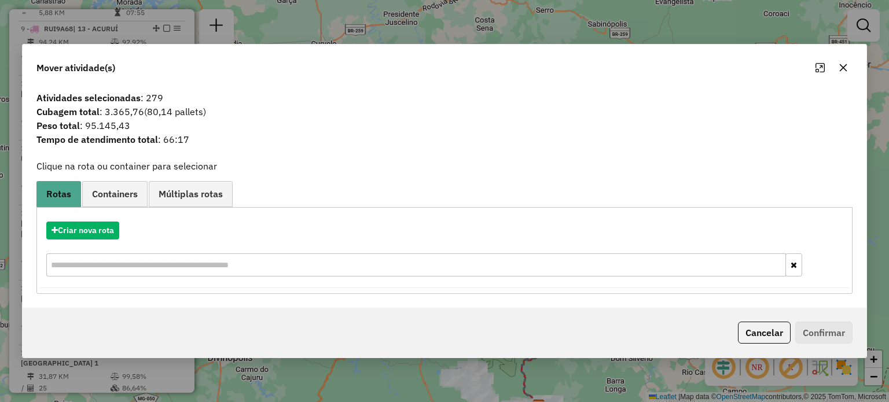
click at [840, 61] on button "button" at bounding box center [843, 67] width 19 height 19
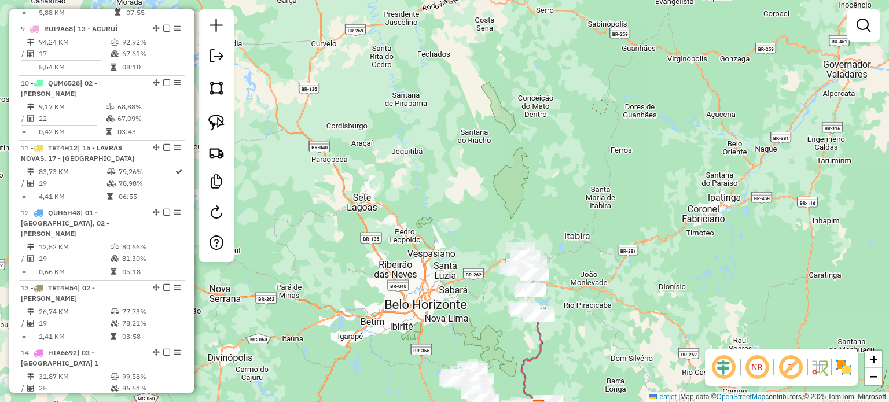
drag, startPoint x: 583, startPoint y: 209, endPoint x: 556, endPoint y: 181, distance: 39.3
click at [556, 181] on div "Janela de atendimento Grade de atendimento Capacidade Transportadoras Veículos …" at bounding box center [444, 201] width 889 height 402
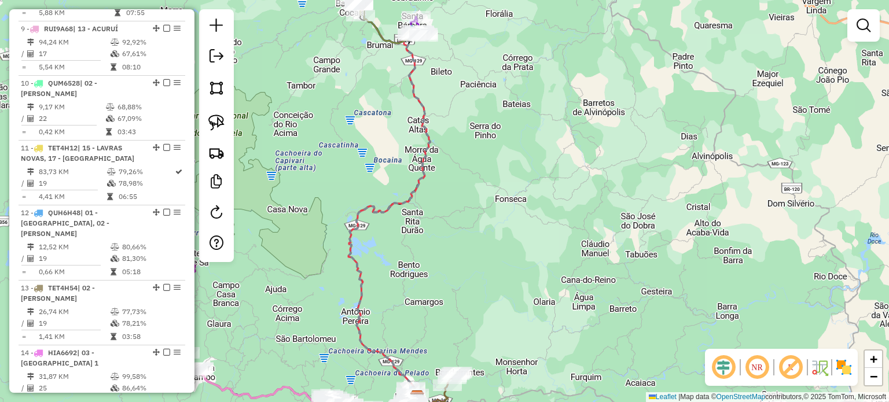
drag, startPoint x: 359, startPoint y: 238, endPoint x: 468, endPoint y: 238, distance: 108.8
click at [468, 238] on div "Janela de atendimento Grade de atendimento Capacidade Transportadoras Veículos …" at bounding box center [444, 201] width 889 height 402
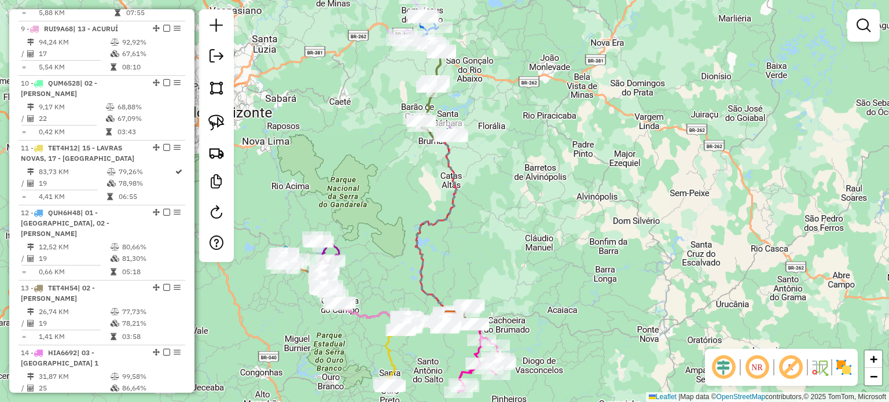
click at [448, 199] on div "Janela de atendimento Grade de atendimento Capacidade Transportadoras Veículos …" at bounding box center [444, 201] width 889 height 402
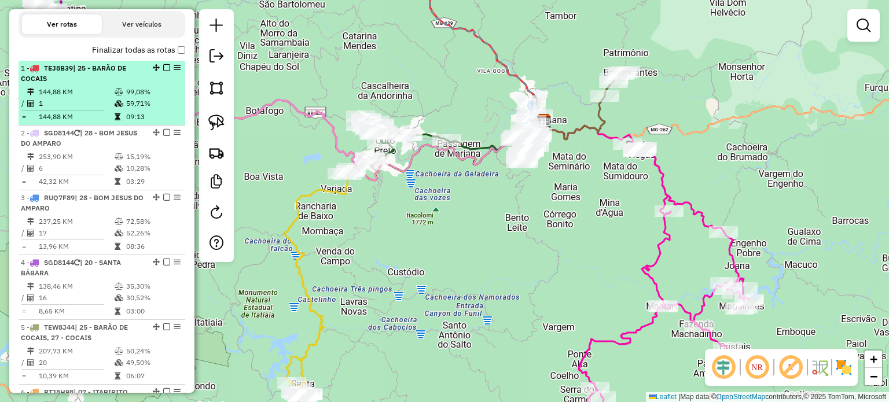
scroll to position [343, 0]
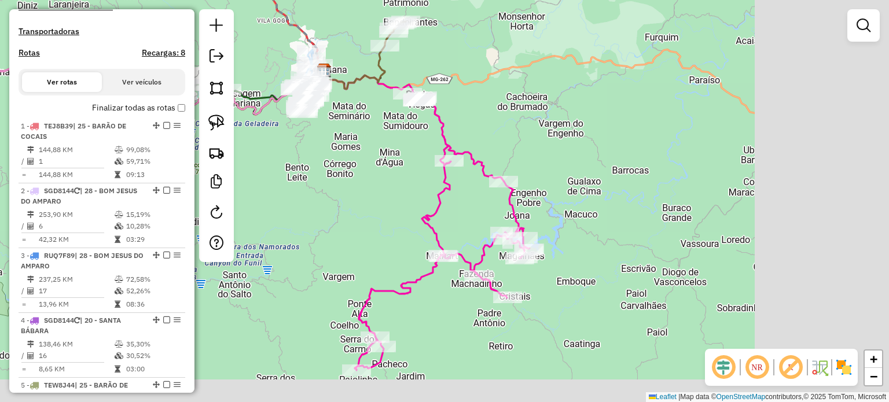
drag, startPoint x: 539, startPoint y: 211, endPoint x: 311, endPoint y: 154, distance: 235.2
click at [311, 154] on div "Janela de atendimento Grade de atendimento Capacidade Transportadoras Veículos …" at bounding box center [444, 201] width 889 height 402
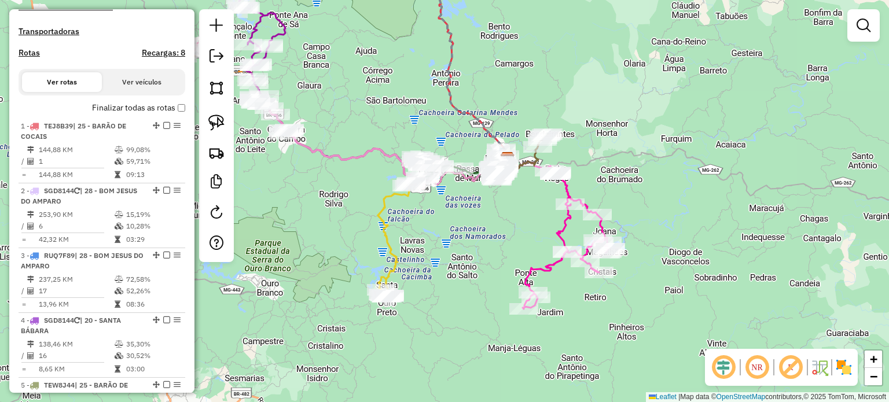
click at [557, 224] on icon at bounding box center [566, 240] width 87 height 138
select select "*********"
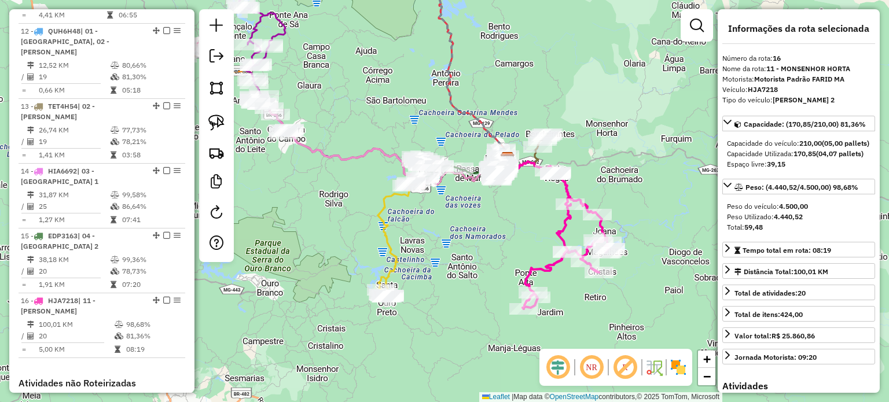
scroll to position [1341, 0]
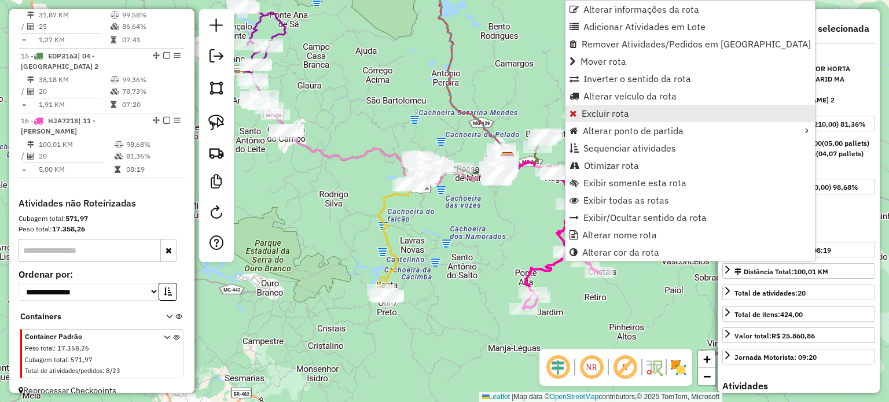
click at [629, 115] on link "Excluir rota" at bounding box center [690, 113] width 249 height 17
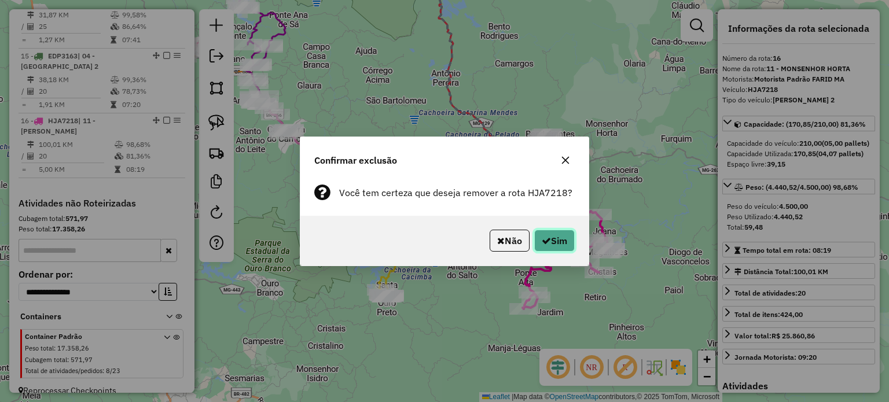
click at [543, 239] on icon "button" at bounding box center [546, 240] width 9 height 9
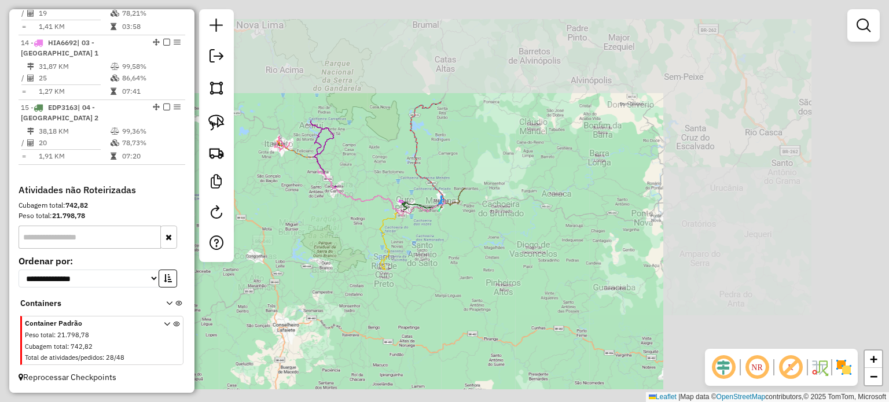
scroll to position [1276, 0]
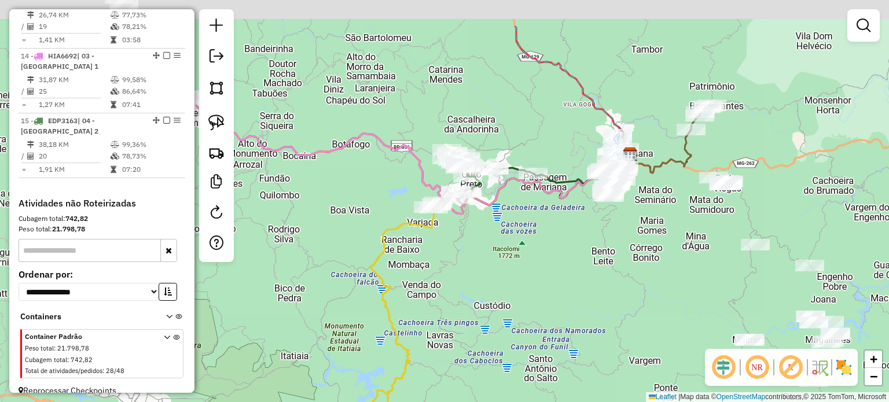
drag, startPoint x: 450, startPoint y: 280, endPoint x: 447, endPoint y: 314, distance: 34.9
click at [447, 314] on div "Janela de atendimento Grade de atendimento Capacidade Transportadoras Veículos …" at bounding box center [444, 201] width 889 height 402
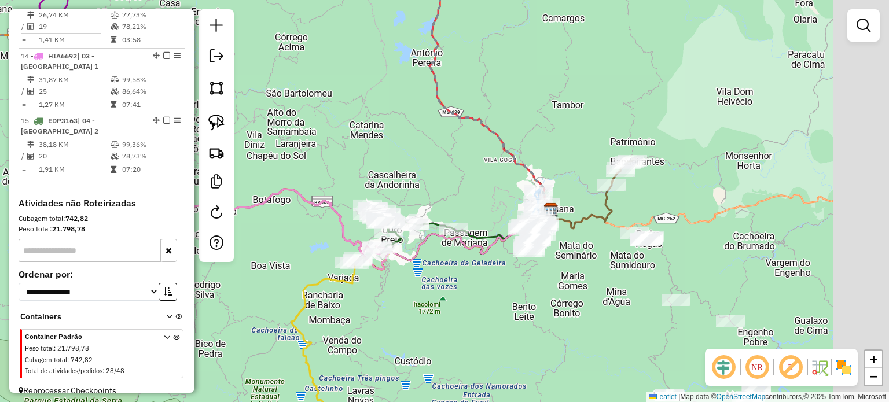
drag, startPoint x: 486, startPoint y: 322, endPoint x: 477, endPoint y: 324, distance: 9.3
click at [477, 324] on div "Janela de atendimento Grade de atendimento Capacidade Transportadoras Veículos …" at bounding box center [444, 201] width 889 height 402
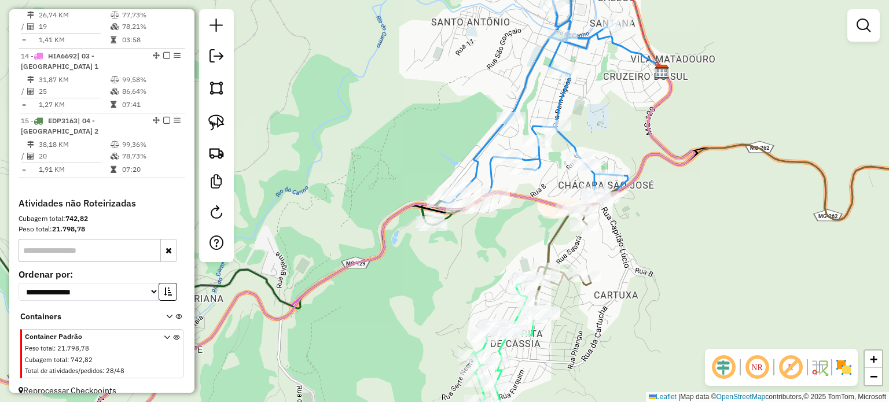
drag, startPoint x: 536, startPoint y: 273, endPoint x: 523, endPoint y: 333, distance: 62.1
click at [524, 333] on div "Janela de atendimento Grade de atendimento Capacidade Transportadoras Veículos …" at bounding box center [444, 201] width 889 height 402
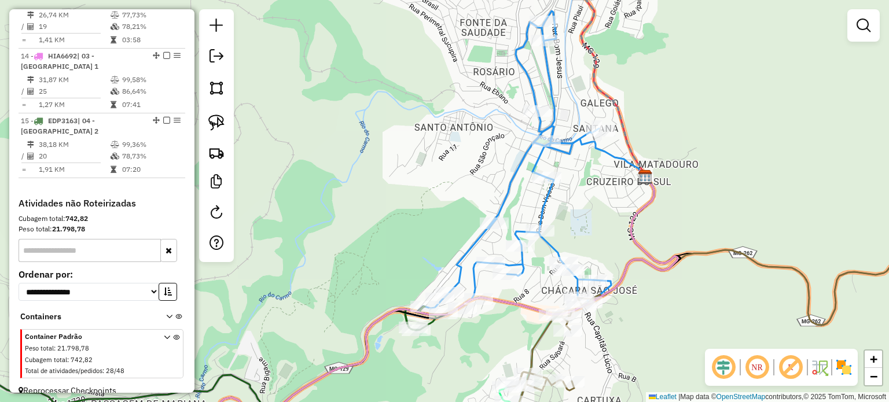
click at [542, 198] on icon at bounding box center [508, 165] width 206 height 308
select select "*********"
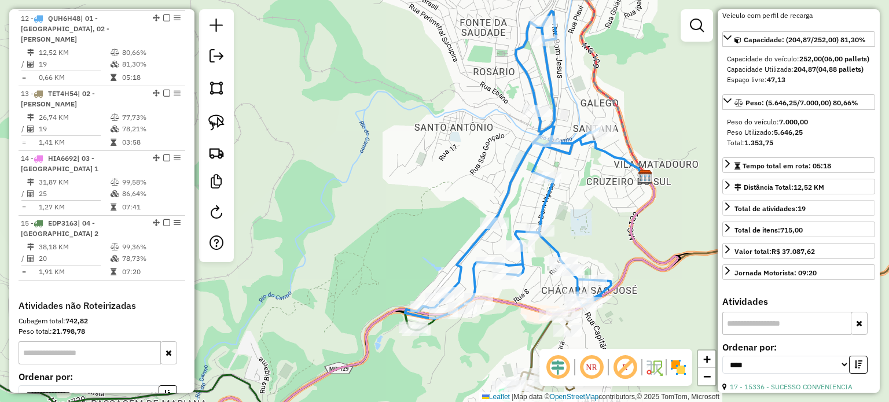
scroll to position [0, 0]
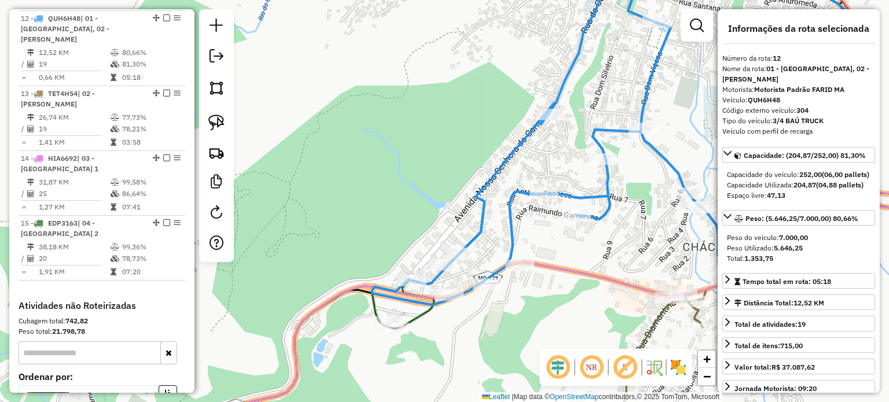
click at [417, 317] on icon at bounding box center [254, 353] width 529 height 180
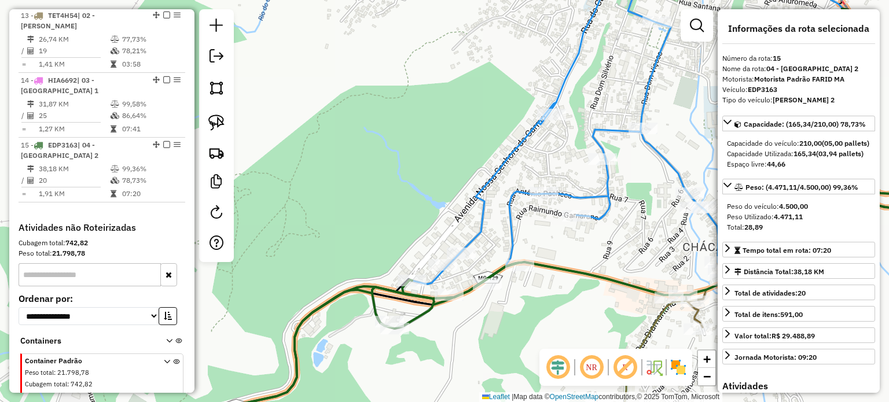
scroll to position [1276, 0]
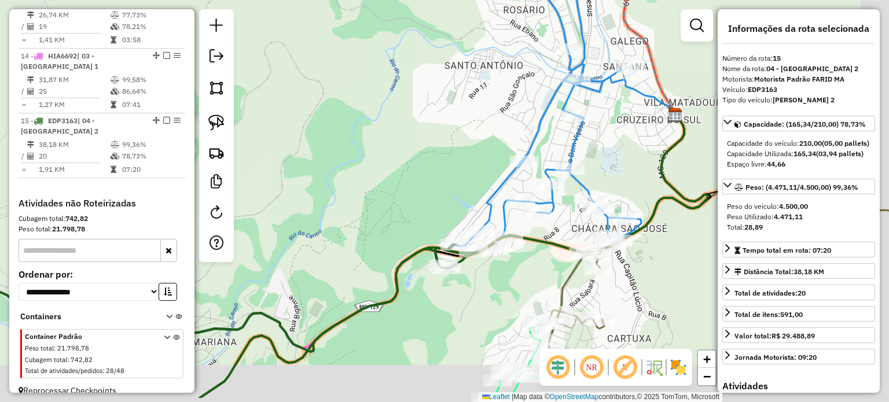
drag, startPoint x: 487, startPoint y: 265, endPoint x: 479, endPoint y: 258, distance: 10.6
click at [480, 258] on div "Rota 15 - Placa EDP3163 15729 - DROGARIA WASC Janela de atendimento Grade de at…" at bounding box center [444, 201] width 889 height 402
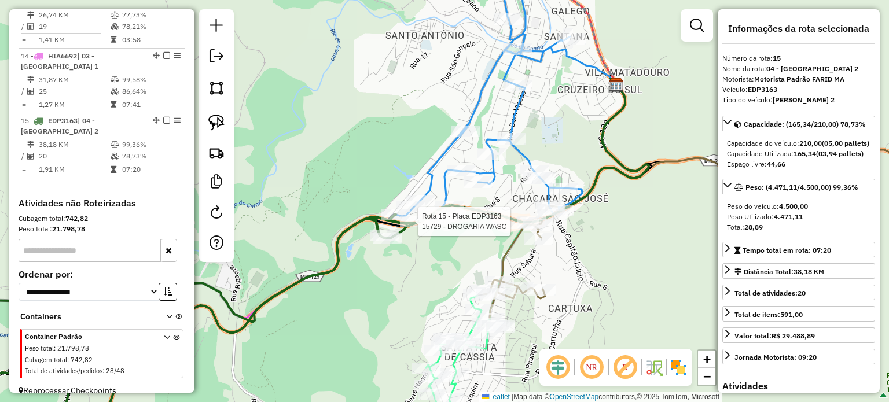
click at [505, 254] on icon at bounding box center [730, 221] width 494 height 196
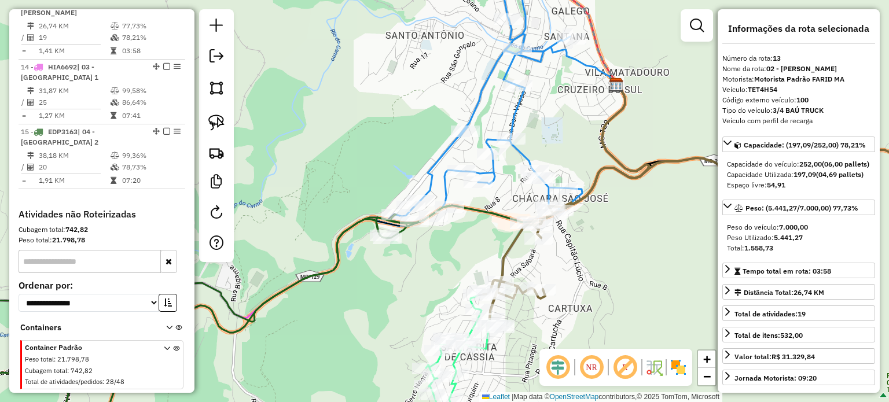
scroll to position [1239, 0]
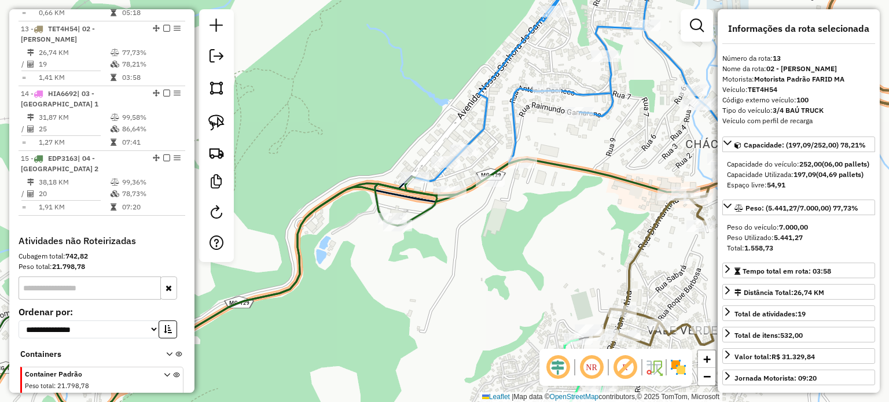
click at [419, 217] on icon at bounding box center [216, 276] width 611 height 232
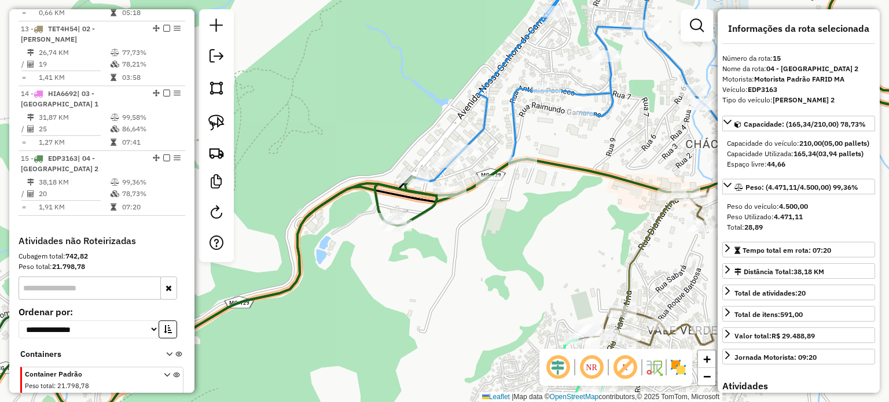
scroll to position [1276, 0]
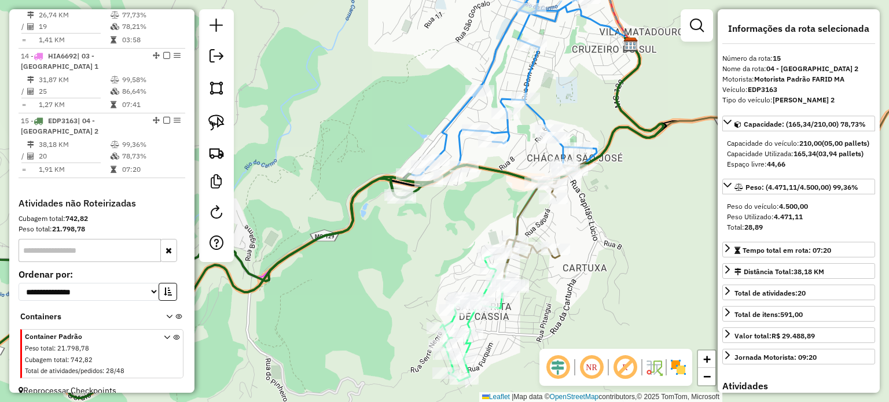
drag, startPoint x: 480, startPoint y: 226, endPoint x: 473, endPoint y: 224, distance: 7.2
click at [473, 224] on div "Janela de atendimento Grade de atendimento Capacidade Transportadoras Veículos …" at bounding box center [444, 201] width 889 height 402
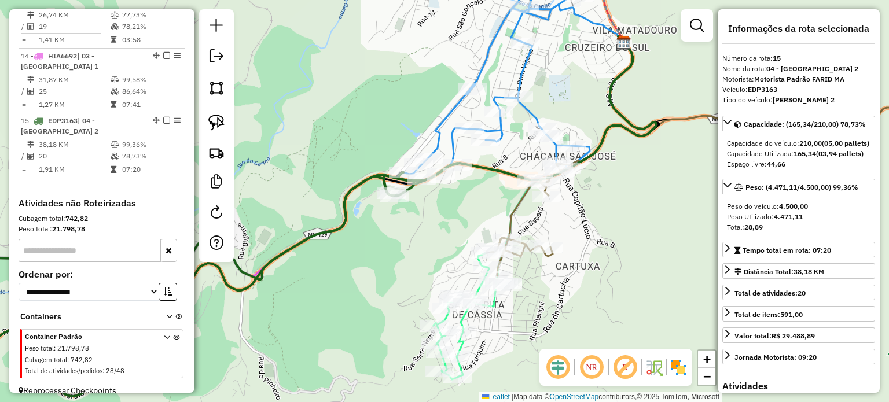
click at [515, 216] on icon at bounding box center [734, 179] width 487 height 196
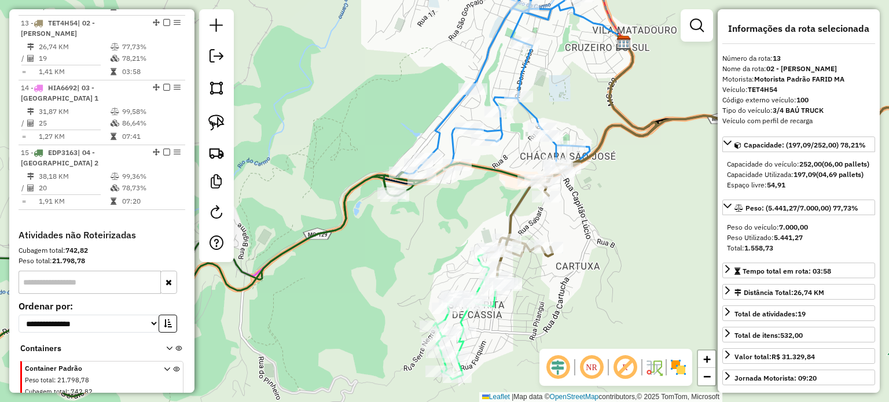
scroll to position [1239, 0]
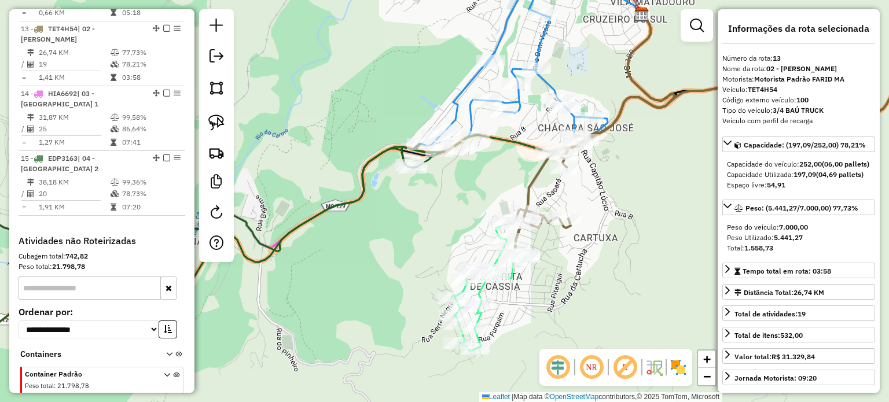
drag, startPoint x: 530, startPoint y: 328, endPoint x: 534, endPoint y: 317, distance: 11.5
click at [534, 320] on div "Janela de atendimento Grade de atendimento Capacidade Transportadoras Veículos …" at bounding box center [444, 201] width 889 height 402
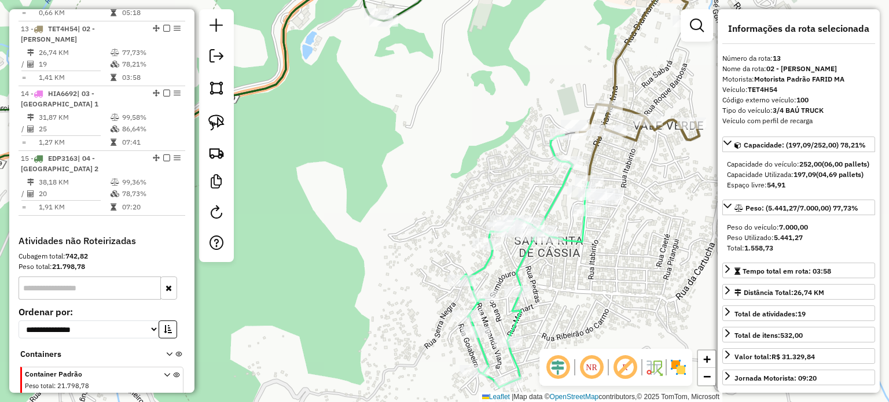
click at [519, 271] on icon at bounding box center [525, 261] width 129 height 253
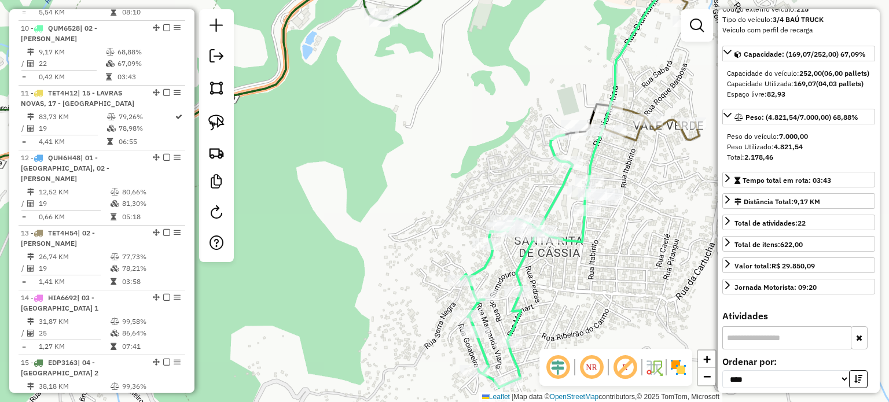
scroll to position [116, 0]
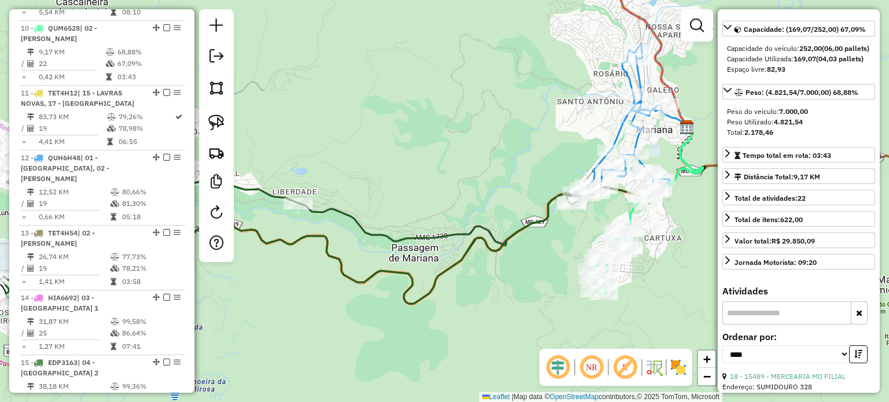
drag, startPoint x: 476, startPoint y: 236, endPoint x: 415, endPoint y: 161, distance: 96.2
click at [416, 161] on icon at bounding box center [298, 219] width 611 height 126
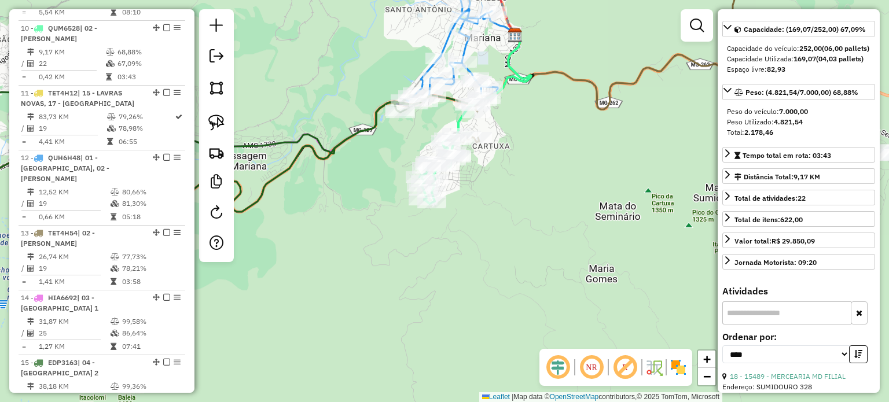
drag, startPoint x: 521, startPoint y: 182, endPoint x: 515, endPoint y: 180, distance: 6.8
click at [519, 181] on div "Janela de atendimento Grade de atendimento Capacidade Transportadoras Veículos …" at bounding box center [444, 201] width 889 height 402
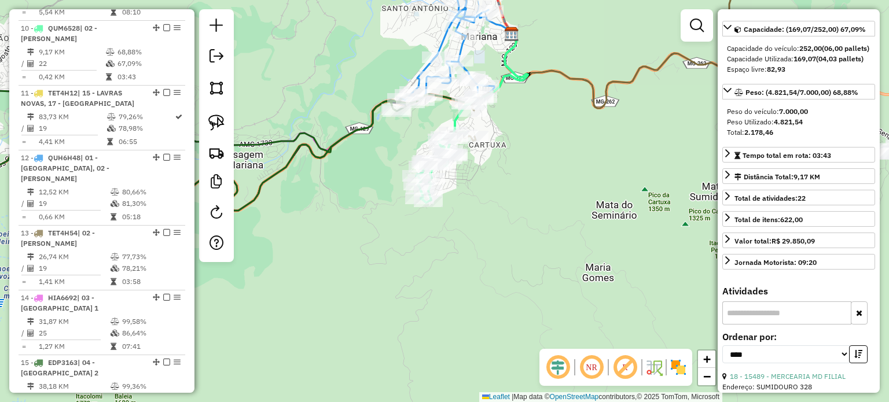
drag, startPoint x: 552, startPoint y: 186, endPoint x: 422, endPoint y: 195, distance: 130.5
click at [422, 195] on div "Janela de atendimento Grade de atendimento Capacidade Transportadoras Veículos …" at bounding box center [444, 201] width 889 height 402
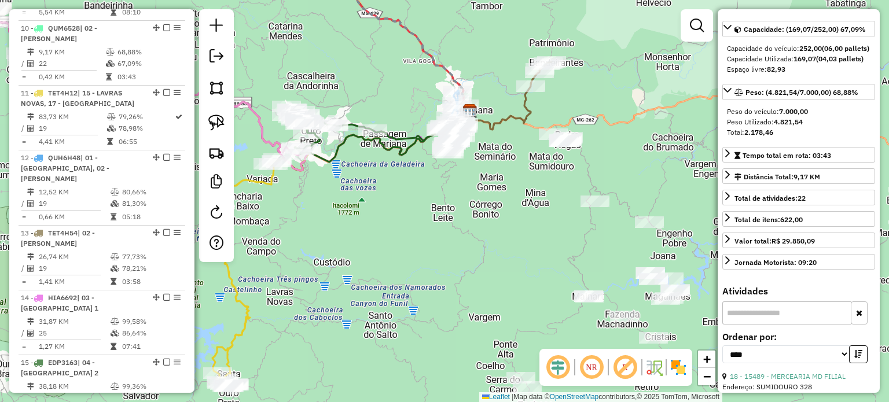
drag, startPoint x: 506, startPoint y: 199, endPoint x: 505, endPoint y: 167, distance: 31.3
click at [505, 168] on div "Janela de atendimento Grade de atendimento Capacidade Transportadoras Veículos …" at bounding box center [444, 201] width 889 height 402
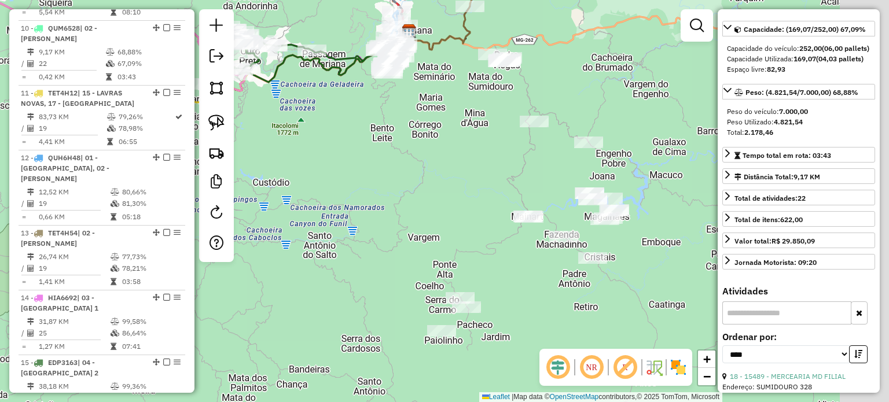
drag, startPoint x: 438, startPoint y: 147, endPoint x: 440, endPoint y: 138, distance: 9.0
click at [437, 143] on div "Janela de atendimento Grade de atendimento Capacidade Transportadoras Veículos …" at bounding box center [444, 201] width 889 height 402
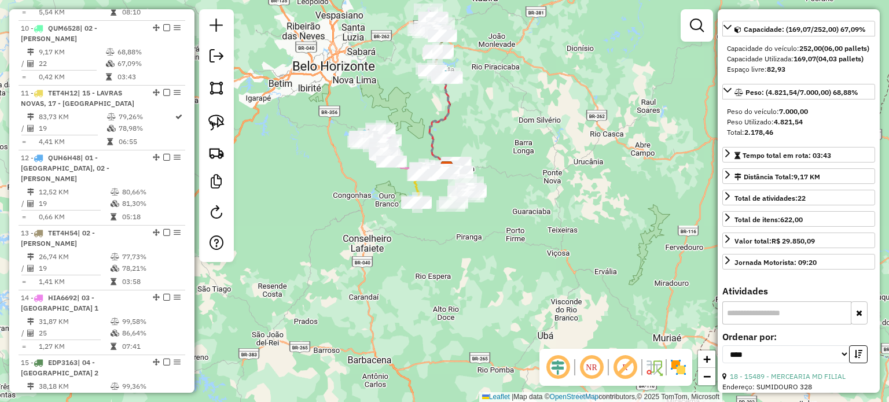
drag, startPoint x: 499, startPoint y: 99, endPoint x: 516, endPoint y: 196, distance: 98.8
click at [516, 196] on div "Janela de atendimento Grade de atendimento Capacidade Transportadoras Veículos …" at bounding box center [444, 201] width 889 height 402
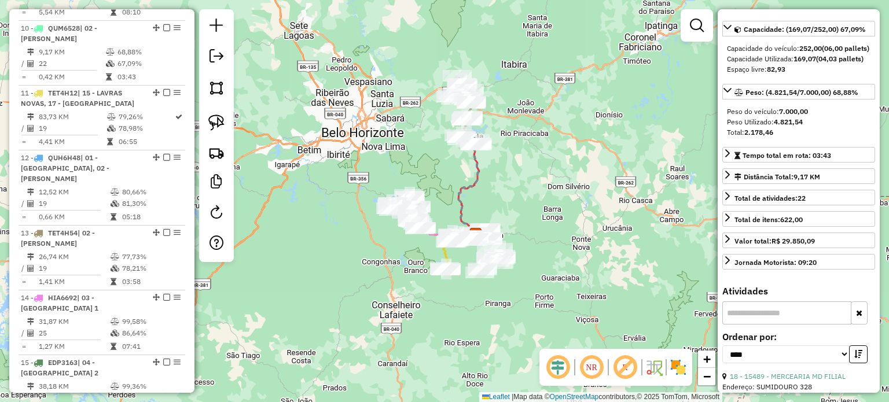
drag, startPoint x: 484, startPoint y: 201, endPoint x: 502, endPoint y: 115, distance: 87.6
click at [500, 129] on div "Janela de atendimento Grade de atendimento Capacidade Transportadoras Veículos …" at bounding box center [444, 201] width 889 height 402
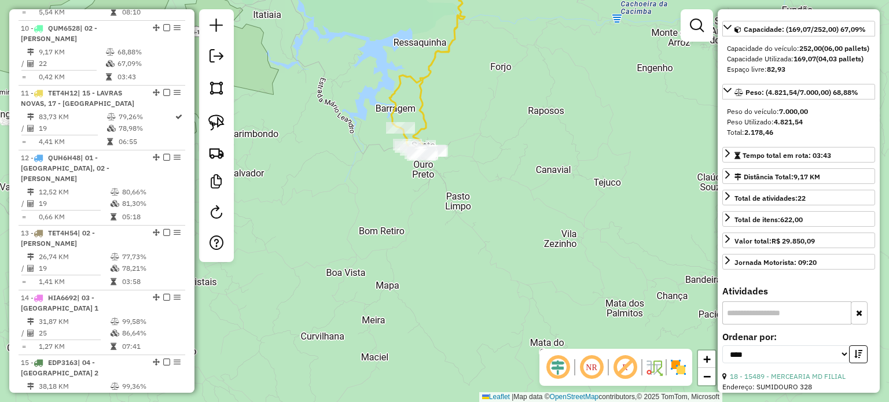
click at [516, 153] on div "Janela de atendimento Grade de atendimento Capacidade Transportadoras Veículos …" at bounding box center [444, 201] width 889 height 402
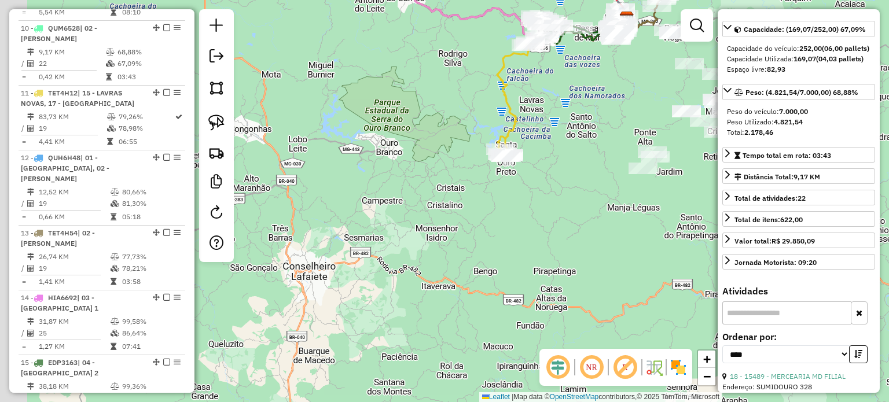
drag, startPoint x: 293, startPoint y: 143, endPoint x: 442, endPoint y: 175, distance: 152.8
click at [438, 174] on div "Janela de atendimento Grade de atendimento Capacidade Transportadoras Veículos …" at bounding box center [444, 201] width 889 height 402
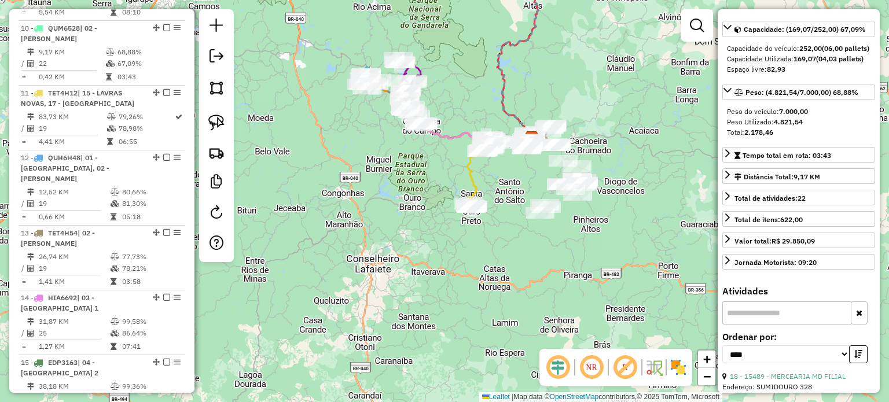
drag, startPoint x: 519, startPoint y: 181, endPoint x: 523, endPoint y: 172, distance: 10.4
click at [518, 181] on div "Janela de atendimento Grade de atendimento Capacidade Transportadoras Veículos …" at bounding box center [444, 201] width 889 height 402
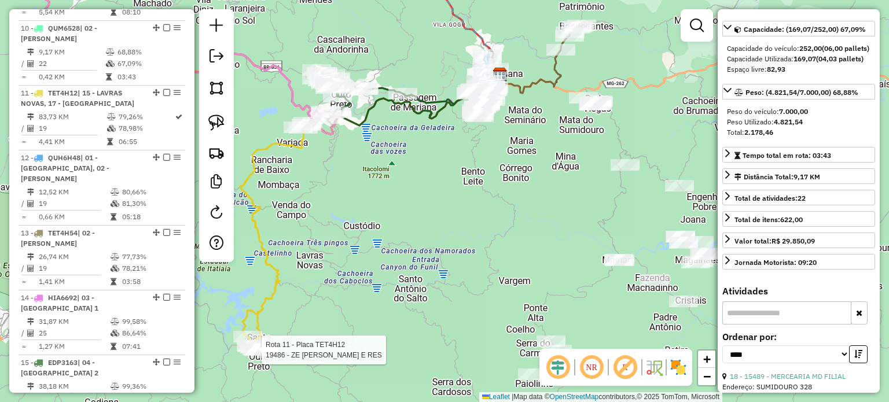
click at [431, 112] on div "Rota 11 - Placa TET4H12 19486 - ZE GERALDO BAR E RES Janela de atendimento Grad…" at bounding box center [444, 201] width 889 height 402
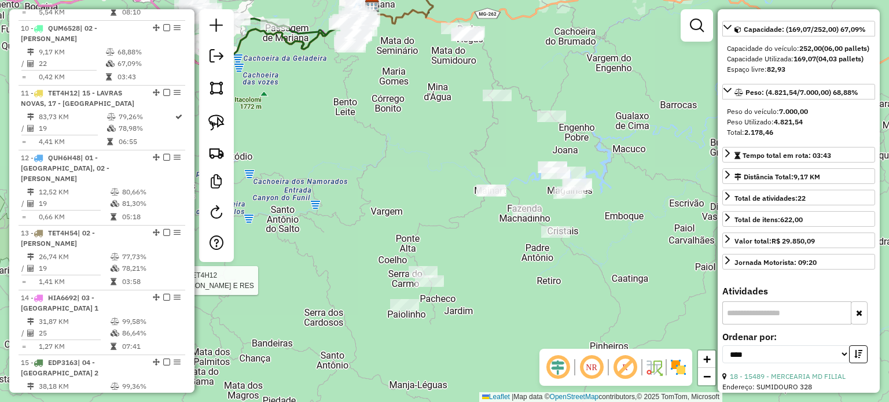
drag, startPoint x: 221, startPoint y: 122, endPoint x: 262, endPoint y: 121, distance: 41.1
click at [221, 122] on img at bounding box center [216, 123] width 16 height 16
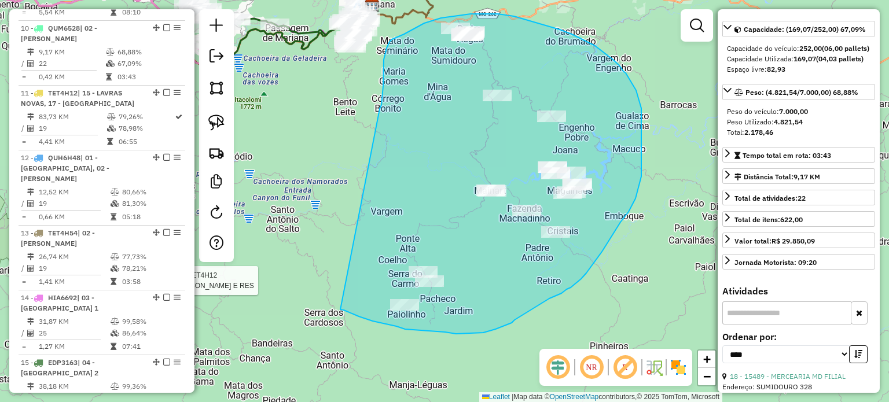
drag, startPoint x: 380, startPoint y: 109, endPoint x: 340, endPoint y: 310, distance: 204.7
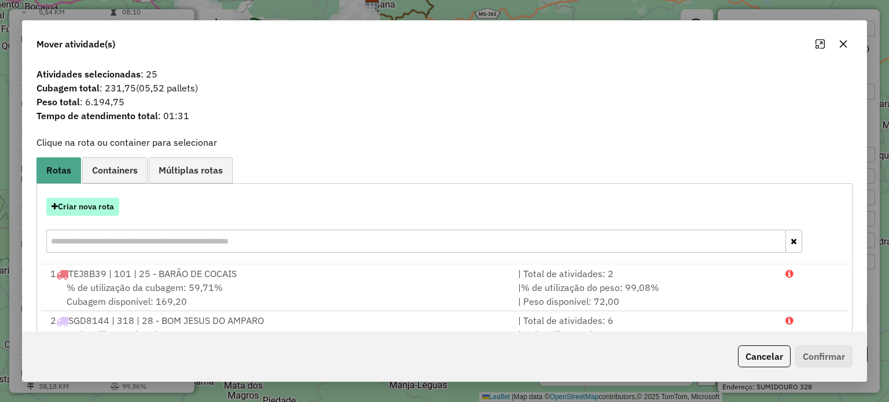
click at [90, 206] on button "Criar nova rota" at bounding box center [82, 207] width 73 height 18
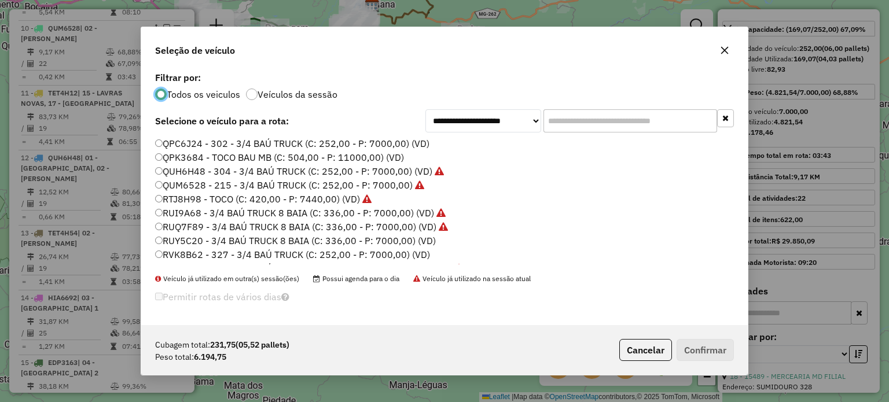
scroll to position [405, 0]
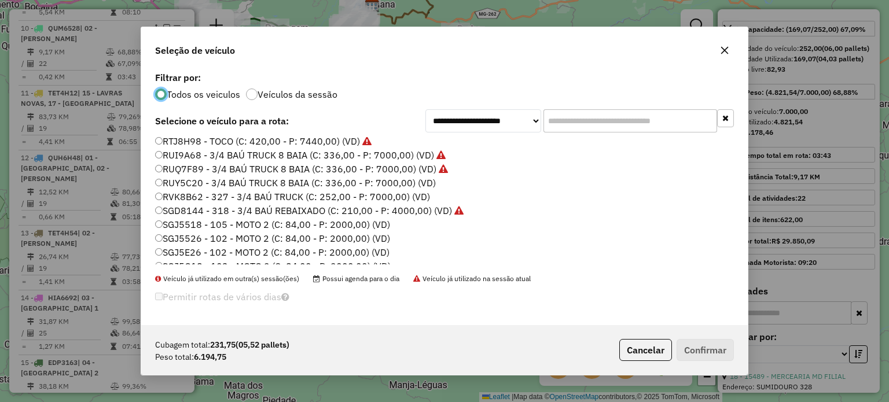
click at [286, 200] on label "RVK8B62 - 327 - 3/4 BAÚ TRUCK (C: 252,00 - P: 7000,00) (VD)" at bounding box center [292, 197] width 275 height 14
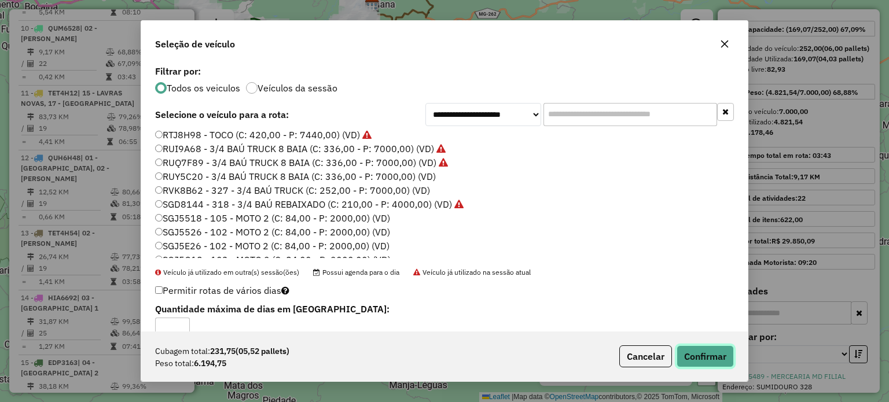
click at [708, 357] on button "Confirmar" at bounding box center [705, 357] width 57 height 22
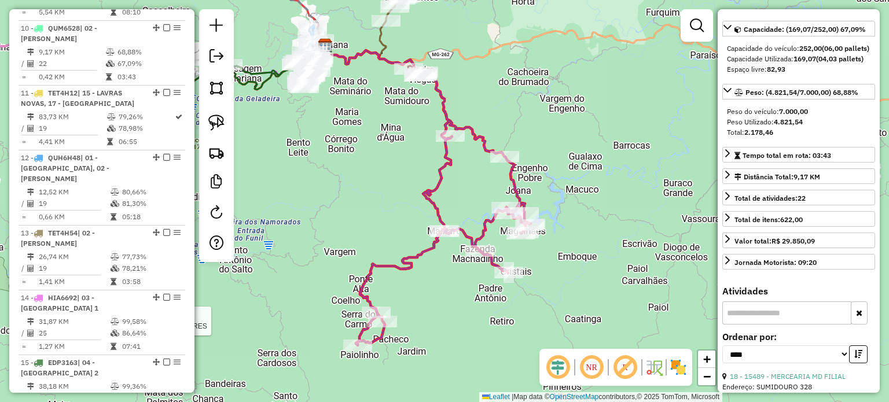
click at [508, 309] on div "Rota 11 - Placa TET4H12 19486 - ZE GERALDO BAR E RES Janela de atendimento Grad…" at bounding box center [444, 201] width 889 height 402
click at [431, 173] on div "Rota 11 - Placa TET4H12 19486 - ZE GERALDO BAR E RES Janela de atendimento Grad…" at bounding box center [444, 201] width 889 height 402
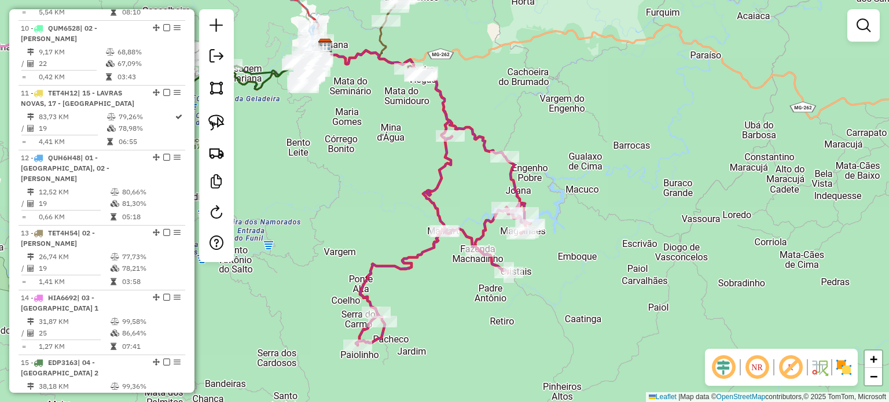
click at [436, 169] on icon at bounding box center [443, 207] width 175 height 276
select select "*********"
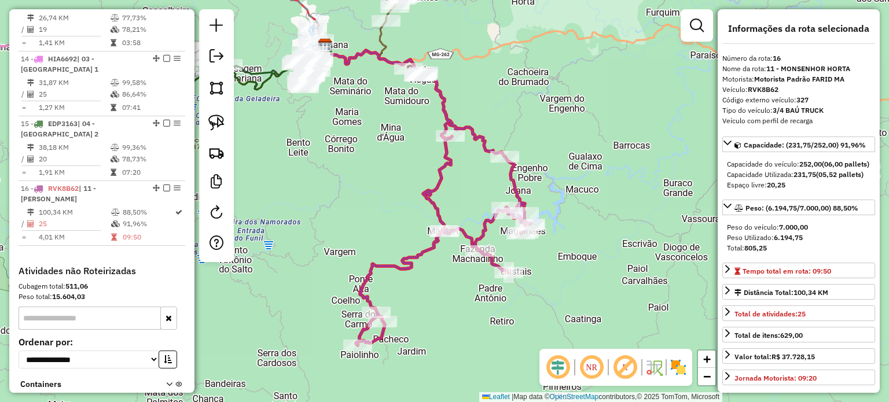
scroll to position [1341, 0]
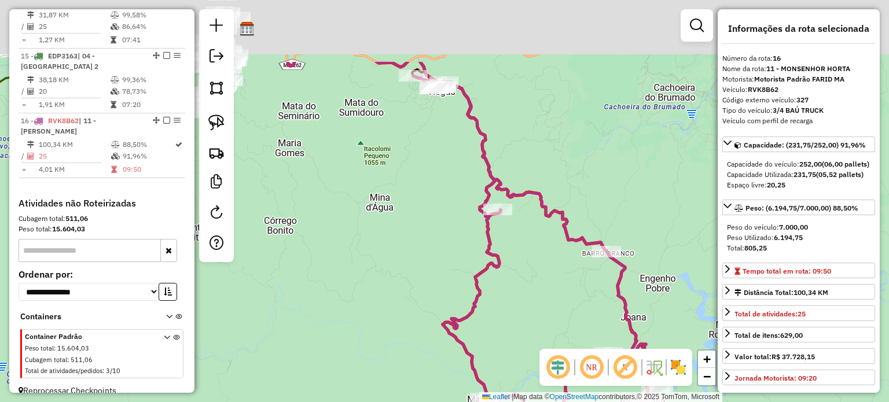
drag, startPoint x: 509, startPoint y: 171, endPoint x: 560, endPoint y: 287, distance: 126.5
click at [559, 280] on div "Janela de atendimento Grade de atendimento Capacidade Transportadoras Veículos …" at bounding box center [444, 201] width 889 height 402
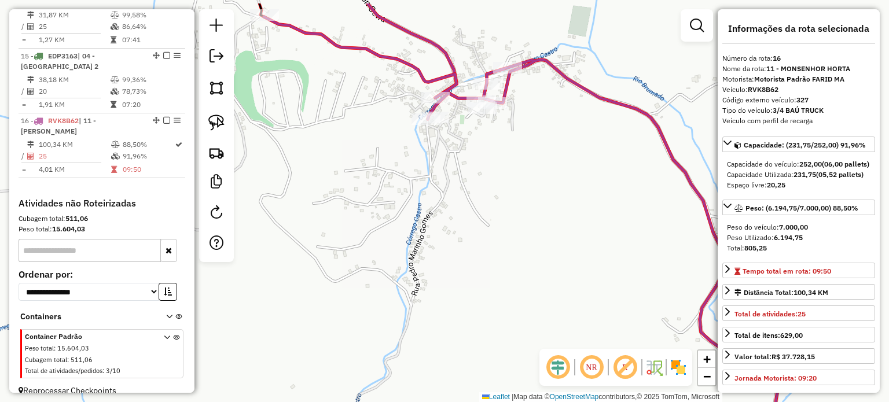
drag, startPoint x: 579, startPoint y: 118, endPoint x: 551, endPoint y: 179, distance: 66.8
click at [556, 173] on div "Janela de atendimento Grade de atendimento Capacidade Transportadoras Veículos …" at bounding box center [444, 201] width 889 height 402
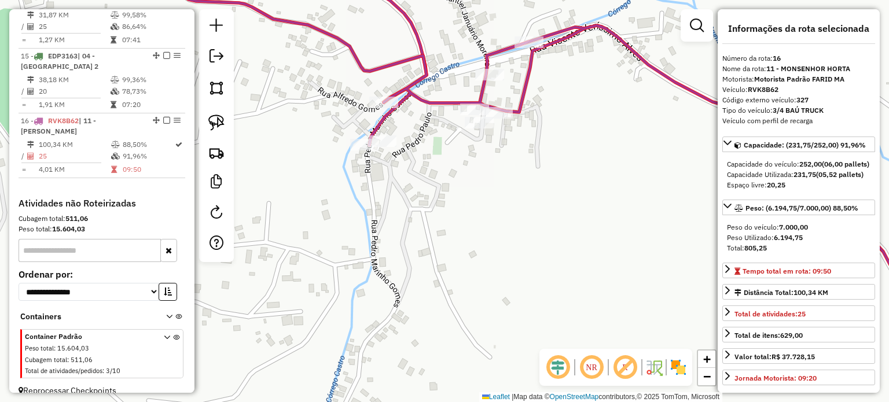
drag, startPoint x: 531, startPoint y: 215, endPoint x: 589, endPoint y: 236, distance: 61.5
click at [588, 236] on div "Janela de atendimento Grade de atendimento Capacidade Transportadoras Veículos …" at bounding box center [444, 201] width 889 height 402
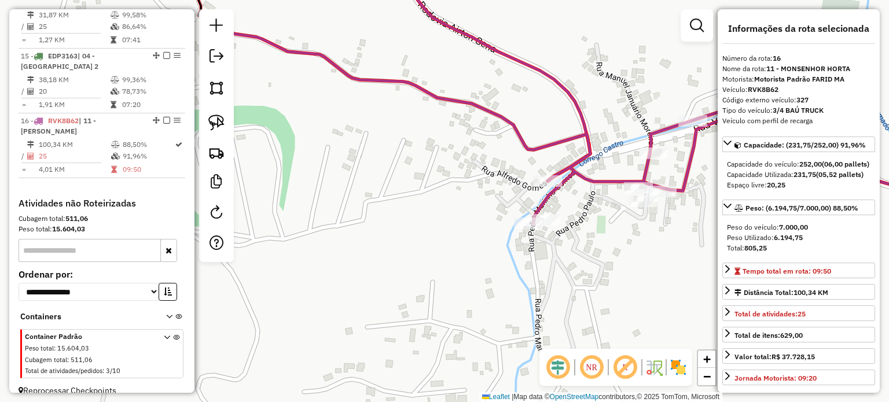
click at [538, 211] on div "Janela de atendimento Grade de atendimento Capacidade Transportadoras Veículos …" at bounding box center [444, 201] width 889 height 402
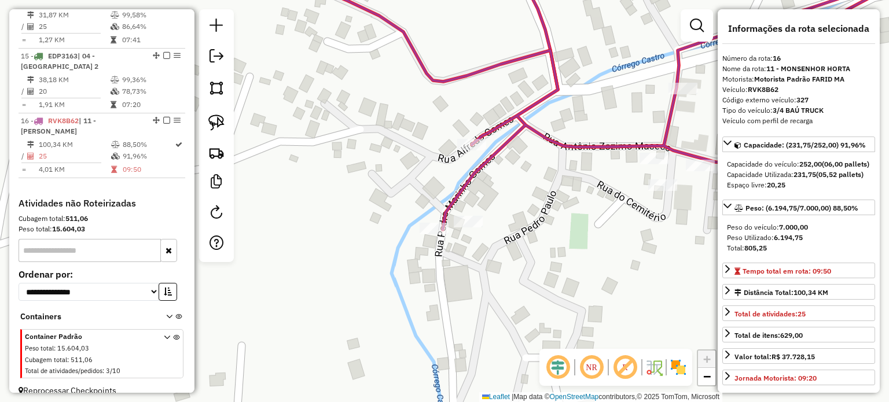
drag, startPoint x: 531, startPoint y: 183, endPoint x: 468, endPoint y: 183, distance: 63.1
click at [468, 183] on div "Janela de atendimento Grade de atendimento Capacidade Transportadoras Veículos …" at bounding box center [444, 201] width 889 height 402
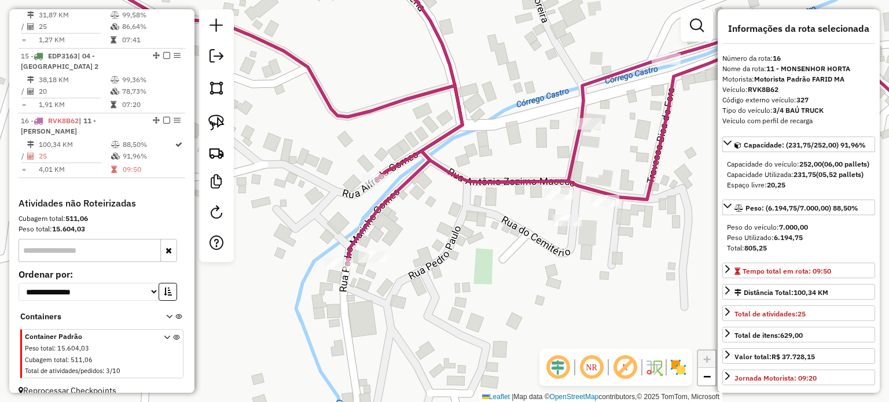
drag, startPoint x: 627, startPoint y: 245, endPoint x: 618, endPoint y: 257, distance: 14.5
click at [618, 257] on div "Janela de atendimento Grade de atendimento Capacidade Transportadoras Veículos …" at bounding box center [444, 201] width 889 height 402
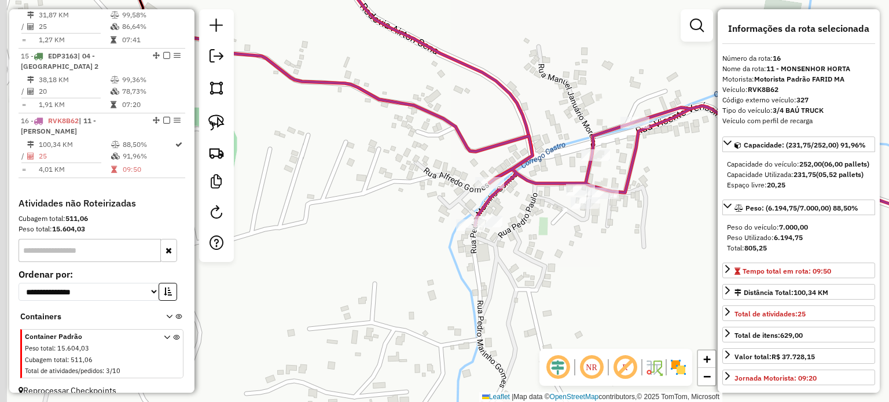
drag, startPoint x: 503, startPoint y: 236, endPoint x: 560, endPoint y: 238, distance: 56.8
click at [555, 240] on div "Janela de atendimento Grade de atendimento Capacidade Transportadoras Veículos …" at bounding box center [444, 201] width 889 height 402
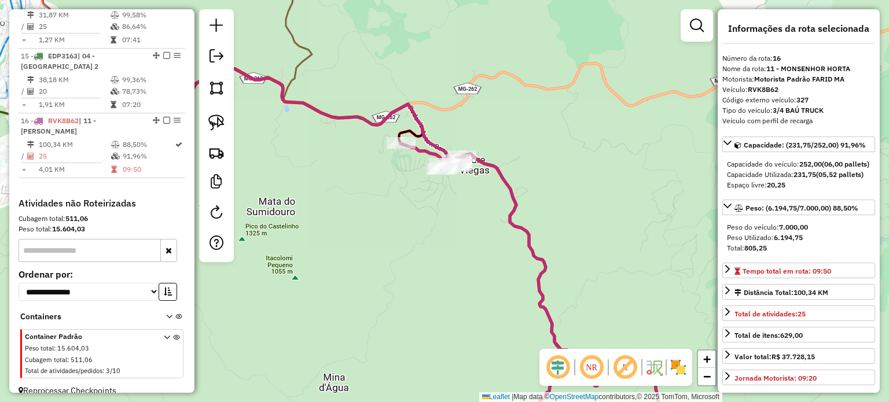
drag, startPoint x: 438, startPoint y: 197, endPoint x: 390, endPoint y: 157, distance: 62.0
click at [390, 157] on div "Rota 16 - Placa RVK8B62 18681 - PADARIA E ARMAZEM PA Janela de atendimento Grad…" at bounding box center [444, 201] width 889 height 402
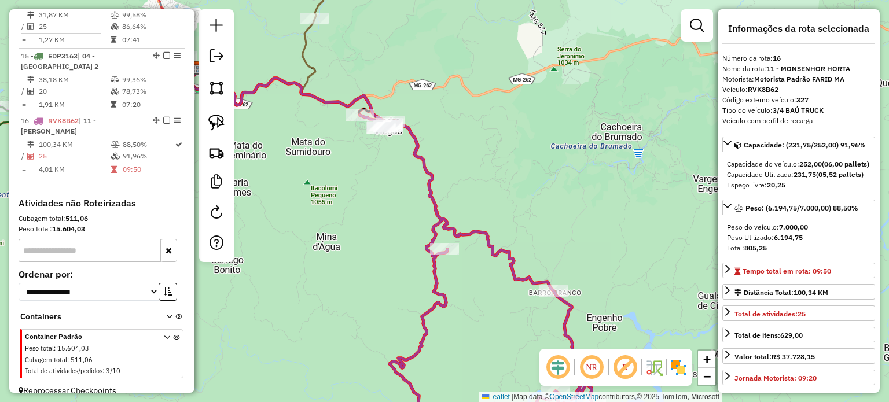
click at [414, 218] on div "Janela de atendimento Grade de atendimento Capacidade Transportadoras Veículos …" at bounding box center [444, 201] width 889 height 402
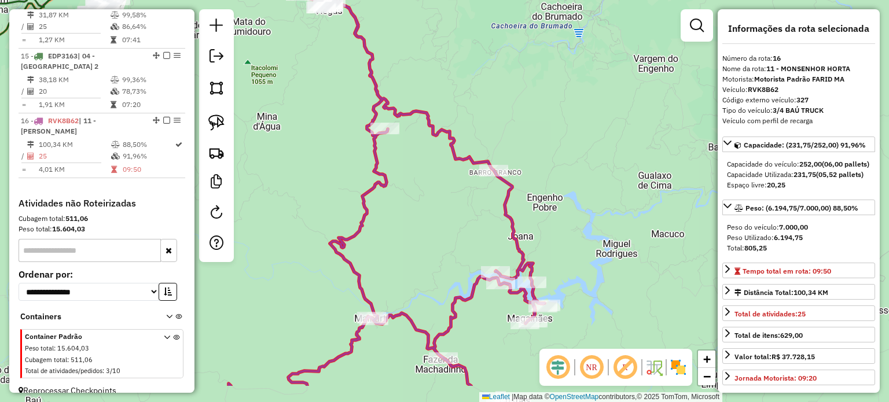
drag, startPoint x: 436, startPoint y: 218, endPoint x: 417, endPoint y: 178, distance: 43.8
click at [419, 181] on div "Janela de atendimento Grade de atendimento Capacidade Transportadoras Veículos …" at bounding box center [444, 201] width 889 height 402
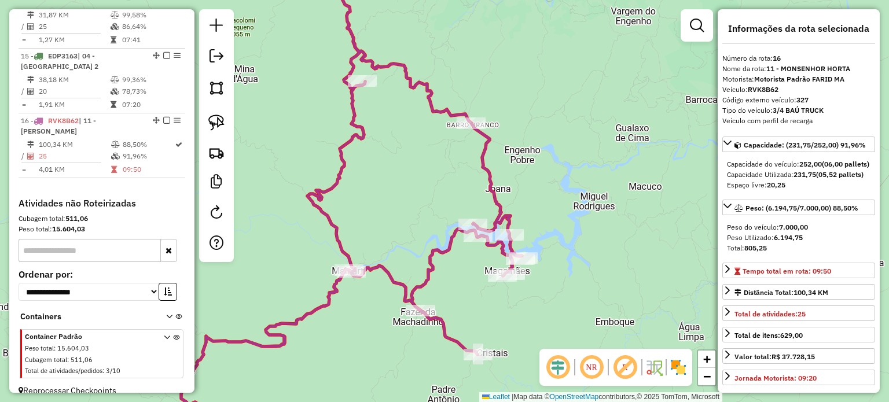
click at [386, 171] on div "Janela de atendimento Grade de atendimento Capacidade Transportadoras Veículos …" at bounding box center [444, 201] width 889 height 402
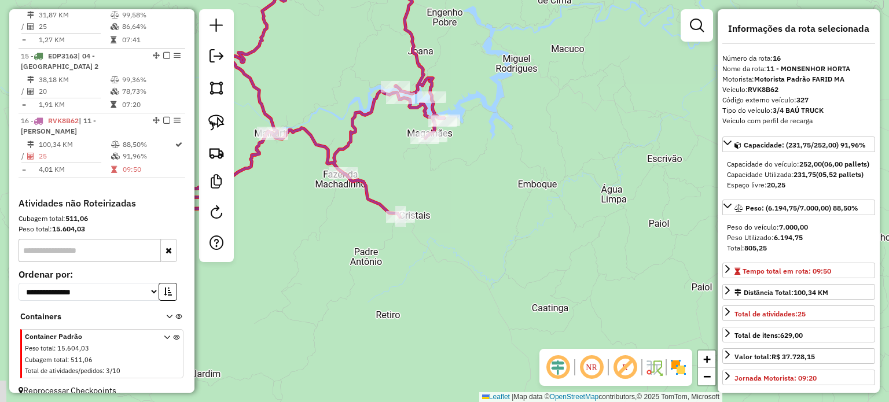
drag, startPoint x: 596, startPoint y: 141, endPoint x: 609, endPoint y: 137, distance: 13.4
click at [607, 137] on div "Janela de atendimento Grade de atendimento Capacidade Transportadoras Veículos …" at bounding box center [444, 201] width 889 height 402
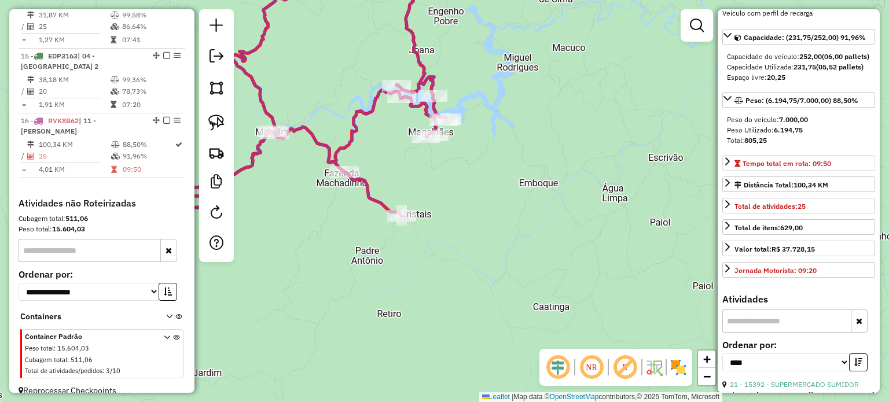
scroll to position [116, 0]
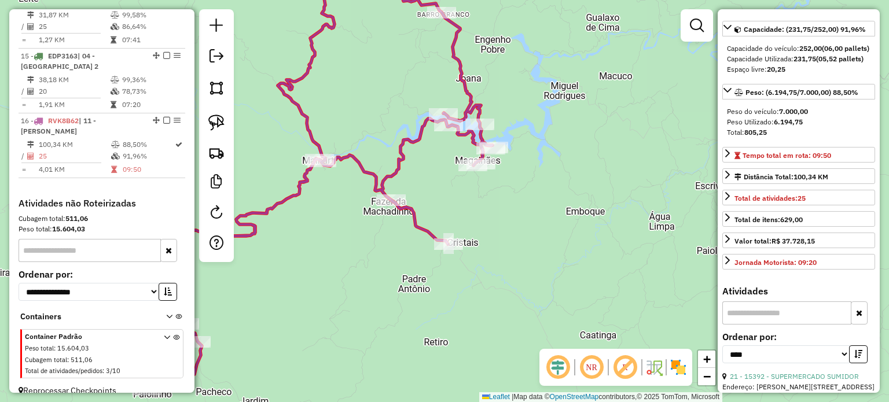
drag, startPoint x: 504, startPoint y: 207, endPoint x: 539, endPoint y: 228, distance: 41.5
click at [539, 228] on div "Janela de atendimento Grade de atendimento Capacidade Transportadoras Veículos …" at bounding box center [444, 201] width 889 height 402
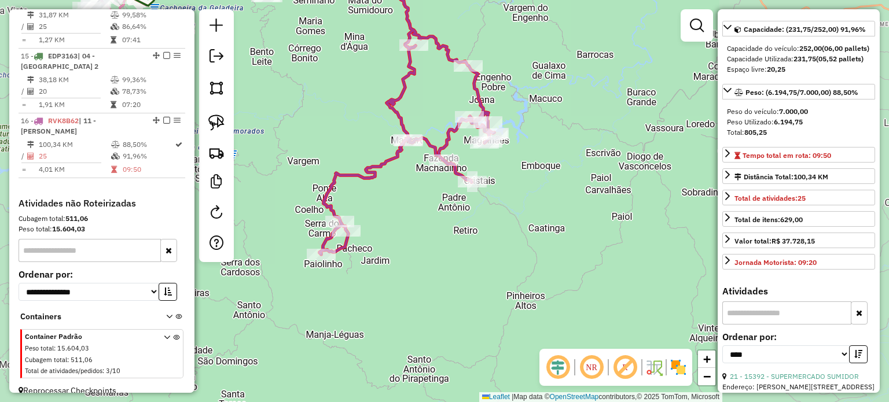
click at [462, 159] on div "Janela de atendimento Grade de atendimento Capacidade Transportadoras Veículos …" at bounding box center [444, 201] width 889 height 402
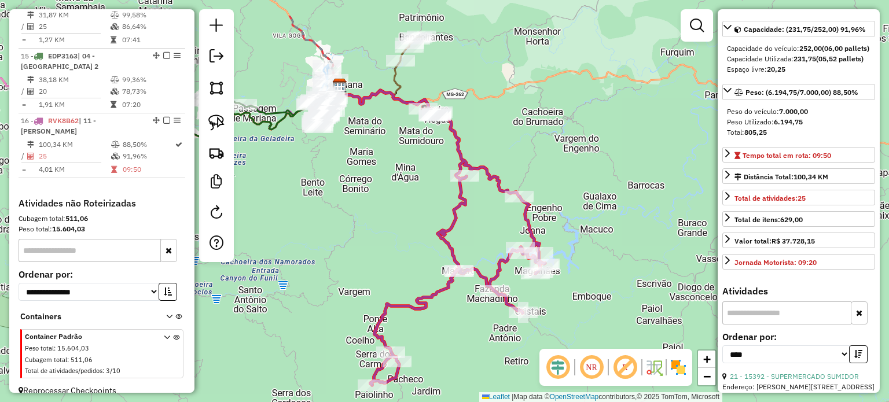
click at [511, 161] on div "Janela de atendimento Grade de atendimento Capacidade Transportadoras Veículos …" at bounding box center [444, 201] width 889 height 402
click at [479, 249] on div "Rota 16 - Placa RVK8B62 17268 - BAR DO JACARE Rota 16 - Placa RVK8B62 17278 - B…" at bounding box center [444, 201] width 889 height 402
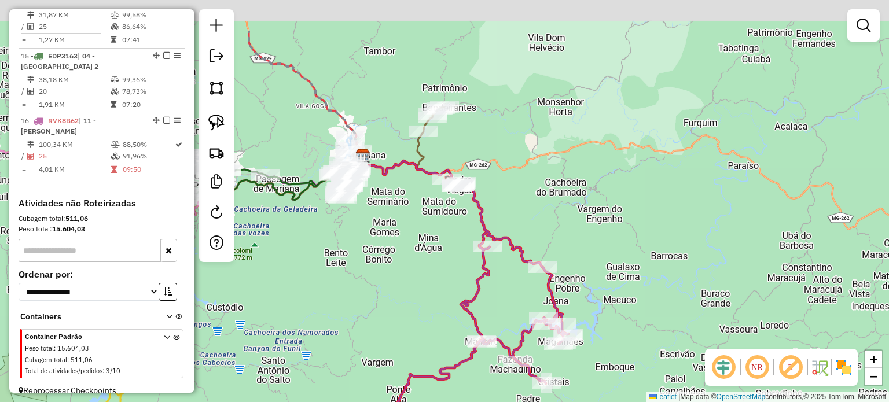
drag, startPoint x: 417, startPoint y: 274, endPoint x: 417, endPoint y: 241, distance: 33.0
click at [418, 274] on div "Janela de atendimento Grade de atendimento Capacidade Transportadoras Veículos …" at bounding box center [444, 201] width 889 height 402
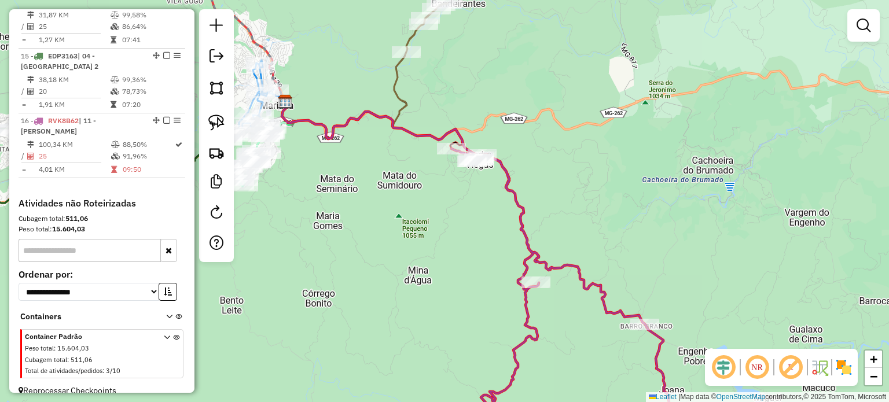
drag, startPoint x: 479, startPoint y: 225, endPoint x: 425, endPoint y: 141, distance: 100.2
click at [427, 143] on div "Janela de atendimento Grade de atendimento Capacidade Transportadoras Veículos …" at bounding box center [444, 201] width 889 height 402
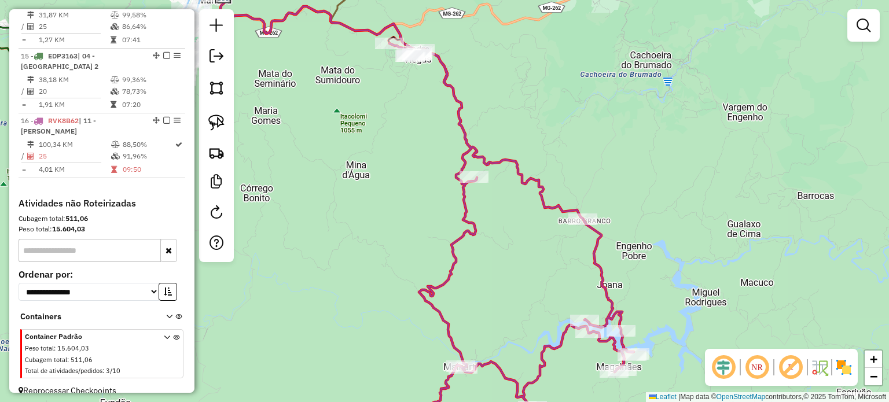
drag, startPoint x: 375, startPoint y: 210, endPoint x: 408, endPoint y: 210, distance: 32.4
click at [402, 238] on div "Janela de atendimento Grade de atendimento Capacidade Transportadoras Veículos …" at bounding box center [444, 201] width 889 height 402
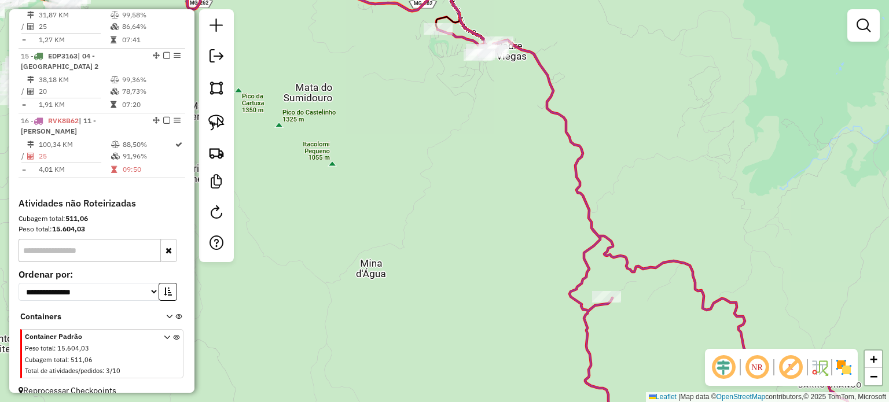
click at [553, 112] on icon at bounding box center [650, 236] width 424 height 413
select select "*********"
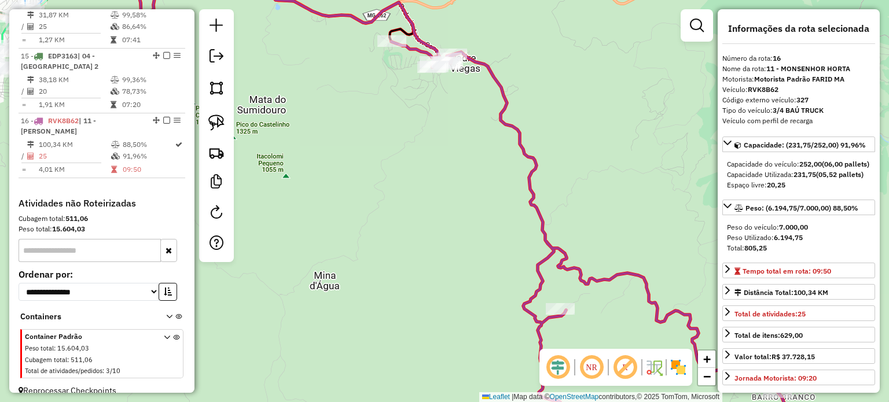
click at [503, 201] on div "Janela de atendimento Grade de atendimento Capacidade Transportadoras Veículos …" at bounding box center [444, 201] width 889 height 402
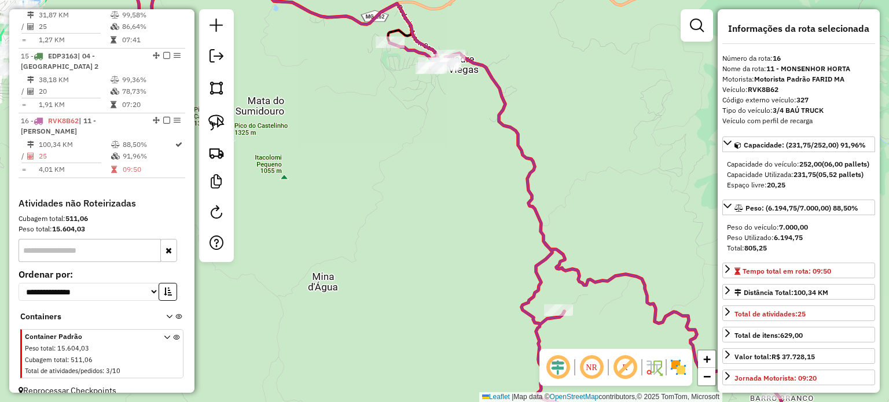
click at [531, 227] on div "Janela de atendimento Grade de atendimento Capacidade Transportadoras Veículos …" at bounding box center [444, 201] width 889 height 402
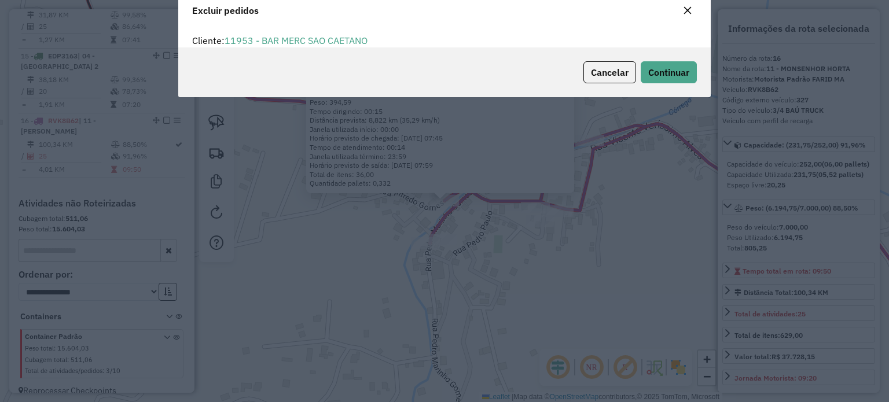
scroll to position [0, 0]
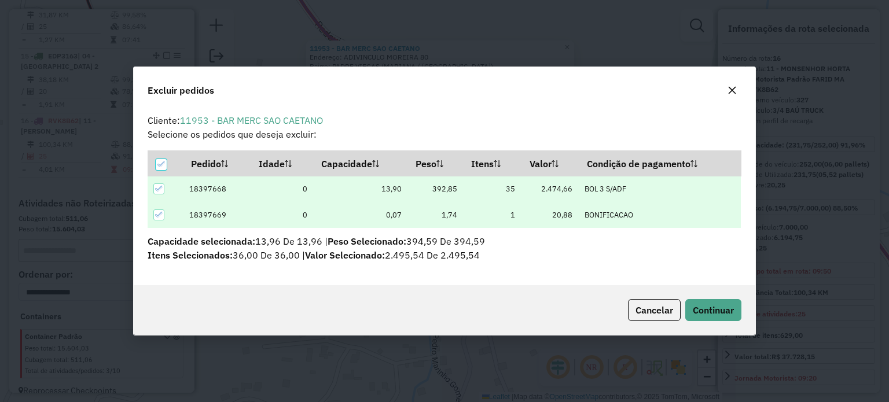
click at [696, 295] on div "Cancelar Continuar" at bounding box center [444, 310] width 621 height 50
click at [711, 306] on span "Continuar" at bounding box center [713, 310] width 41 height 12
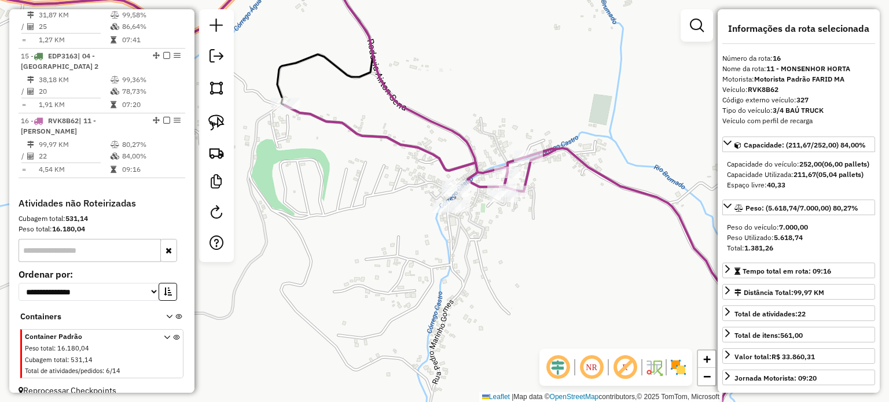
drag, startPoint x: 522, startPoint y: 240, endPoint x: 545, endPoint y: 241, distance: 22.6
click at [531, 241] on div "Janela de atendimento Grade de atendimento Capacidade Transportadoras Veículos …" at bounding box center [444, 201] width 889 height 402
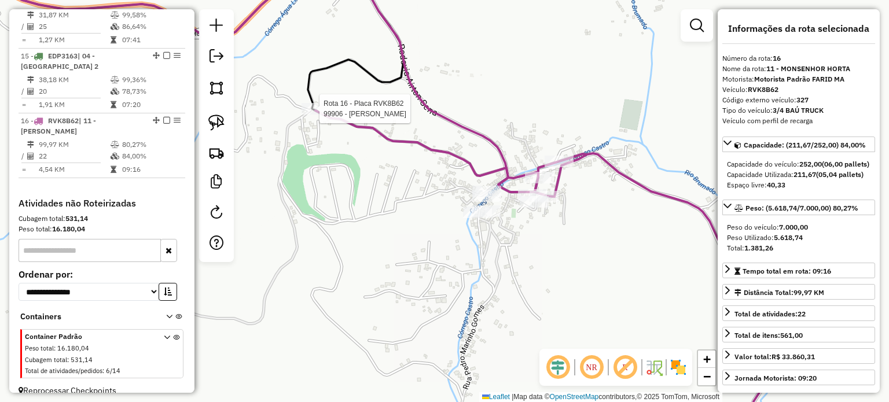
click at [321, 115] on div at bounding box center [316, 109] width 29 height 12
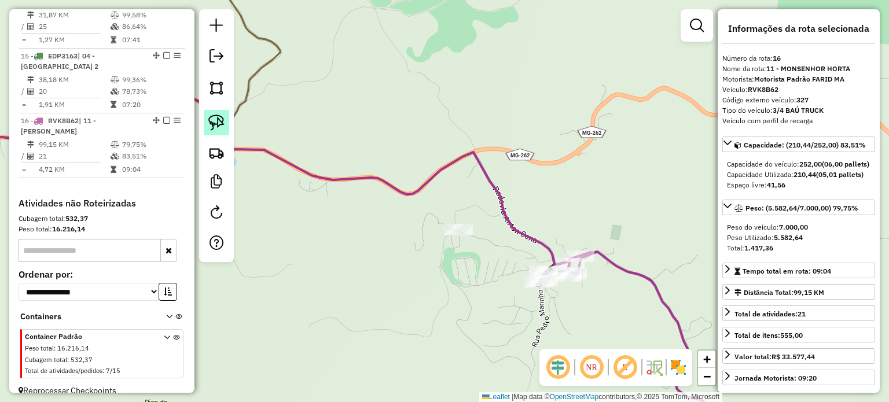
click at [210, 120] on img at bounding box center [216, 123] width 16 height 16
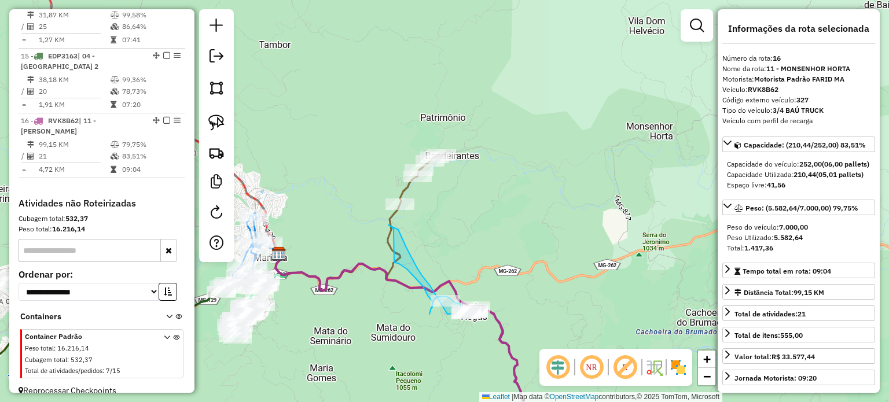
drag, startPoint x: 423, startPoint y: 217, endPoint x: 430, endPoint y: 314, distance: 97.5
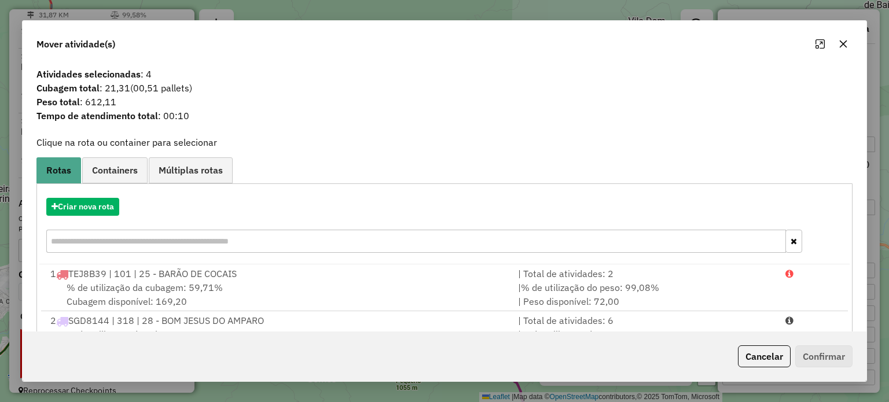
click at [834, 46] on button "button" at bounding box center [843, 44] width 19 height 19
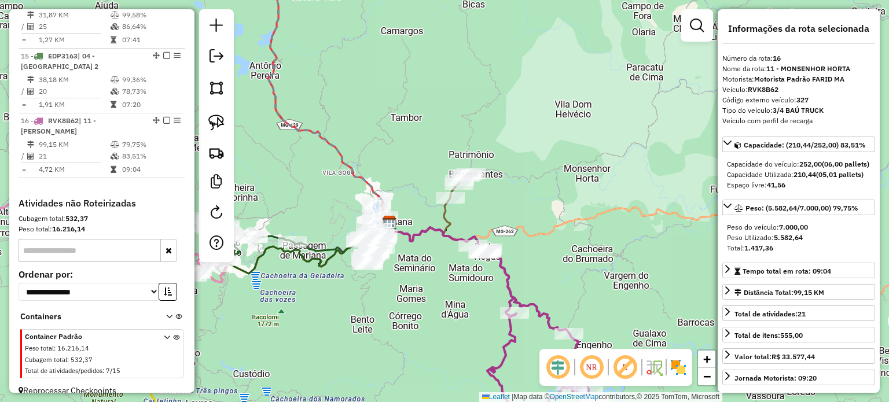
click at [512, 286] on icon at bounding box center [515, 346] width 159 height 194
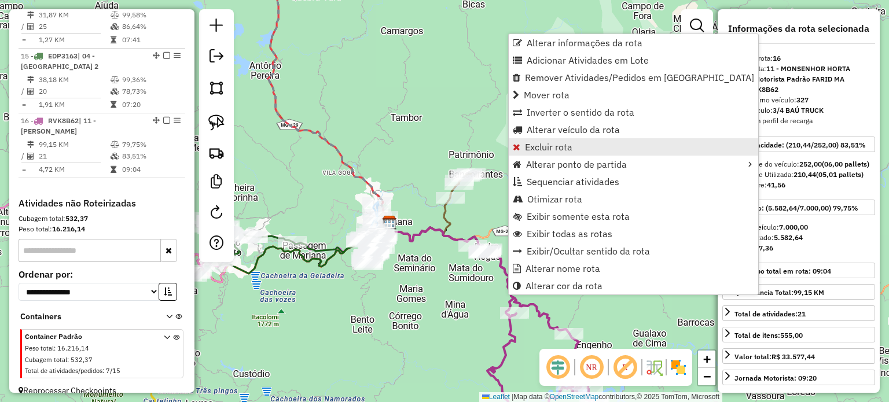
click at [573, 149] on link "Excluir rota" at bounding box center [633, 146] width 249 height 17
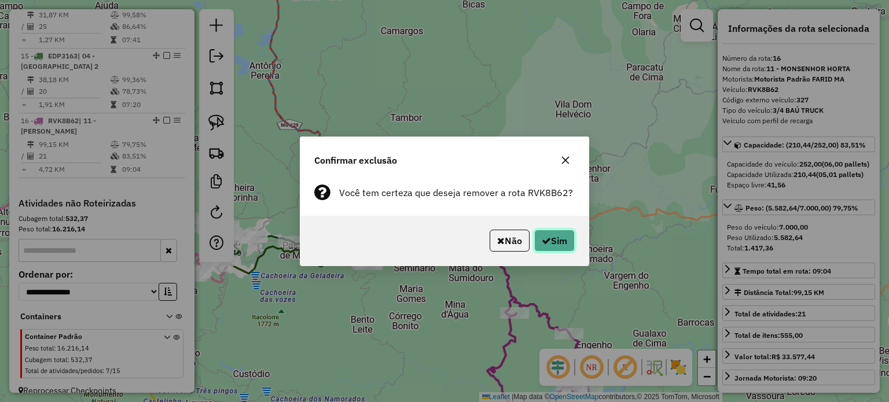
click at [552, 246] on button "Sim" at bounding box center [554, 241] width 41 height 22
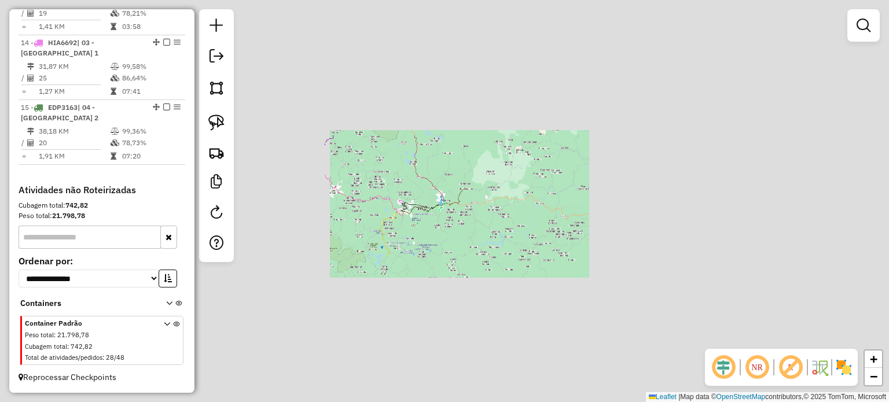
scroll to position [1276, 0]
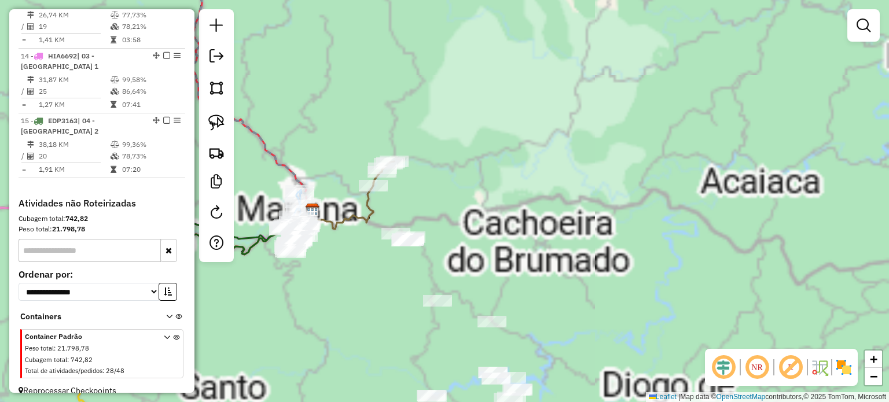
drag, startPoint x: 563, startPoint y: 241, endPoint x: 506, endPoint y: 136, distance: 118.9
click at [507, 137] on div "Janela de atendimento Grade de atendimento Capacidade Transportadoras Veículos …" at bounding box center [444, 201] width 889 height 402
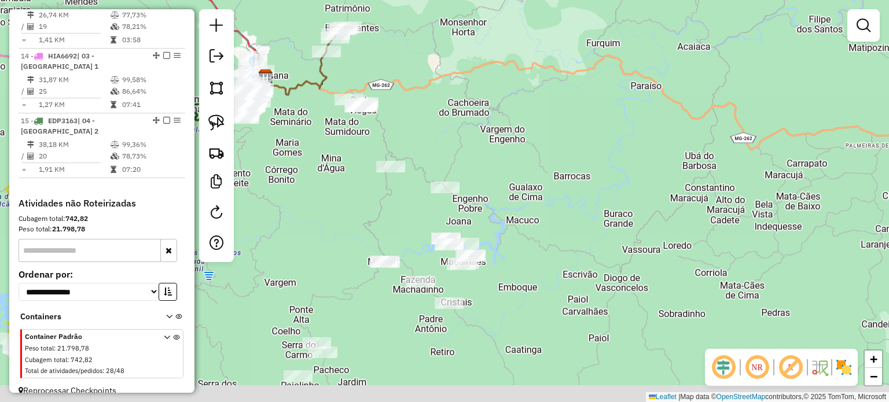
drag, startPoint x: 511, startPoint y: 247, endPoint x: 520, endPoint y: 219, distance: 28.7
click at [519, 222] on div "Janela de atendimento Grade de atendimento Capacidade Transportadoras Veículos …" at bounding box center [444, 201] width 889 height 402
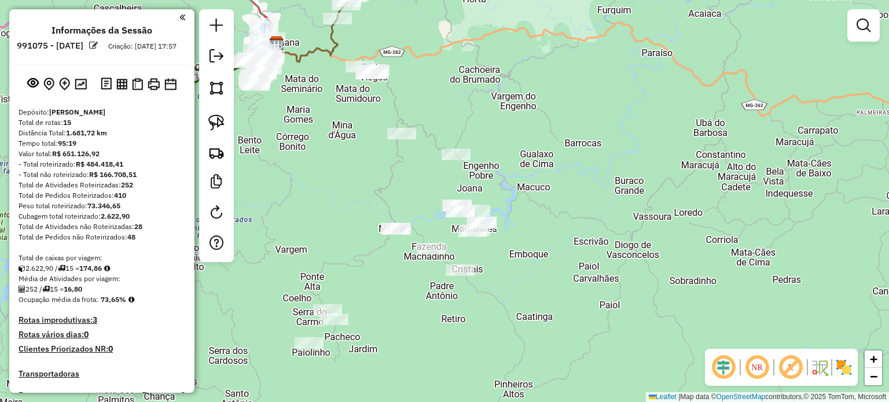
scroll to position [1276, 0]
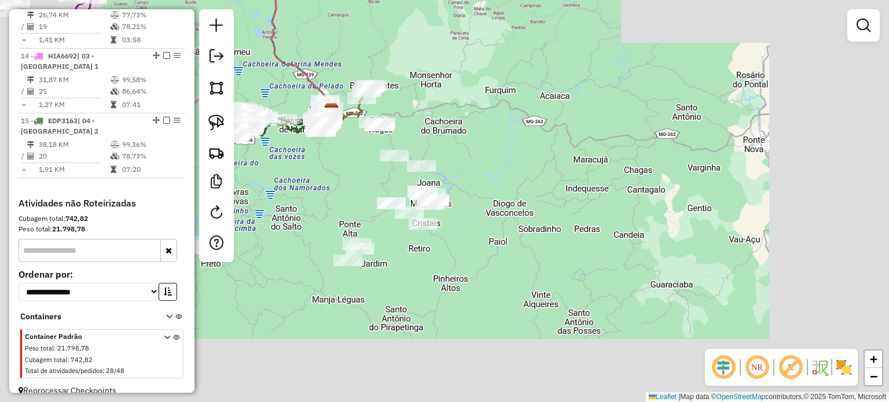
click at [447, 230] on div "Janela de atendimento Grade de atendimento Capacidade Transportadoras Veículos …" at bounding box center [444, 201] width 889 height 402
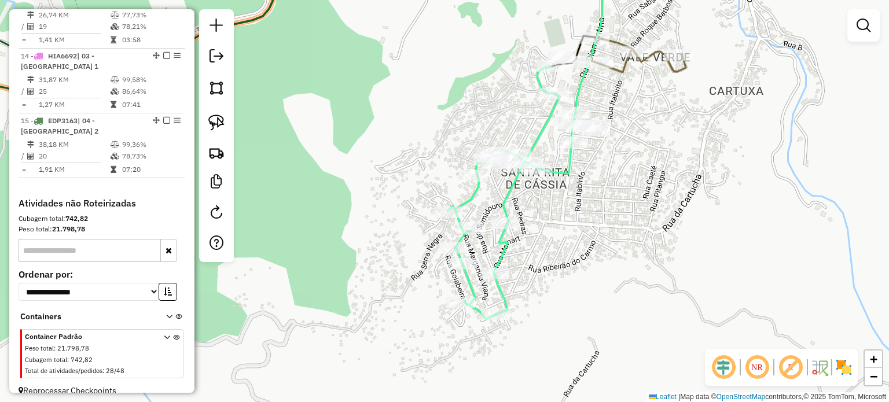
drag, startPoint x: 446, startPoint y: 199, endPoint x: 418, endPoint y: 299, distance: 104.1
click at [419, 295] on div "Rota 10 - Placa QUM6528 20050 - LIDIANE SIMAO Rota 10 - Placa QUM6528 19904 - A…" at bounding box center [444, 201] width 889 height 402
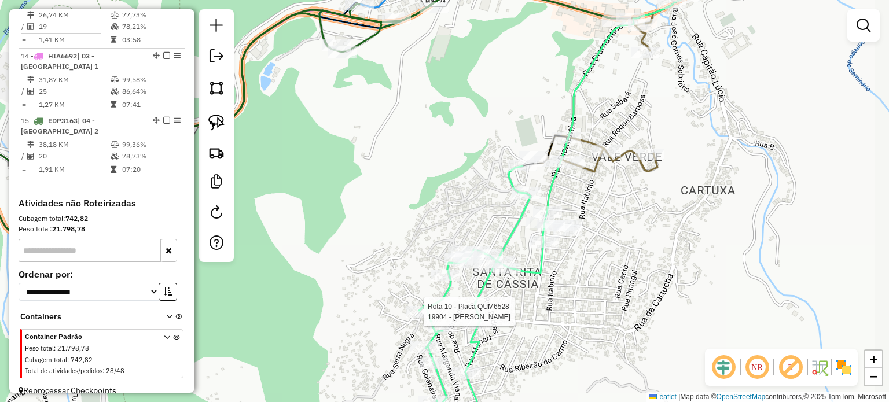
click at [467, 289] on div "Rota 10 - Placa QUM6528 19904 - AMANDA NASCIMENTO Janela de atendimento Grade d…" at bounding box center [444, 201] width 889 height 402
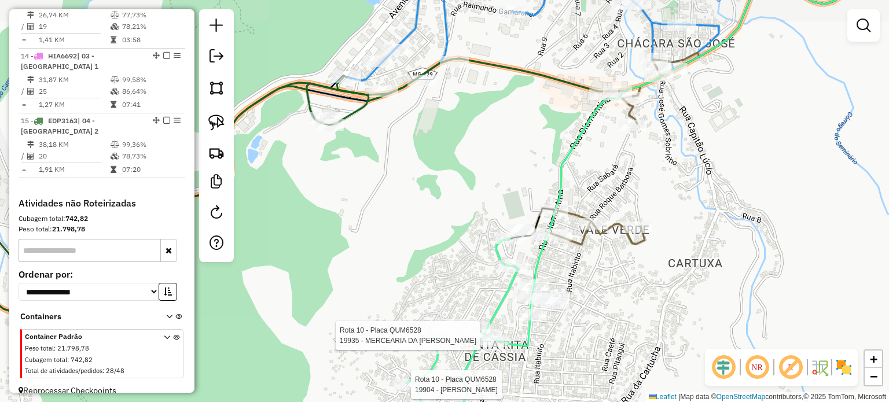
drag, startPoint x: 455, startPoint y: 278, endPoint x: 430, endPoint y: 339, distance: 66.2
click at [430, 339] on div "Rota 10 - Placa QUM6528 19904 - AMANDA NASCIMENTO Rota 10 - Placa QUM6528 19935…" at bounding box center [444, 201] width 889 height 402
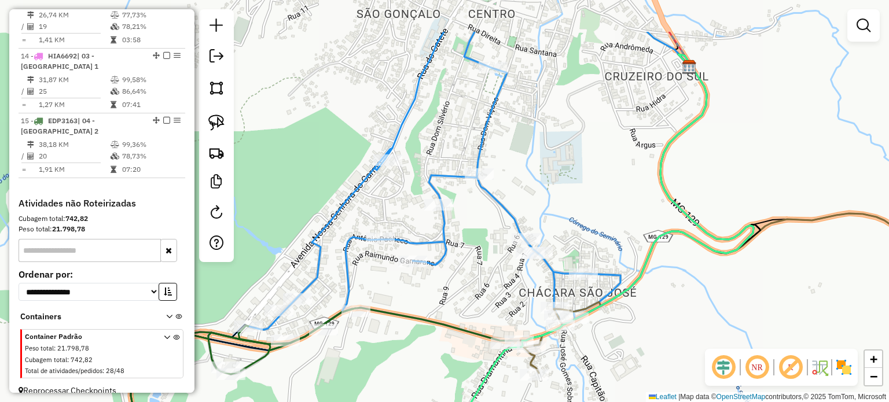
drag, startPoint x: 511, startPoint y: 294, endPoint x: 511, endPoint y: 360, distance: 66.0
click at [511, 360] on div "Rota 10 - Placa QUM6528 19904 - AMANDA NASCIMENTO Rota 10 - Placa QUM6528 19935…" at bounding box center [444, 201] width 889 height 402
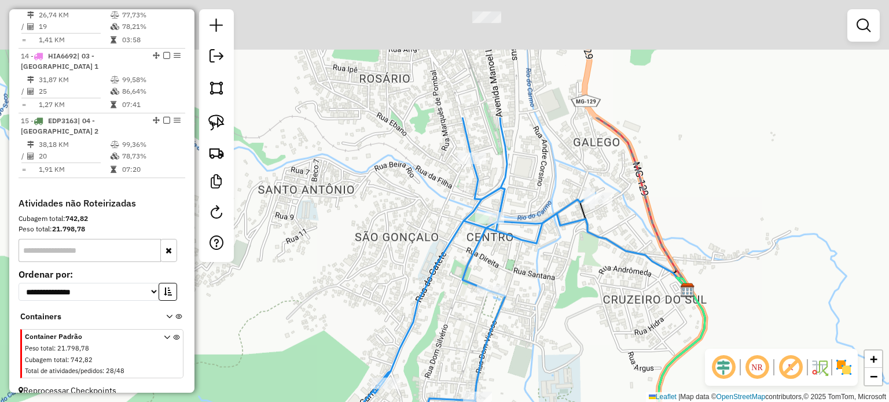
click at [531, 357] on div "Rota 10 - Placa QUM6528 19904 - AMANDA NASCIMENTO Rota 10 - Placa QUM6528 19935…" at bounding box center [444, 201] width 889 height 402
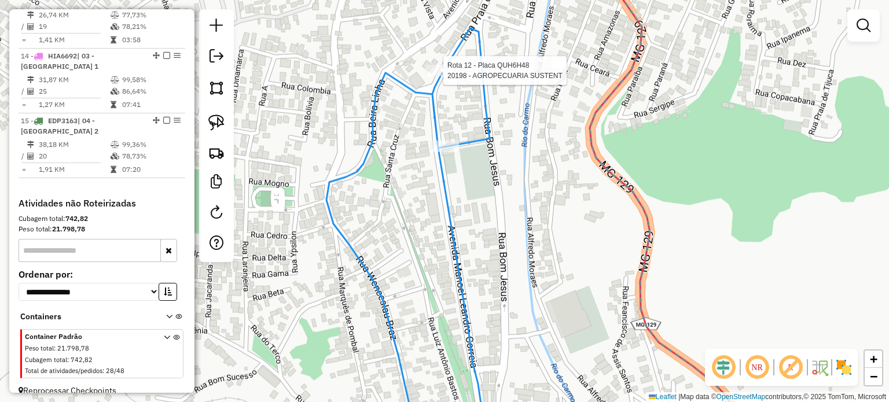
select select "*********"
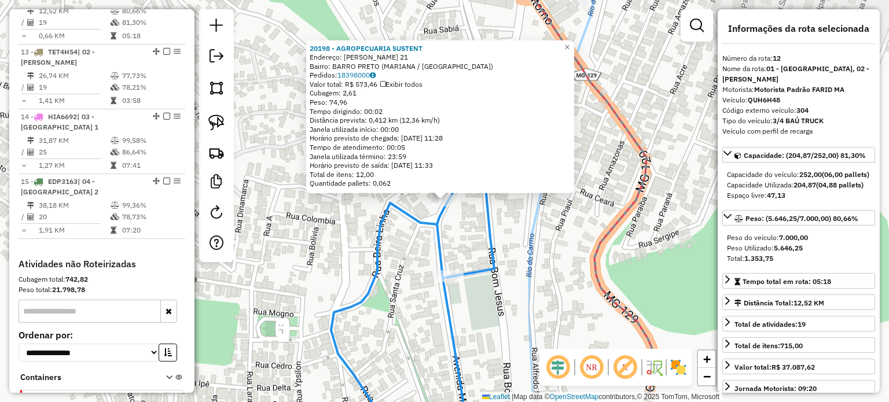
scroll to position [1174, 0]
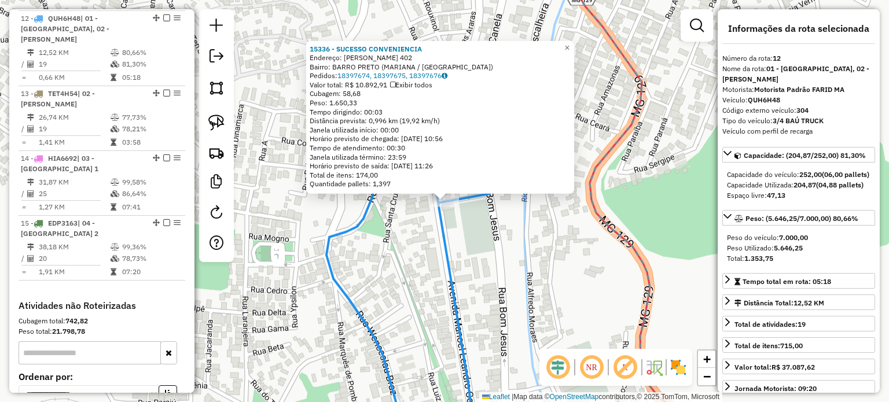
drag, startPoint x: 476, startPoint y: 291, endPoint x: 486, endPoint y: 286, distance: 10.4
click at [477, 291] on div "15336 - SUCESSO CONVENIENCIA Endereço: MANOEL LEANDRO CORREA 402 Bairro: BARRO …" at bounding box center [444, 201] width 889 height 402
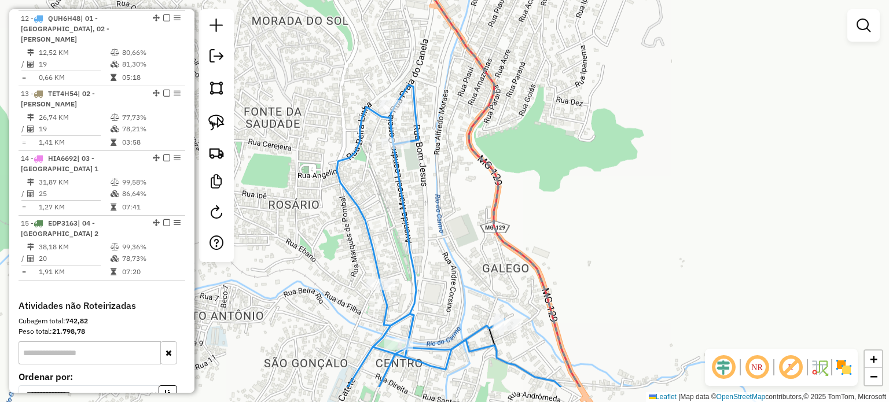
drag, startPoint x: 519, startPoint y: 157, endPoint x: 504, endPoint y: 129, distance: 31.9
click at [504, 131] on div "Janela de atendimento Grade de atendimento Capacidade Transportadoras Veículos …" at bounding box center [444, 201] width 889 height 402
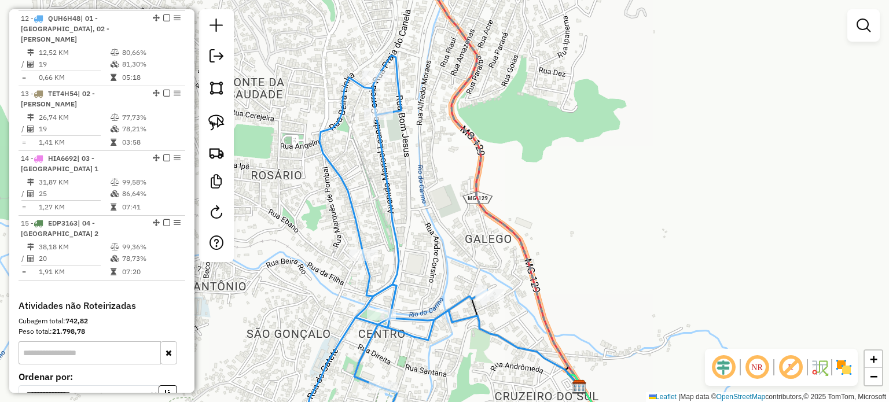
drag, startPoint x: 475, startPoint y: 221, endPoint x: 417, endPoint y: 94, distance: 139.1
click at [417, 95] on div "Janela de atendimento Grade de atendimento Capacidade Transportadoras Veículos …" at bounding box center [444, 201] width 889 height 402
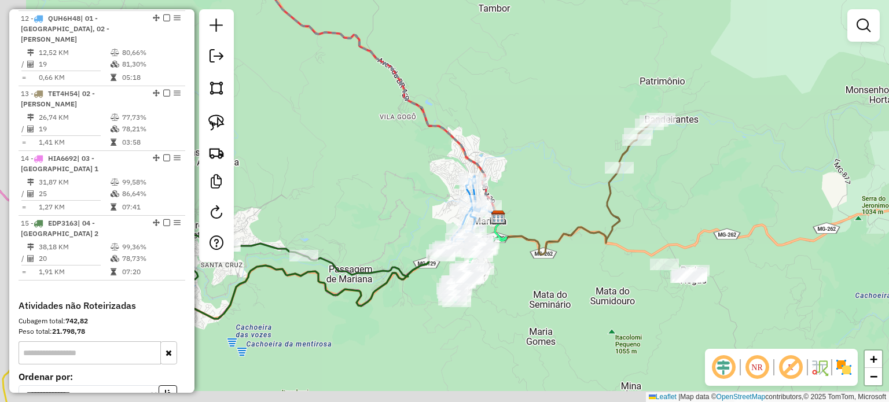
drag, startPoint x: 563, startPoint y: 284, endPoint x: 571, endPoint y: 282, distance: 9.0
click at [570, 282] on div "Janela de atendimento Grade de atendimento Capacidade Transportadoras Veículos …" at bounding box center [444, 201] width 889 height 402
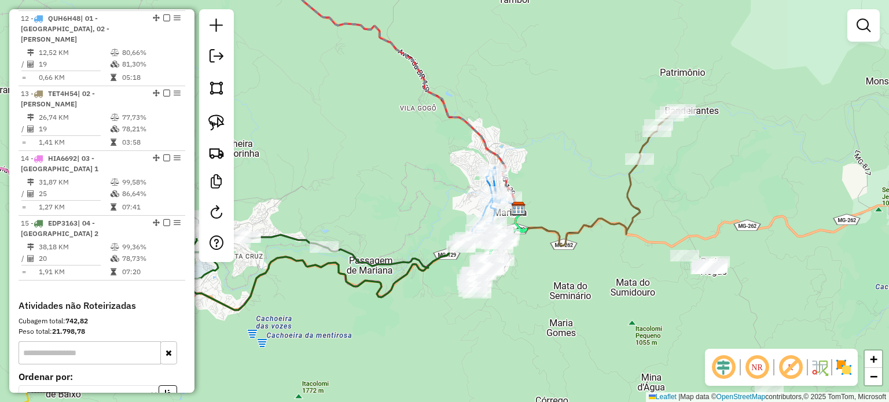
click at [597, 185] on div "Janela de atendimento Grade de atendimento Capacidade Transportadoras Veículos …" at bounding box center [444, 201] width 889 height 402
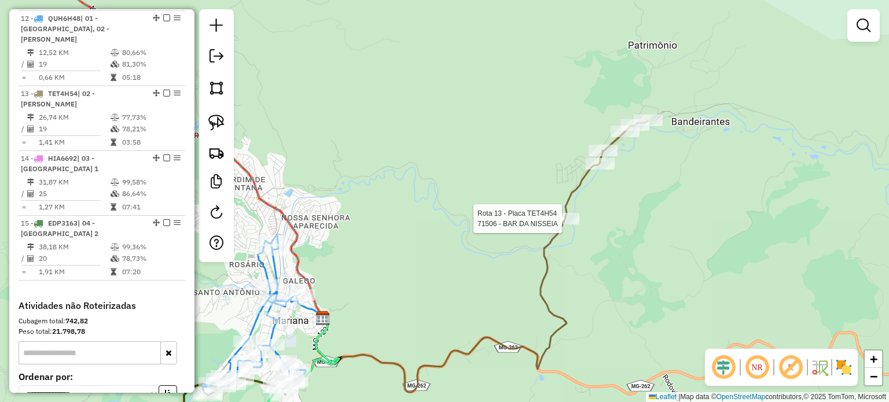
click at [577, 190] on icon at bounding box center [452, 278] width 392 height 314
select select "*********"
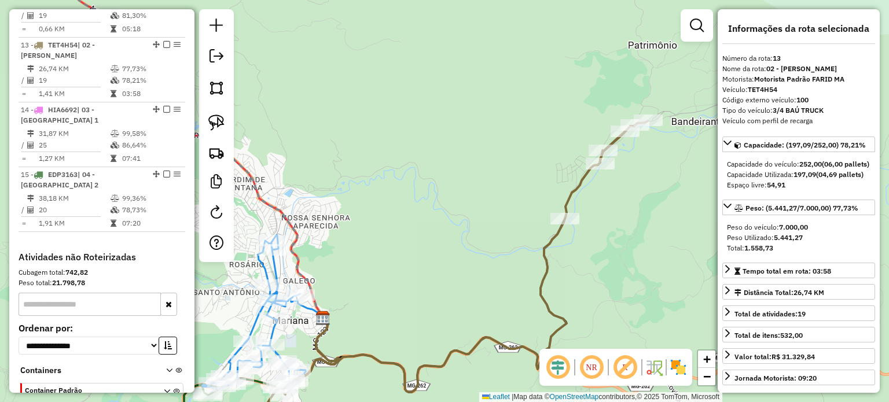
scroll to position [1239, 0]
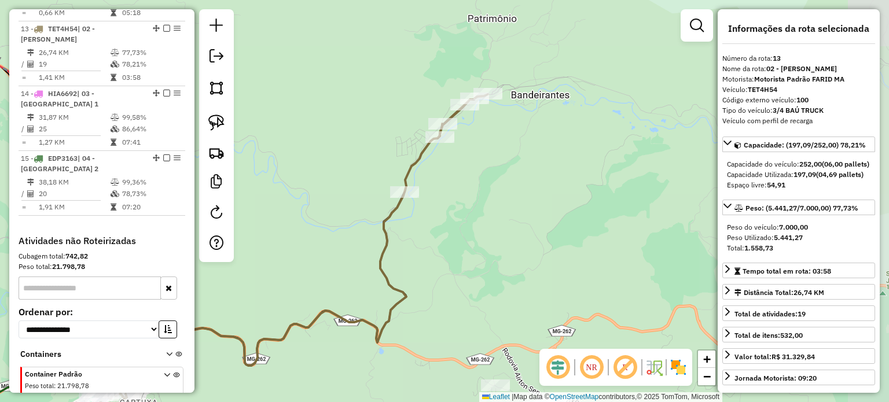
drag, startPoint x: 361, startPoint y: 194, endPoint x: 434, endPoint y: 135, distance: 93.8
click at [425, 137] on div "Janela de atendimento Grade de atendimento Capacidade Transportadoras Veículos …" at bounding box center [444, 201] width 889 height 402
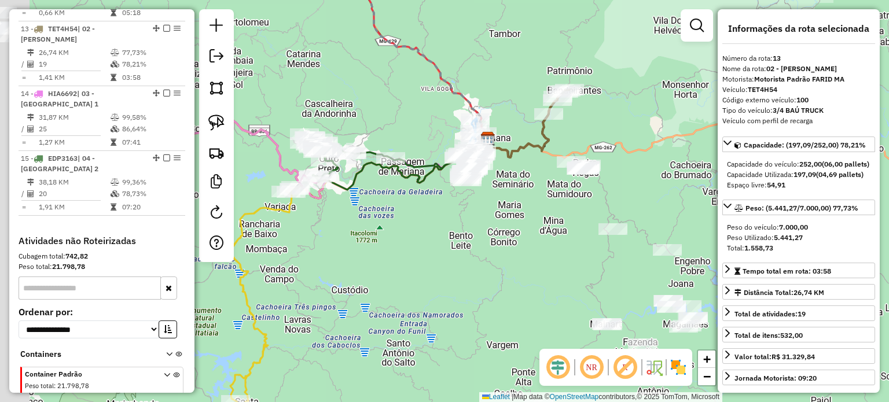
drag, startPoint x: 405, startPoint y: 268, endPoint x: 507, endPoint y: 249, distance: 104.2
click at [507, 249] on div "Janela de atendimento Grade de atendimento Capacidade Transportadoras Veículos …" at bounding box center [444, 201] width 889 height 402
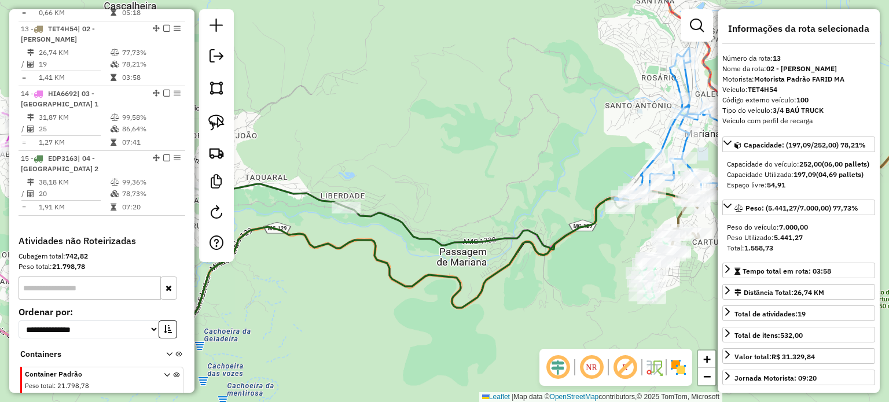
drag, startPoint x: 593, startPoint y: 122, endPoint x: 432, endPoint y: 90, distance: 163.6
click at [433, 90] on div "Janela de atendimento Grade de atendimento Capacidade Transportadoras Veículos …" at bounding box center [444, 201] width 889 height 402
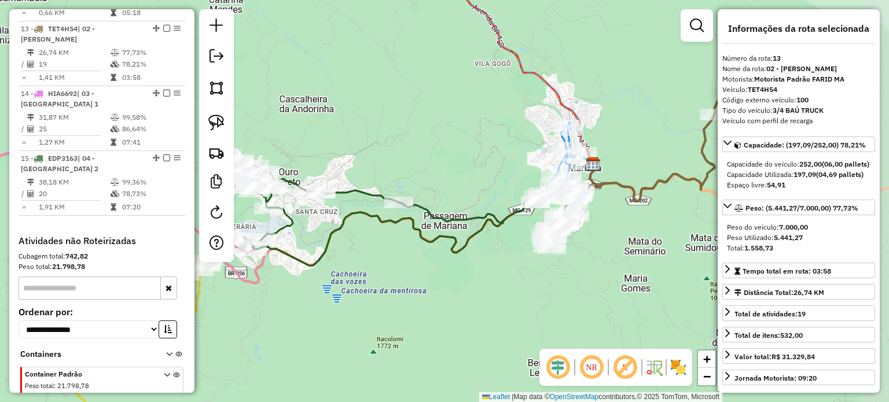
drag, startPoint x: 600, startPoint y: 256, endPoint x: 481, endPoint y: 212, distance: 127.1
click at [481, 212] on div "Janela de atendimento Grade de atendimento Capacidade Transportadoras Veículos …" at bounding box center [444, 201] width 889 height 402
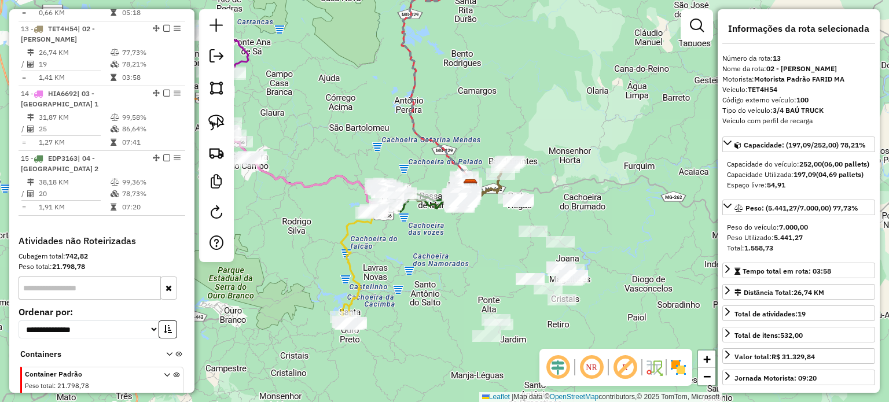
click at [476, 229] on div "Janela de atendimento Grade de atendimento Capacidade Transportadoras Veículos …" at bounding box center [444, 201] width 889 height 402
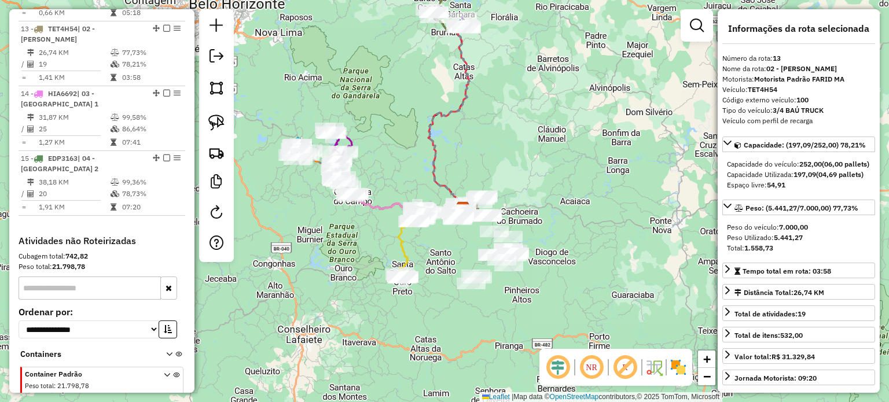
drag, startPoint x: 431, startPoint y: 246, endPoint x: 464, endPoint y: 228, distance: 37.1
click at [463, 228] on div "Janela de atendimento Grade de atendimento Capacidade Transportadoras Veículos …" at bounding box center [444, 201] width 889 height 402
